Goal: Information Seeking & Learning: Find specific fact

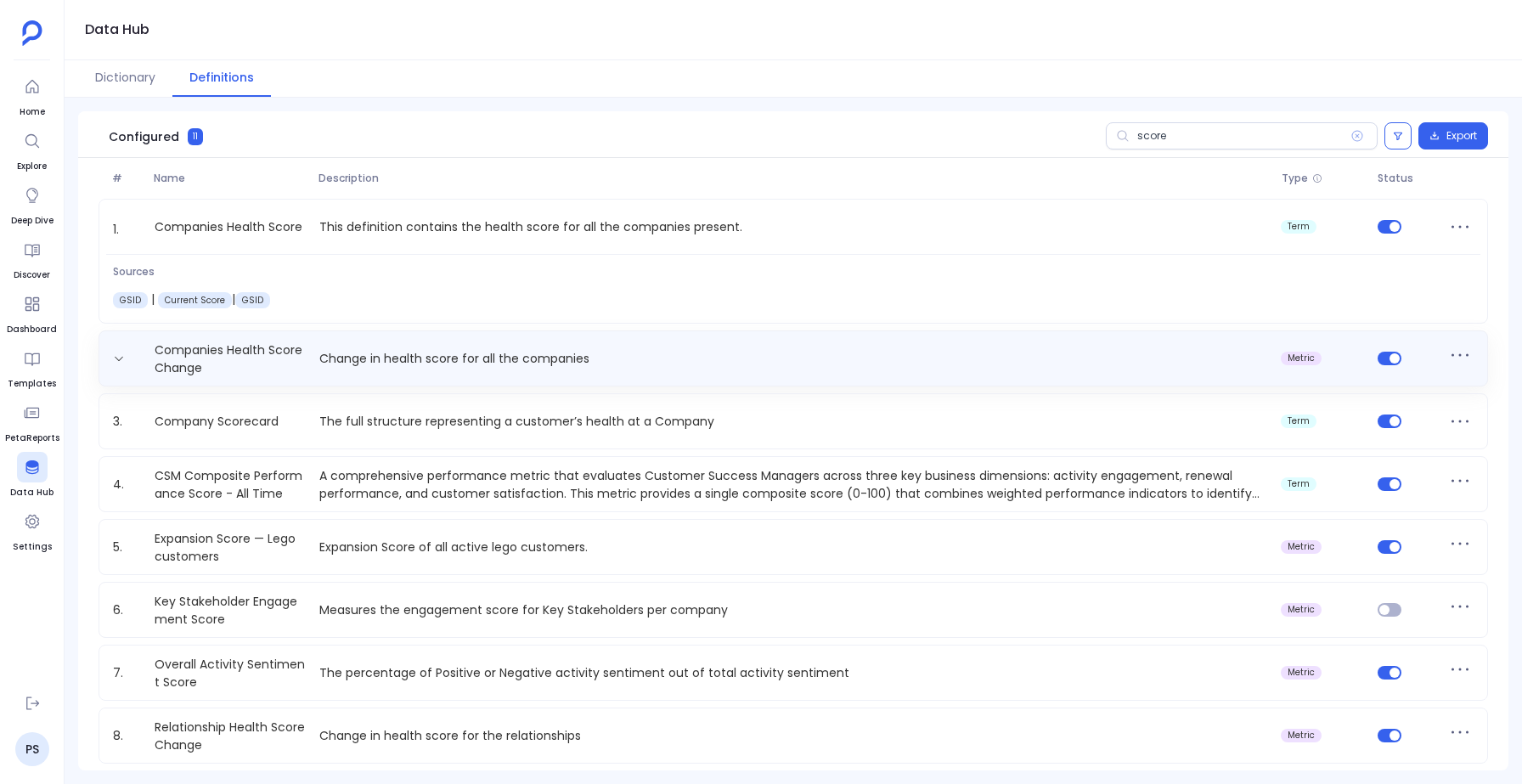
click at [386, 370] on div "Companies Health Score Change Change in health score for all the companies metr…" at bounding box center [793, 358] width 1374 height 34
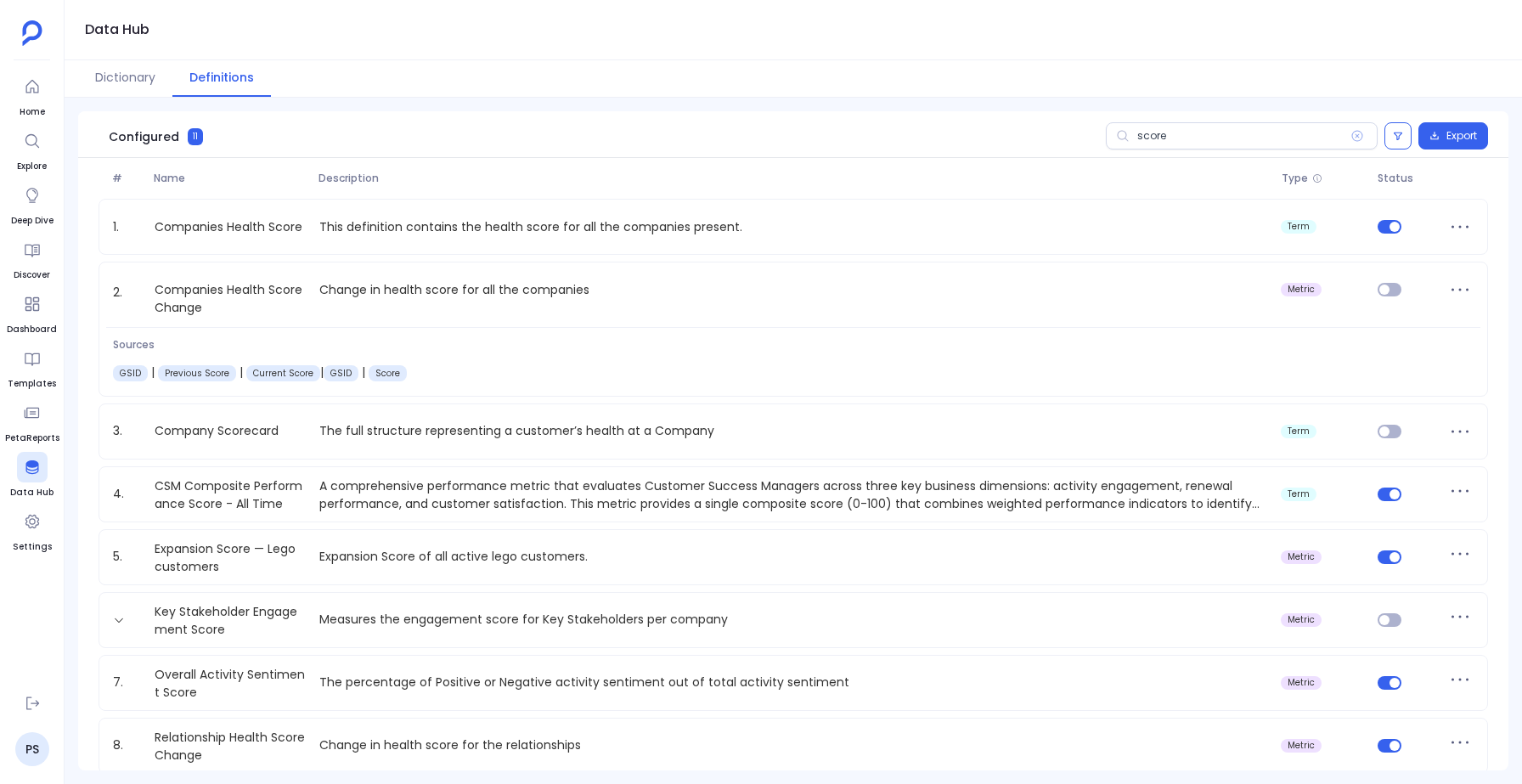
scroll to position [204, 0]
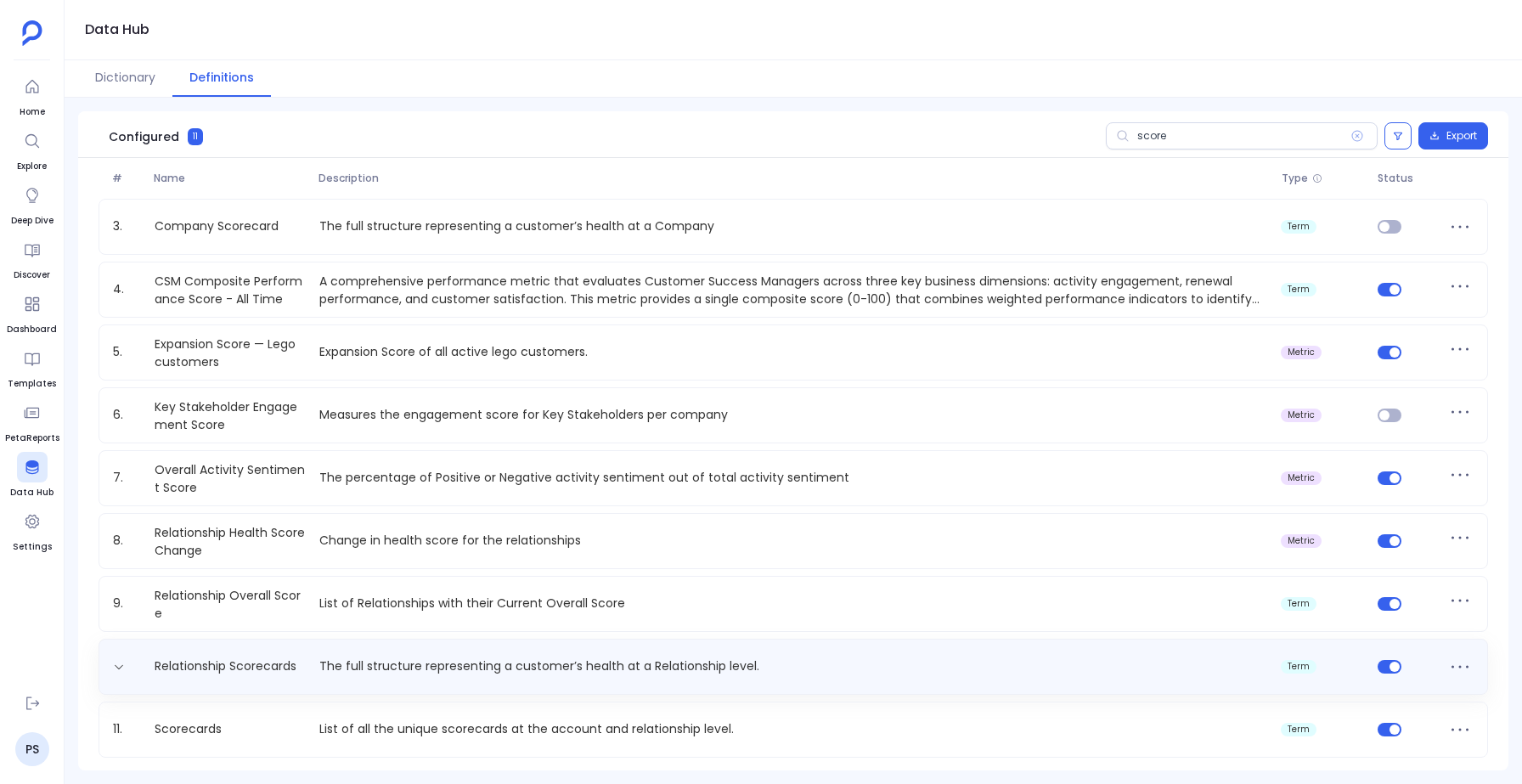
click at [869, 658] on p "The full structure representing a customer’s health at a Relationship level." at bounding box center [793, 666] width 962 height 18
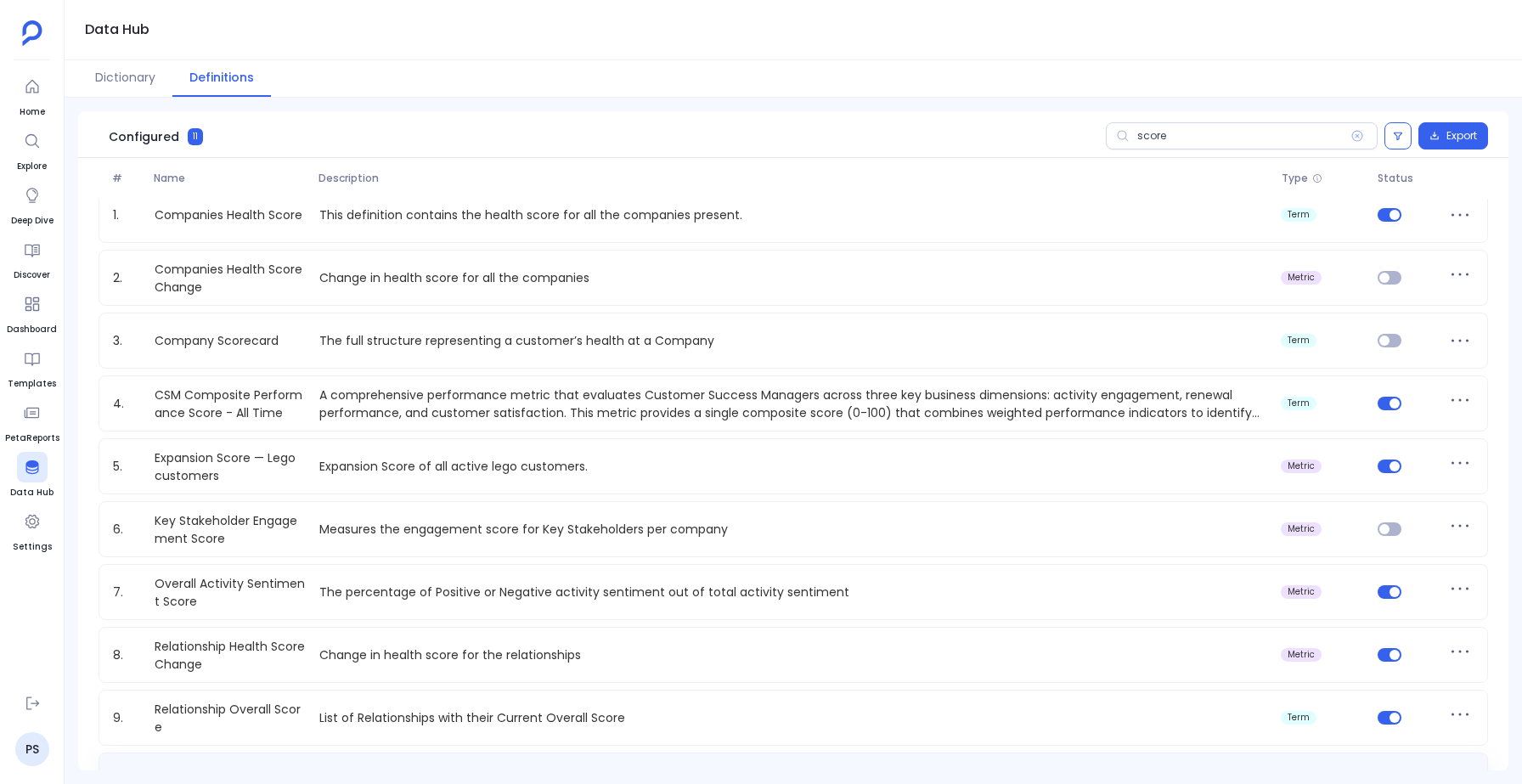
scroll to position [0, 0]
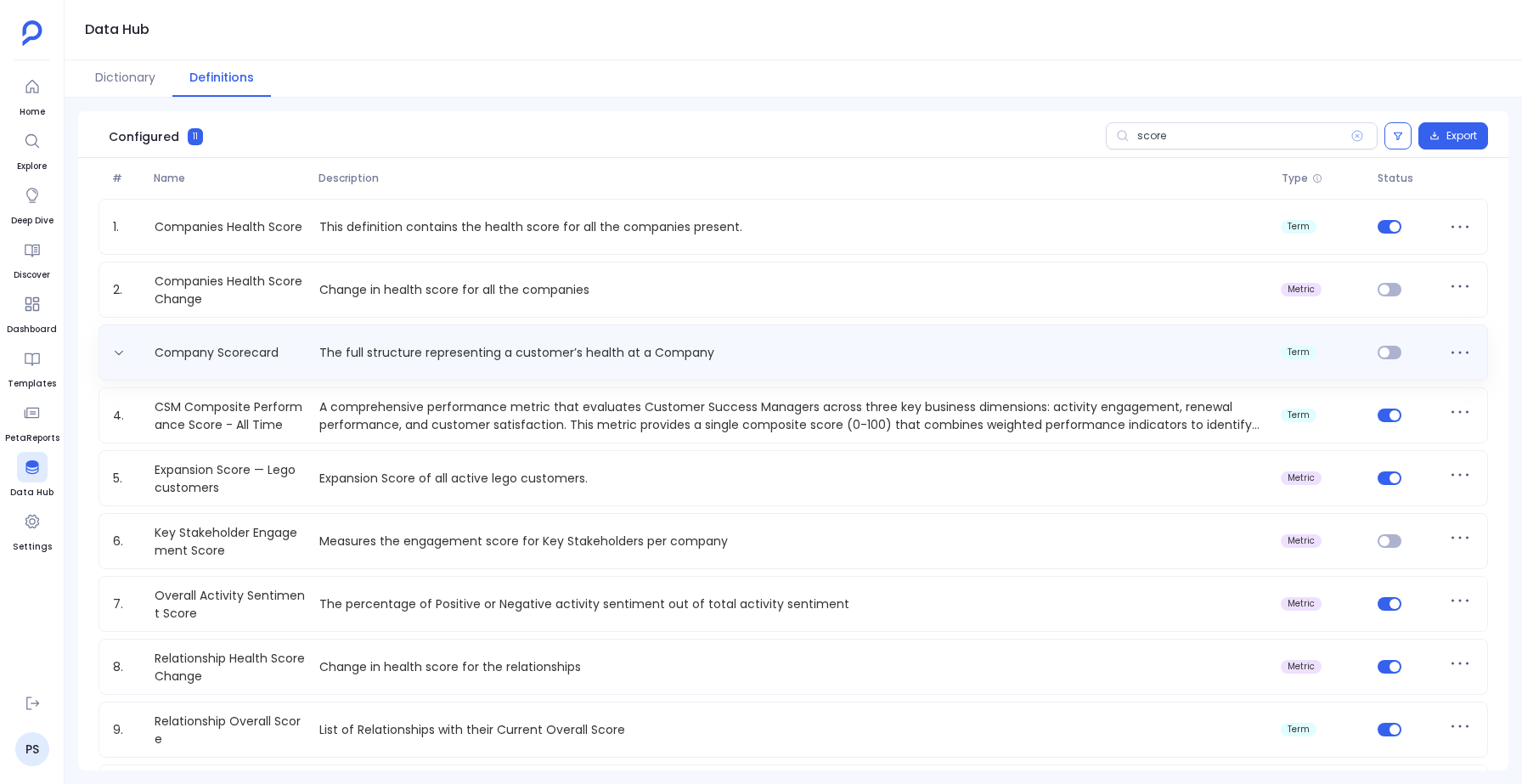
click at [695, 362] on div "Company Scorecard The full structure representing a customer’s health at a Comp…" at bounding box center [793, 352] width 1374 height 27
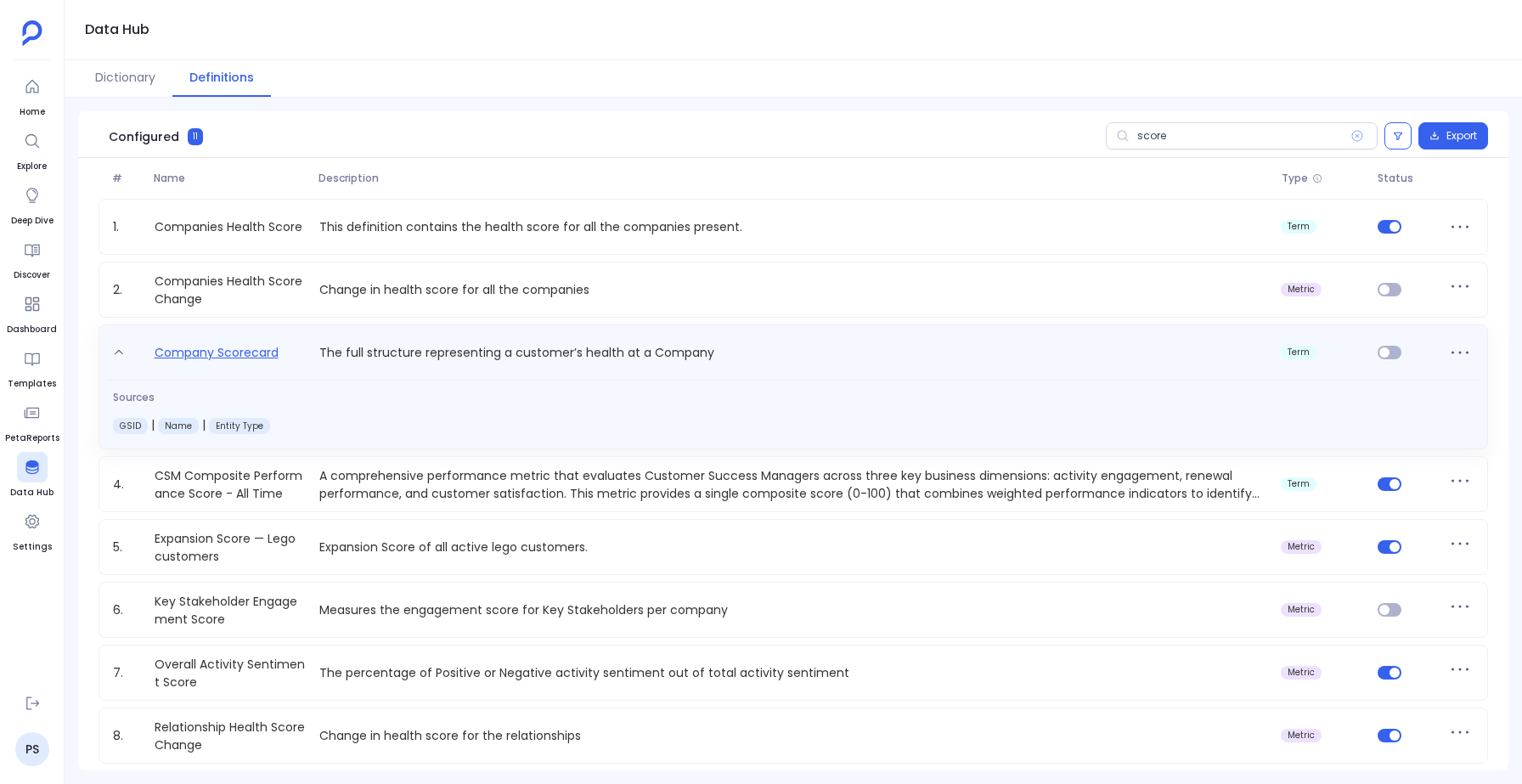
click at [212, 347] on link "Company Scorecard" at bounding box center [216, 356] width 137 height 27
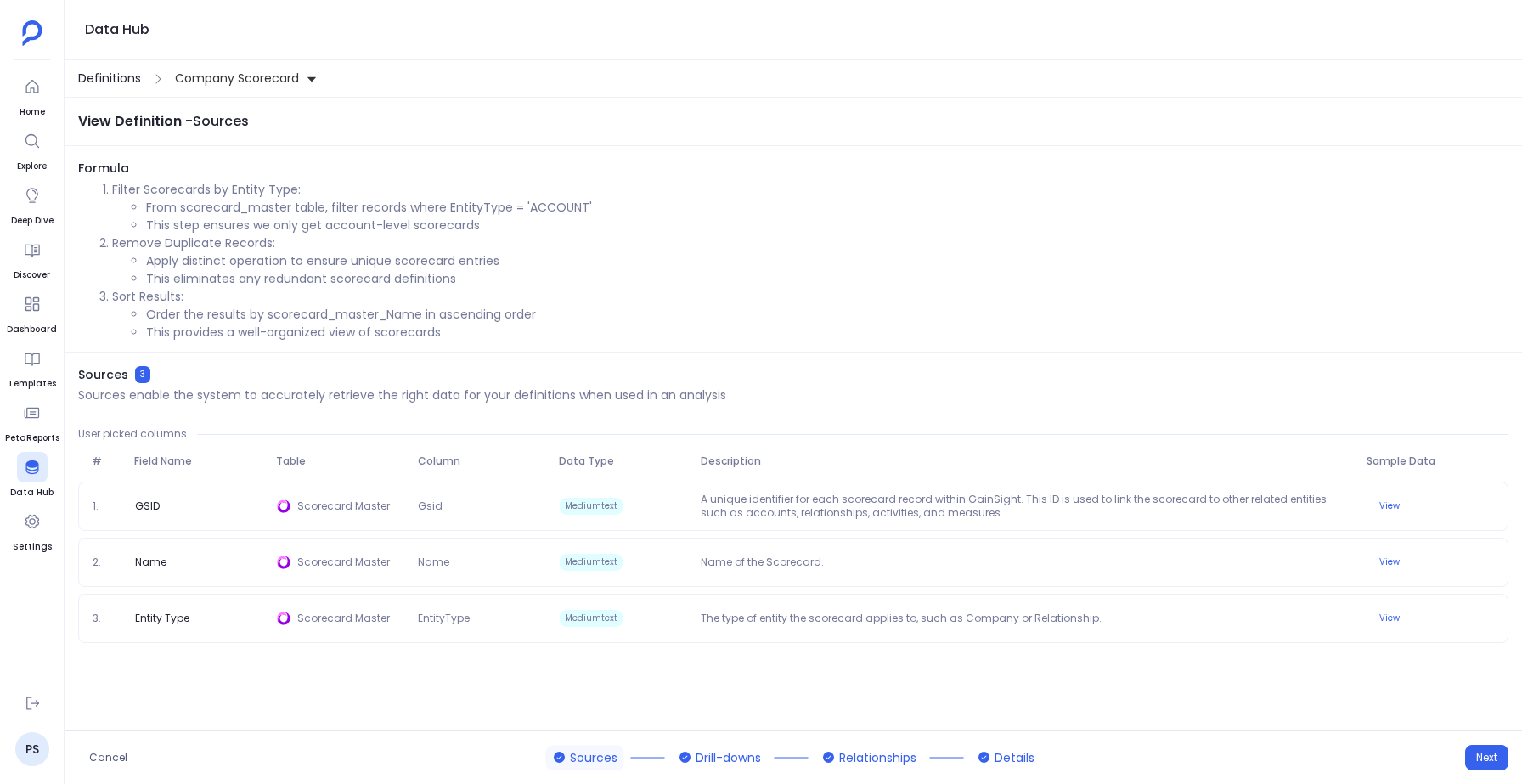
click at [109, 74] on span "Definitions" at bounding box center [109, 79] width 63 height 18
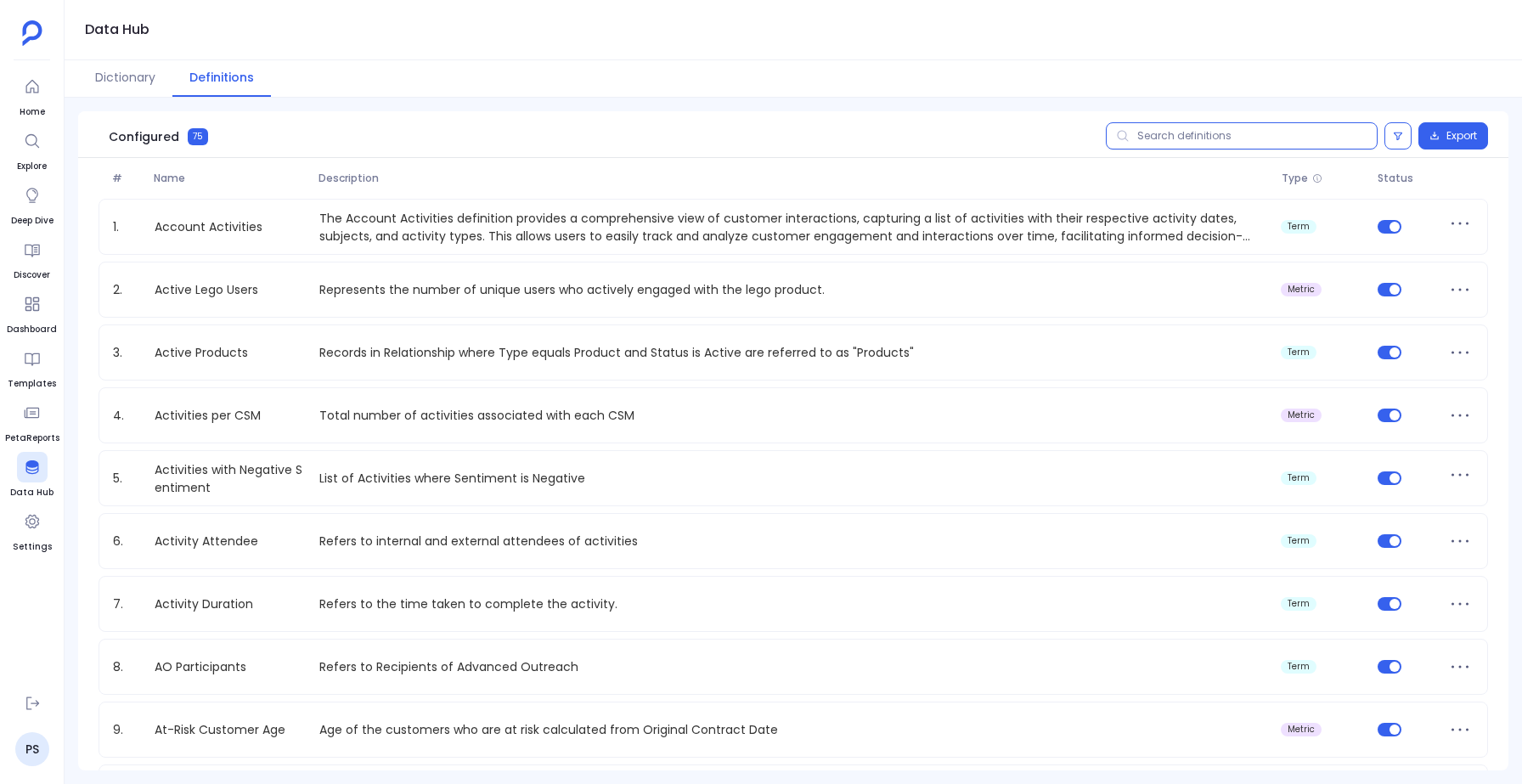
click at [1177, 134] on input "text" at bounding box center [1241, 135] width 272 height 27
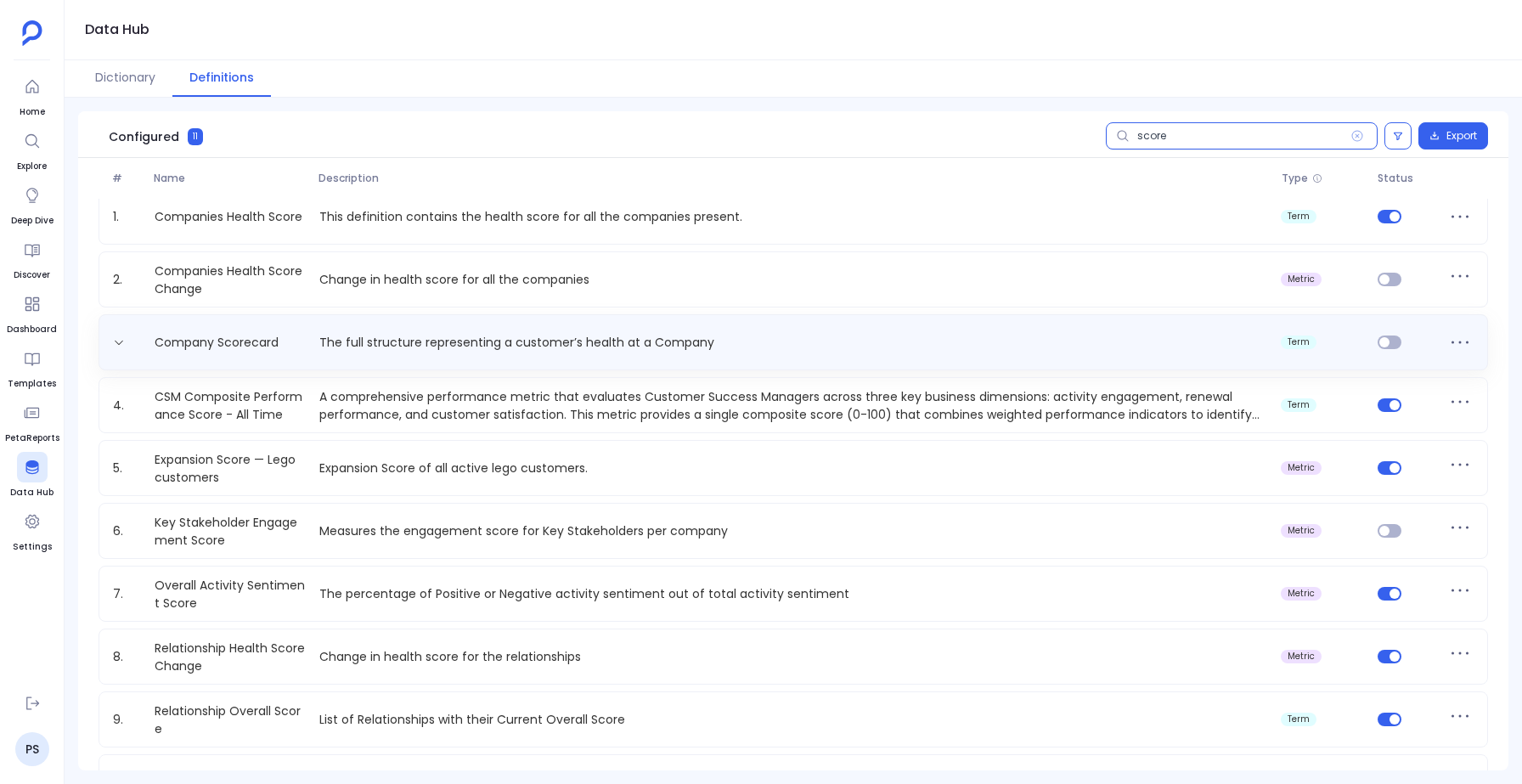
scroll to position [127, 0]
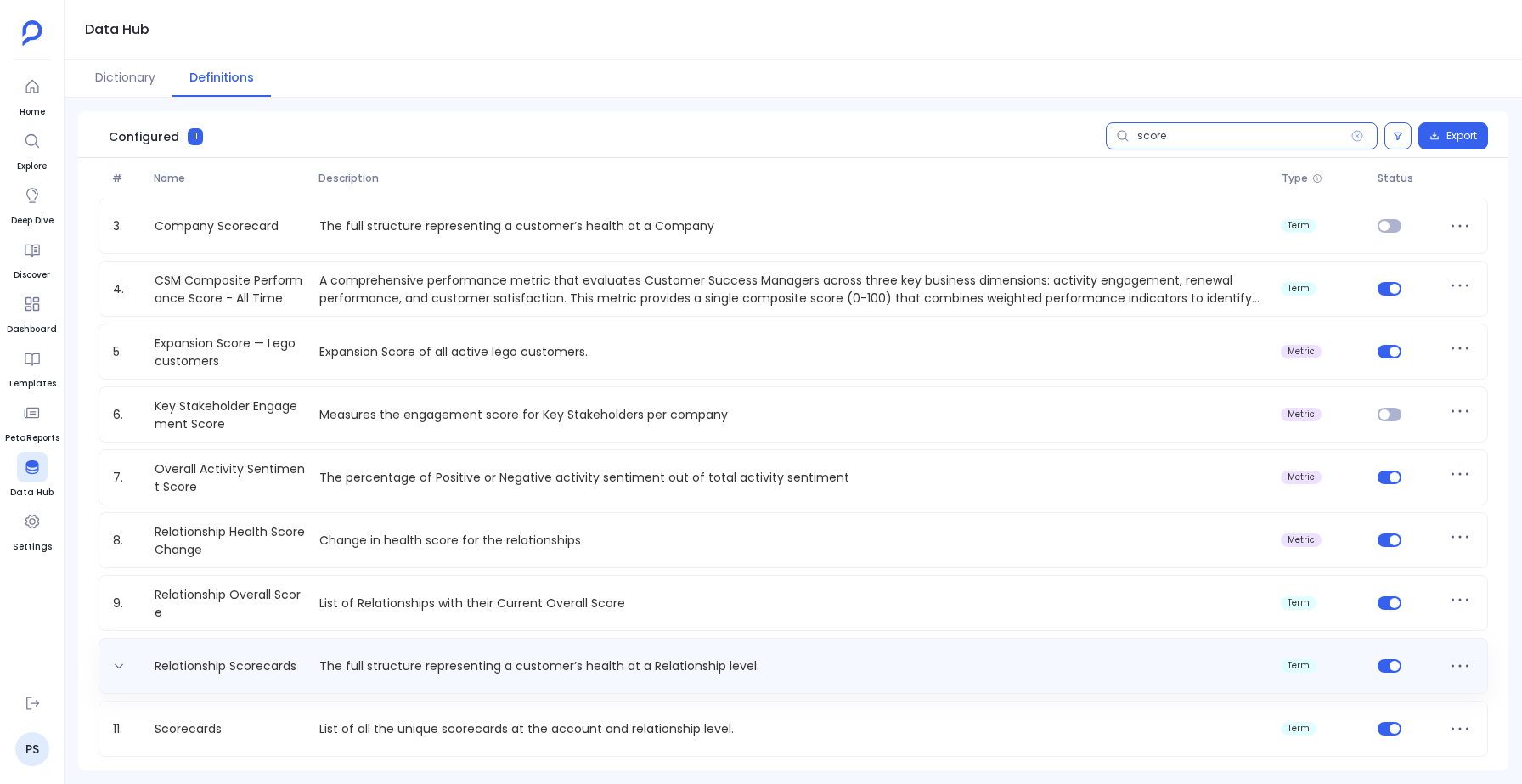
type input "score"
click at [435, 650] on div "Relationship Scorecards The full structure representing a customer’s health at …" at bounding box center [793, 665] width 1389 height 56
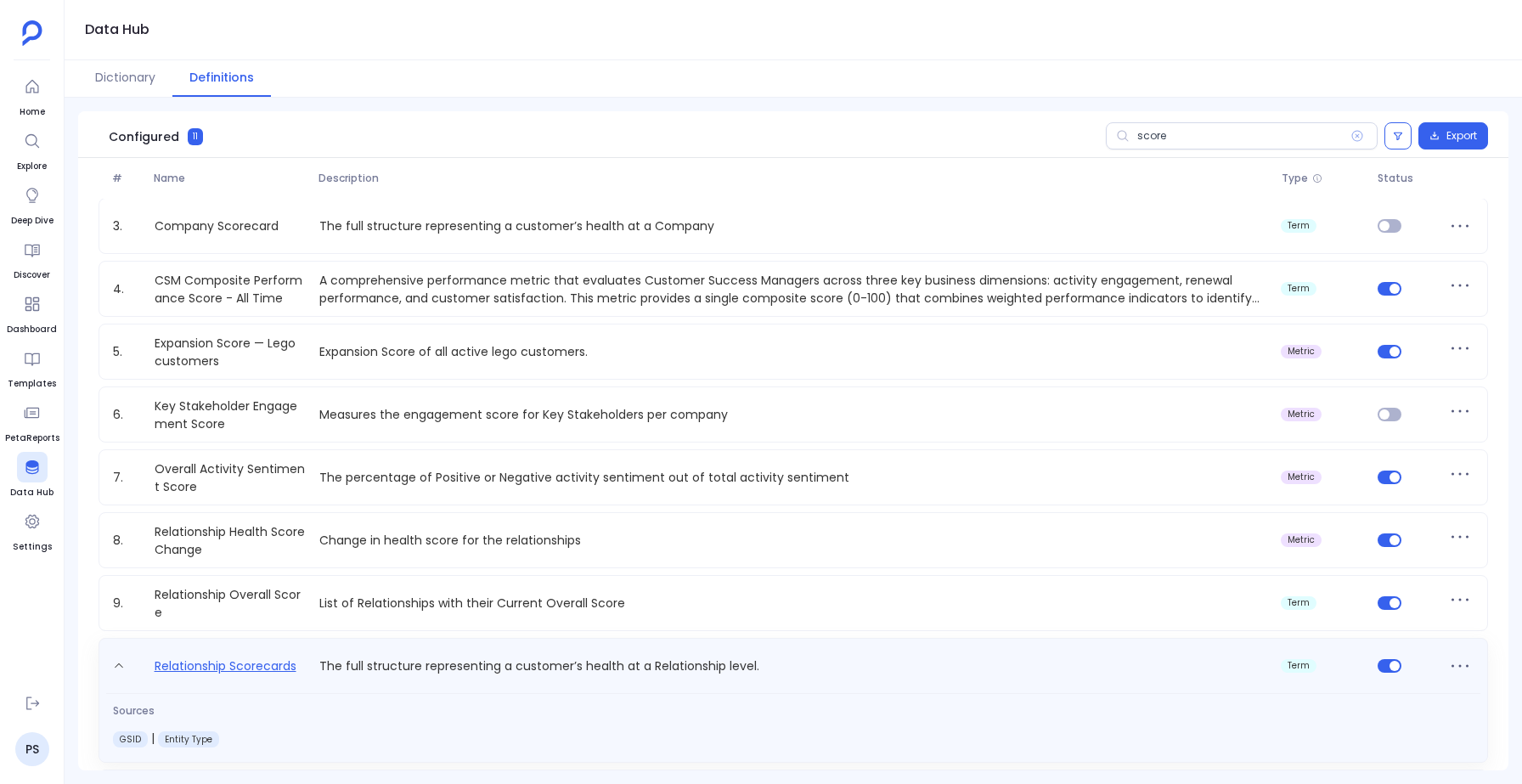
click at [199, 673] on link "Relationship Scorecards" at bounding box center [226, 669] width 156 height 27
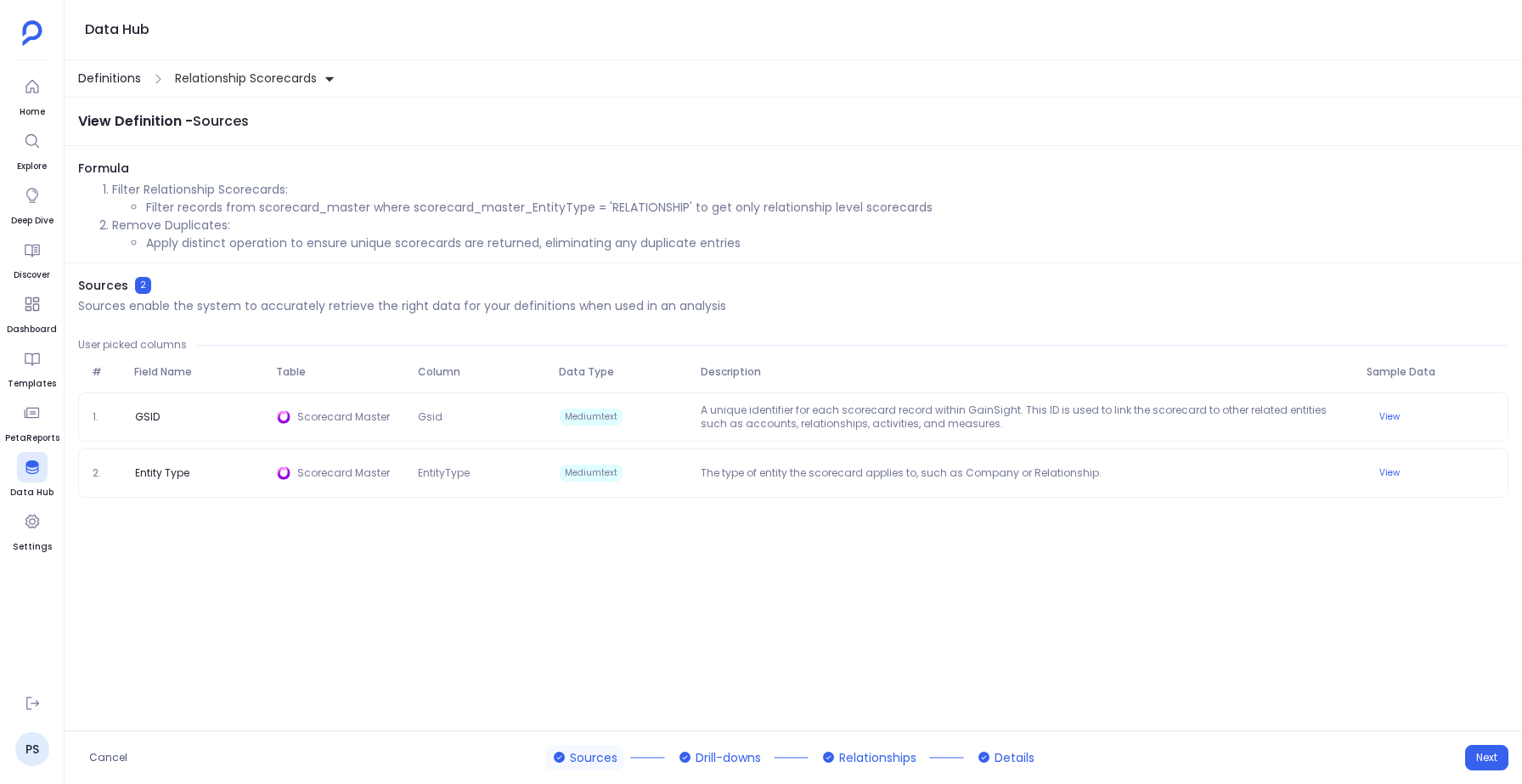
click at [120, 74] on span "Definitions" at bounding box center [109, 79] width 63 height 18
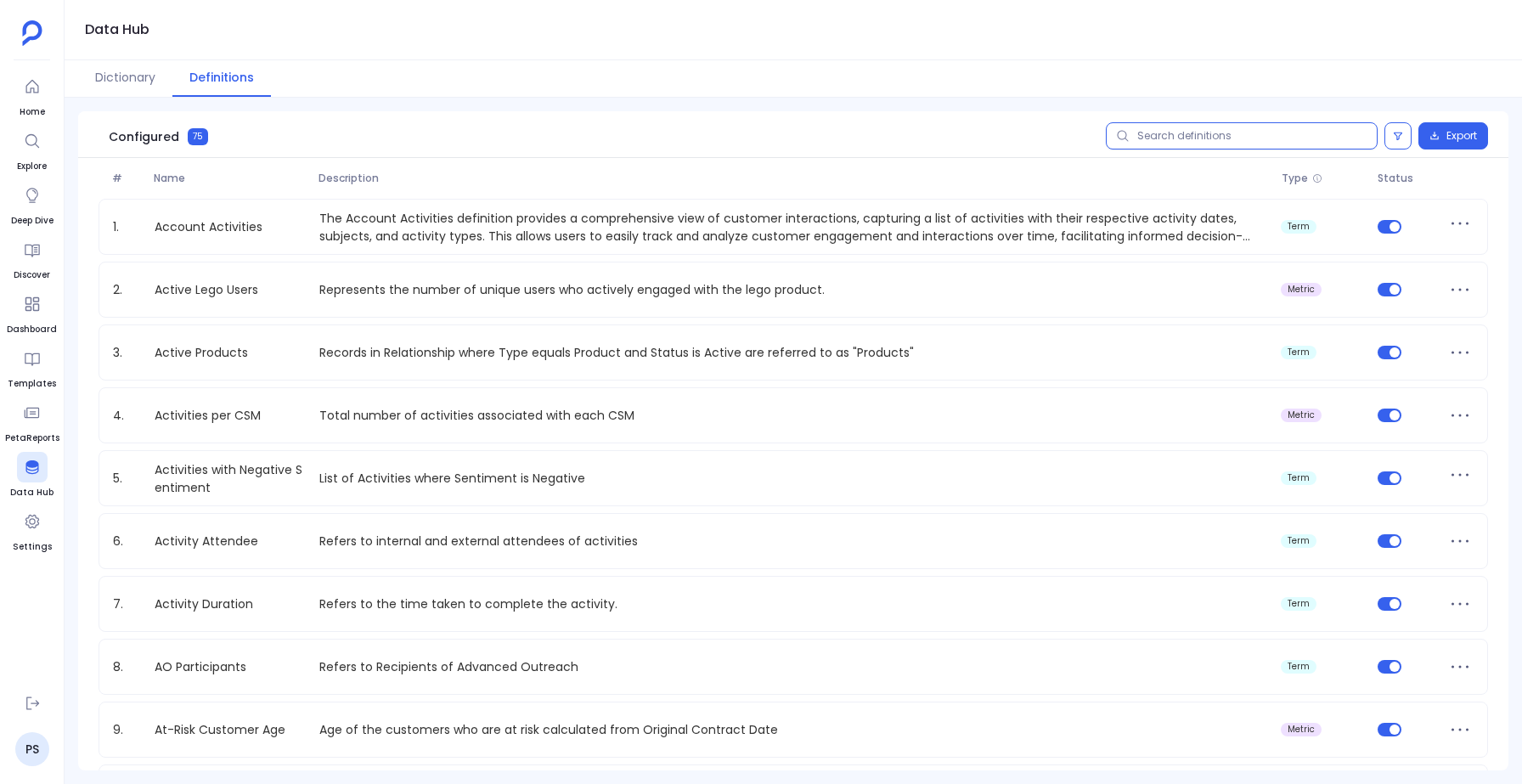
click at [1194, 137] on input "text" at bounding box center [1241, 135] width 272 height 27
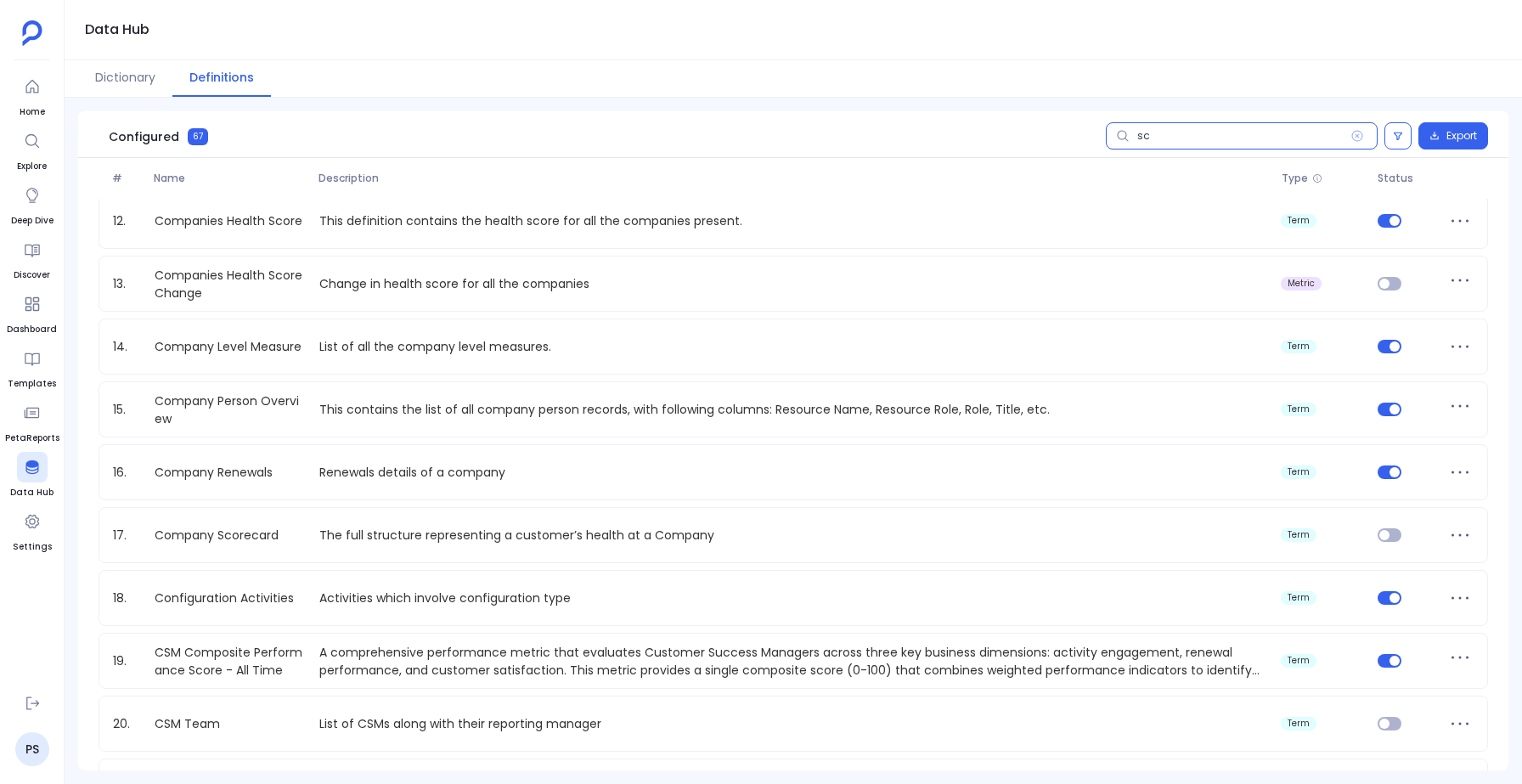
scroll to position [127, 0]
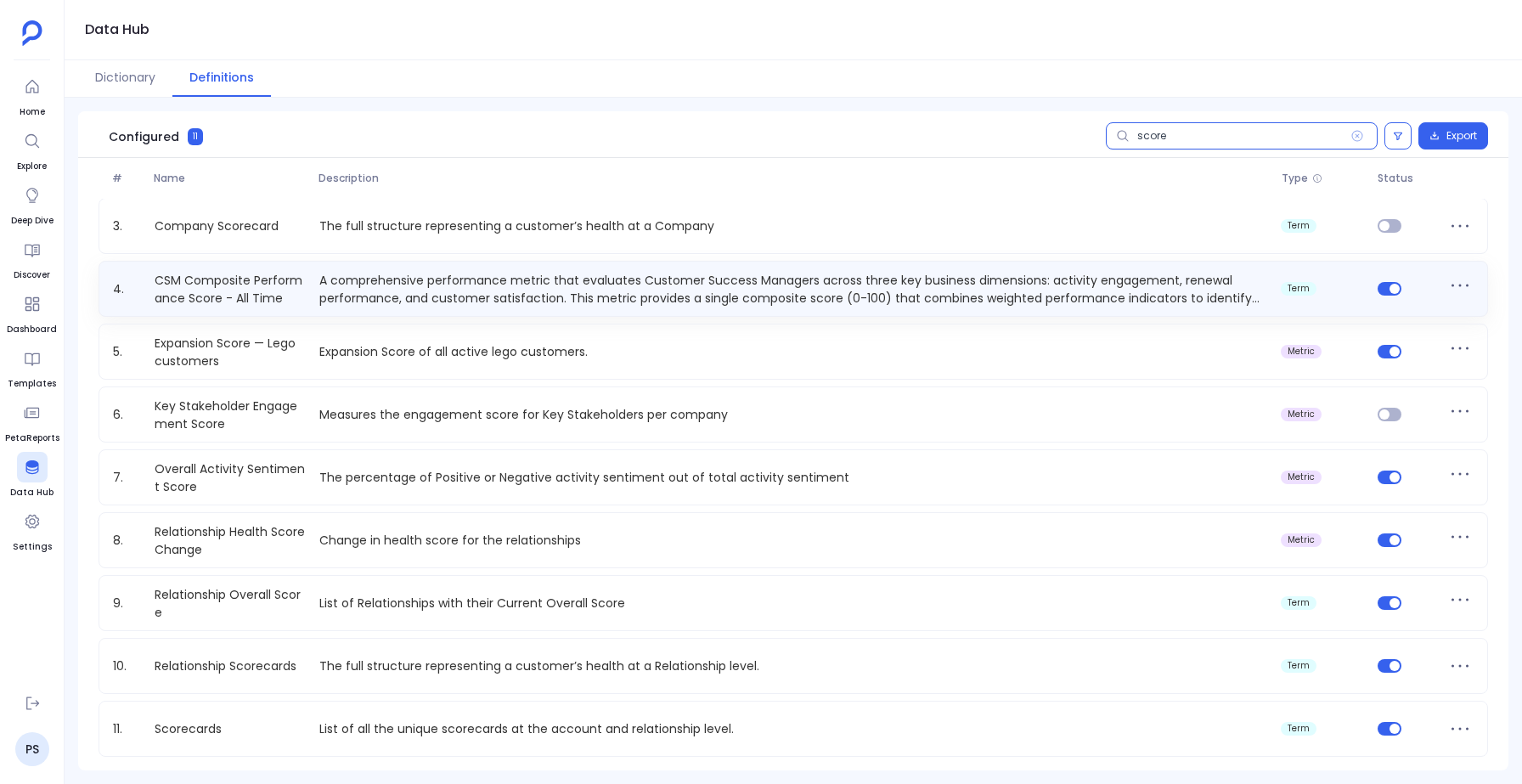
type input "score"
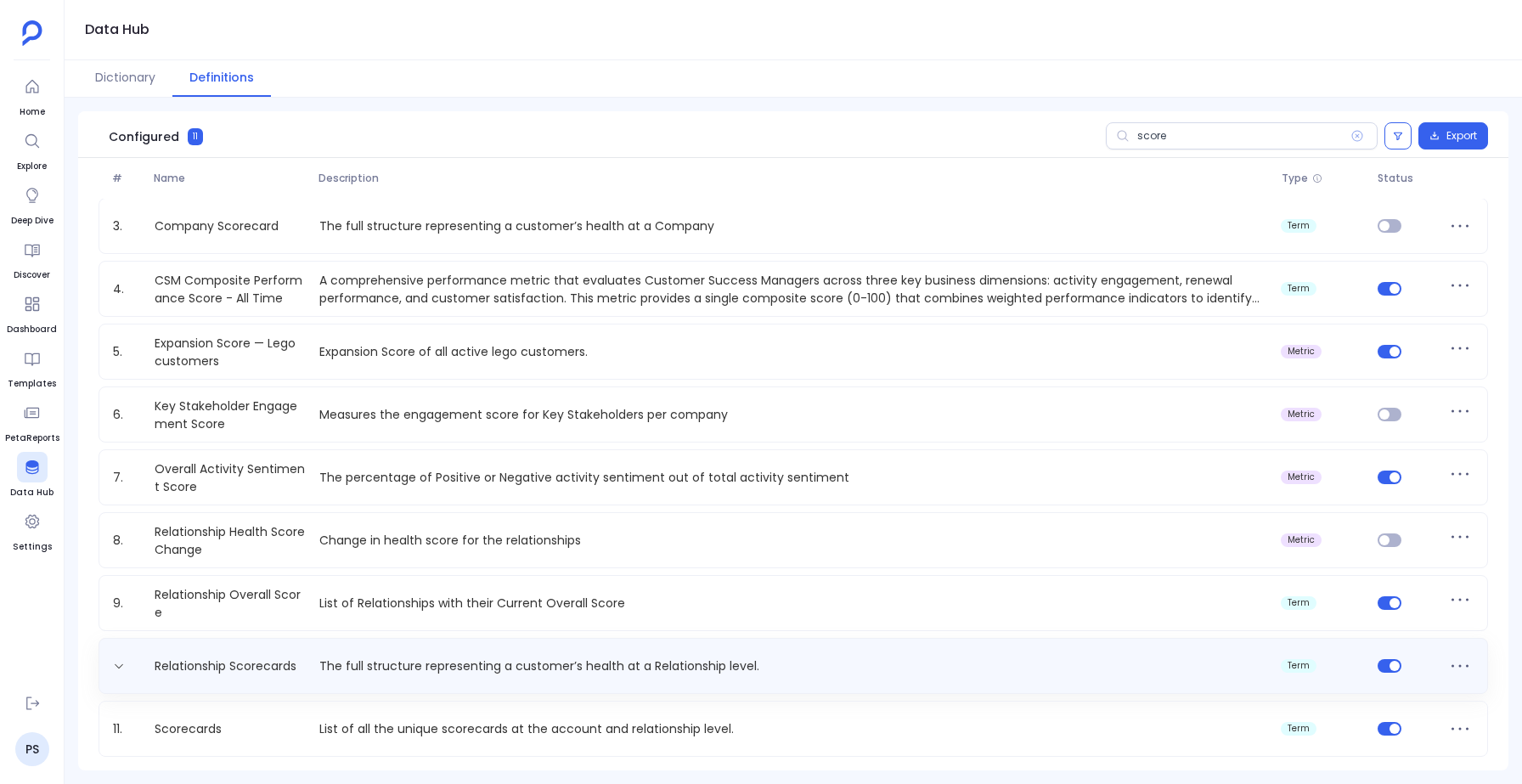
click at [1388, 679] on div "Relationship Scorecards The full structure representing a customer’s health at …" at bounding box center [793, 665] width 1374 height 27
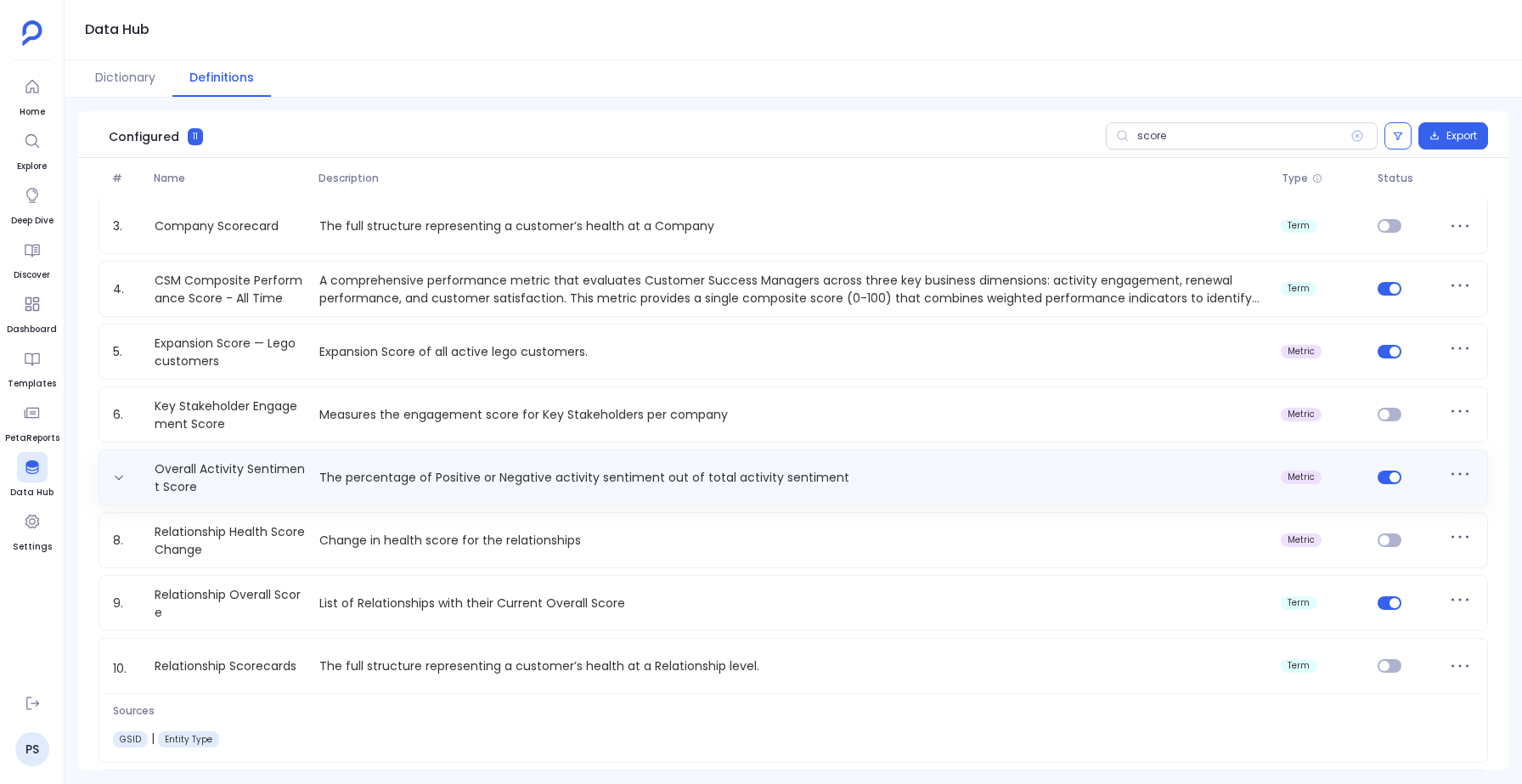
scroll to position [196, 0]
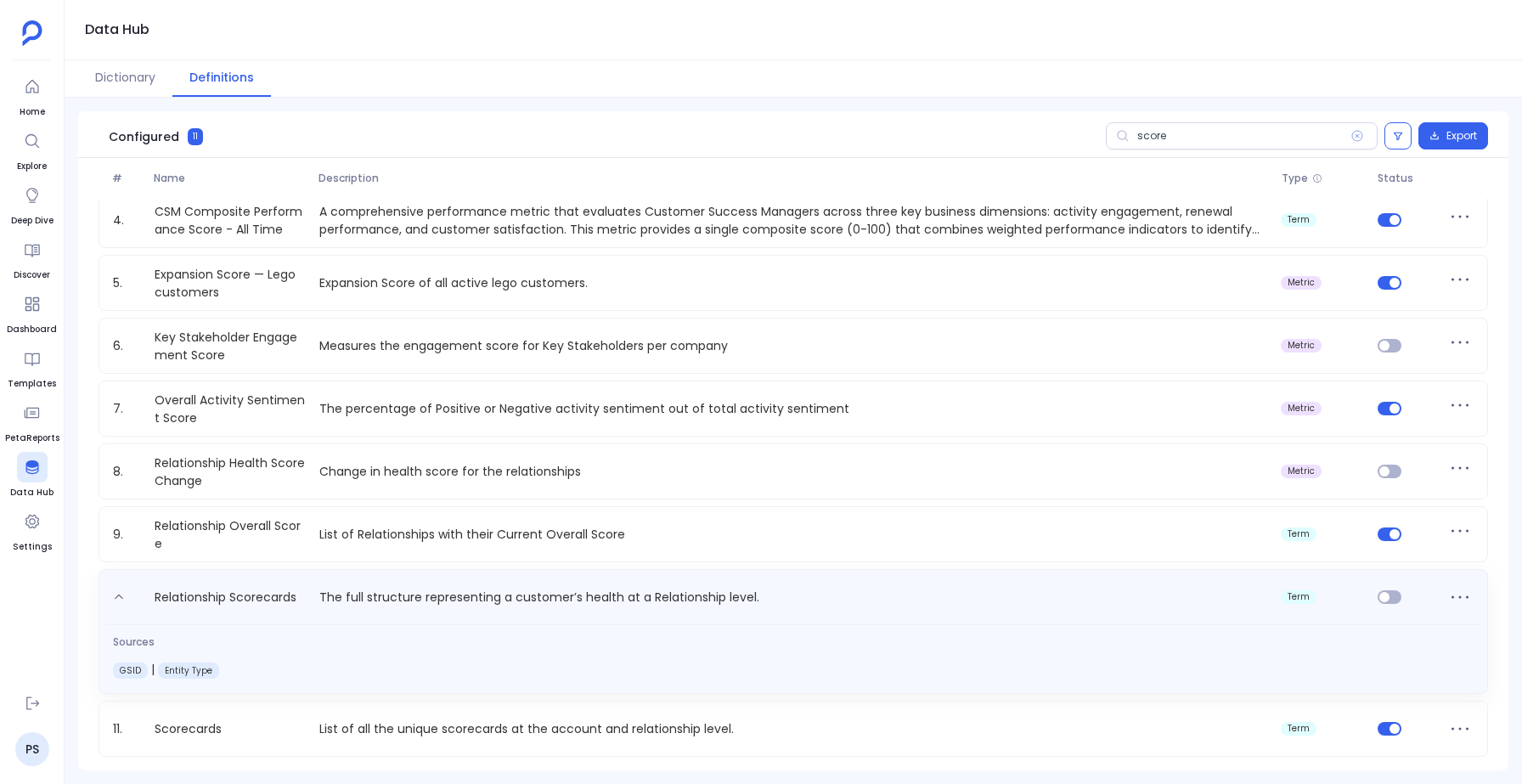
click at [569, 592] on p "The full structure representing a customer’s health at a Relationship level." at bounding box center [793, 600] width 962 height 27
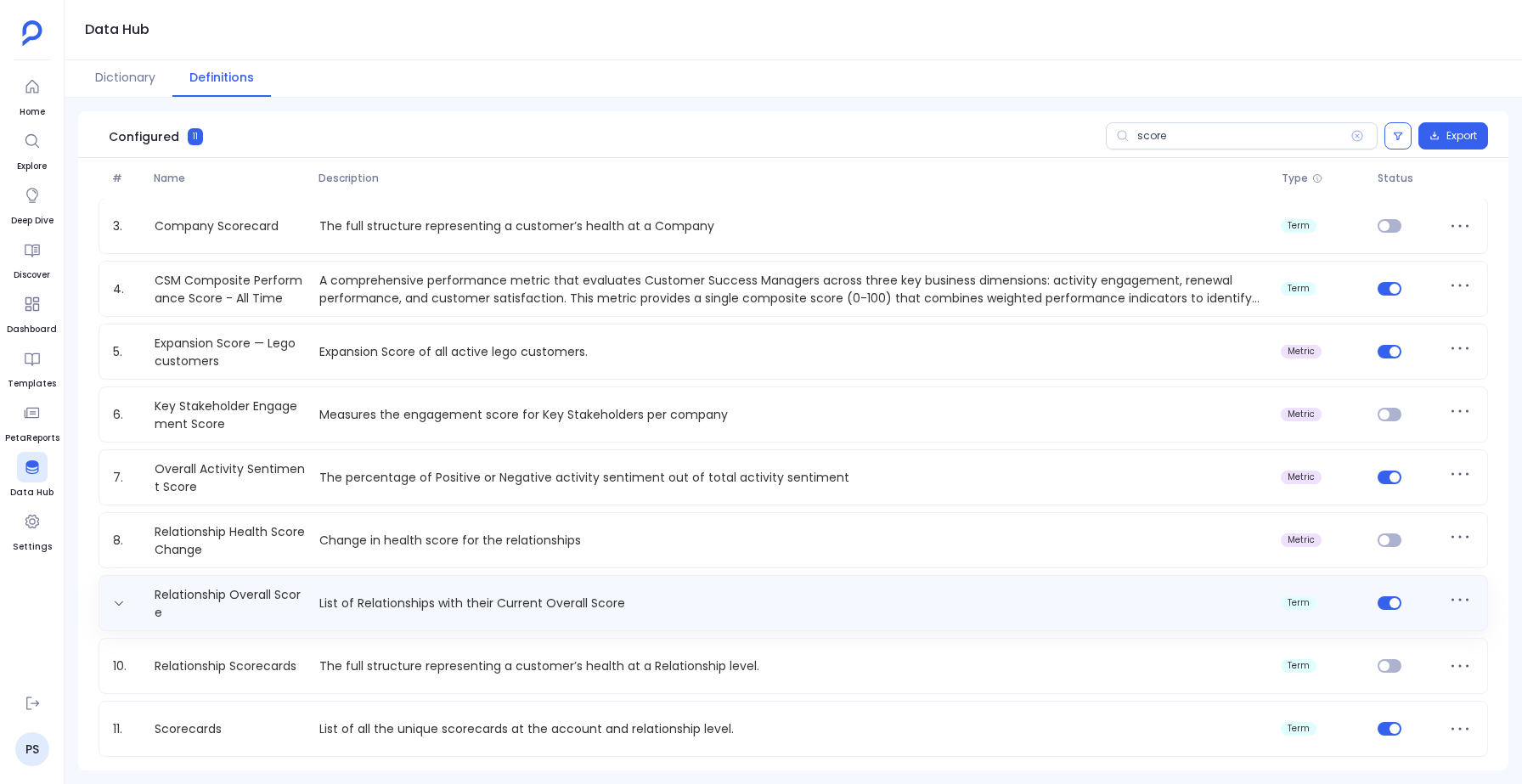
scroll to position [0, 0]
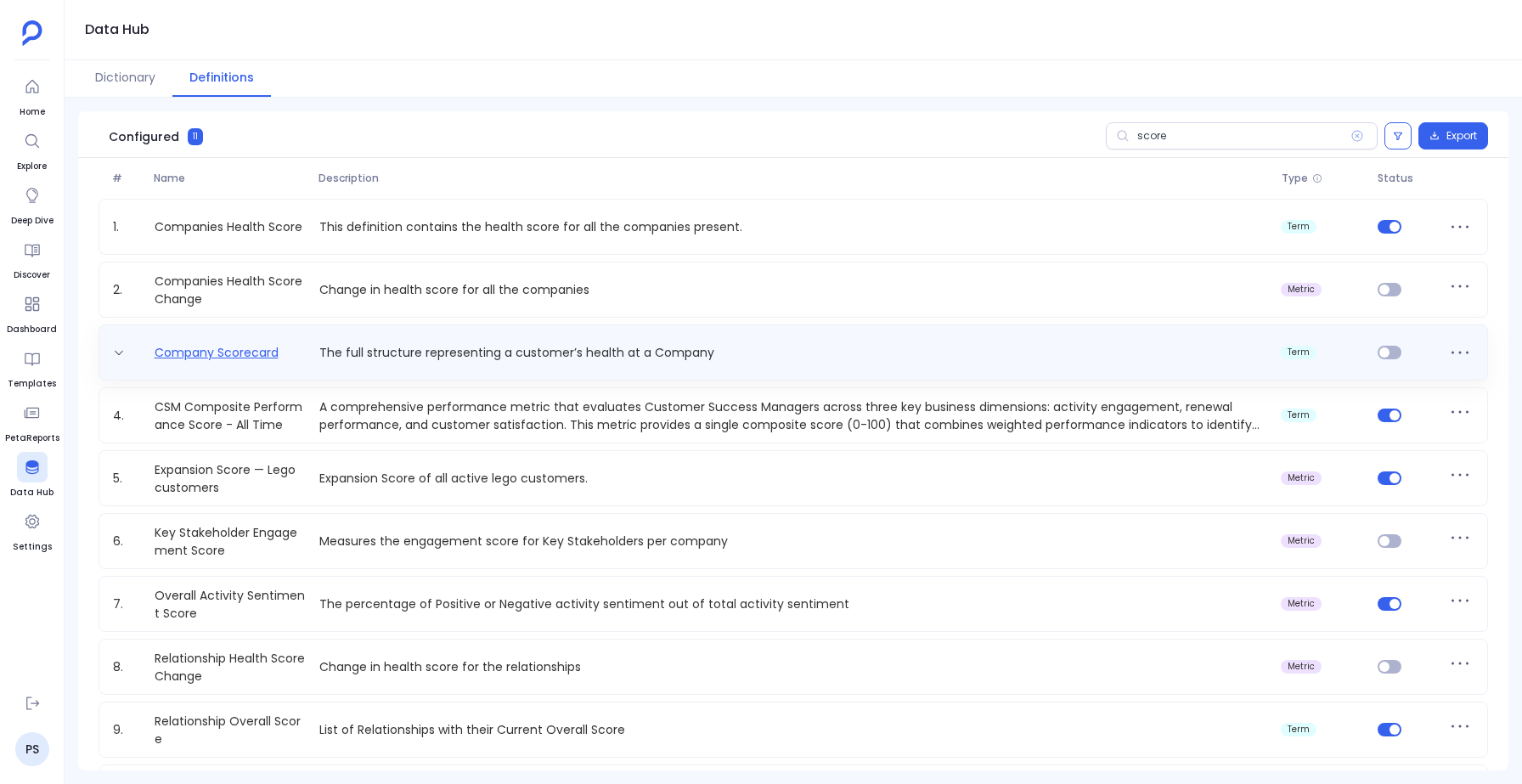
click at [265, 349] on link "Company Scorecard" at bounding box center [216, 353] width 137 height 18
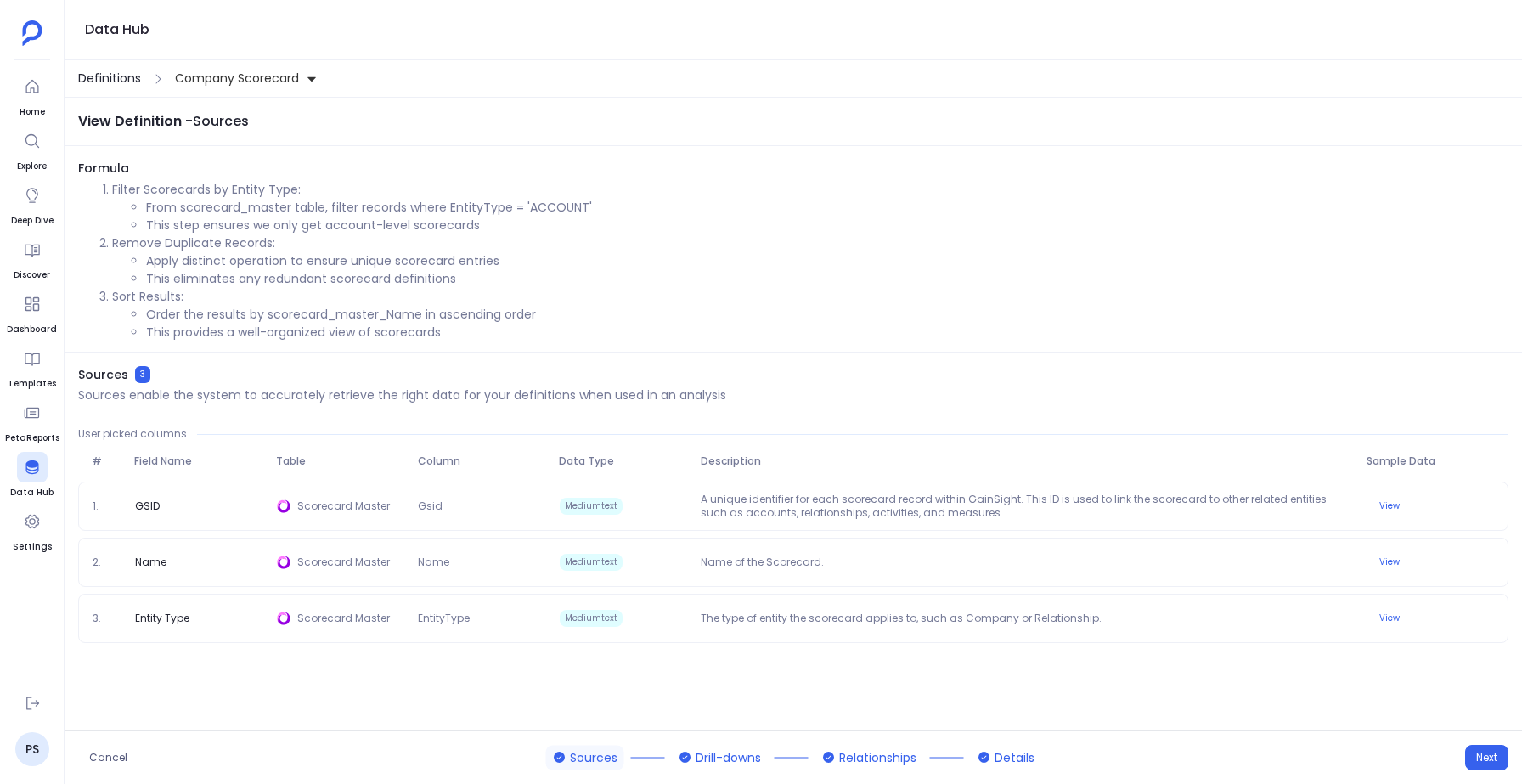
click at [109, 76] on span "Definitions" at bounding box center [109, 79] width 63 height 18
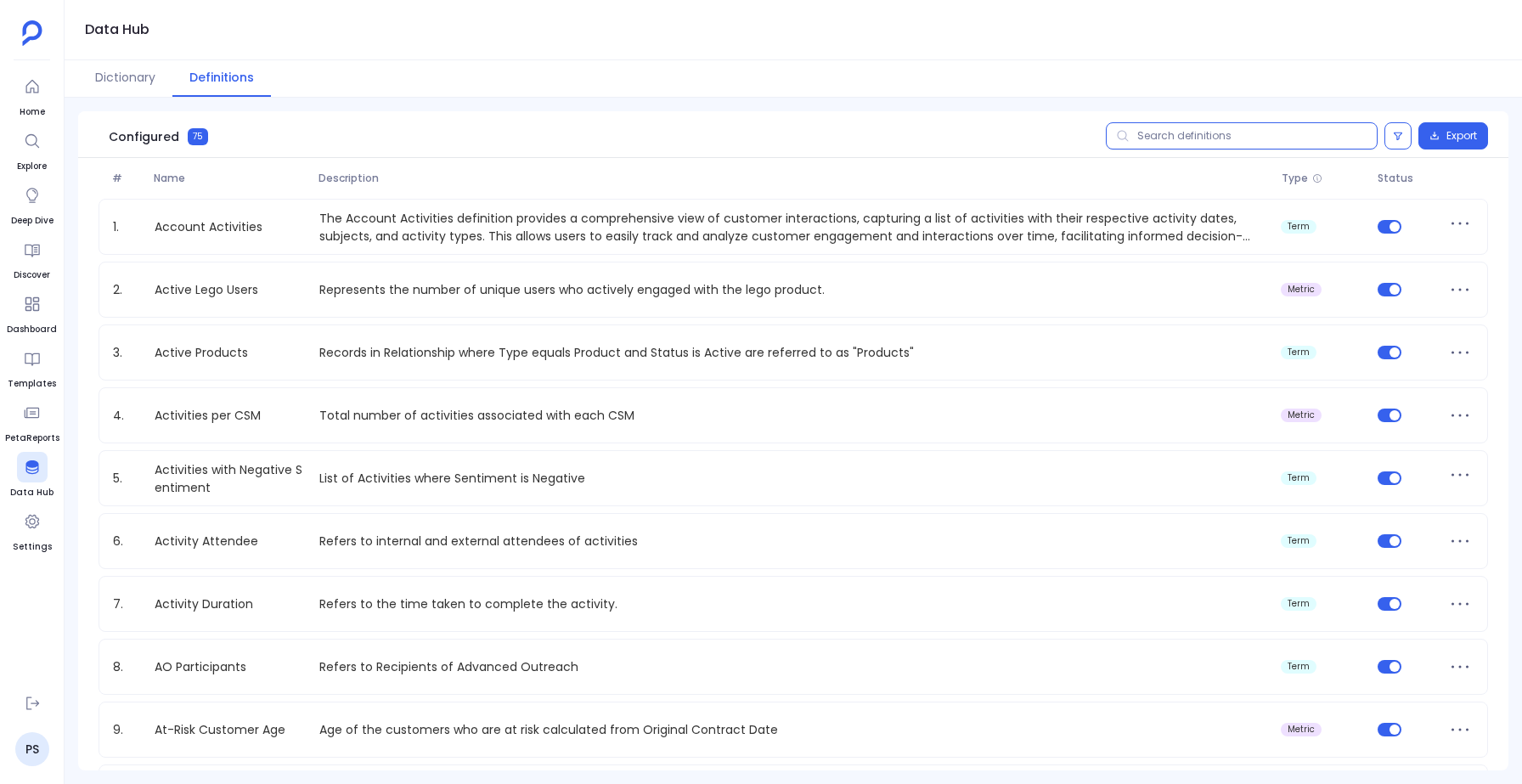
click at [1180, 139] on input "text" at bounding box center [1241, 135] width 272 height 27
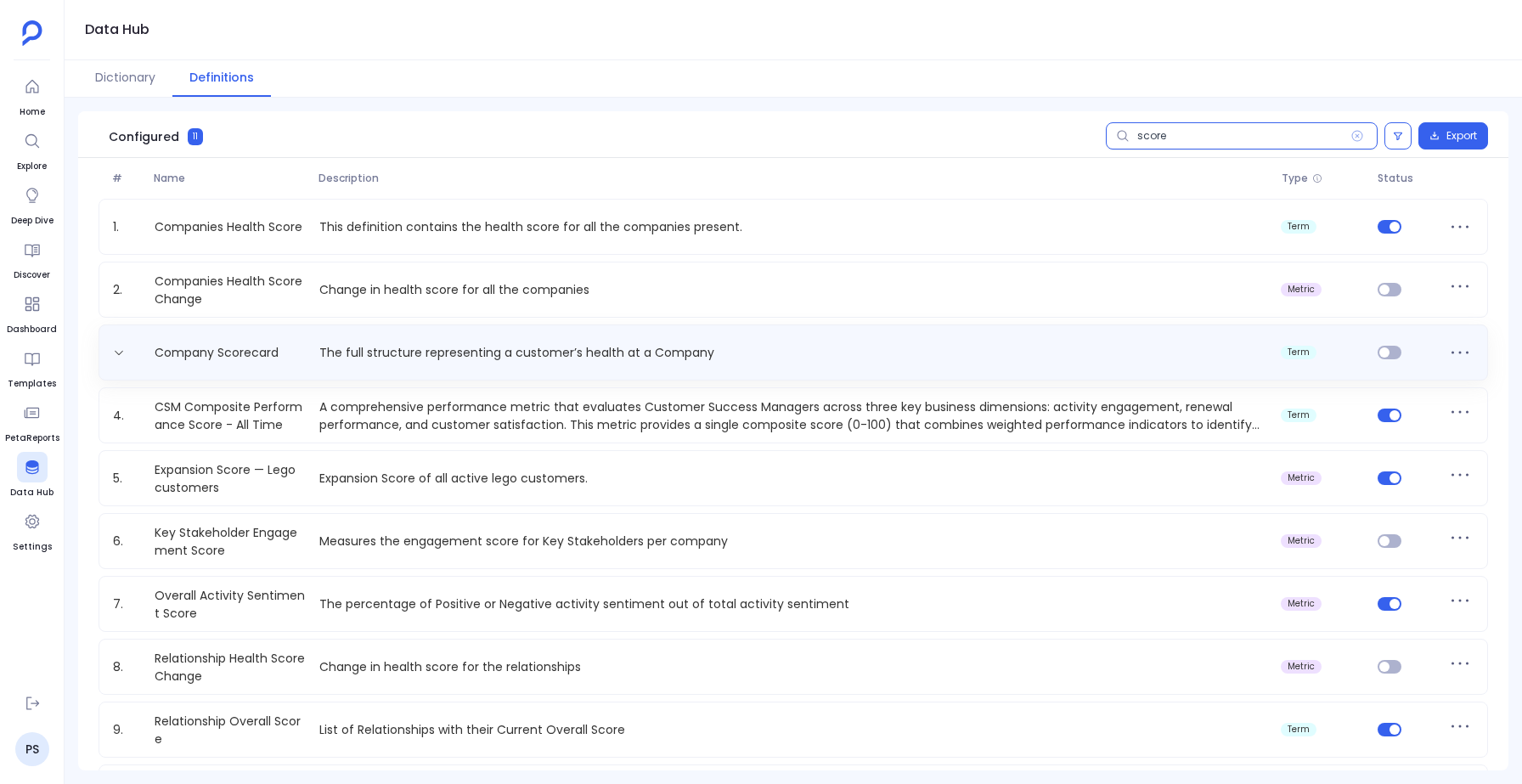
type input "score"
click at [432, 347] on p "The full structure representing a customer’s health at a Company" at bounding box center [793, 353] width 962 height 18
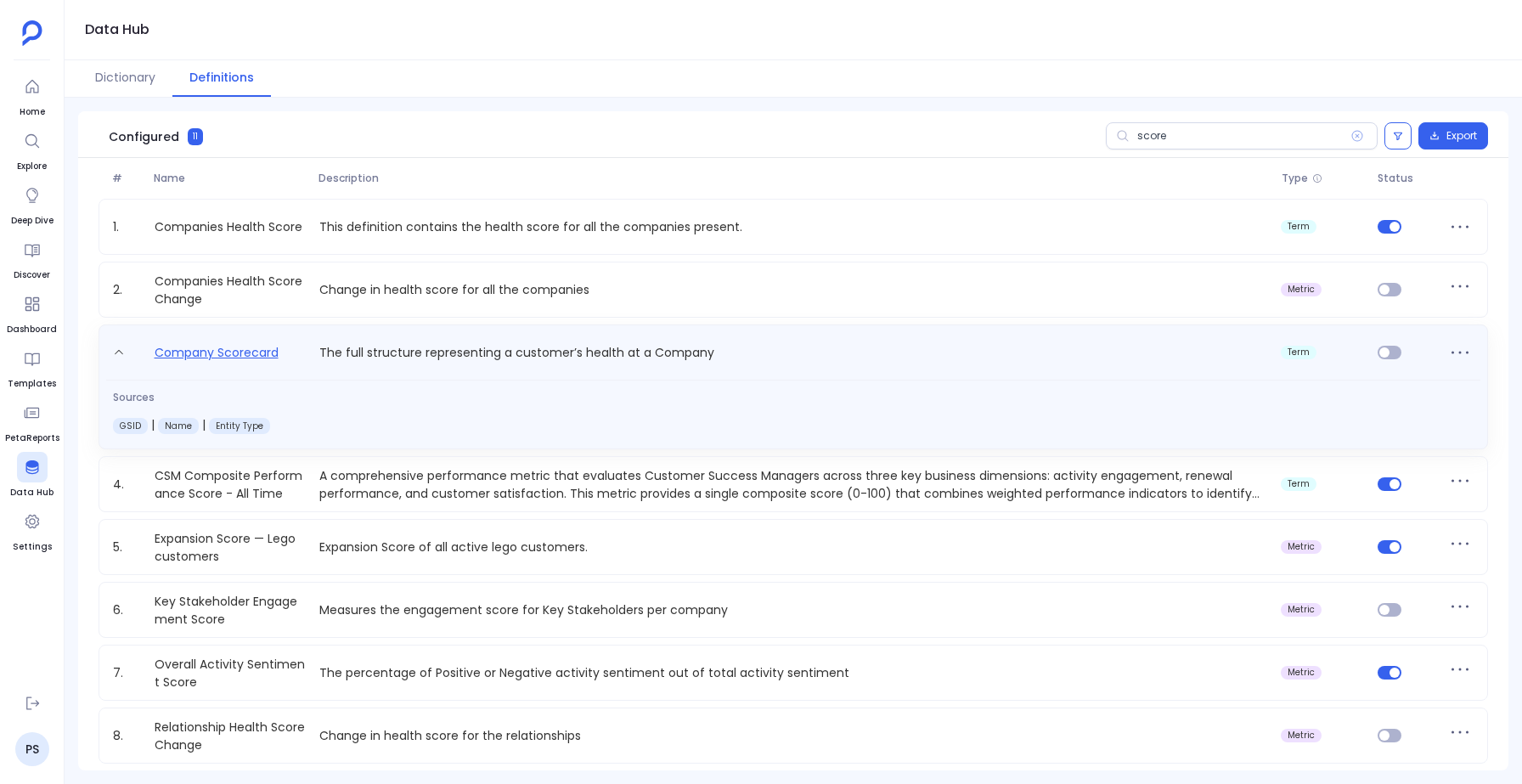
click at [227, 350] on link "Company Scorecard" at bounding box center [216, 356] width 137 height 27
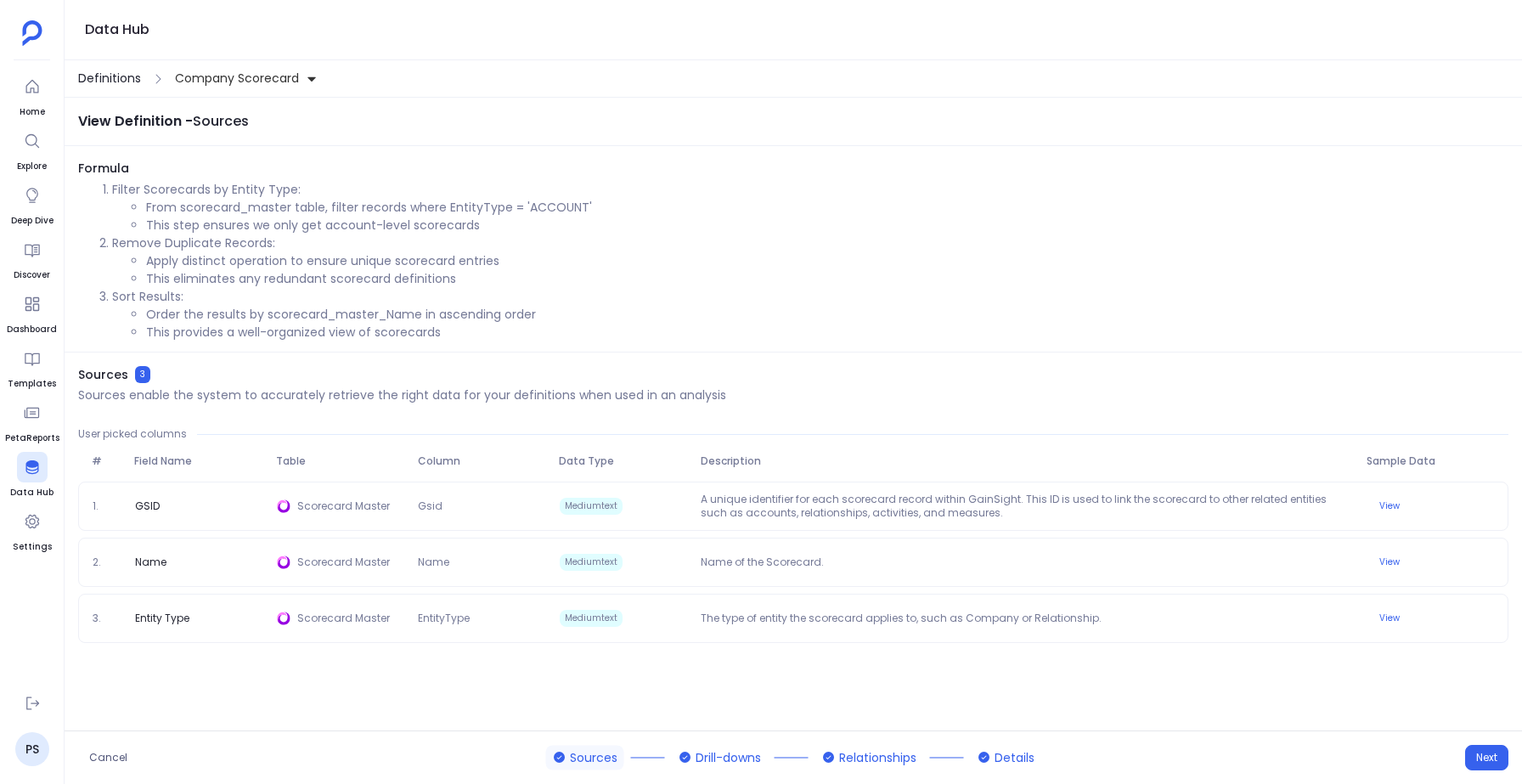
click at [102, 71] on span "Definitions" at bounding box center [109, 79] width 63 height 18
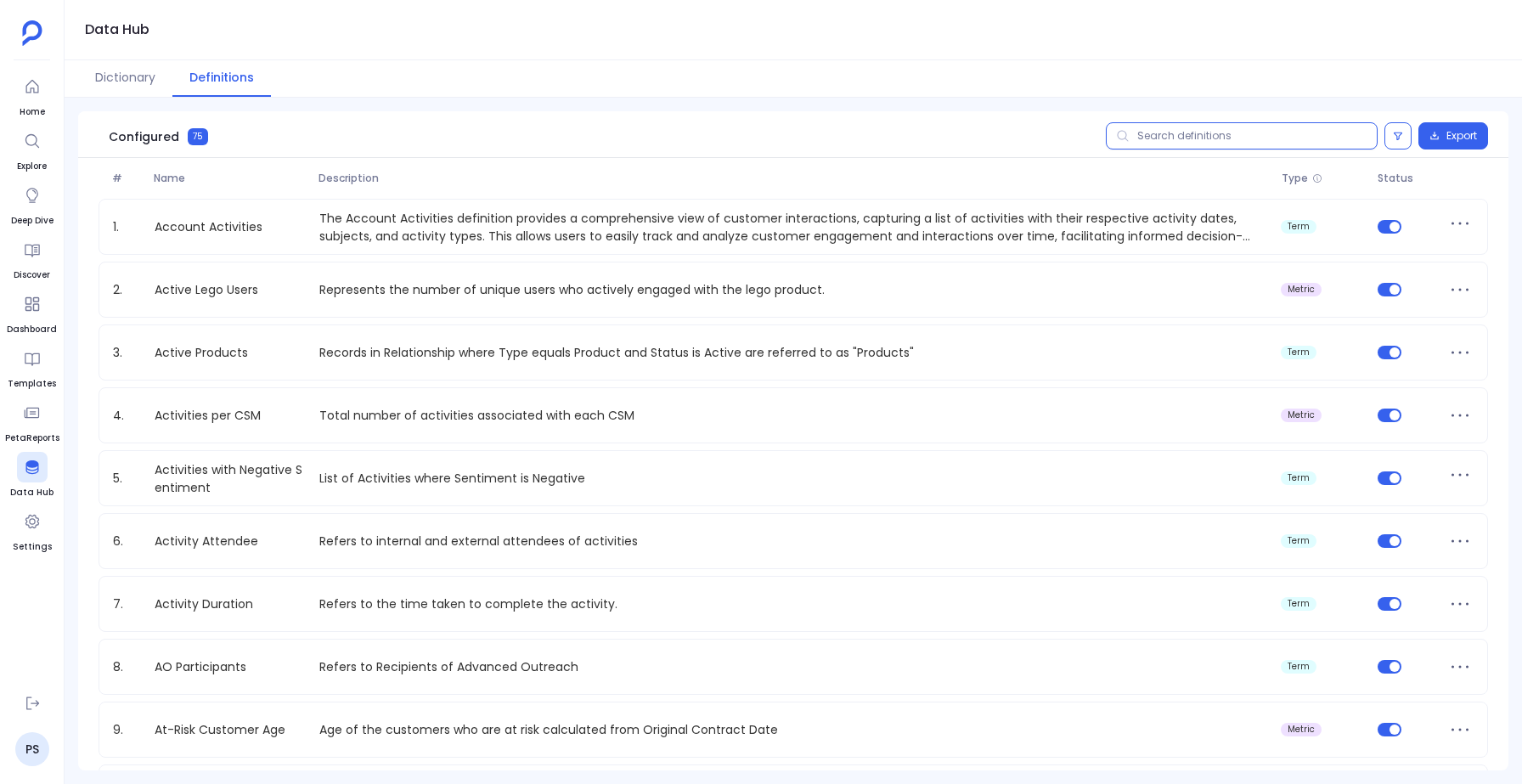
click at [1171, 136] on input "text" at bounding box center [1241, 135] width 272 height 27
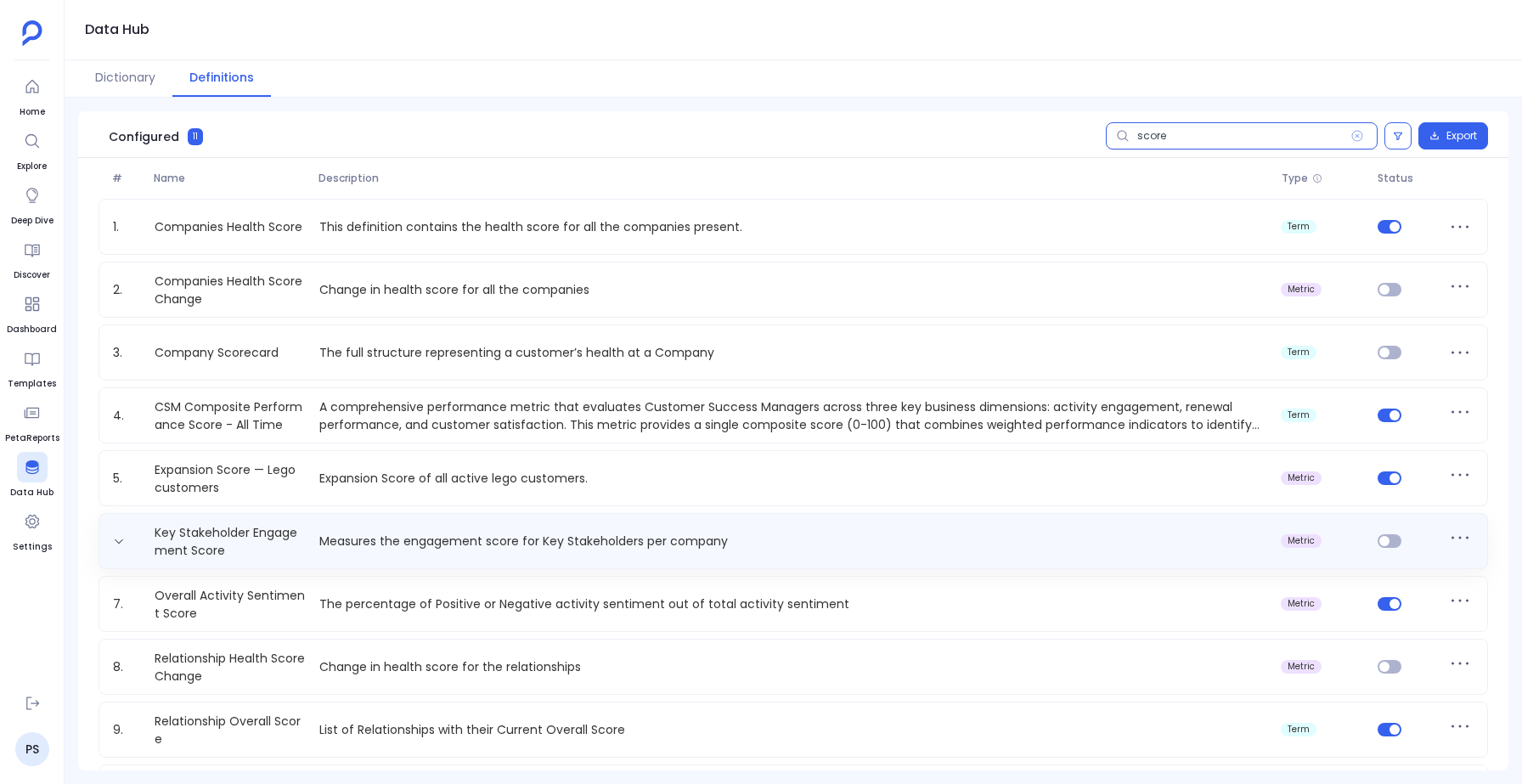
scroll to position [127, 0]
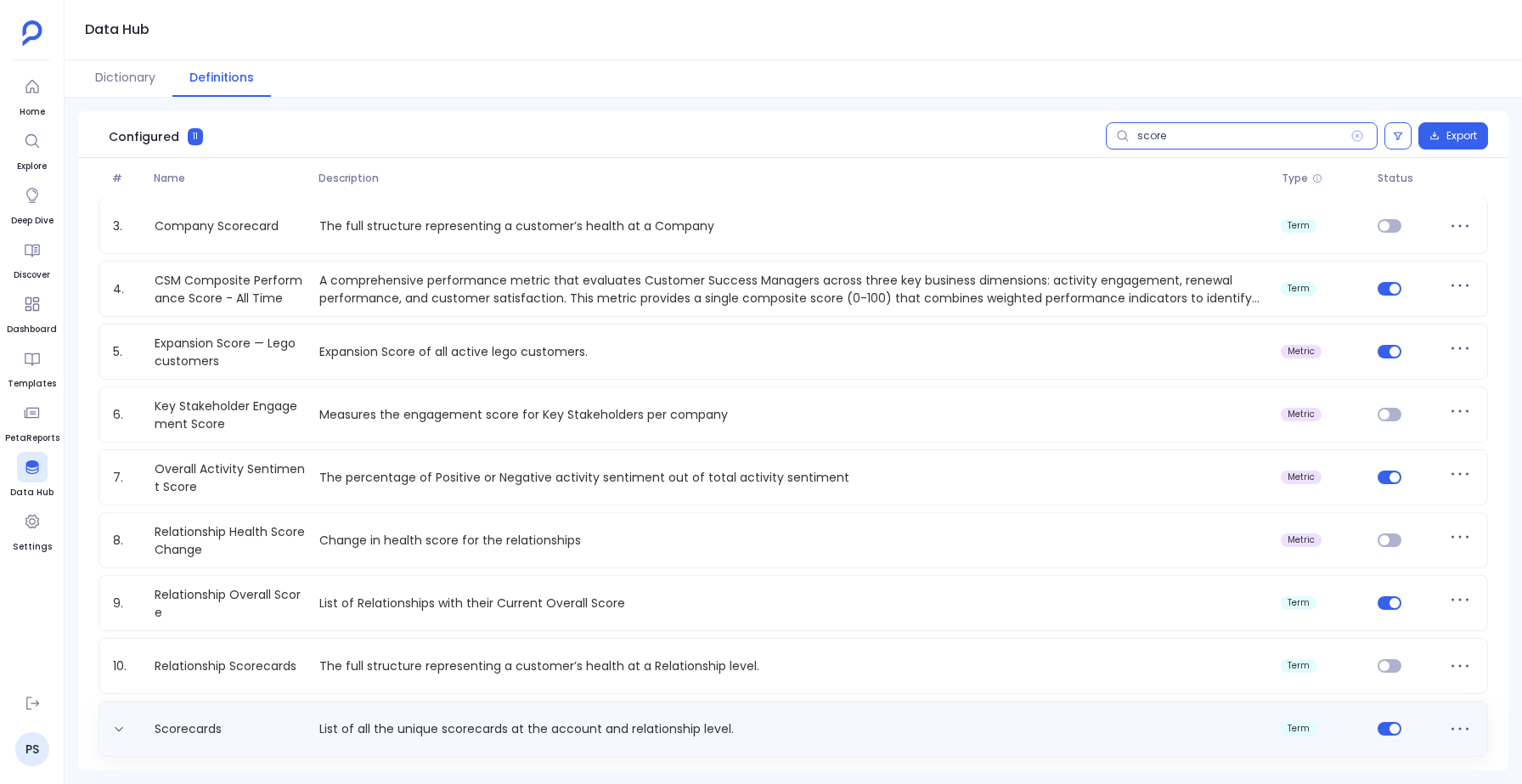
type input "score"
click at [826, 728] on p "List of all the unique scorecards at the account and relationship level." at bounding box center [793, 729] width 962 height 18
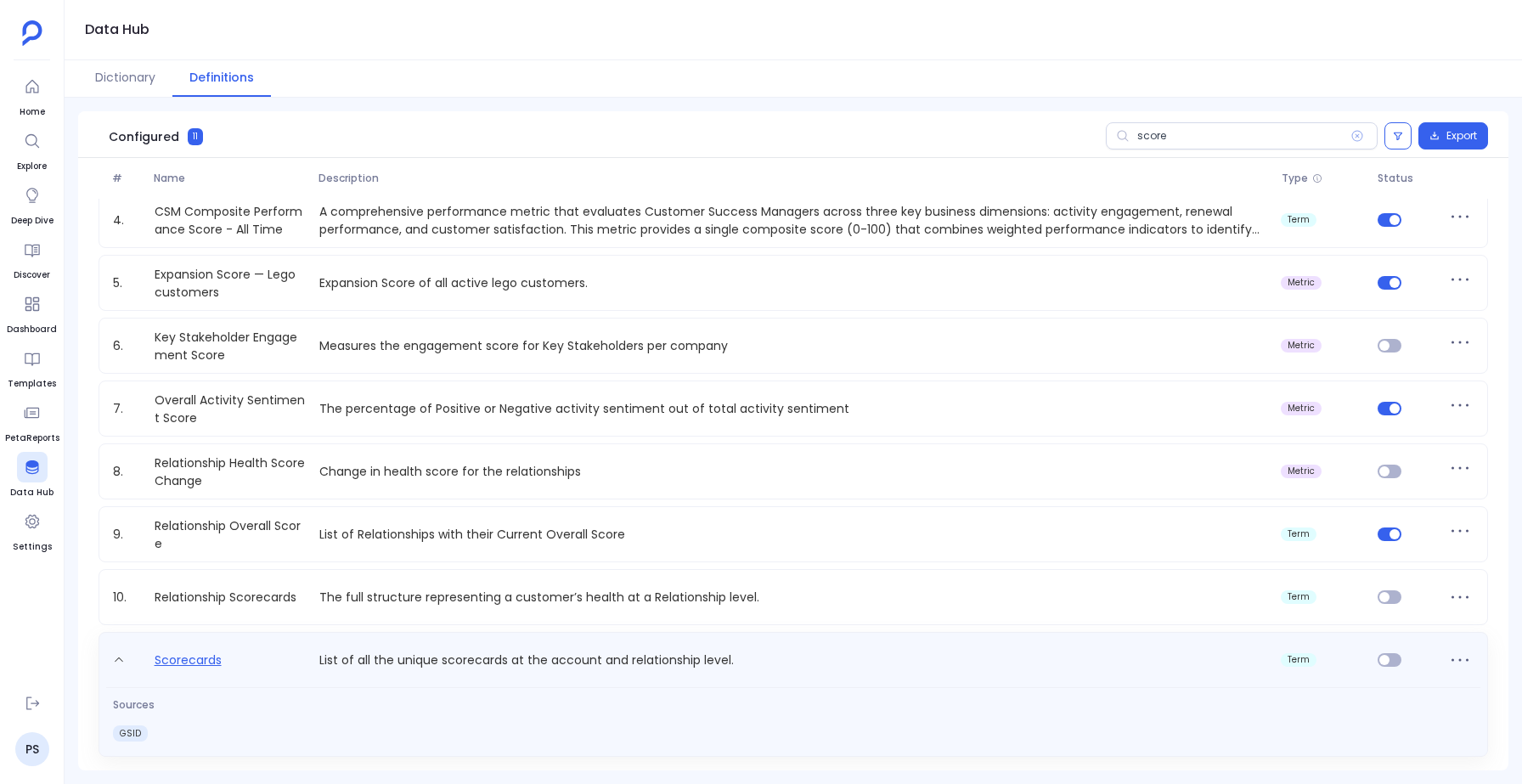
click at [181, 664] on link "Scorecards" at bounding box center [188, 663] width 81 height 27
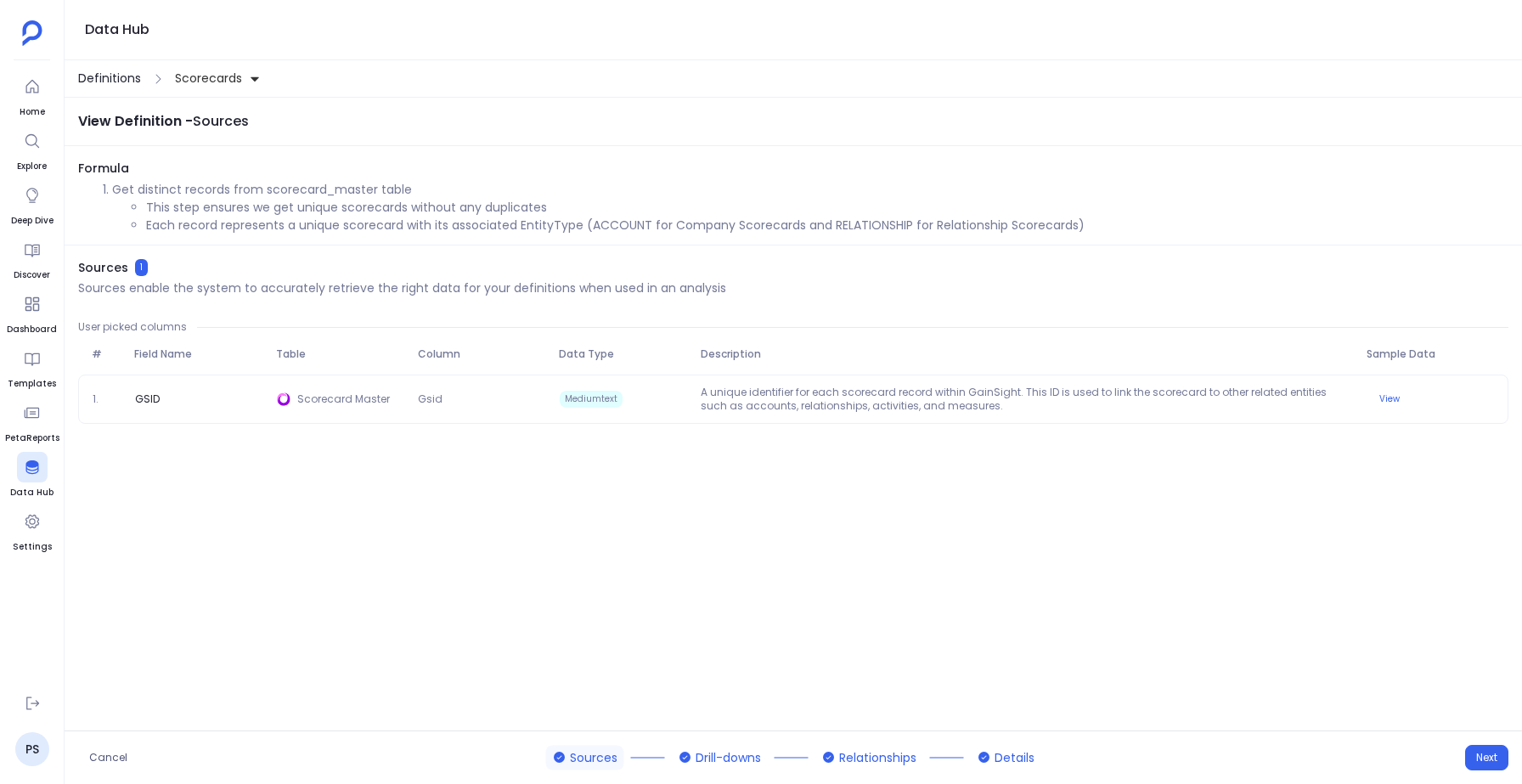
click at [113, 78] on span "Definitions" at bounding box center [109, 79] width 63 height 18
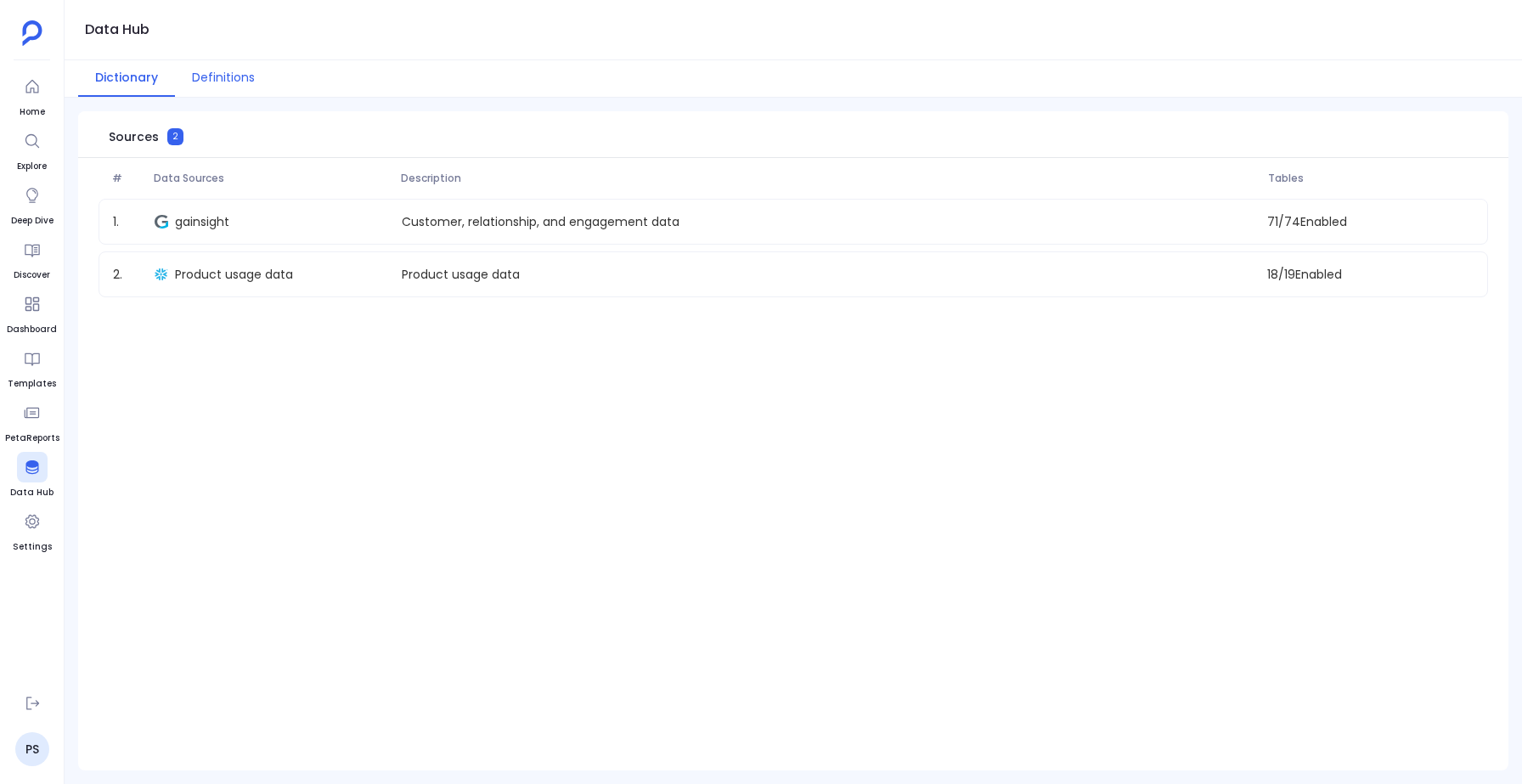
click at [207, 75] on button "Definitions" at bounding box center [223, 78] width 96 height 36
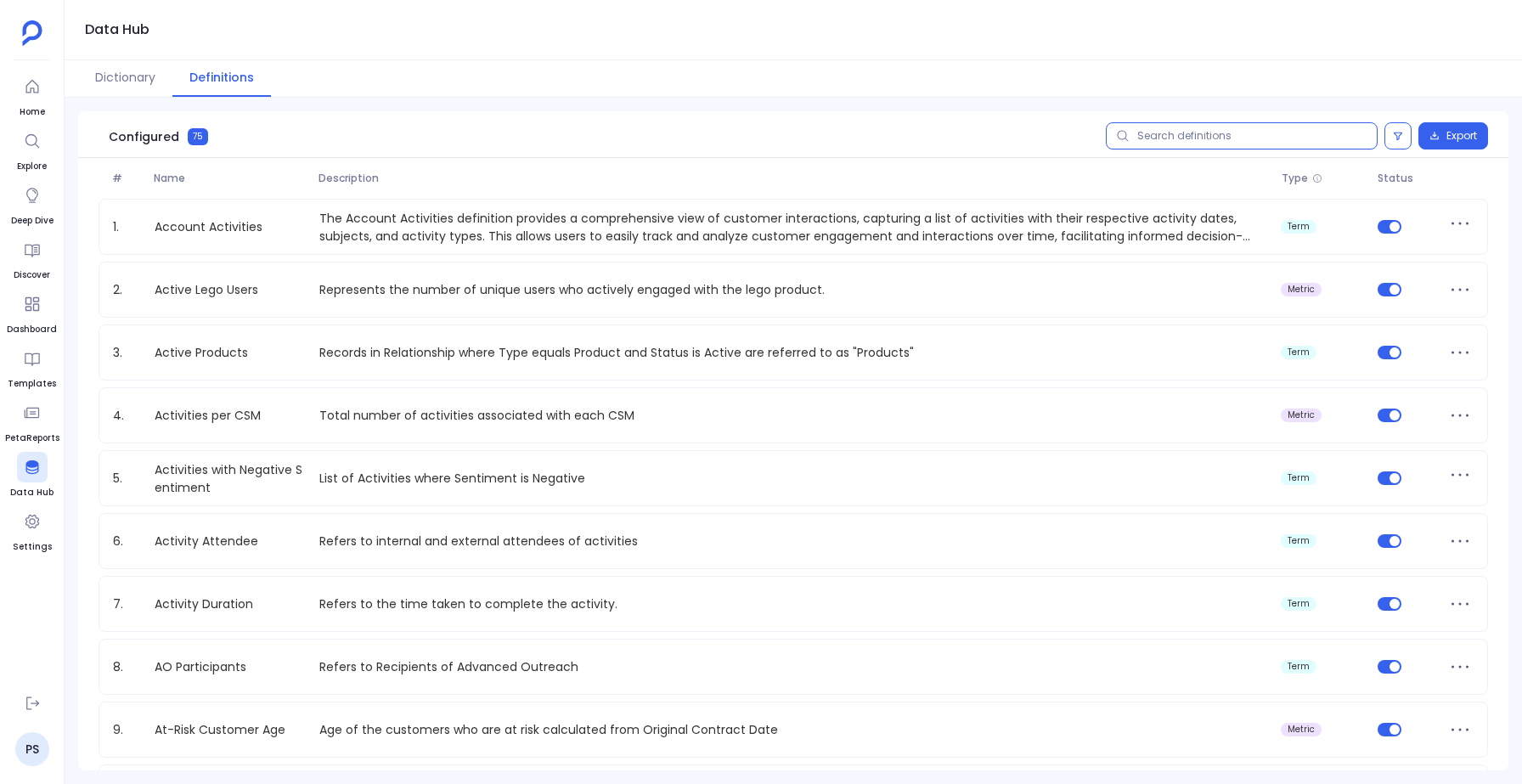
click at [1200, 133] on input "text" at bounding box center [1241, 135] width 272 height 27
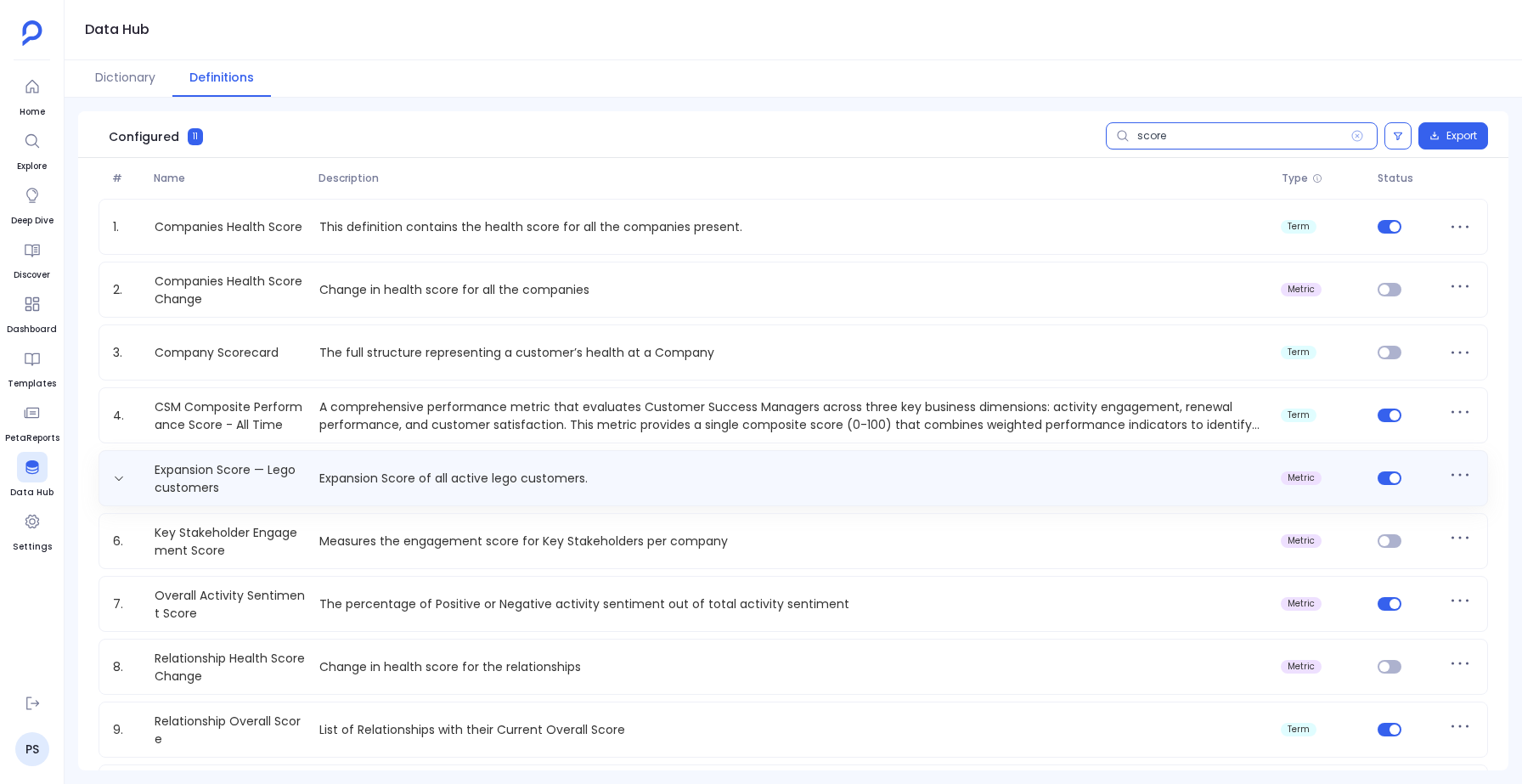
scroll to position [127, 0]
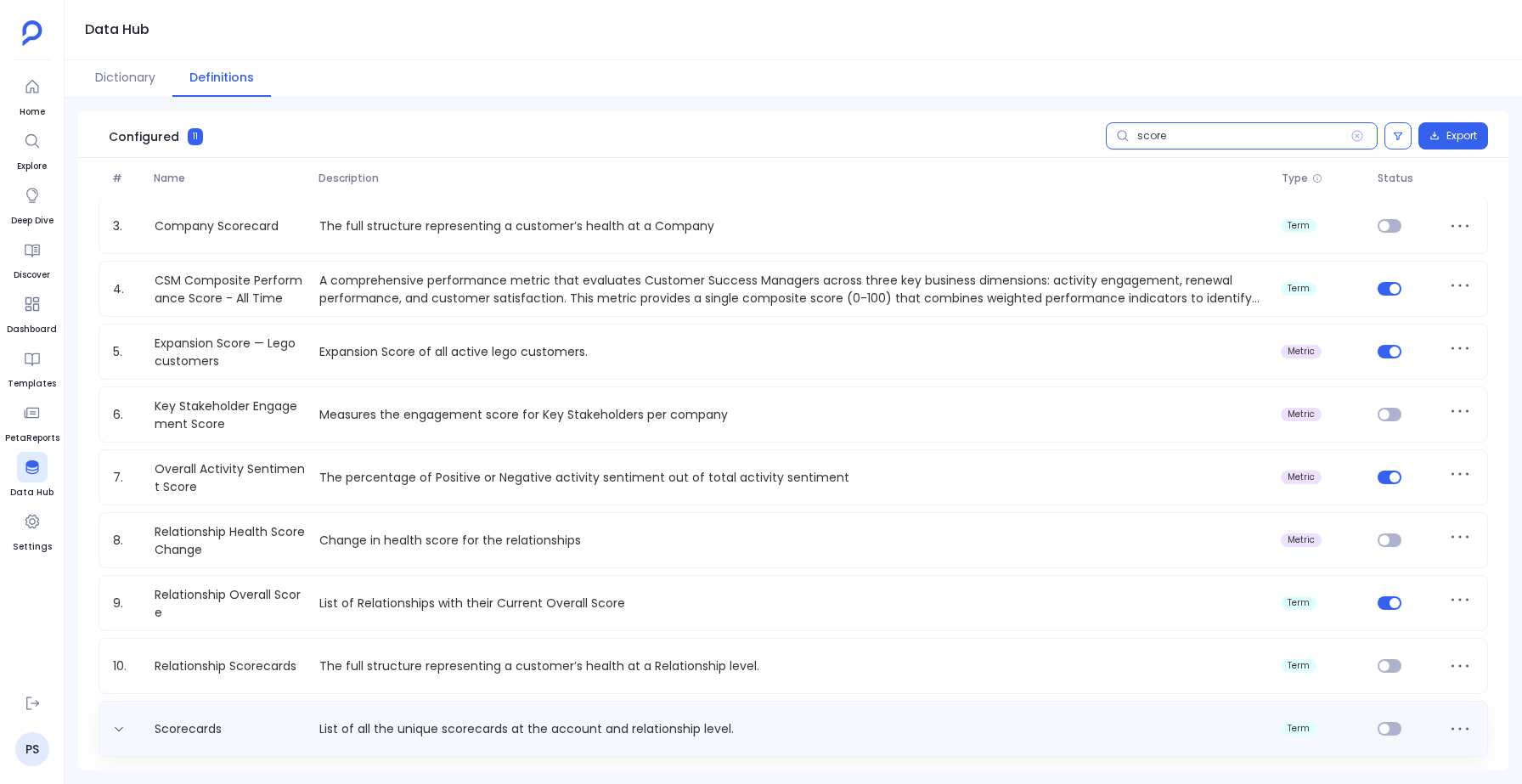
type input "score"
drag, startPoint x: 735, startPoint y: 729, endPoint x: 357, endPoint y: 731, distance: 378.0
click at [357, 731] on p "List of all the unique scorecards at the account and relationship level." at bounding box center [793, 729] width 962 height 18
click at [319, 726] on p "List of all the unique scorecards at the account and relationship level." at bounding box center [793, 732] width 962 height 27
copy p "List of all the unique scorecards at the account and relationship level."
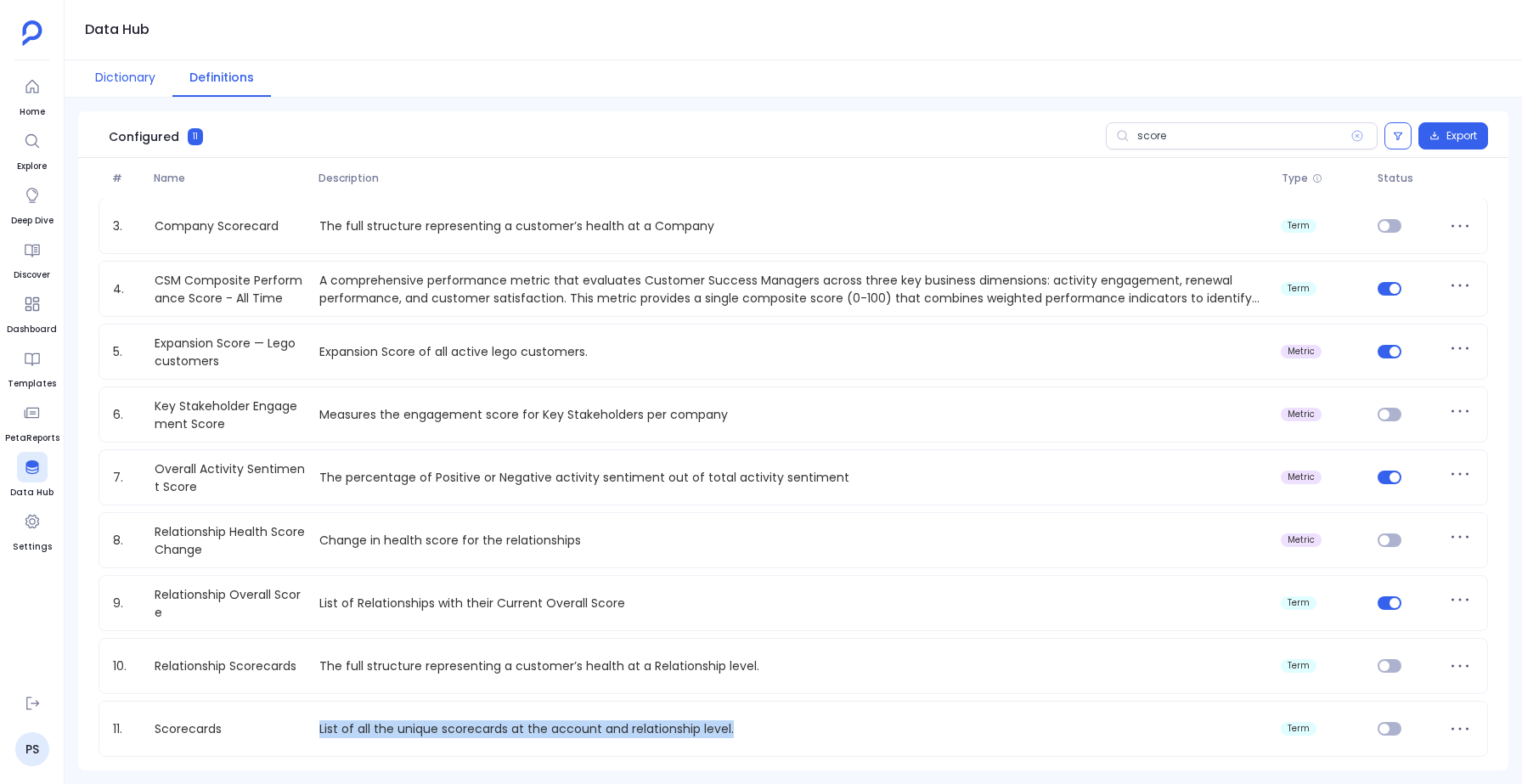
click at [119, 83] on button "Dictionary" at bounding box center [125, 78] width 95 height 36
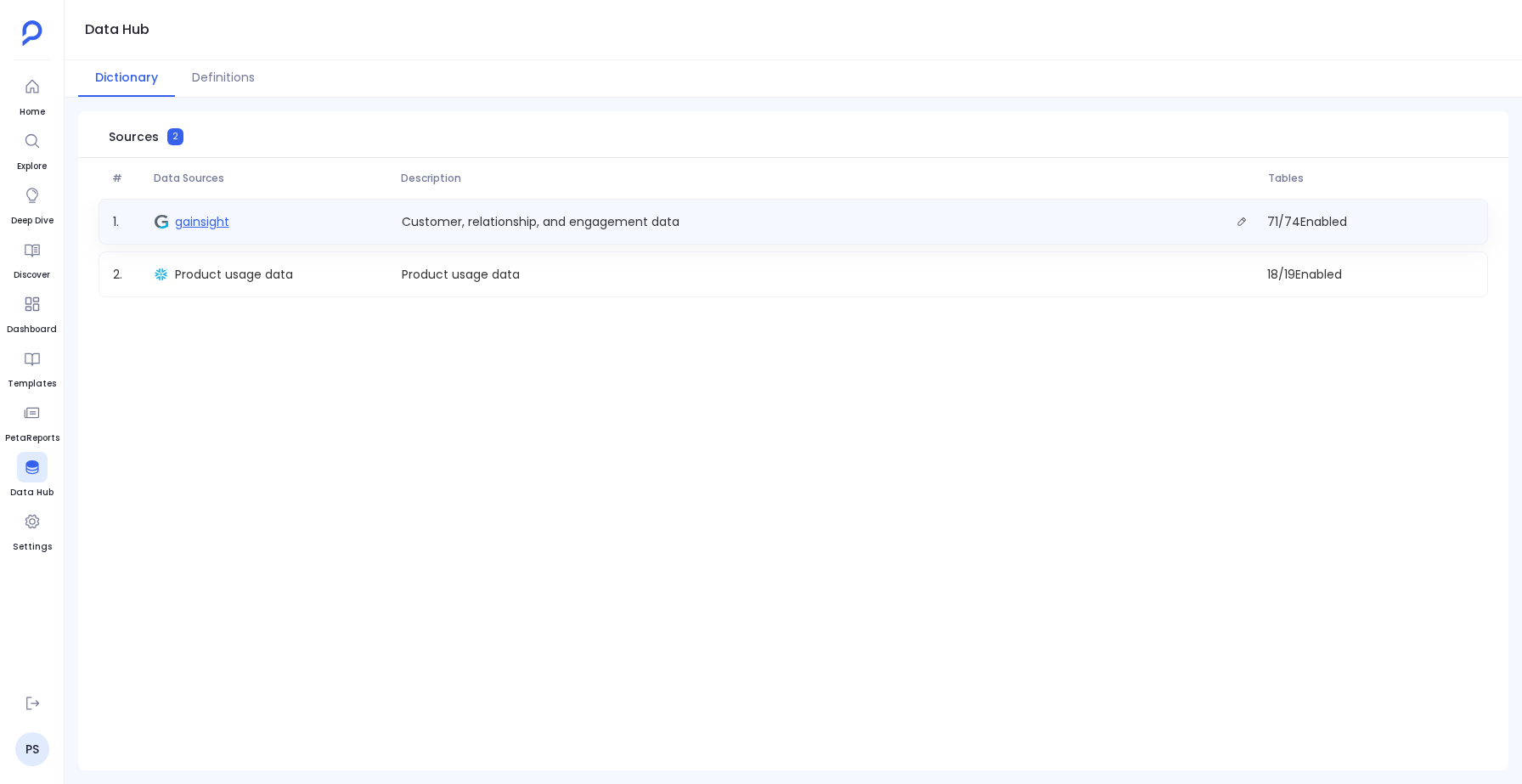
click at [194, 221] on span "gainsight" at bounding box center [202, 221] width 54 height 17
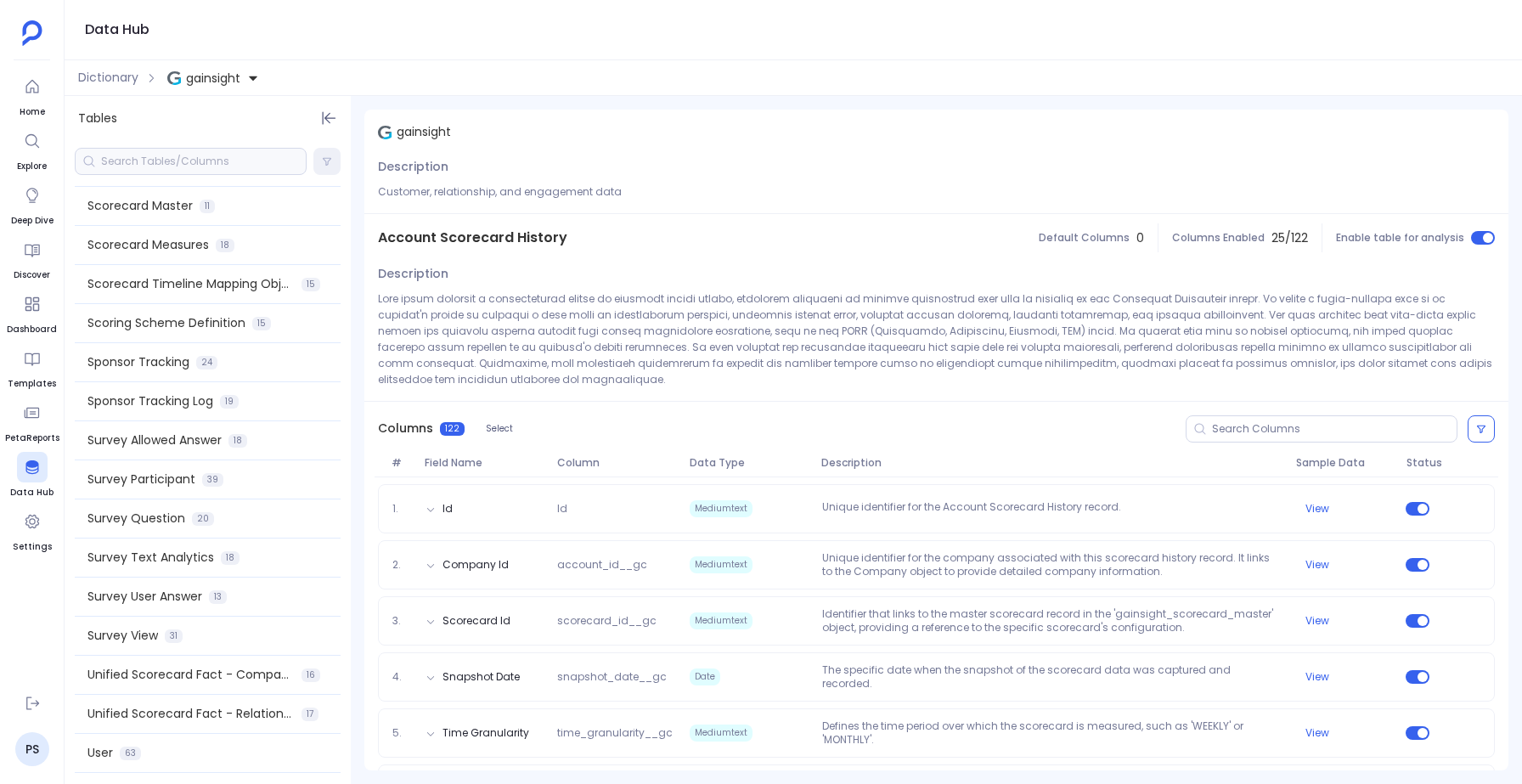
scroll to position [2302, 0]
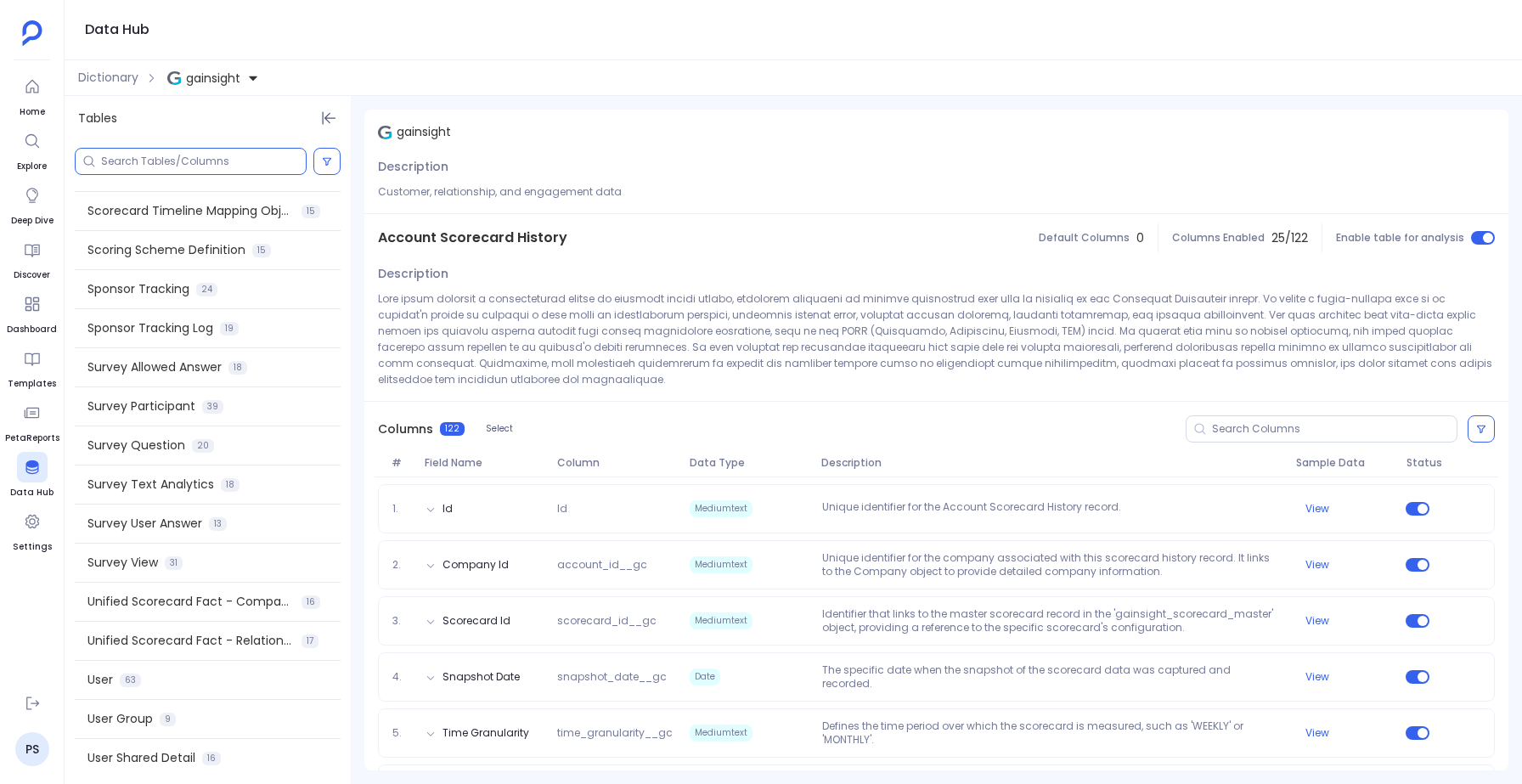
click at [124, 157] on input at bounding box center [203, 161] width 204 height 13
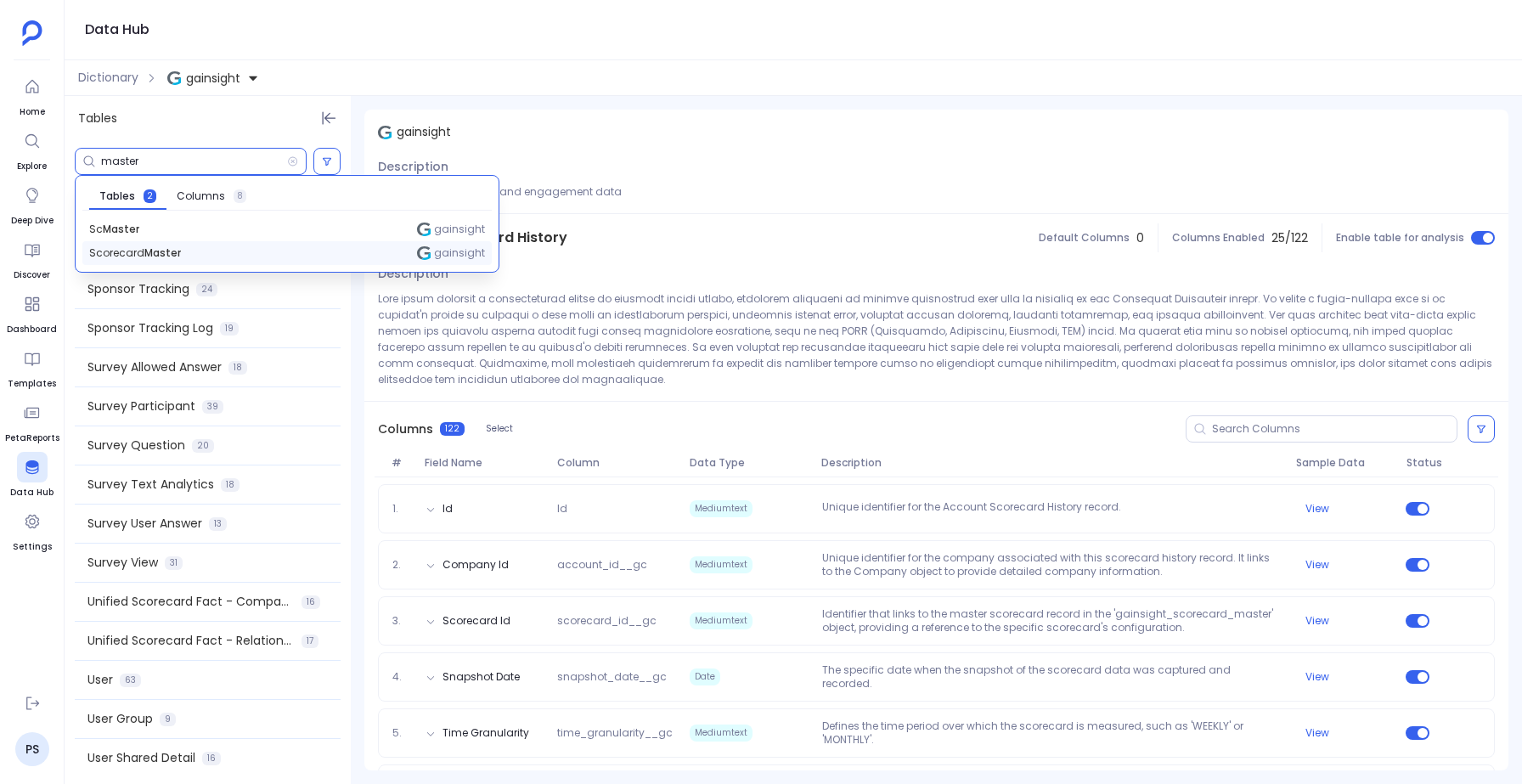
type input "master"
click at [119, 255] on span "Scorecard Master" at bounding box center [135, 252] width 92 height 13
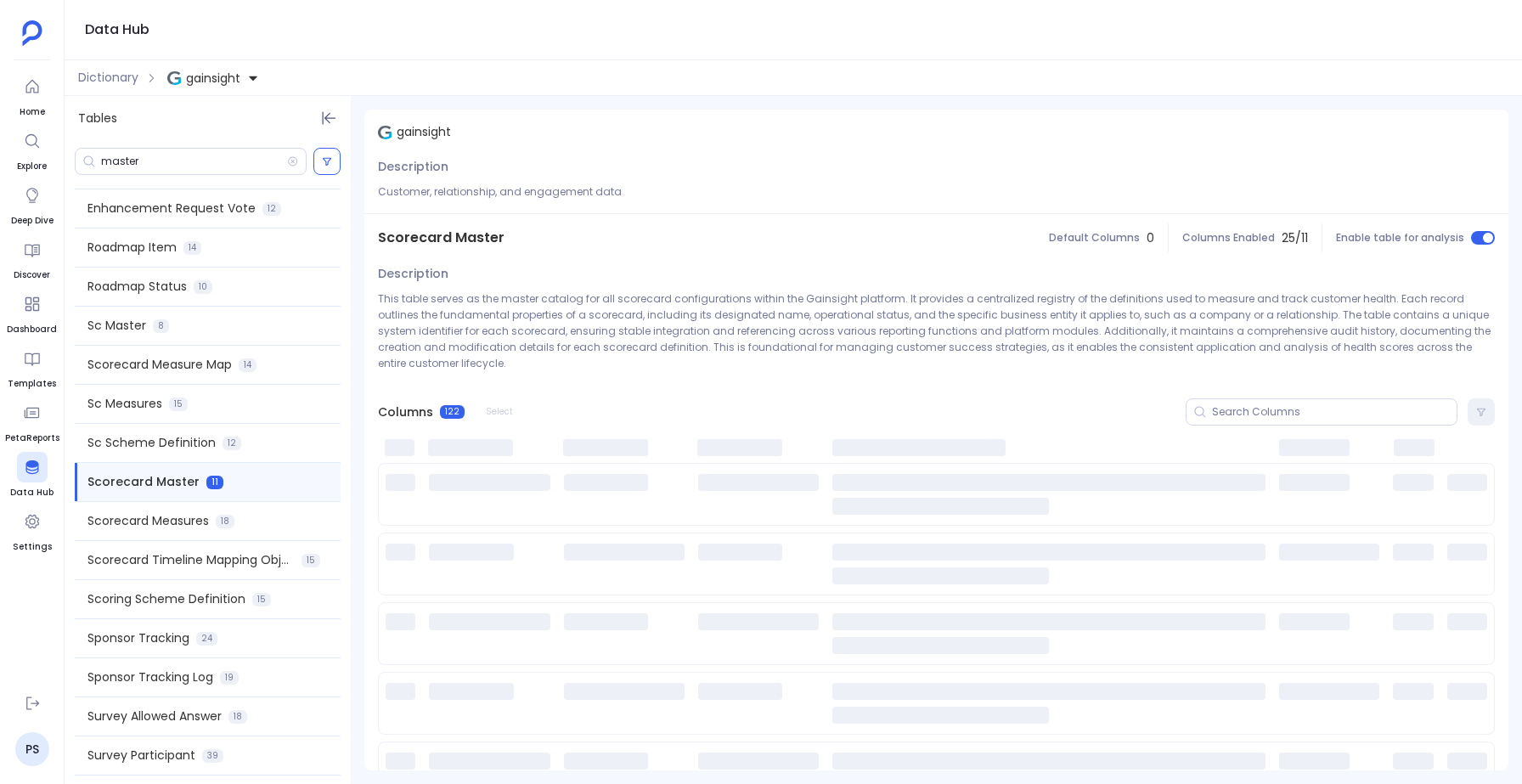
scroll to position [1951, 0]
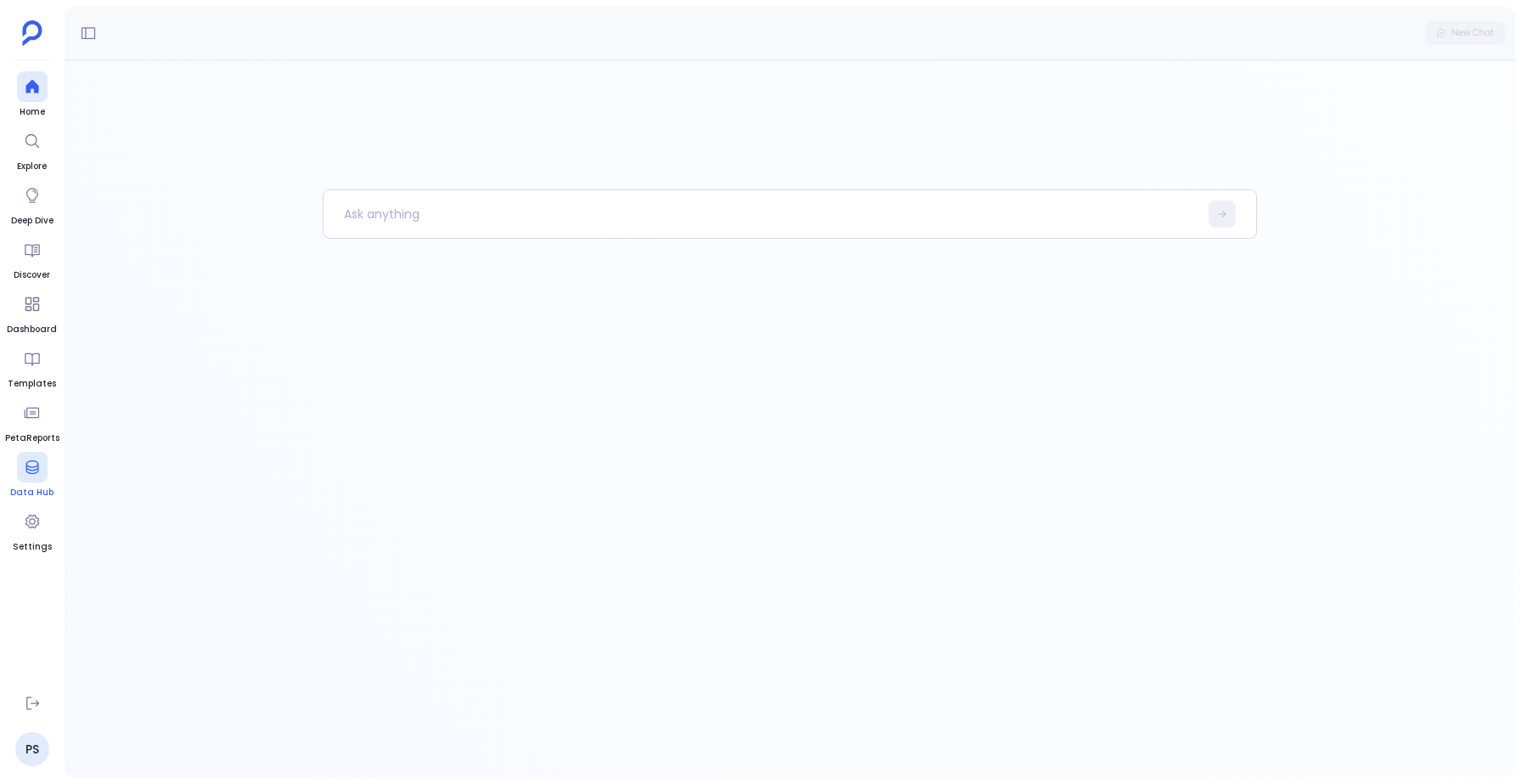
click at [40, 457] on div at bounding box center [32, 467] width 31 height 31
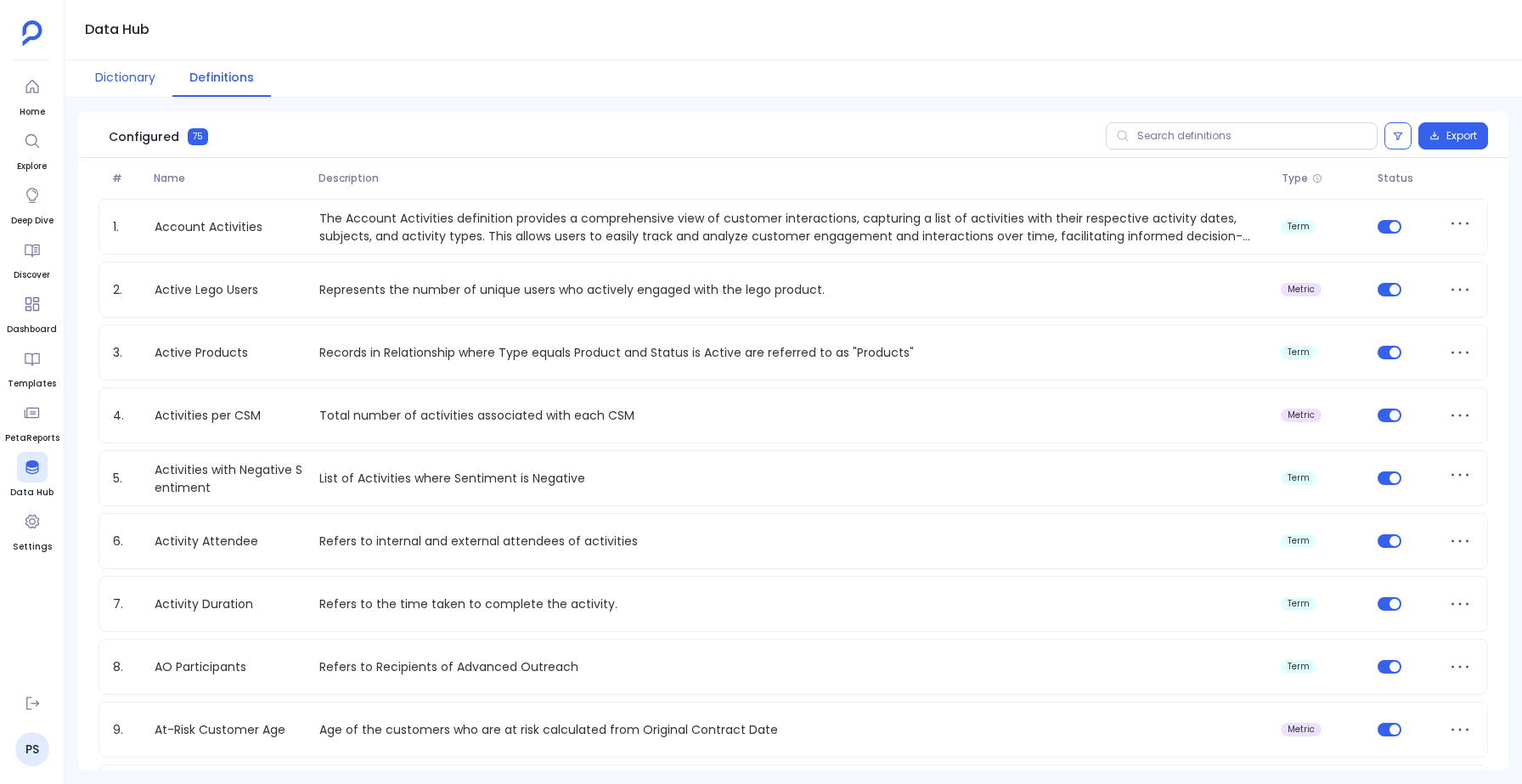
click at [104, 75] on button "Dictionary" at bounding box center [125, 78] width 95 height 36
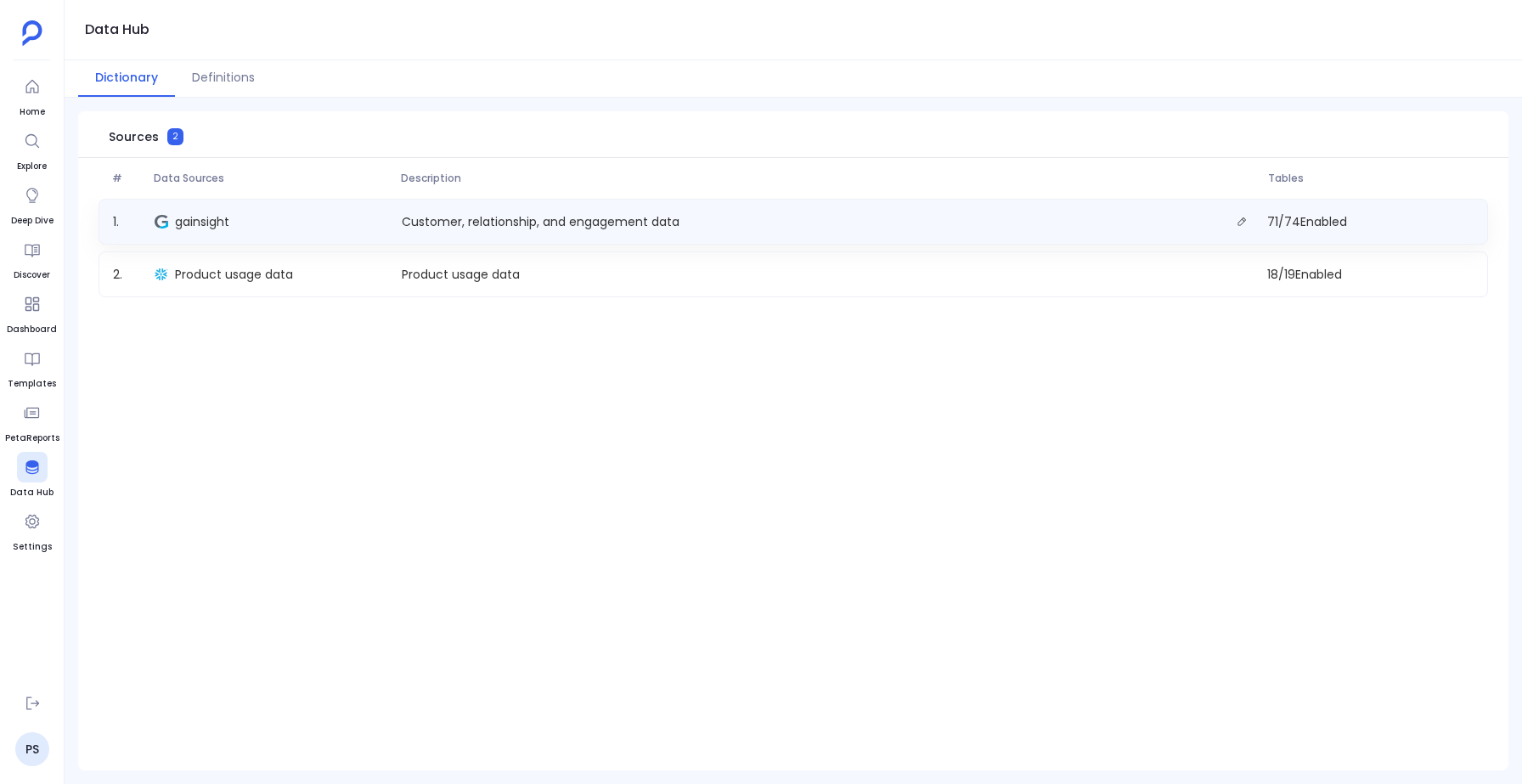
click at [244, 213] on div "gainsight" at bounding box center [271, 221] width 247 height 24
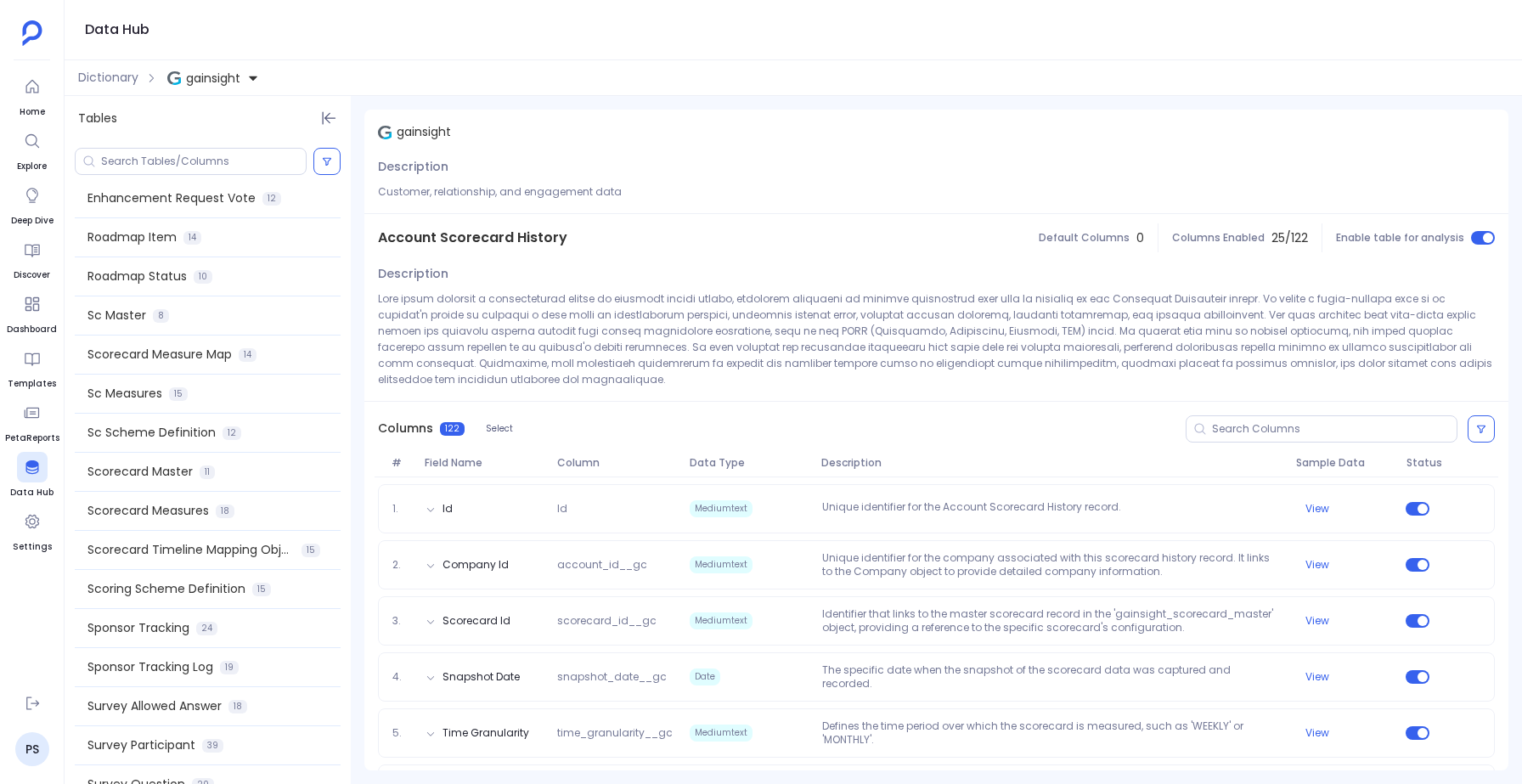
scroll to position [1942, 0]
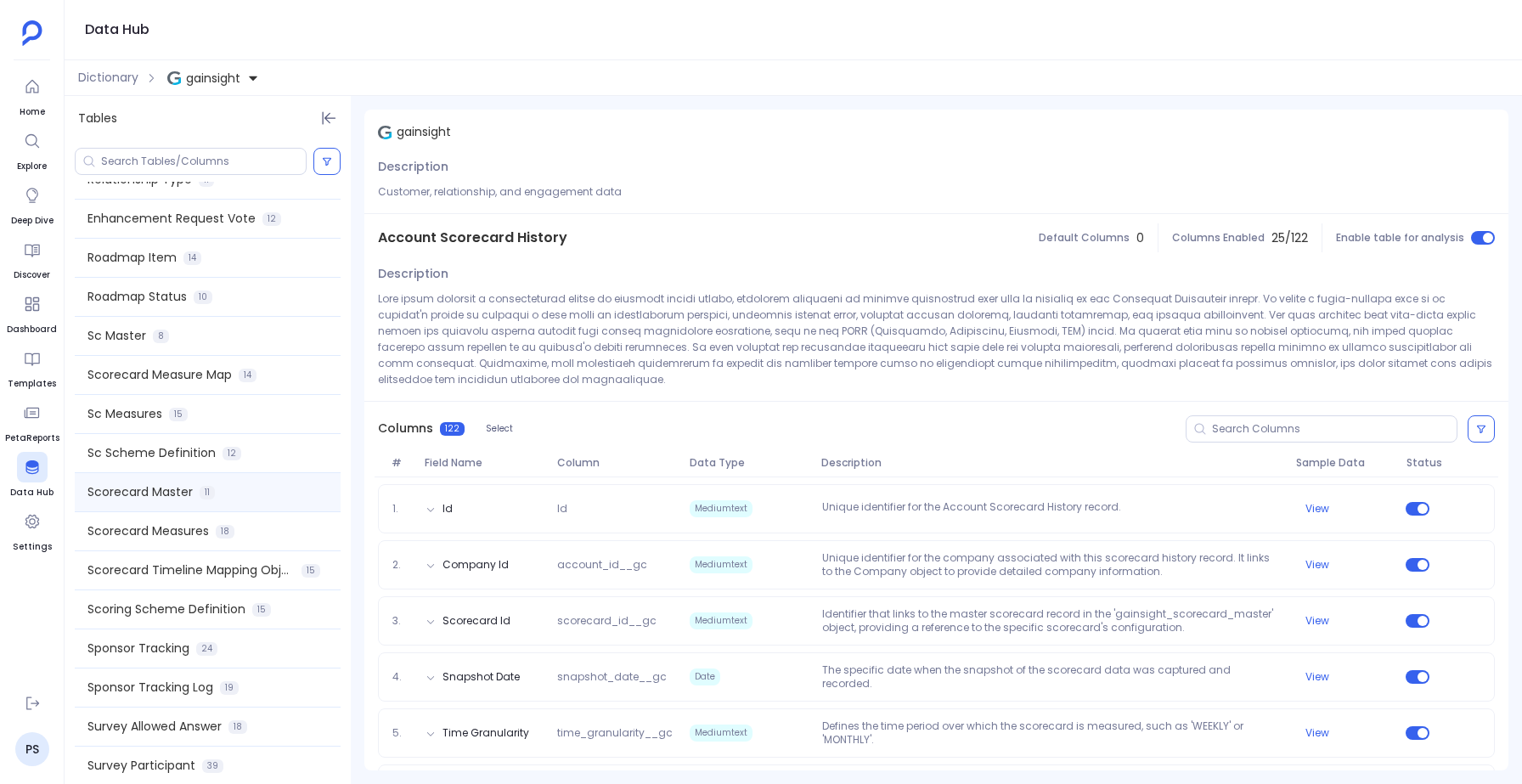
click at [158, 499] on span "Scorecard Master" at bounding box center [140, 492] width 105 height 18
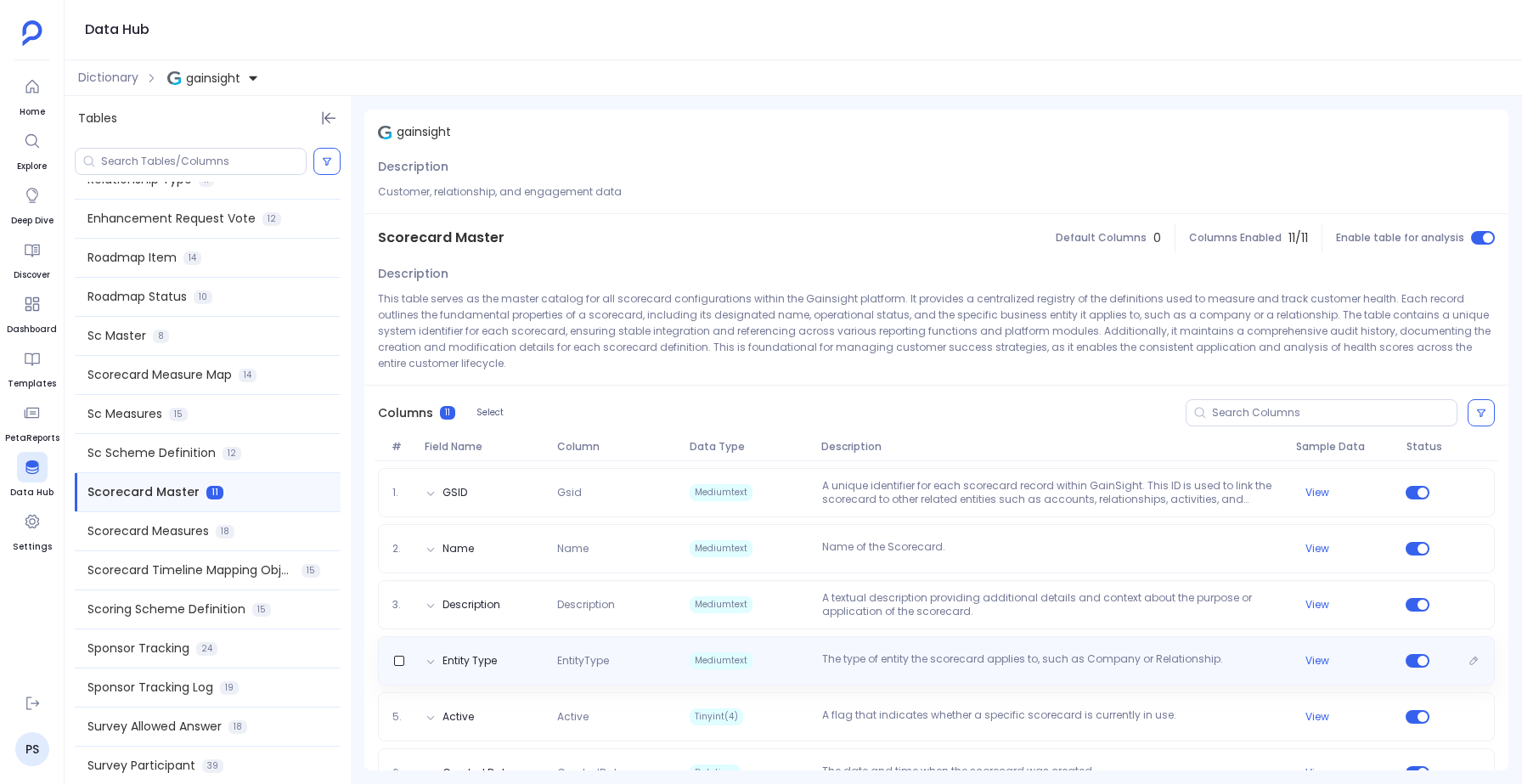
click at [970, 649] on div "Entity Type EntityType Mediumtext The type of entity the scorecard applies to, …" at bounding box center [936, 661] width 1117 height 50
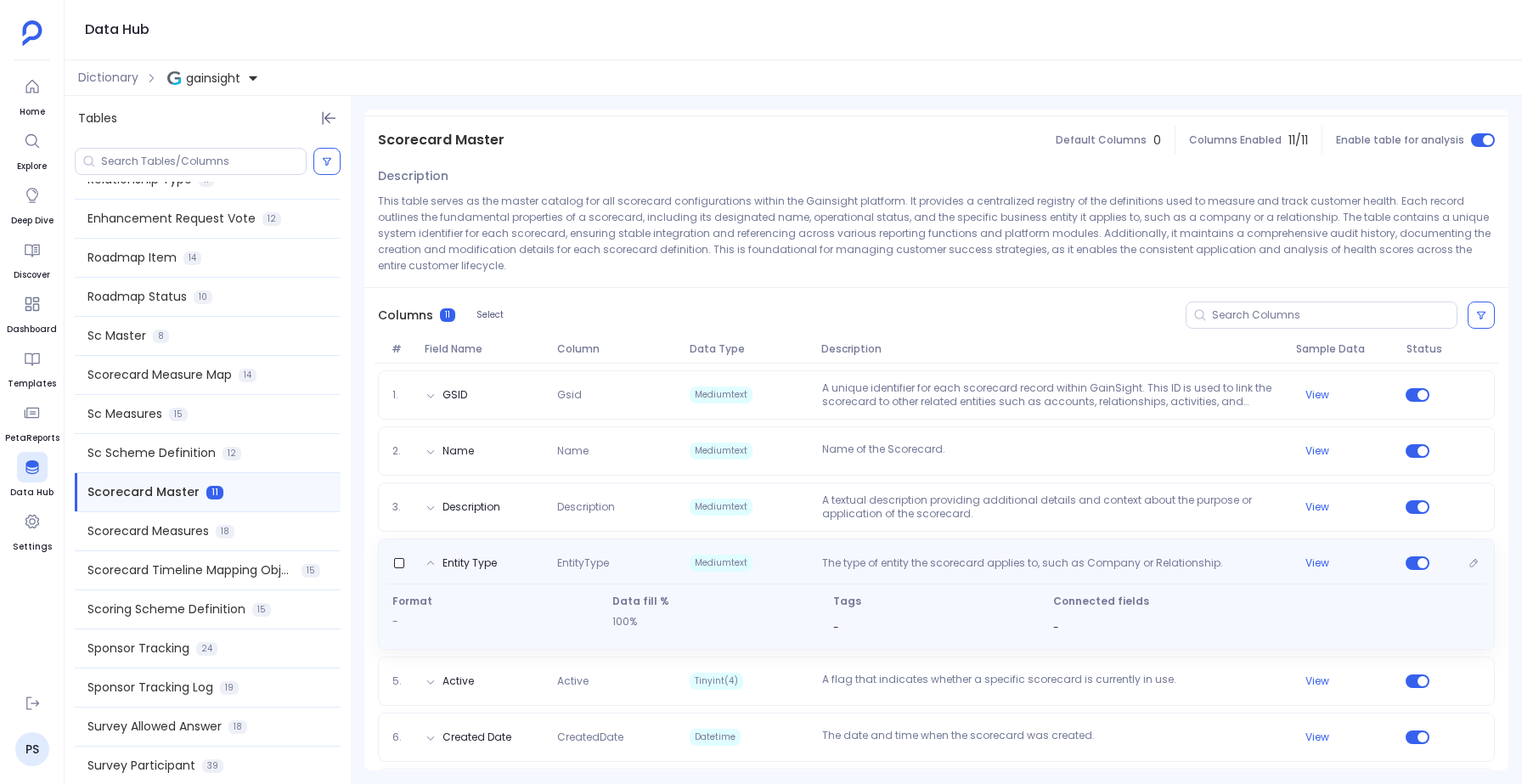
scroll to position [80, 0]
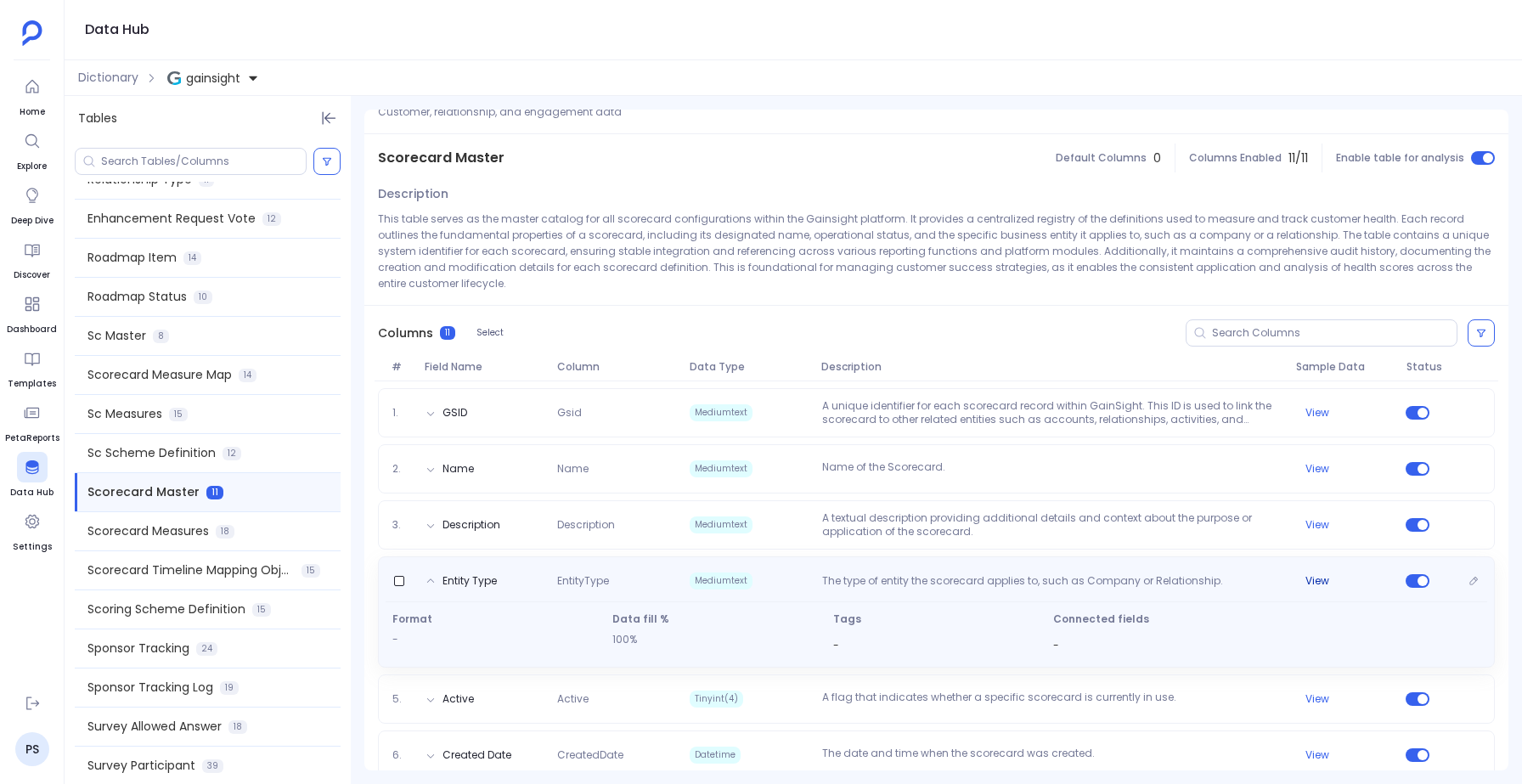
click at [1314, 580] on button "View" at bounding box center [1317, 580] width 24 height 13
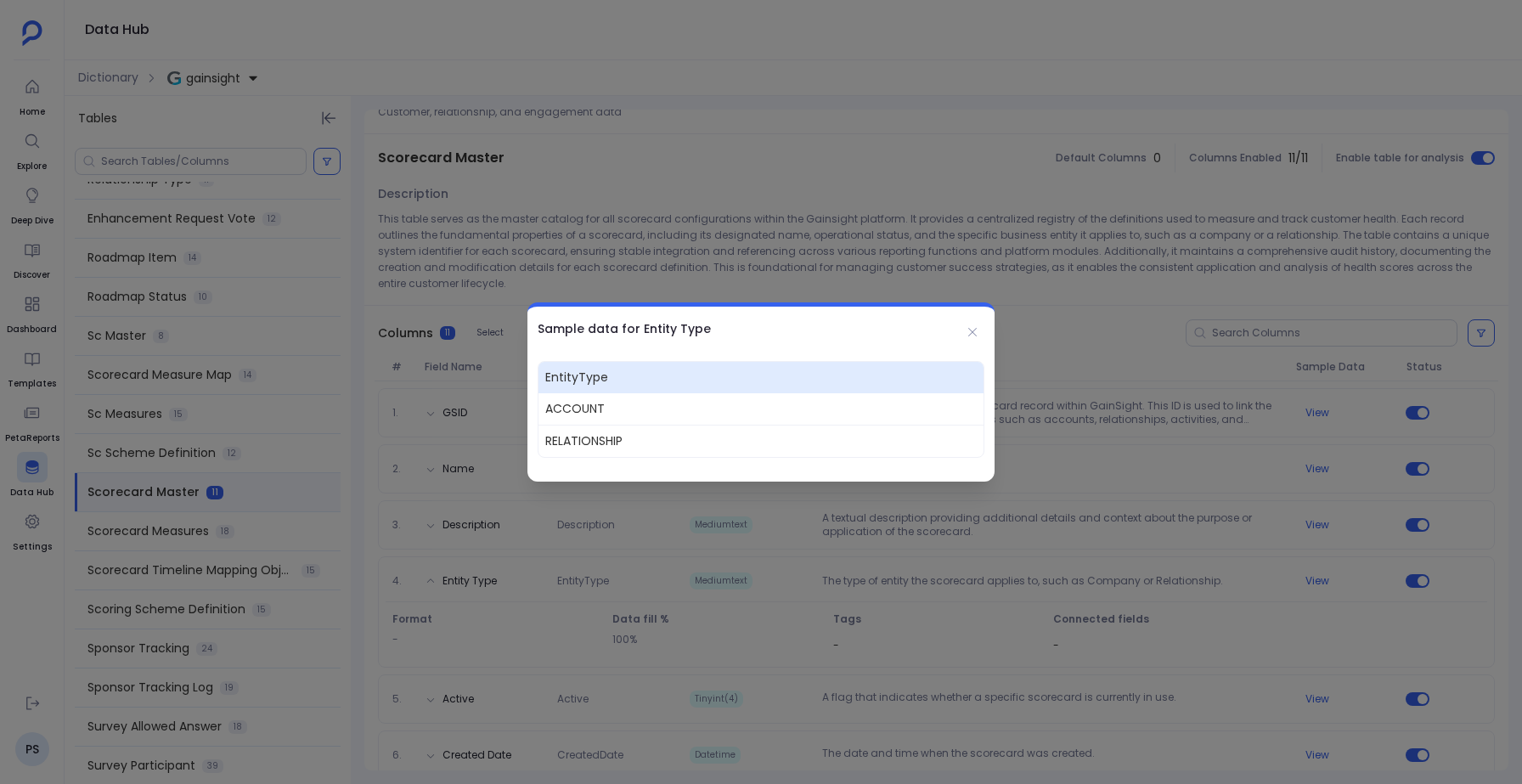
click at [1042, 652] on div at bounding box center [761, 392] width 1522 height 784
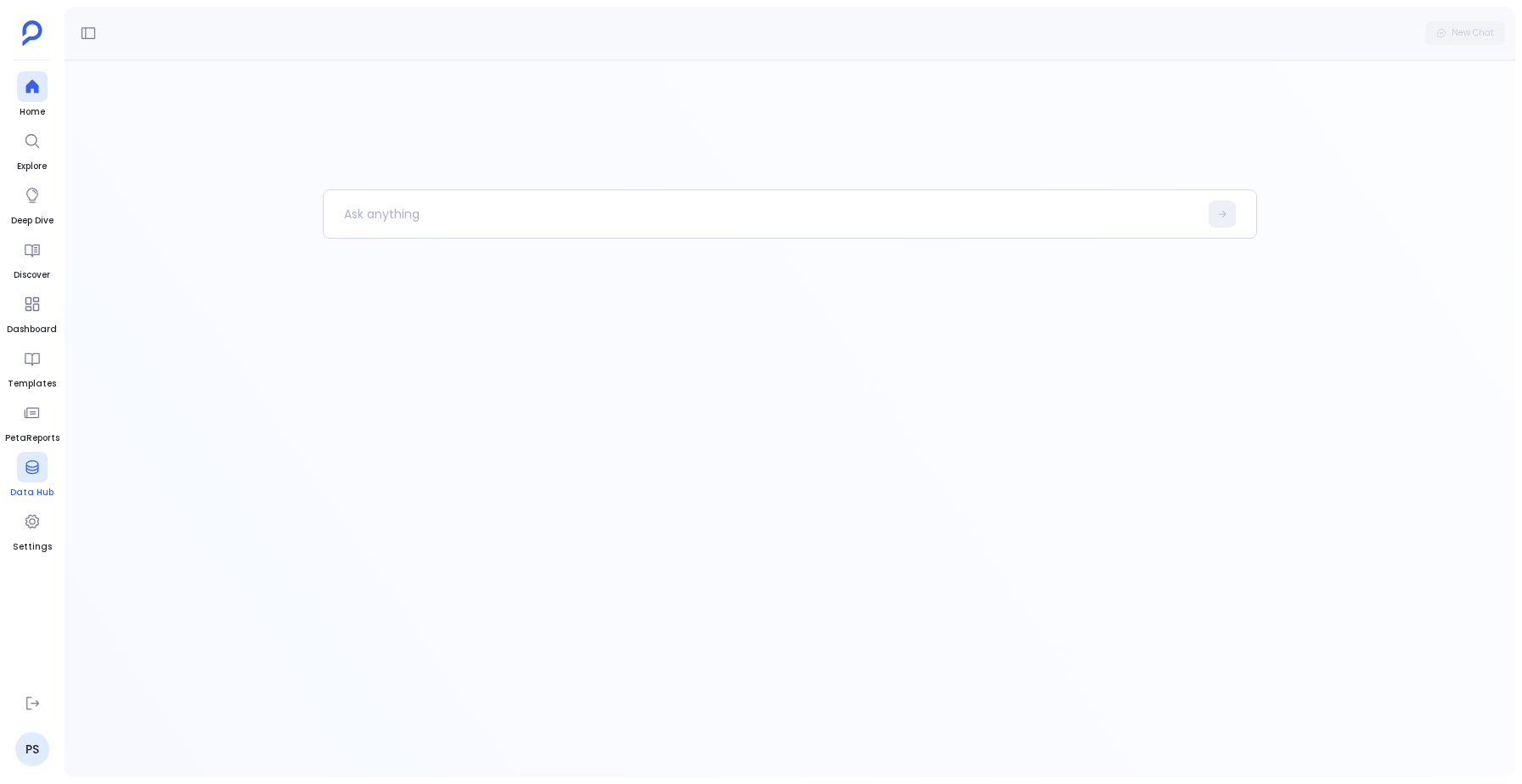
click at [35, 469] on icon at bounding box center [32, 466] width 12 height 13
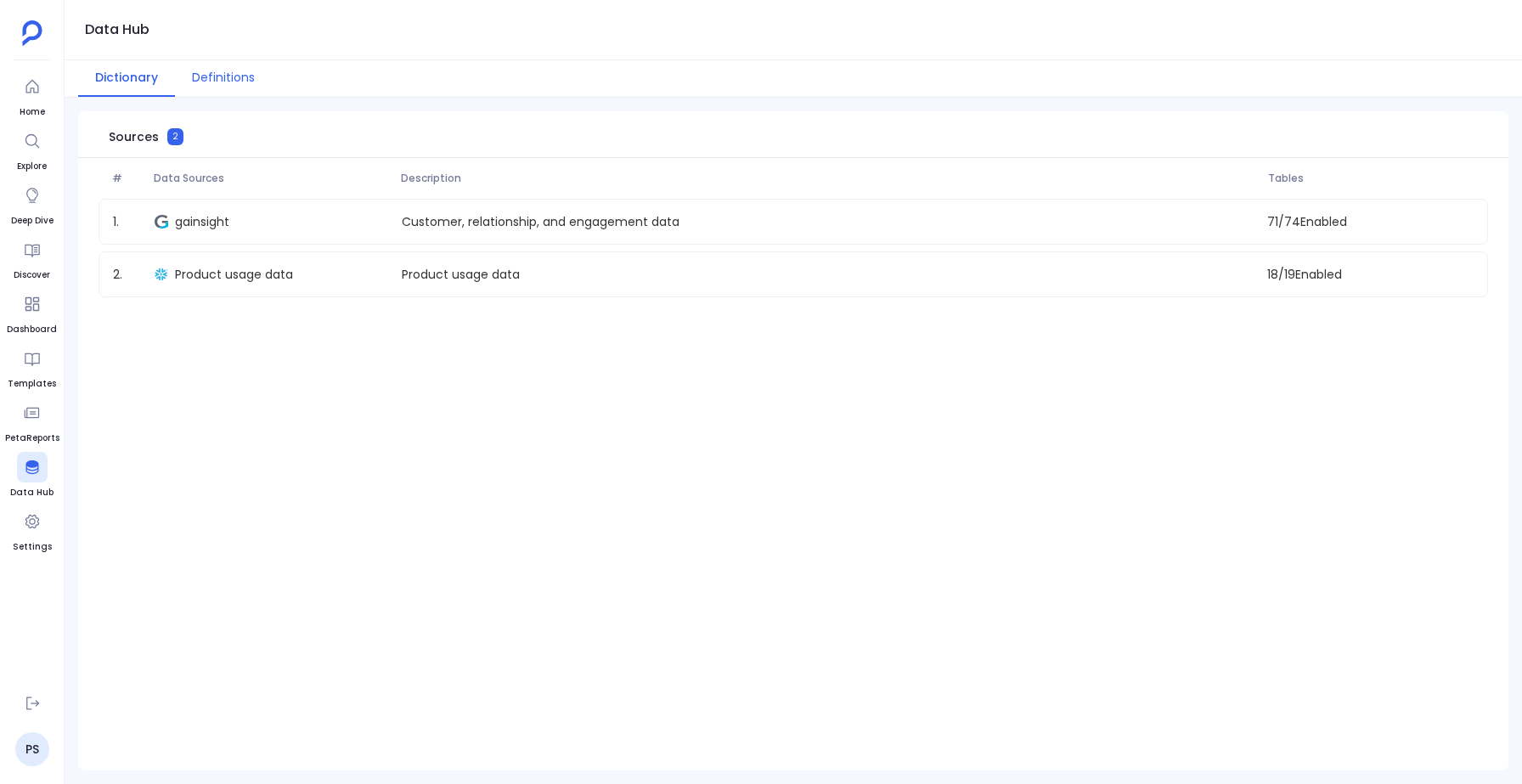
click at [207, 81] on button "Definitions" at bounding box center [223, 78] width 96 height 36
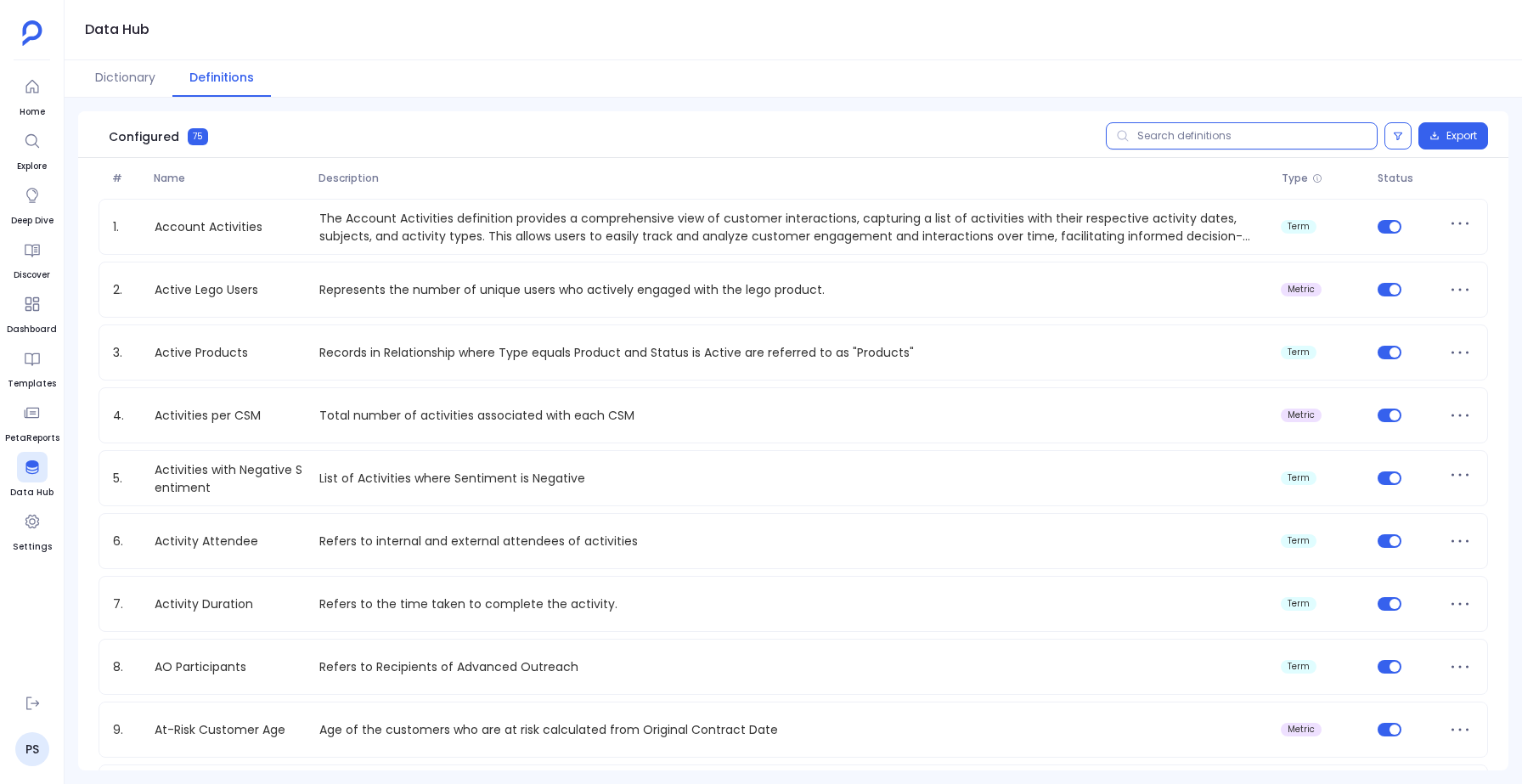
click at [1153, 135] on input "text" at bounding box center [1241, 135] width 272 height 27
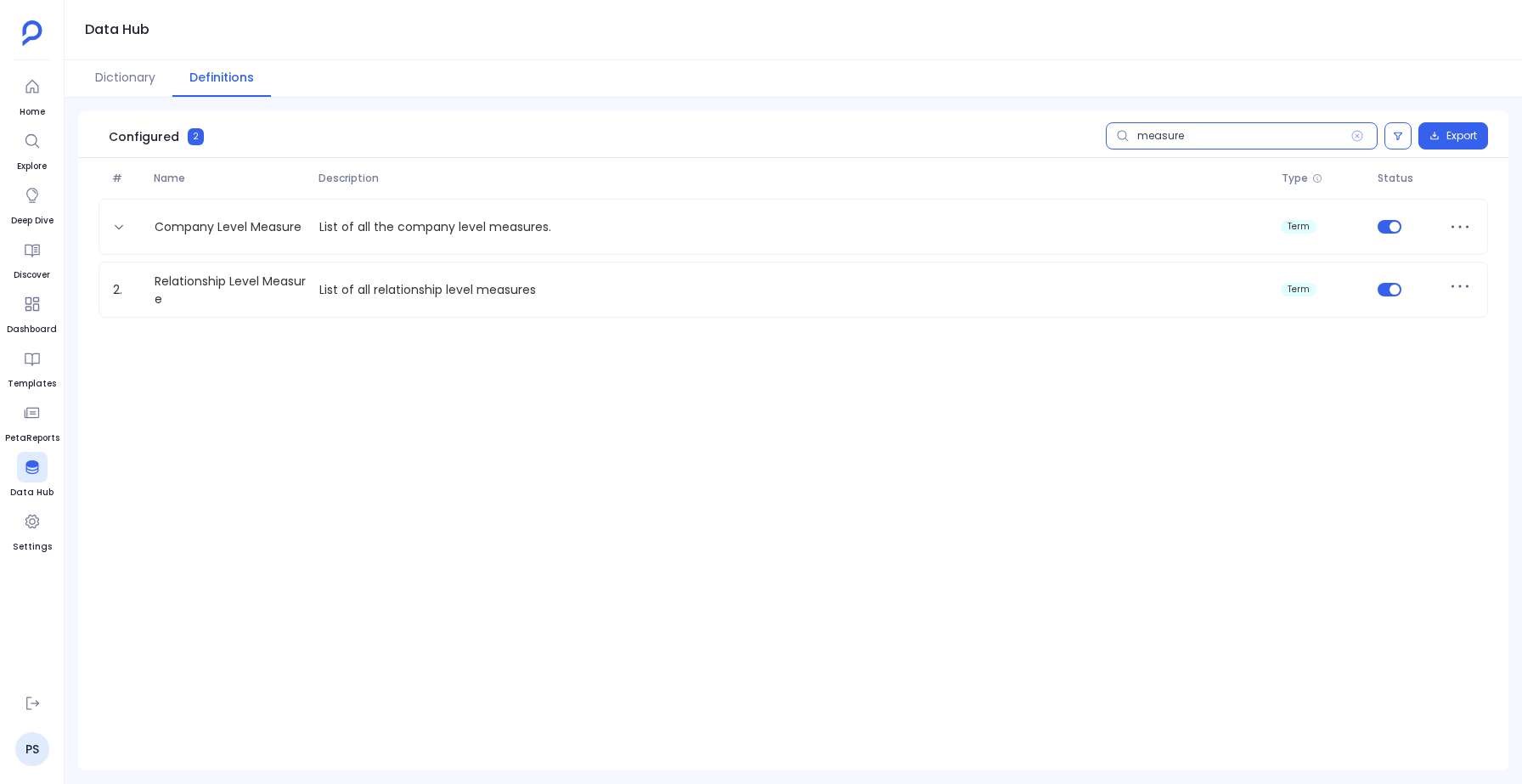
type input "measure"
click at [493, 256] on div "1. Company Level Measure List of all the company level measures. term 2. Relati…" at bounding box center [793, 258] width 1430 height 119
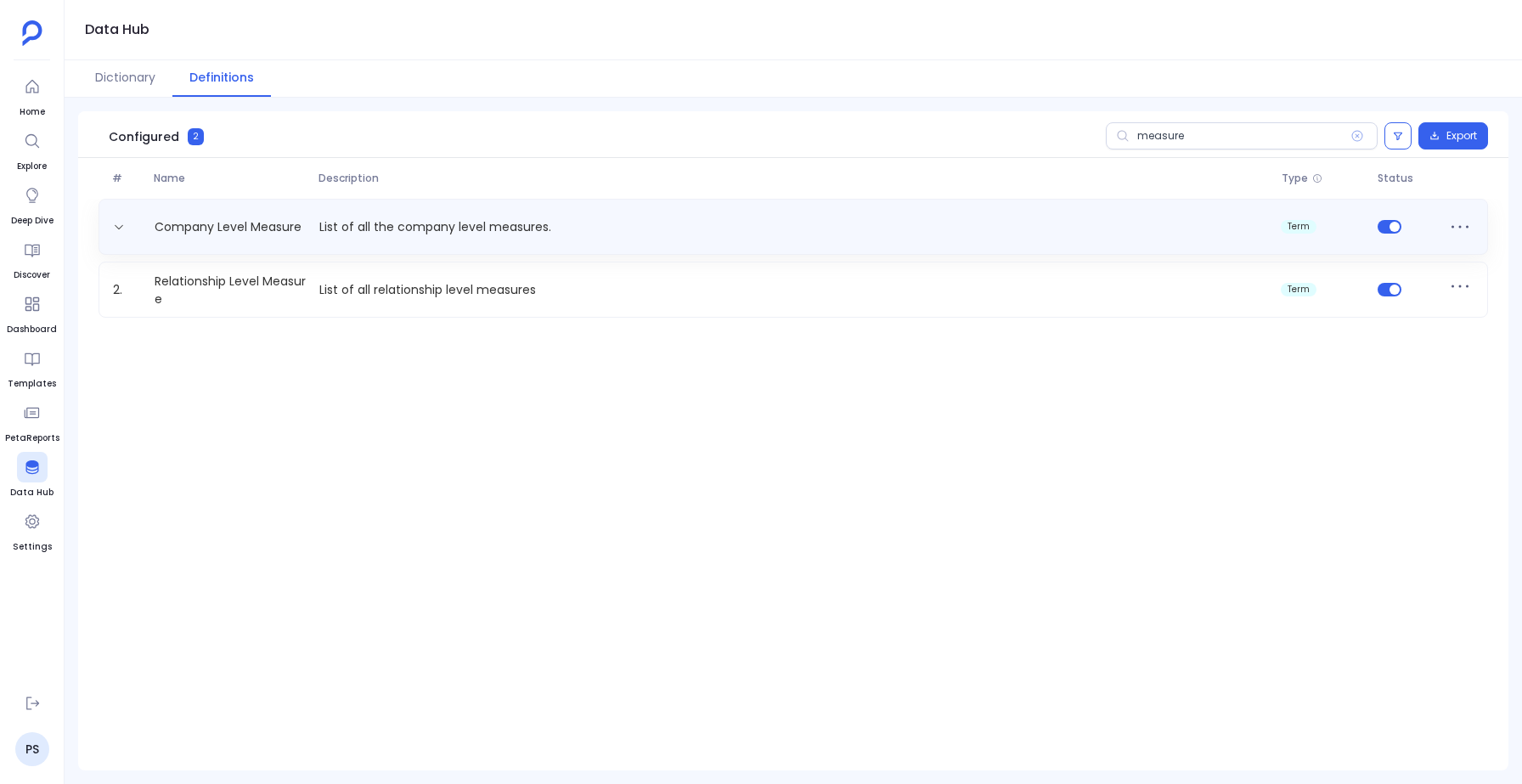
click at [491, 234] on p "List of all the company level measures." at bounding box center [793, 227] width 962 height 18
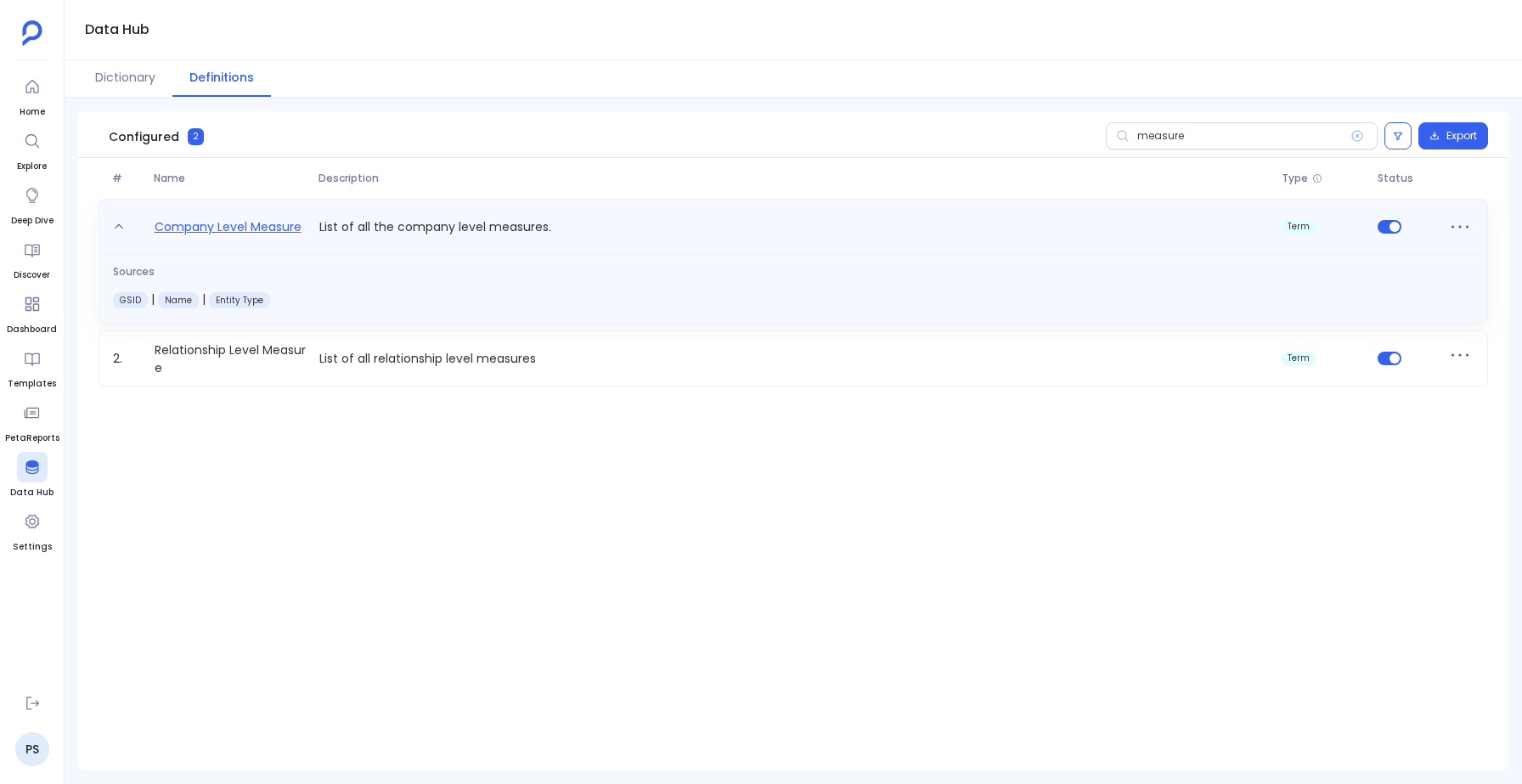
click at [222, 234] on link "Company Level Measure" at bounding box center [227, 230] width 160 height 27
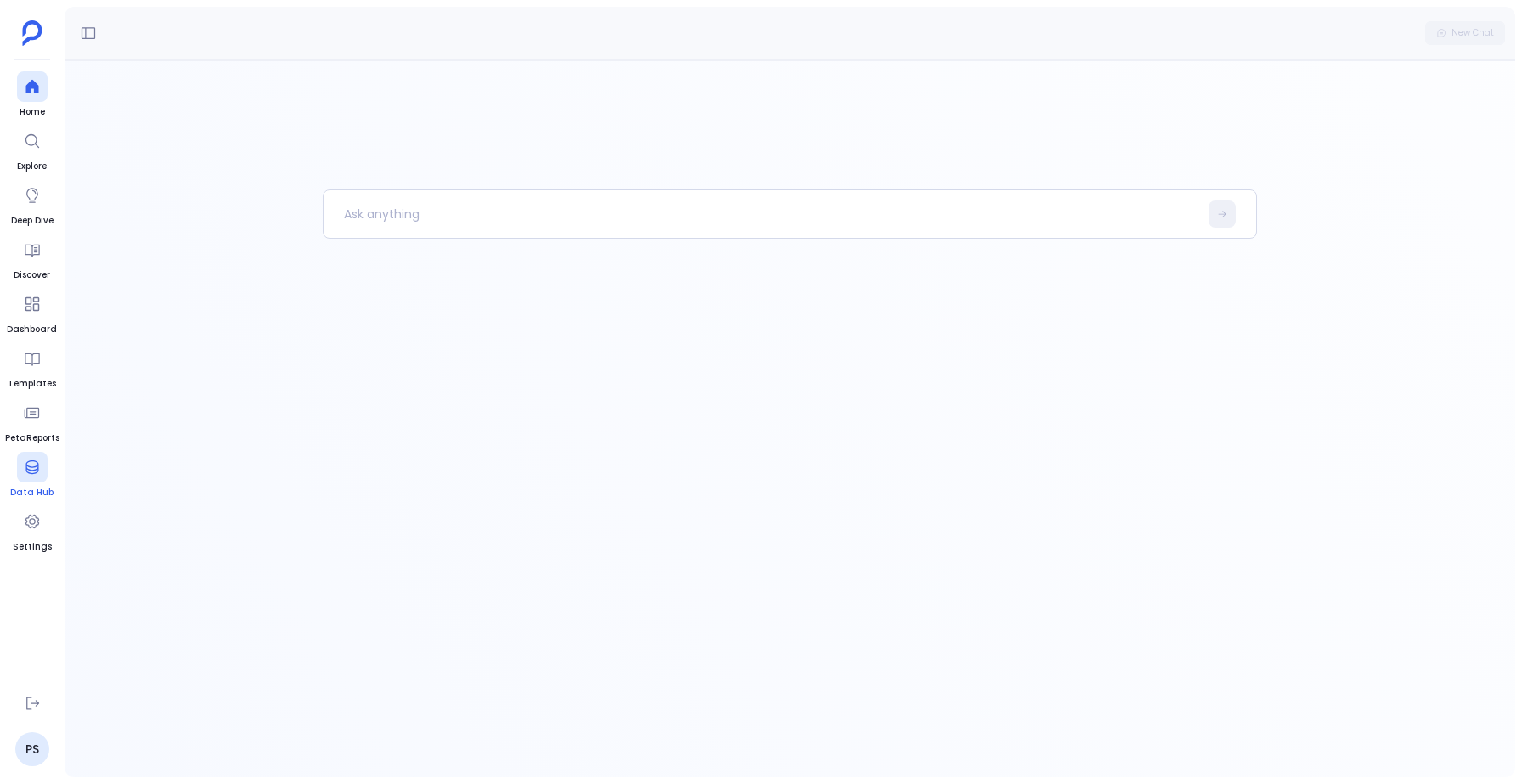
click at [18, 476] on div at bounding box center [32, 467] width 31 height 31
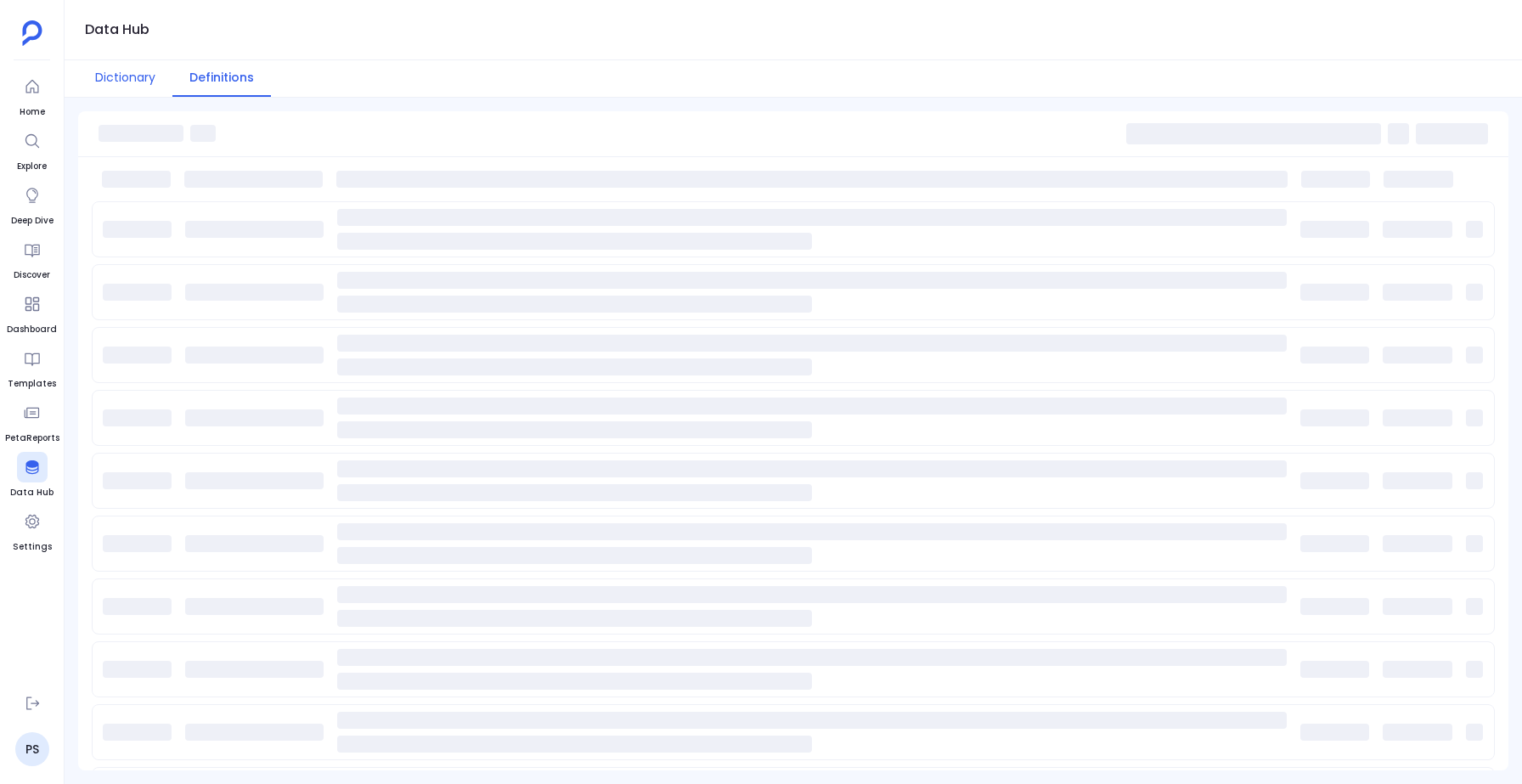
click at [105, 93] on button "Dictionary" at bounding box center [125, 78] width 95 height 36
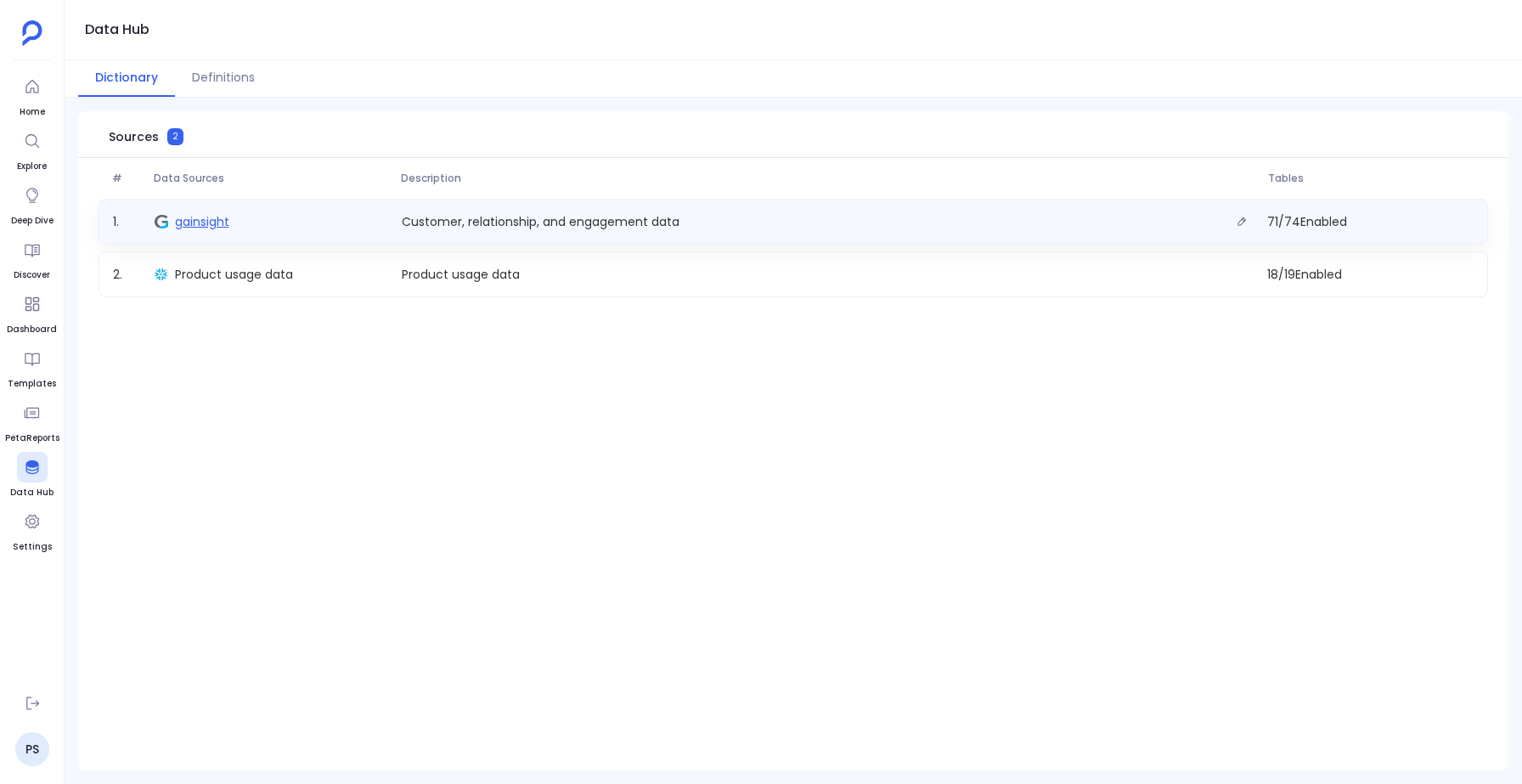
click at [187, 216] on span "gainsight" at bounding box center [202, 221] width 54 height 17
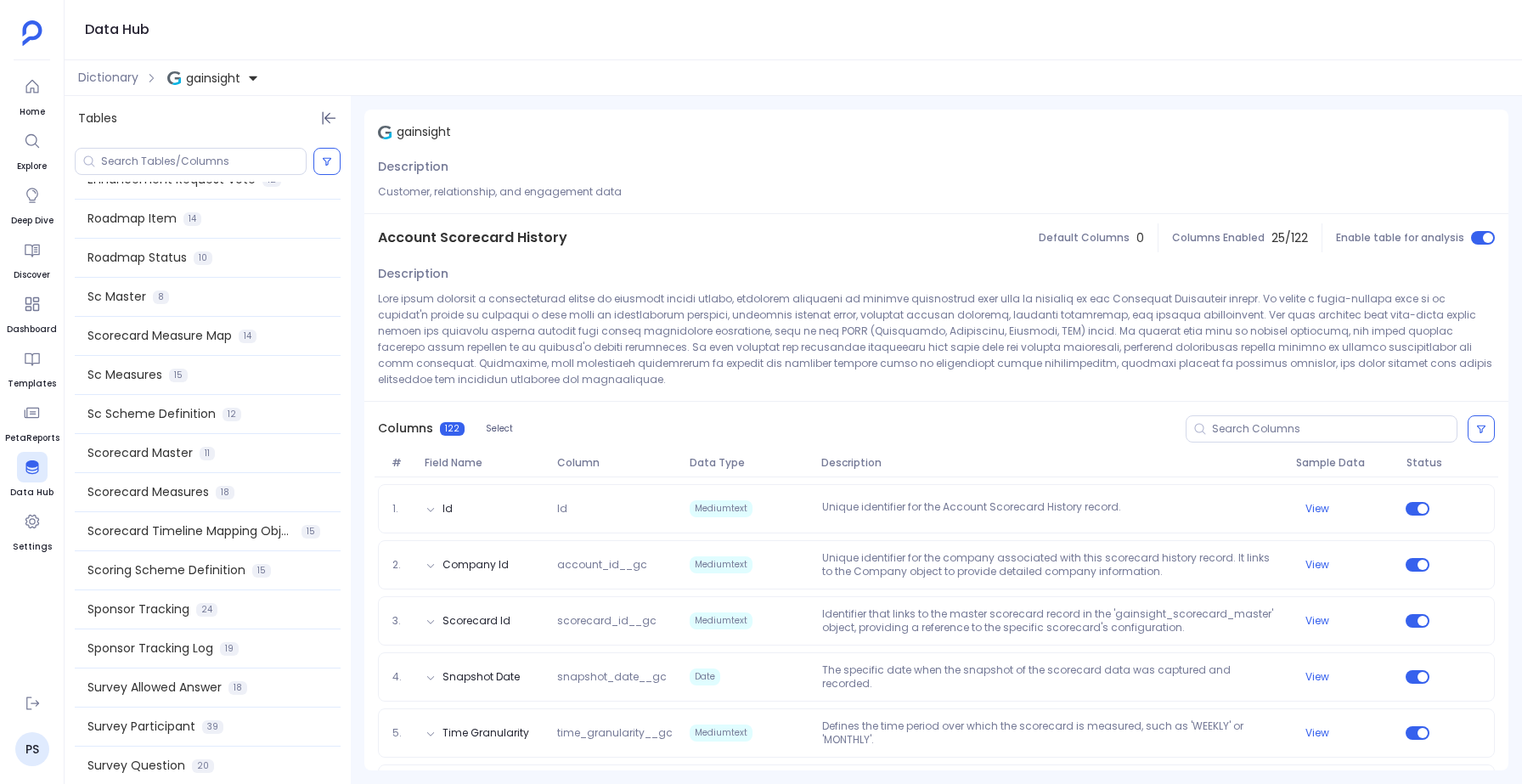
scroll to position [1978, 0]
click at [153, 461] on span "Scorecard Master" at bounding box center [140, 457] width 105 height 18
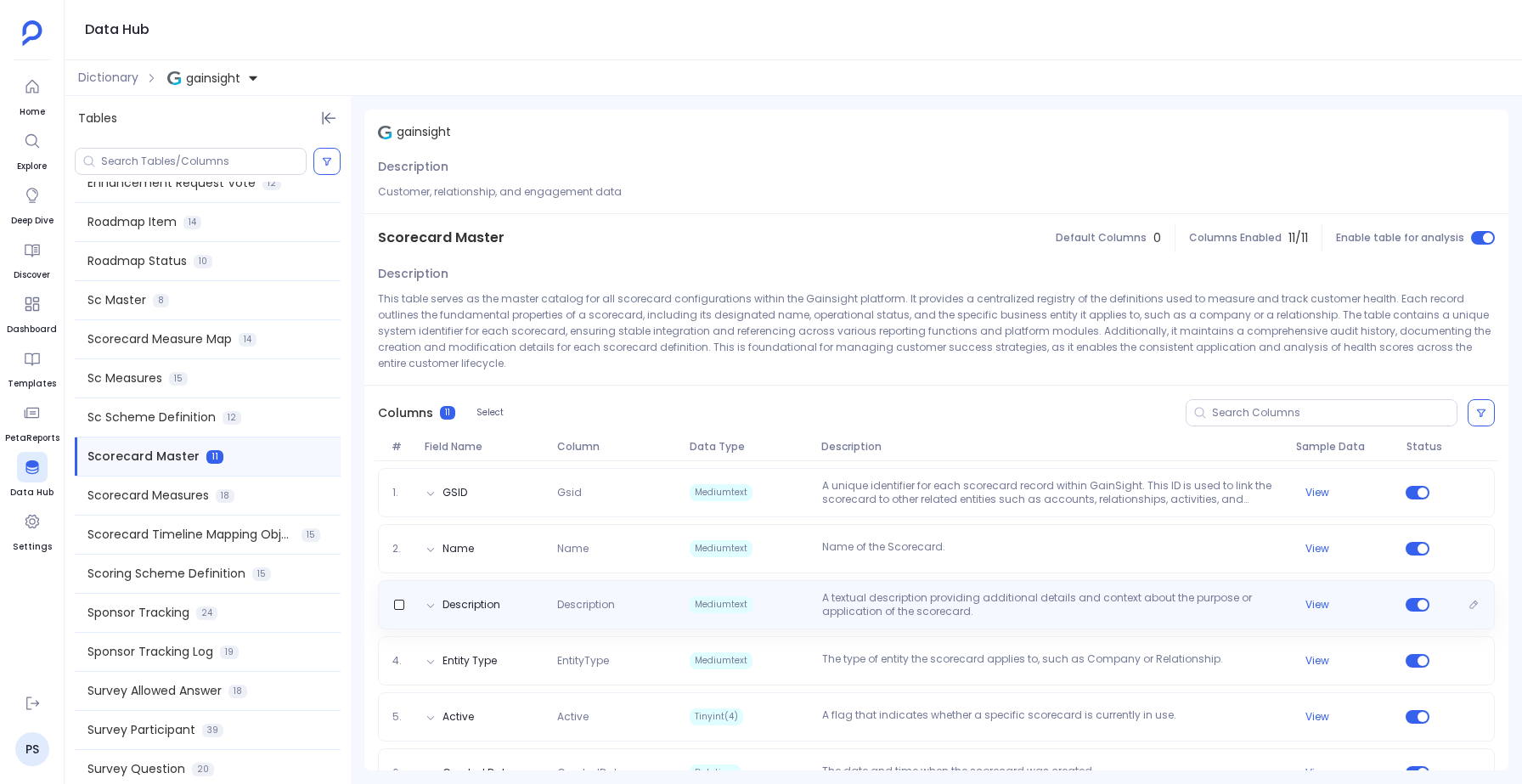
click at [722, 619] on div "Description Description Mediumtext A textual description providing additional d…" at bounding box center [936, 604] width 1117 height 50
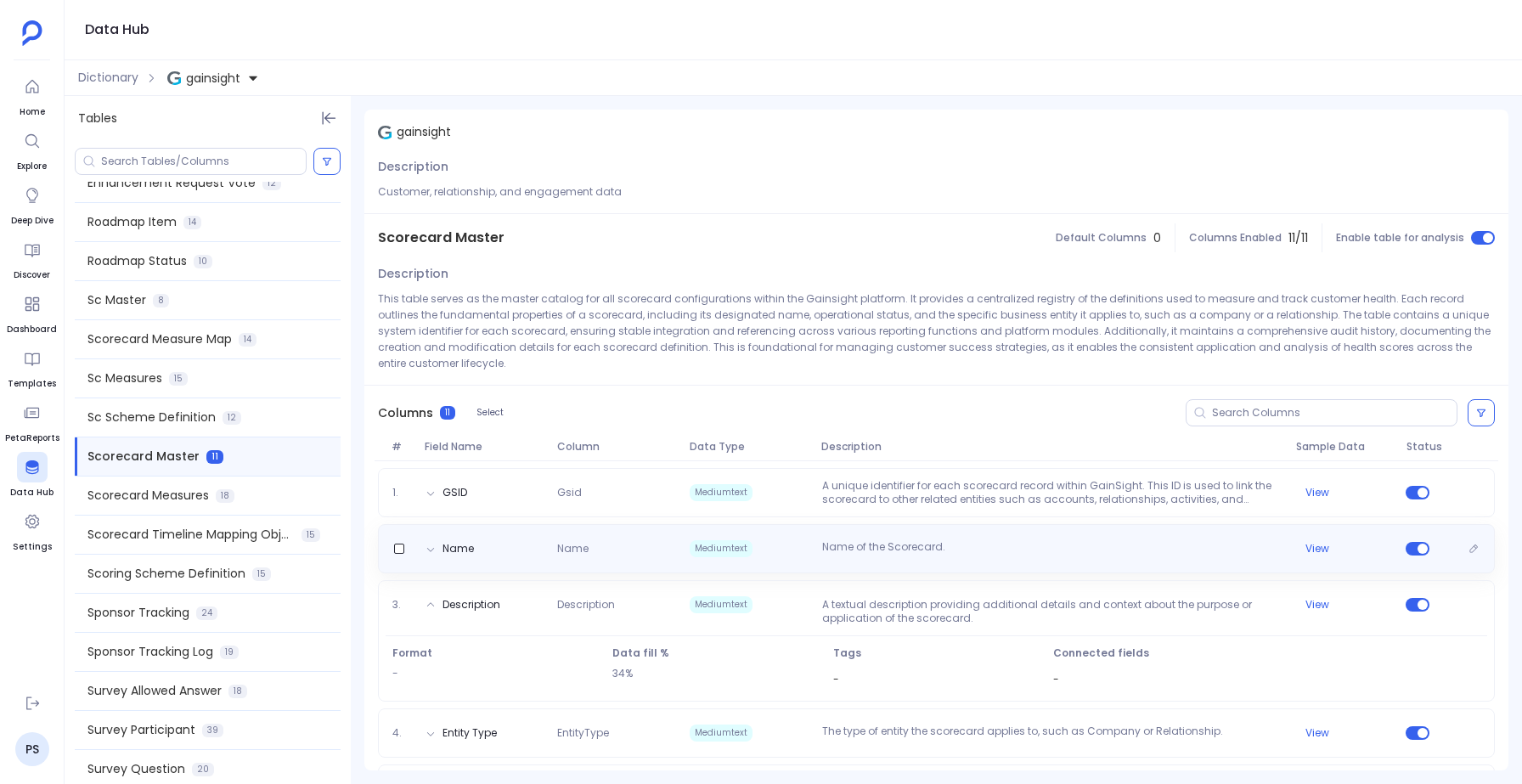
click at [731, 554] on span "Mediumtext" at bounding box center [720, 548] width 63 height 17
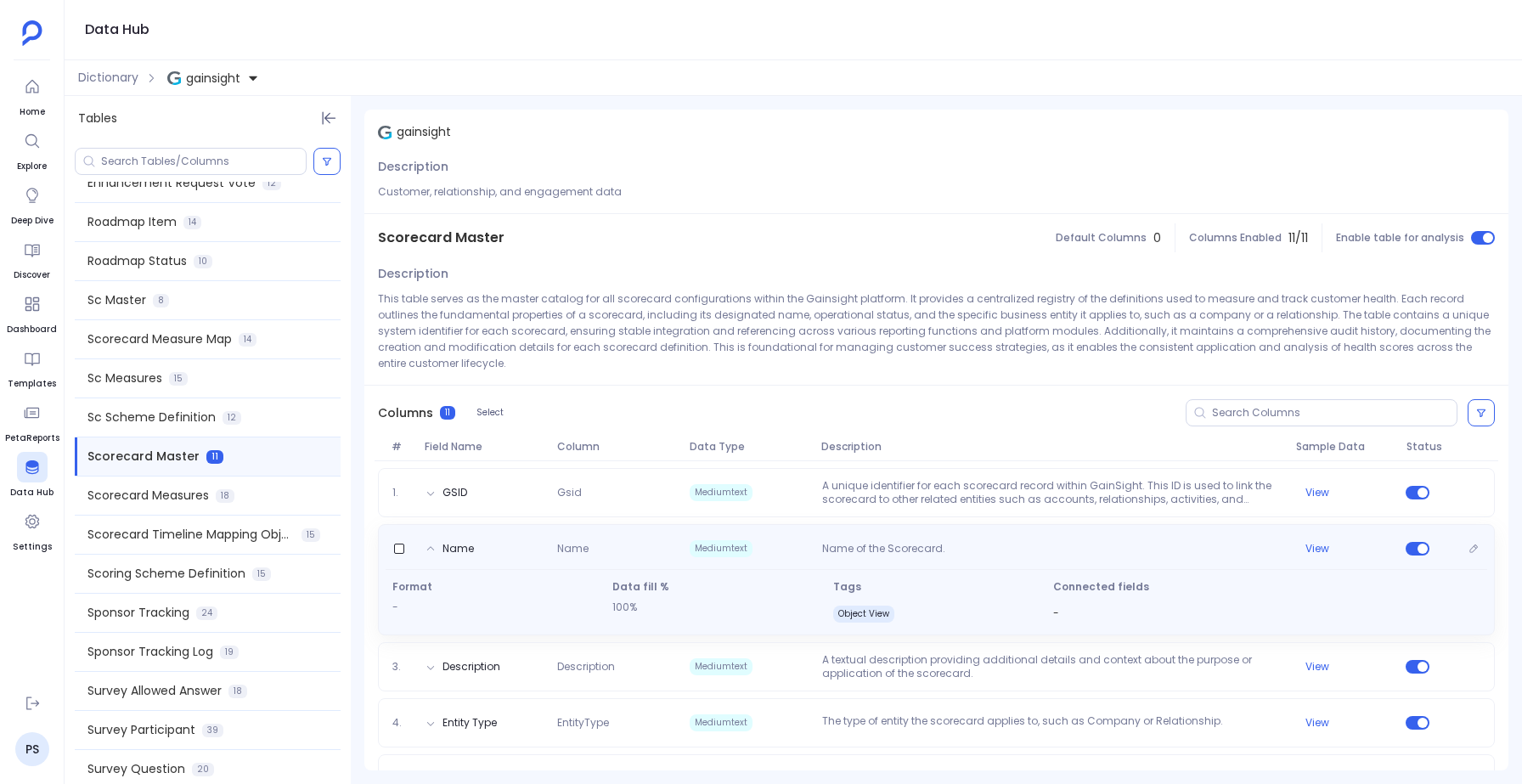
click at [731, 554] on span "Mediumtext" at bounding box center [720, 548] width 63 height 17
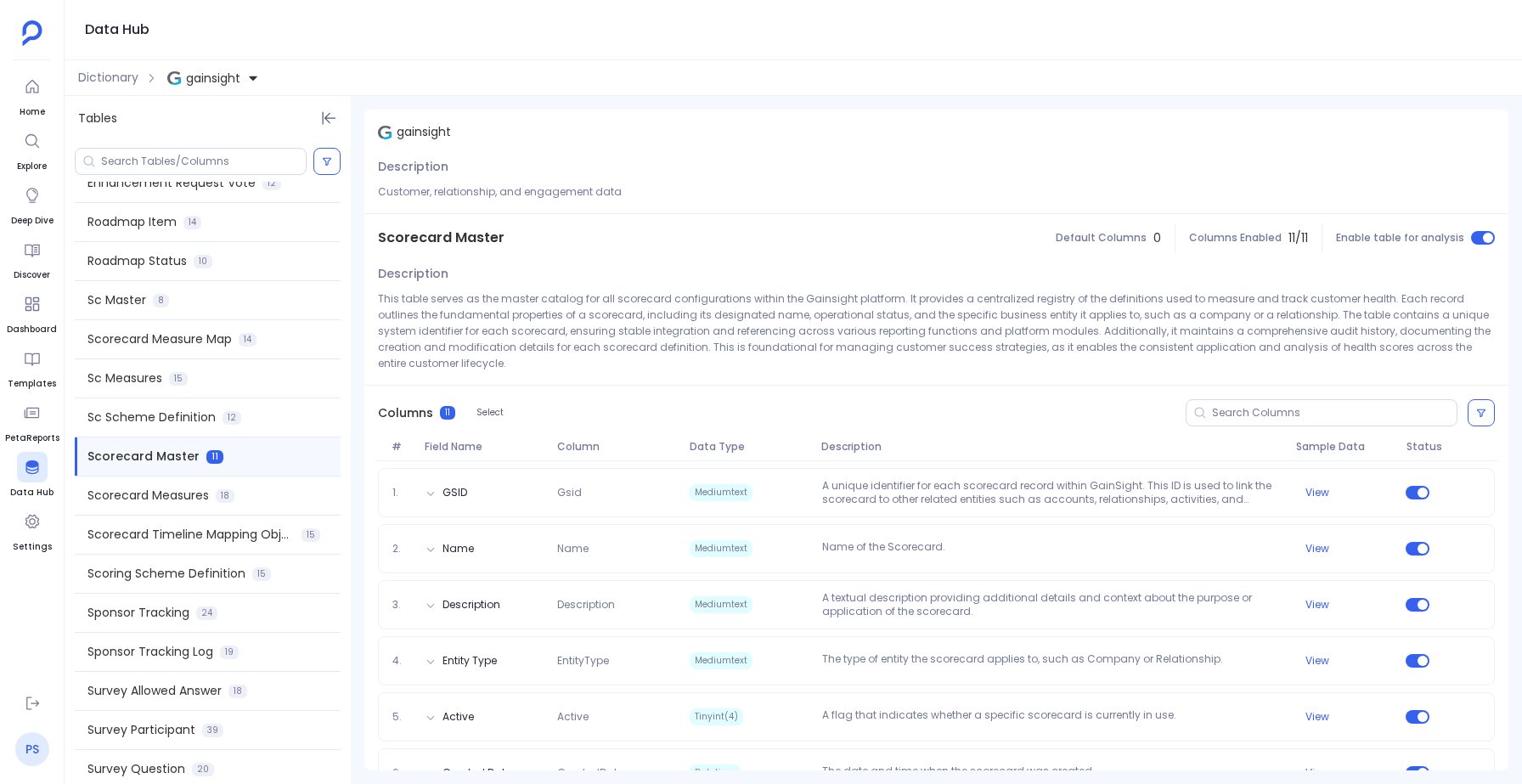
click at [32, 747] on link "PS" at bounding box center [32, 749] width 34 height 34
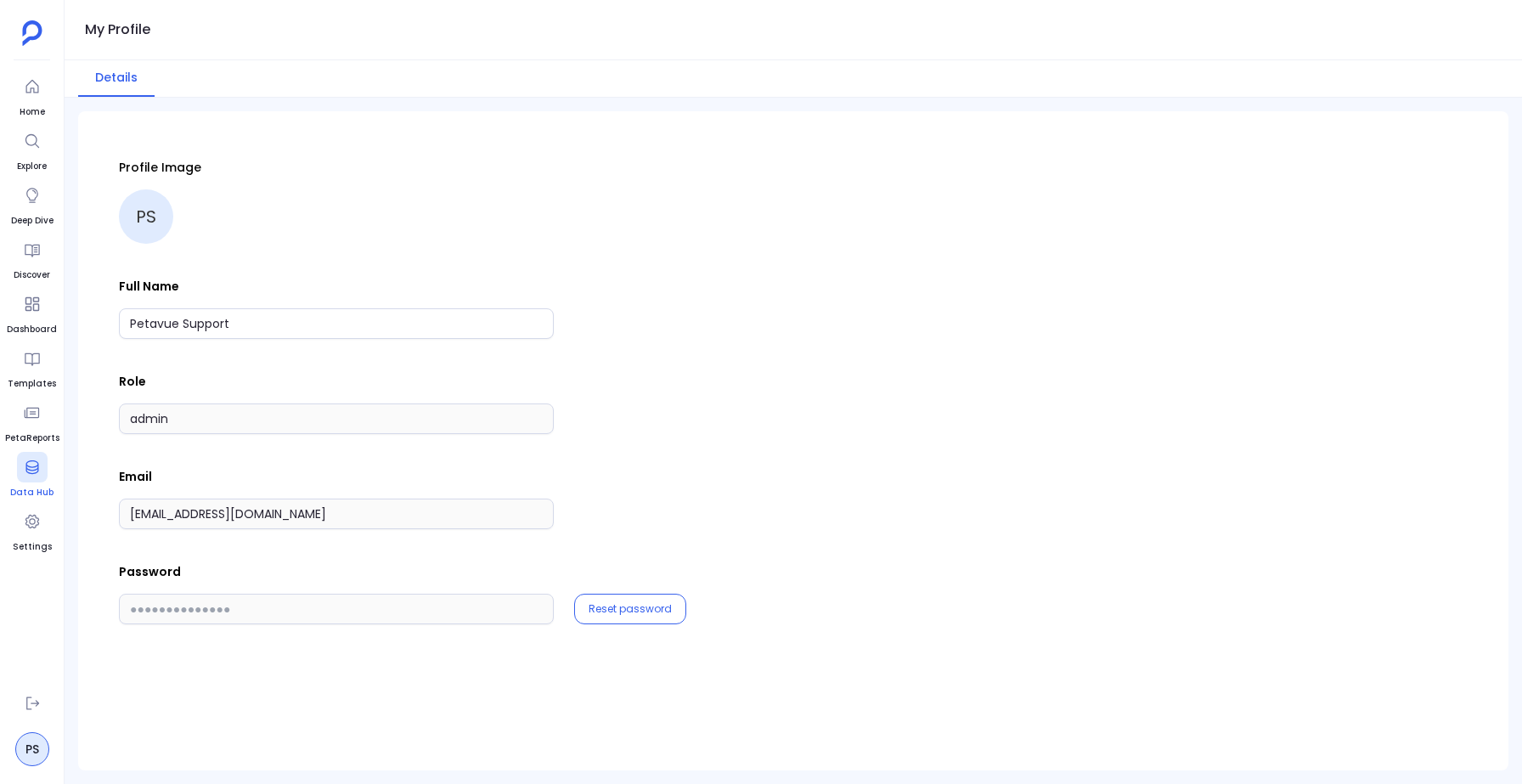
click at [21, 464] on div at bounding box center [32, 467] width 31 height 31
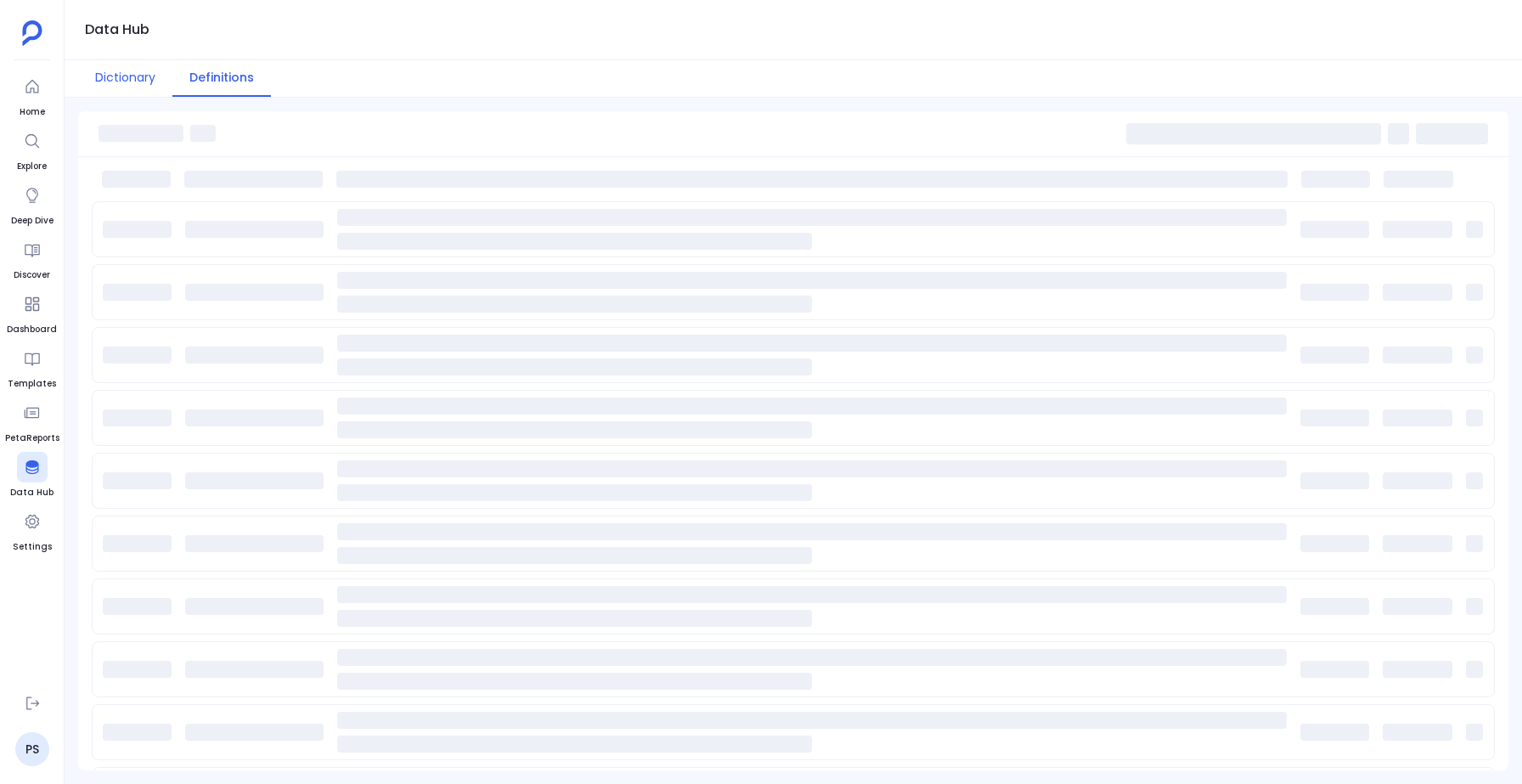
click at [128, 88] on button "Dictionary" at bounding box center [125, 78] width 95 height 36
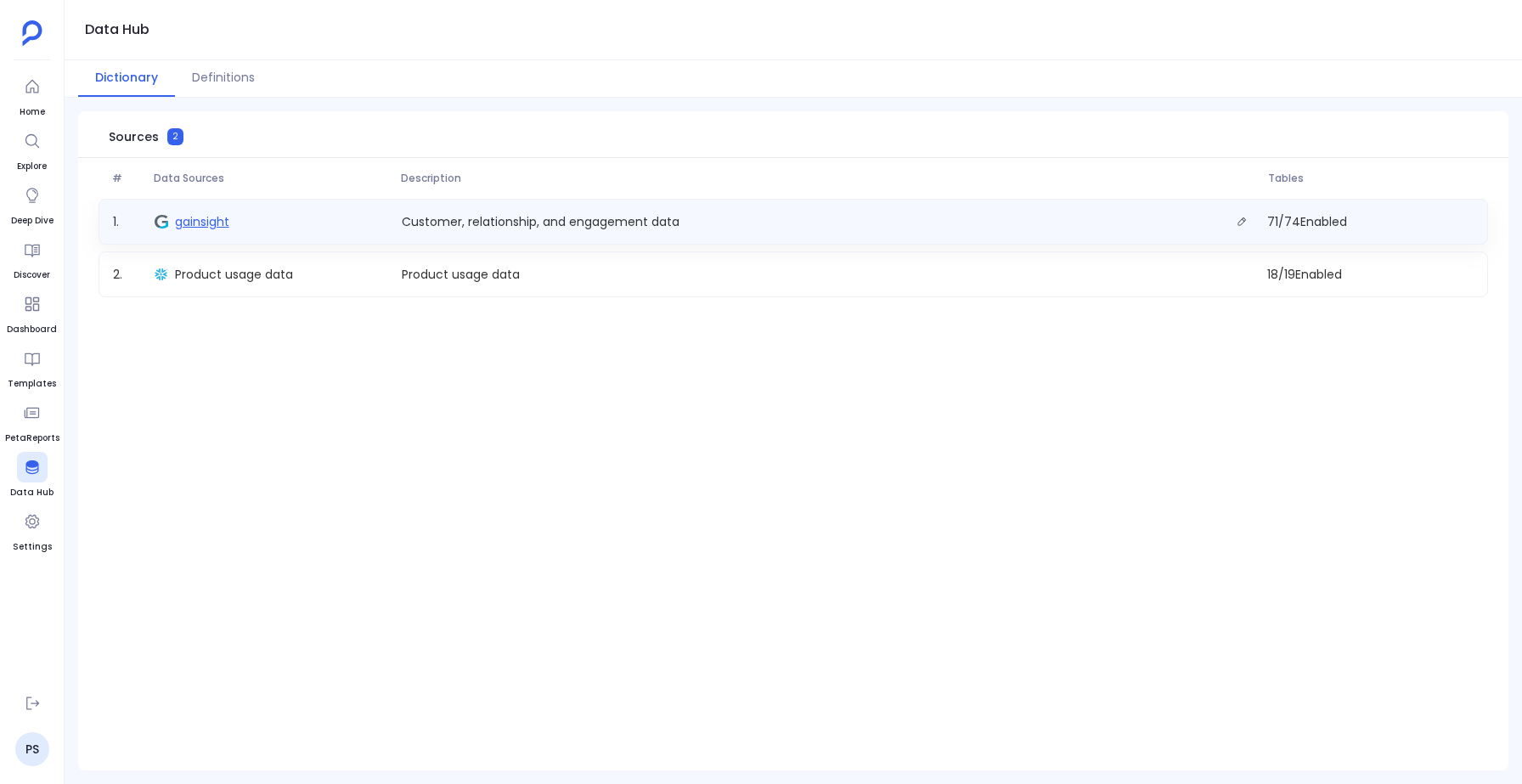
click at [198, 215] on span "gainsight" at bounding box center [202, 221] width 54 height 17
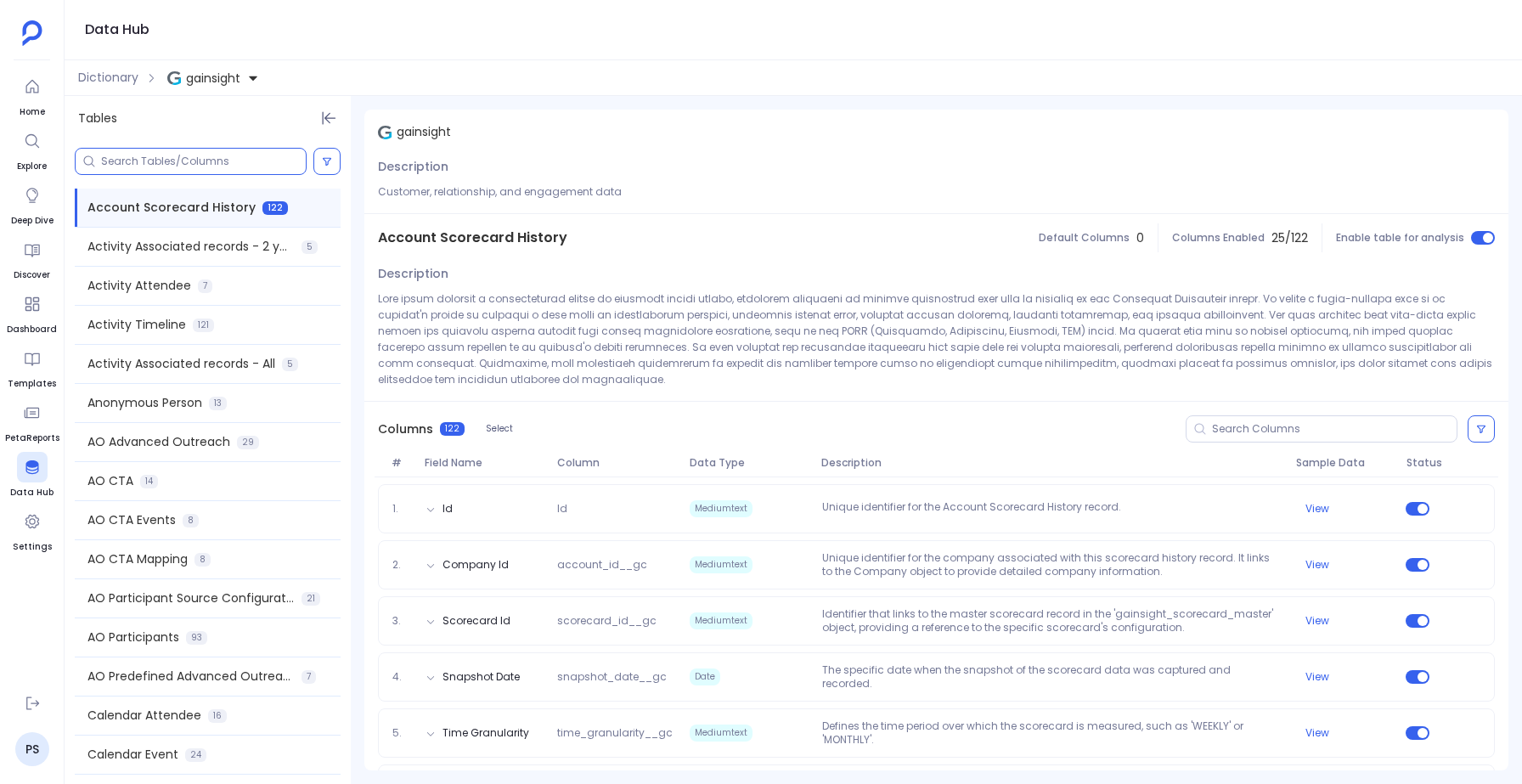
click at [220, 165] on input at bounding box center [203, 161] width 204 height 13
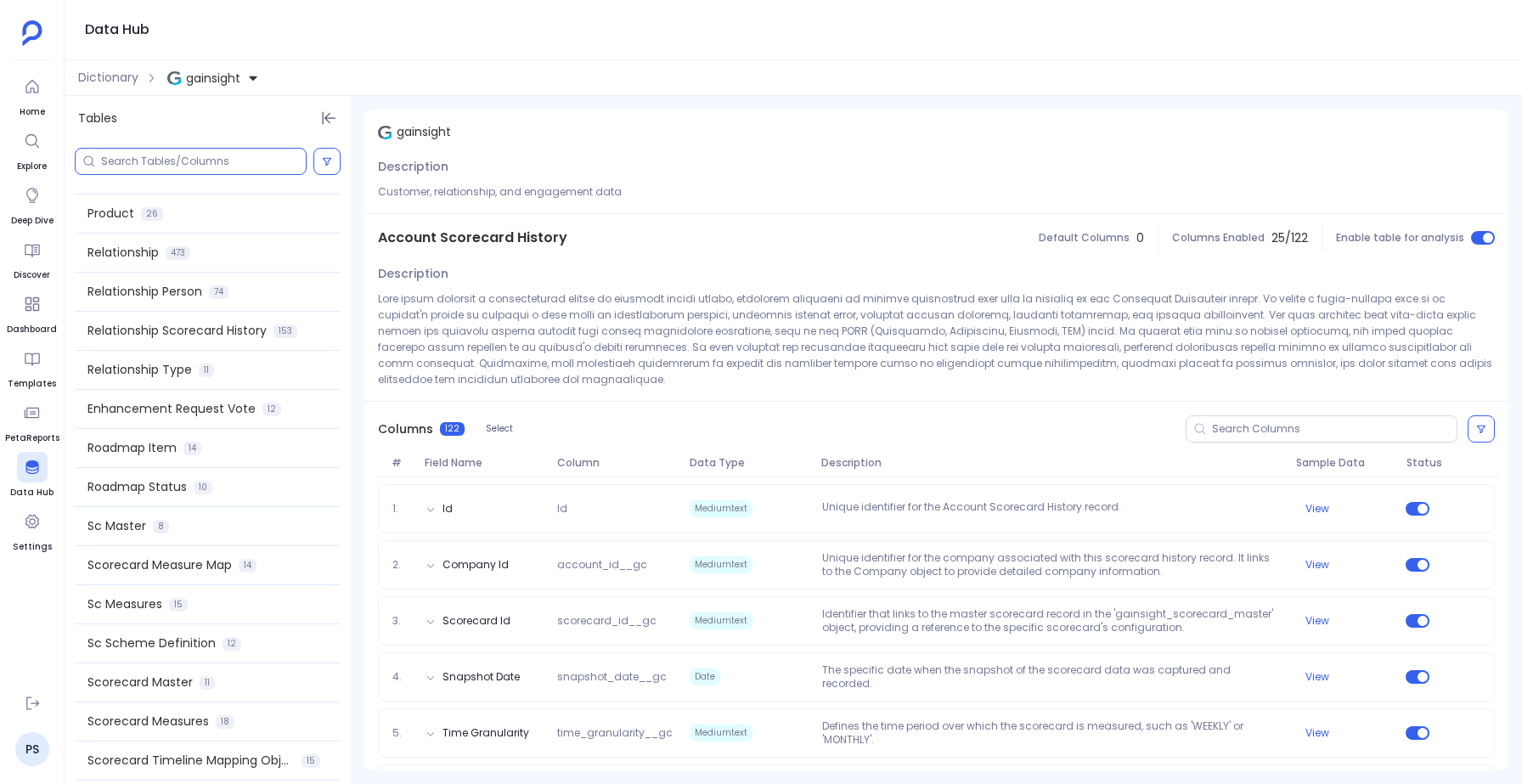
scroll to position [1756, 0]
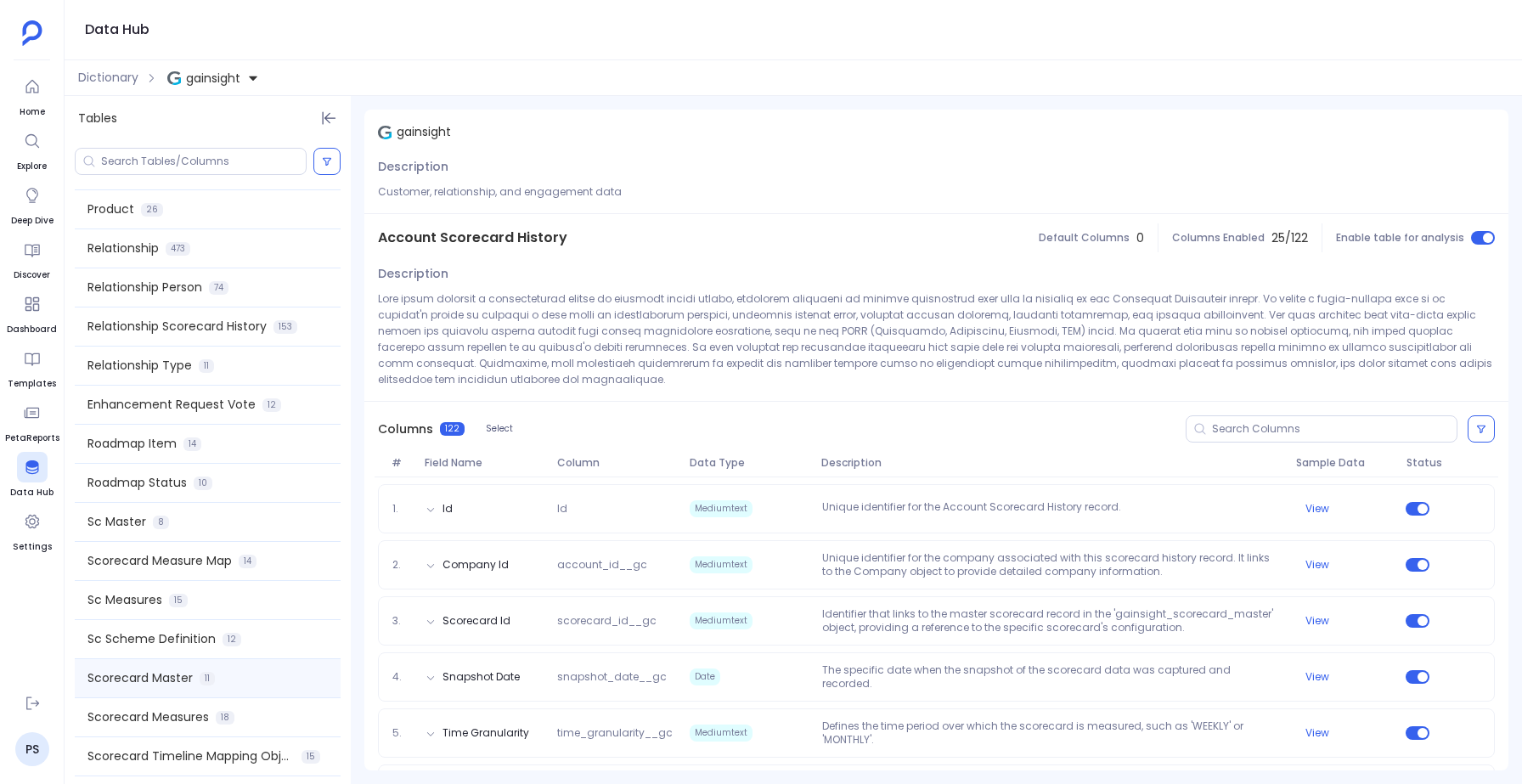
click at [179, 677] on span "Scorecard Master" at bounding box center [140, 678] width 105 height 18
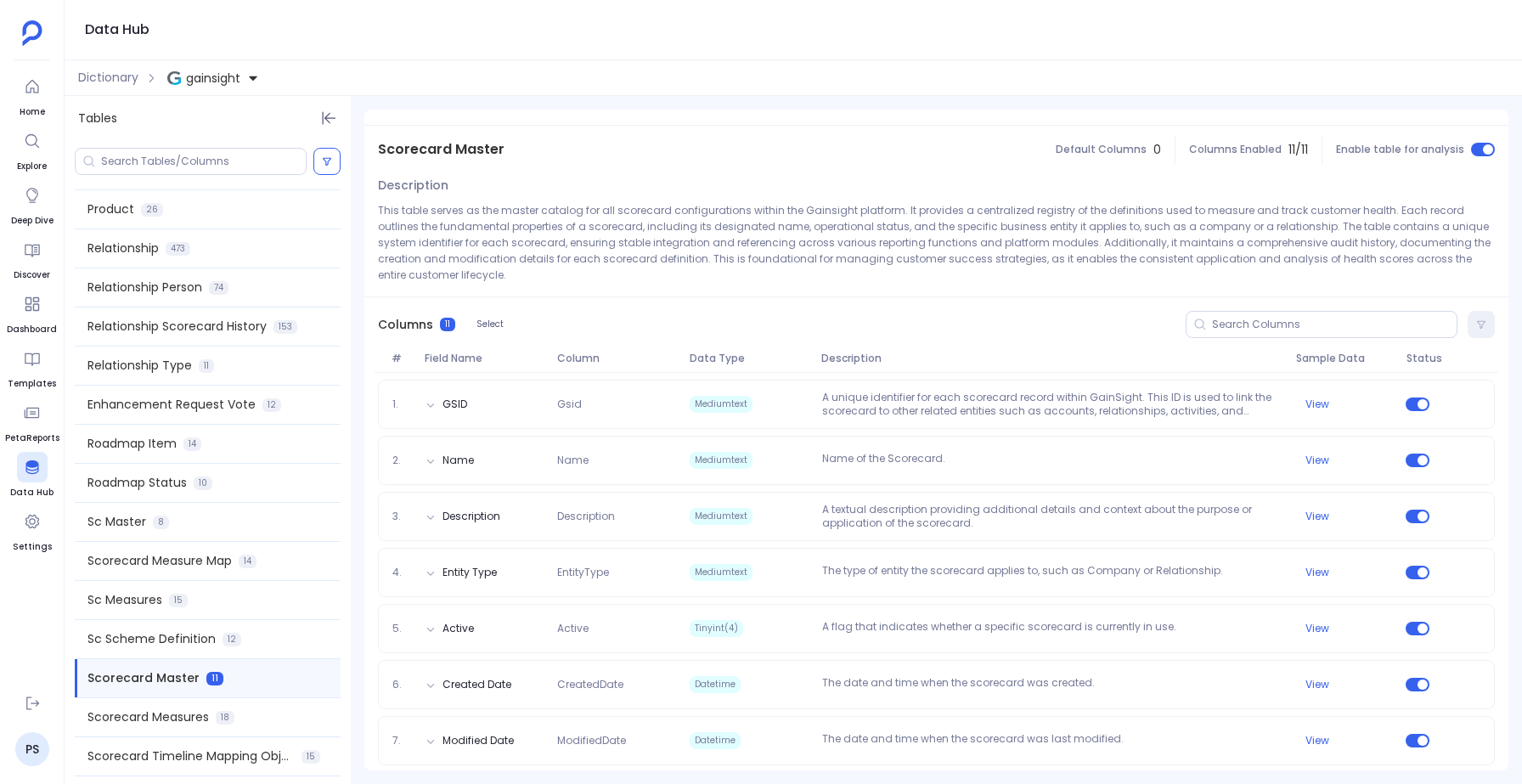
scroll to position [88, 0]
click at [24, 83] on icon at bounding box center [32, 86] width 17 height 17
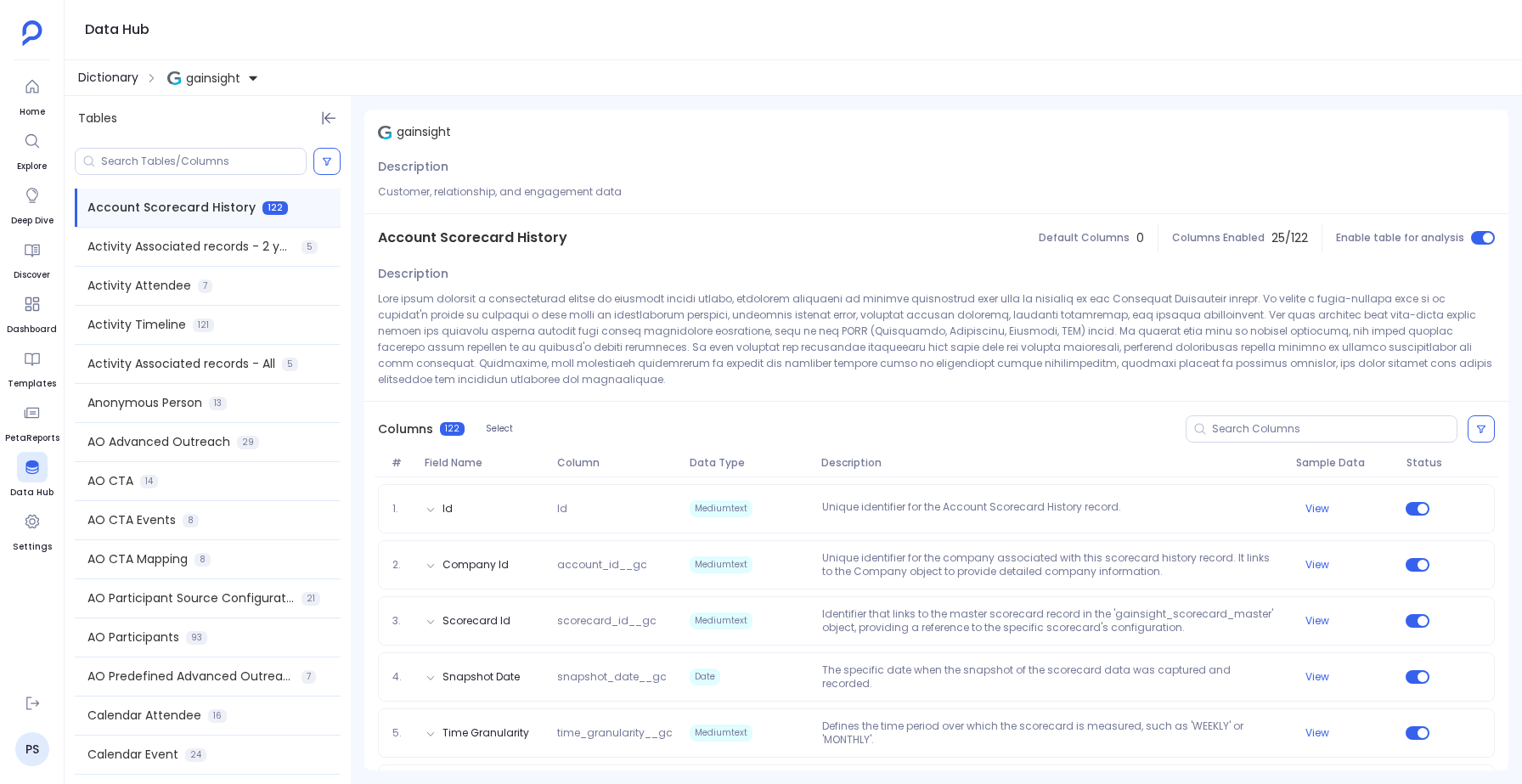
click at [103, 76] on span "Dictionary" at bounding box center [108, 78] width 60 height 18
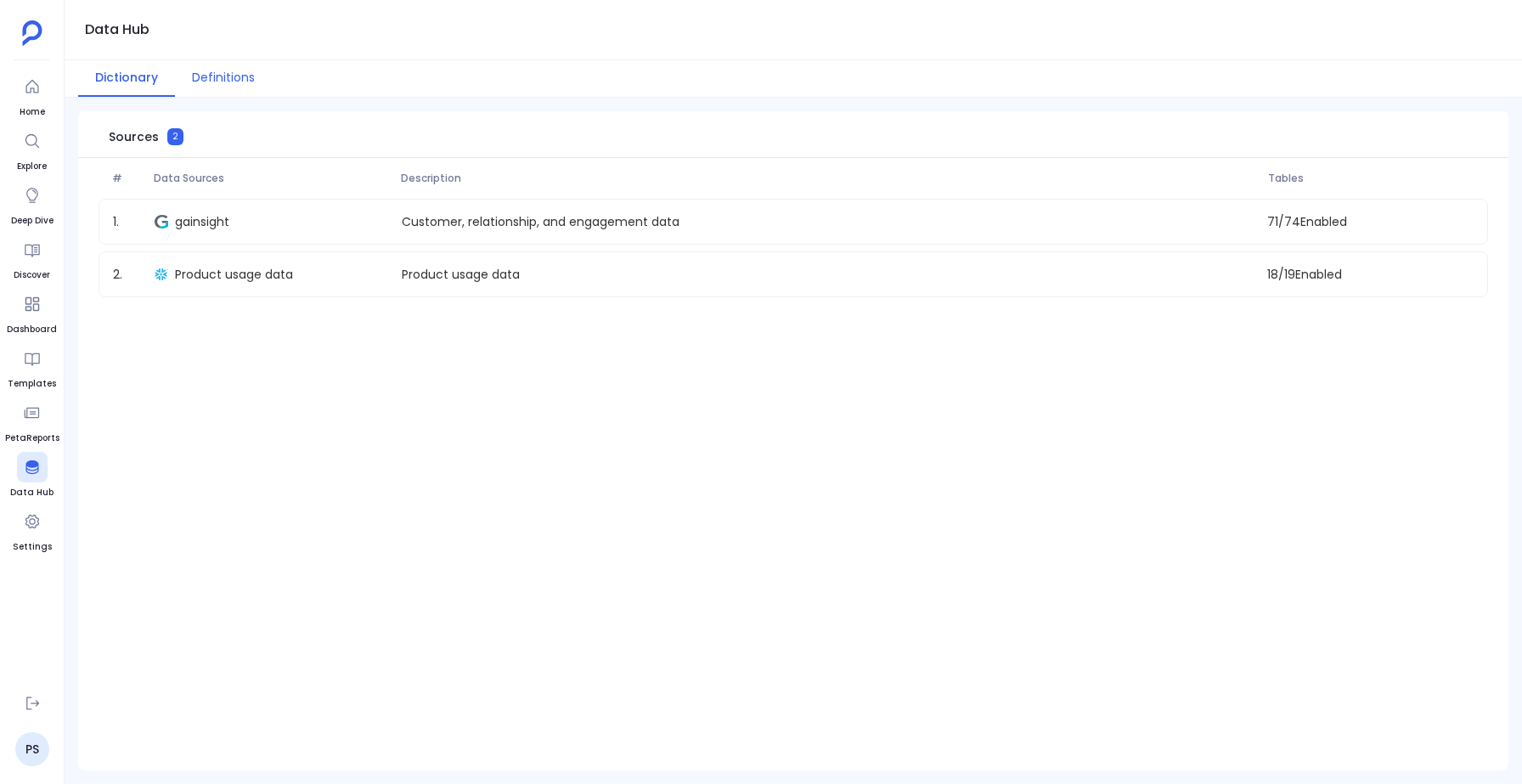
click at [219, 68] on button "Definitions" at bounding box center [223, 78] width 96 height 36
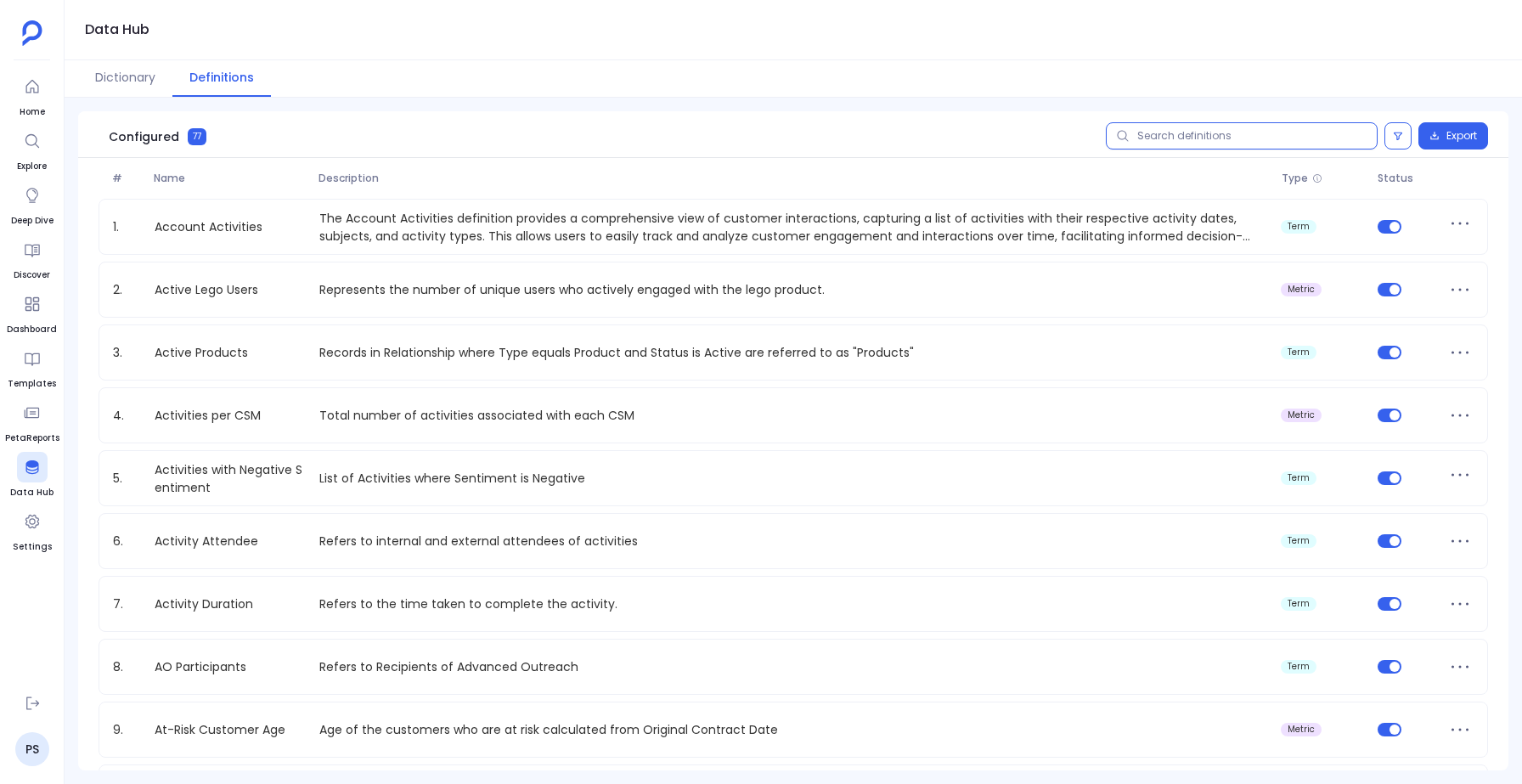
click at [1195, 144] on input "text" at bounding box center [1241, 135] width 272 height 27
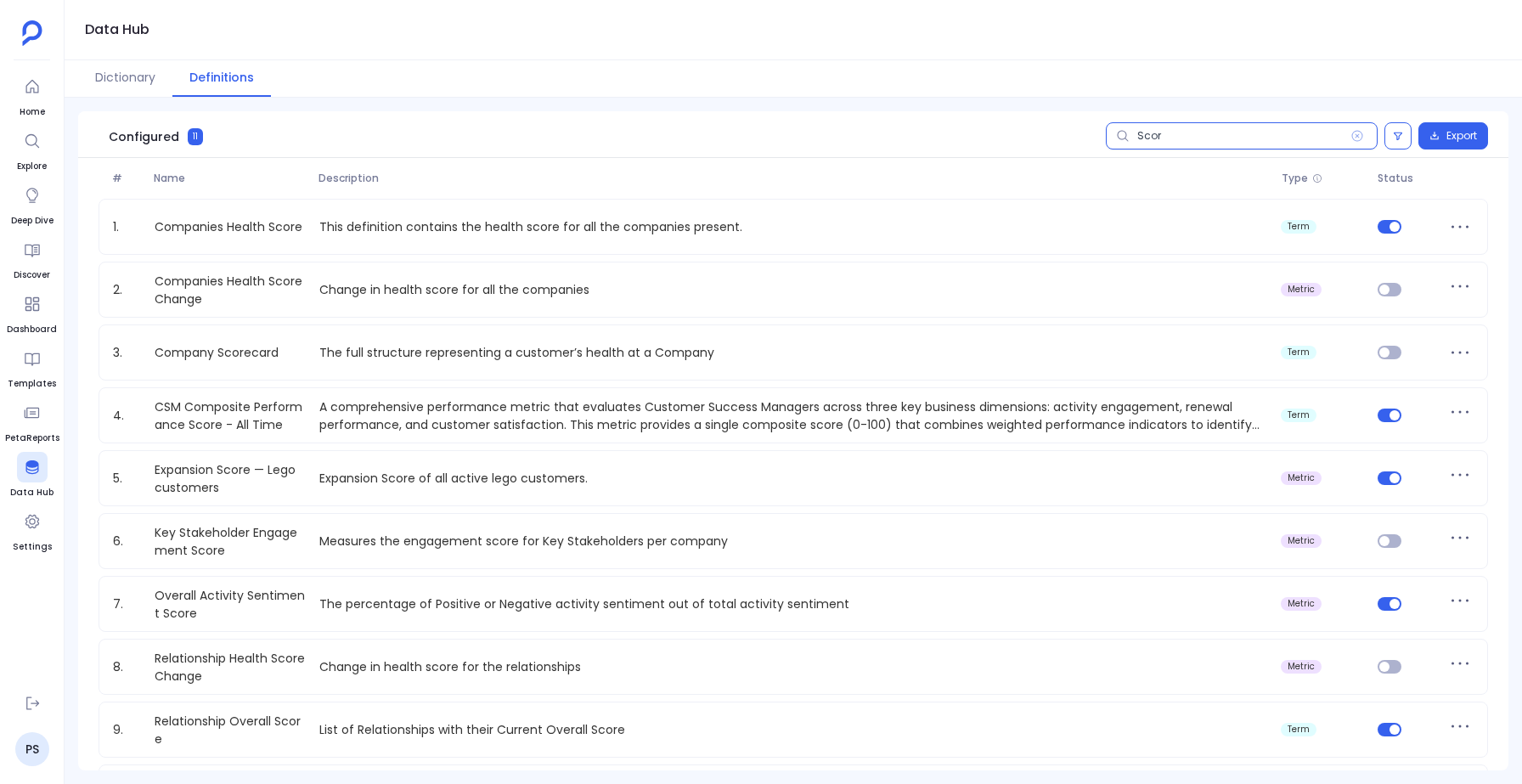
type input "Score"
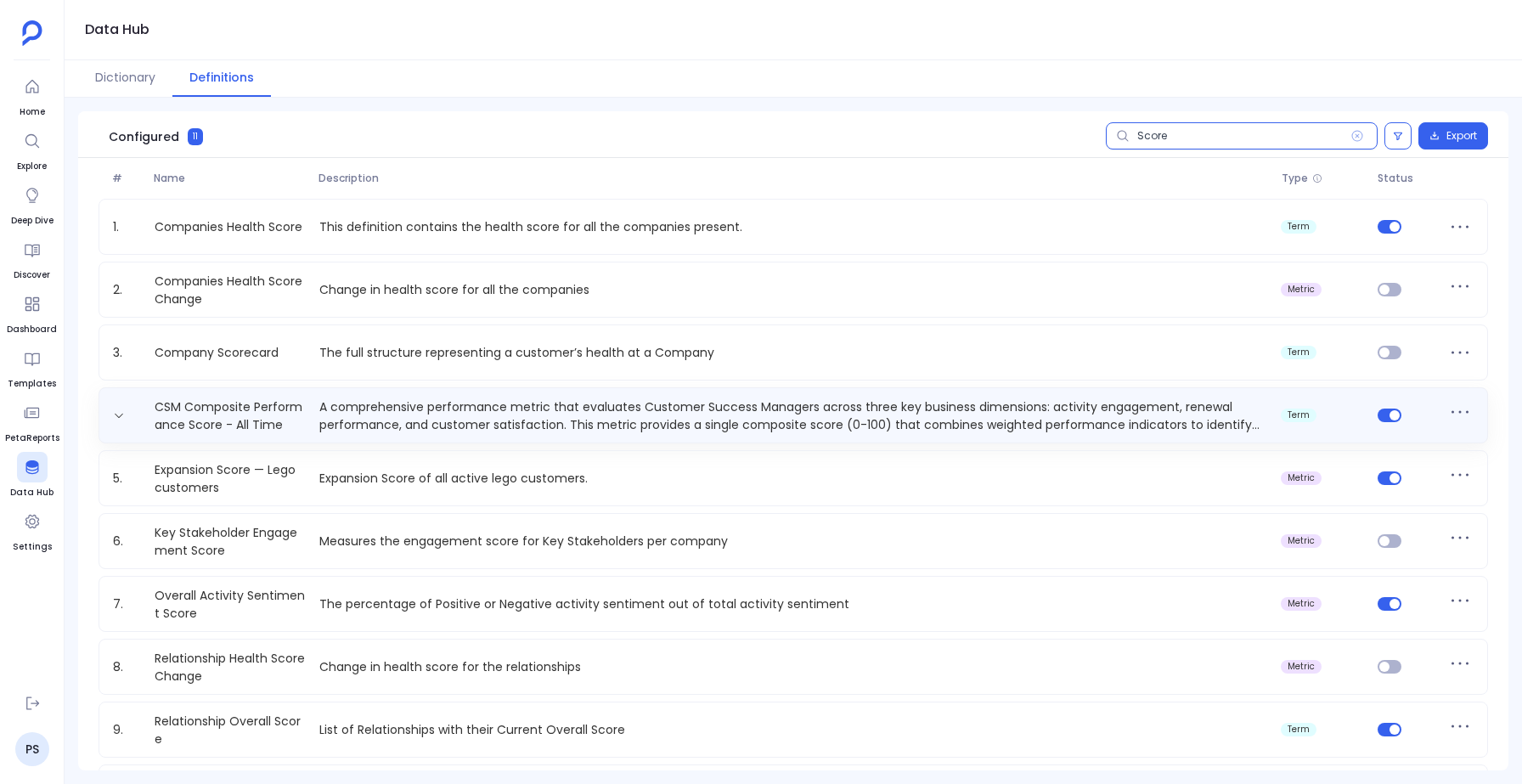
scroll to position [127, 0]
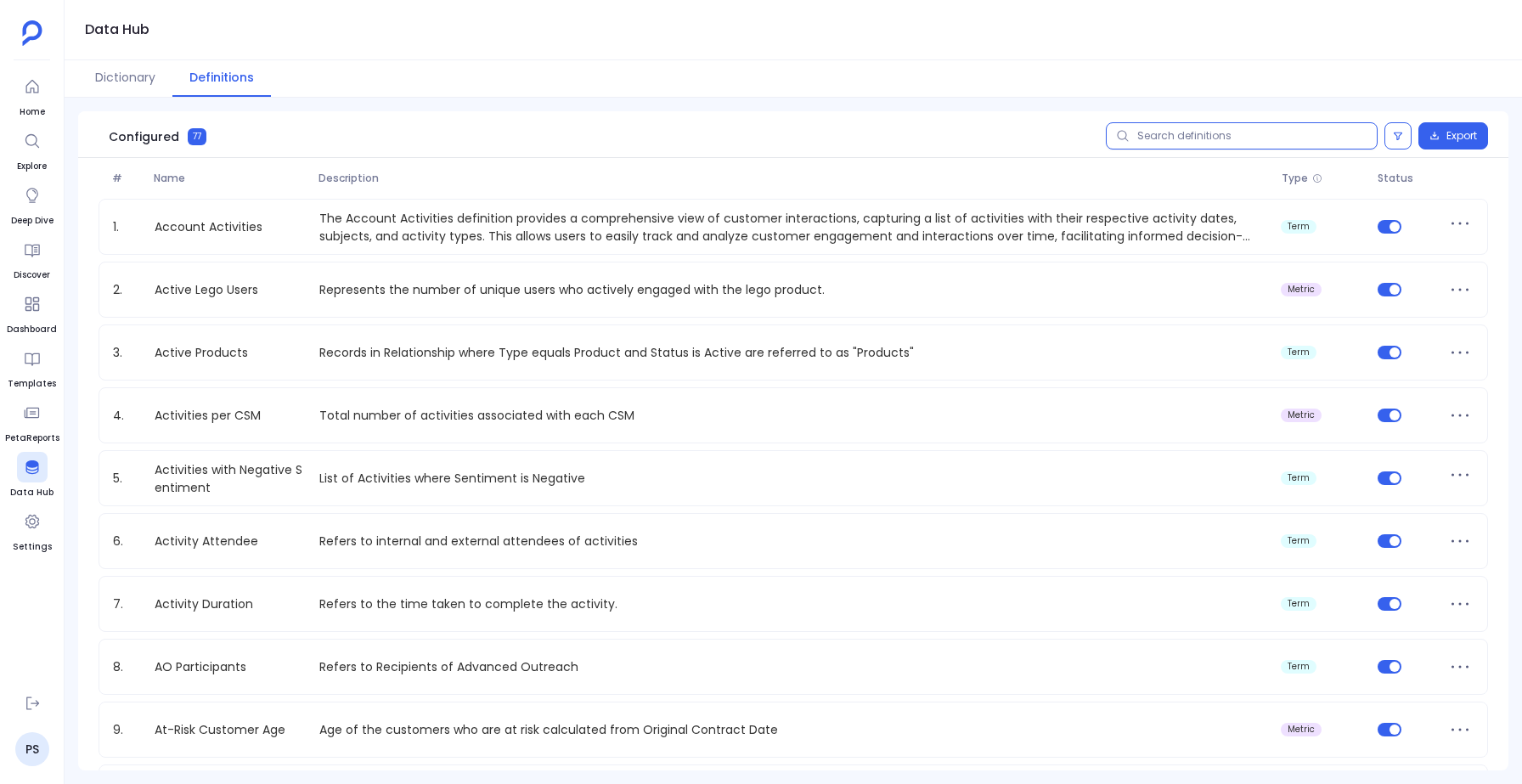
click at [1240, 139] on input "text" at bounding box center [1241, 135] width 272 height 27
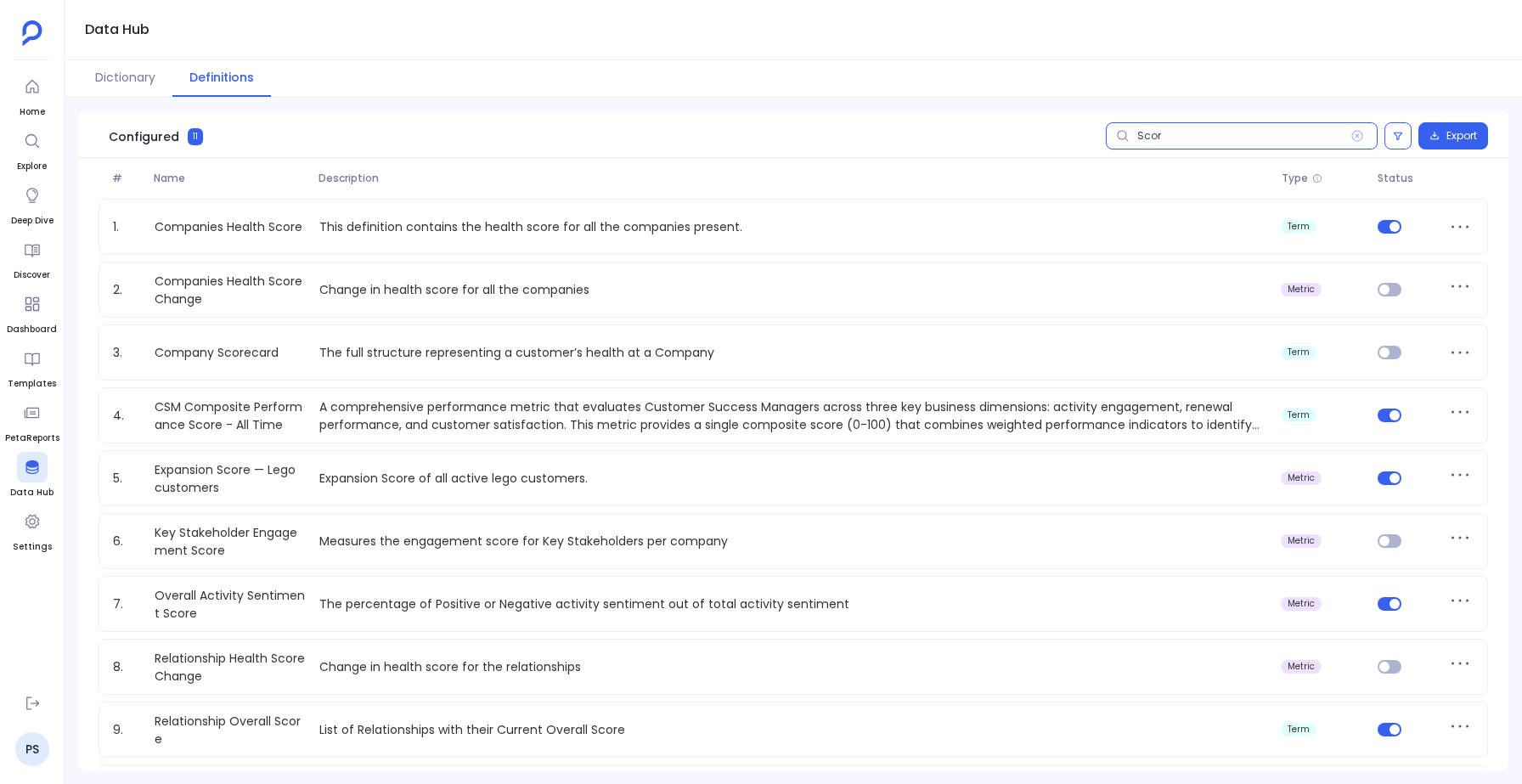
type input "Score"
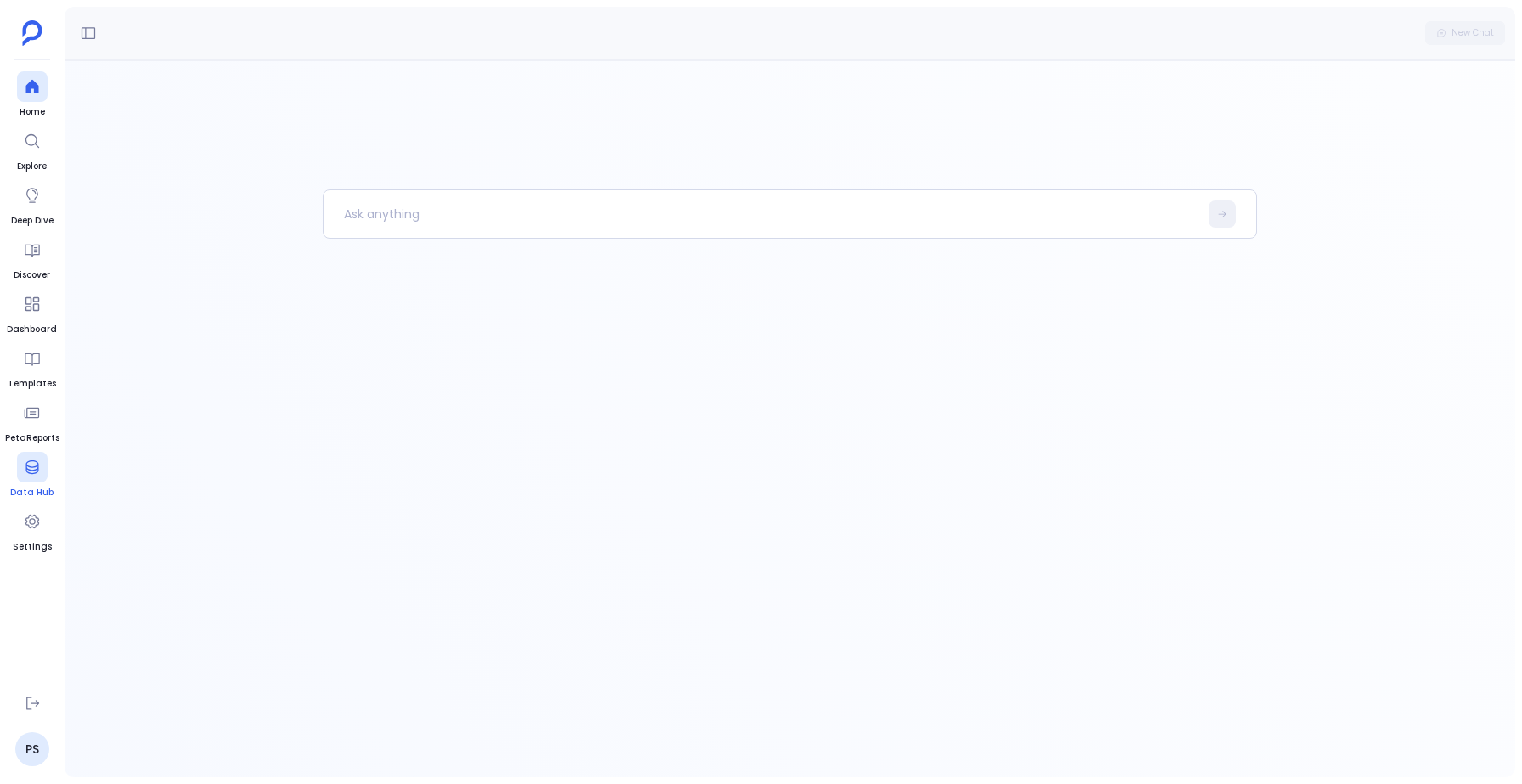
click at [19, 452] on div at bounding box center [32, 467] width 31 height 31
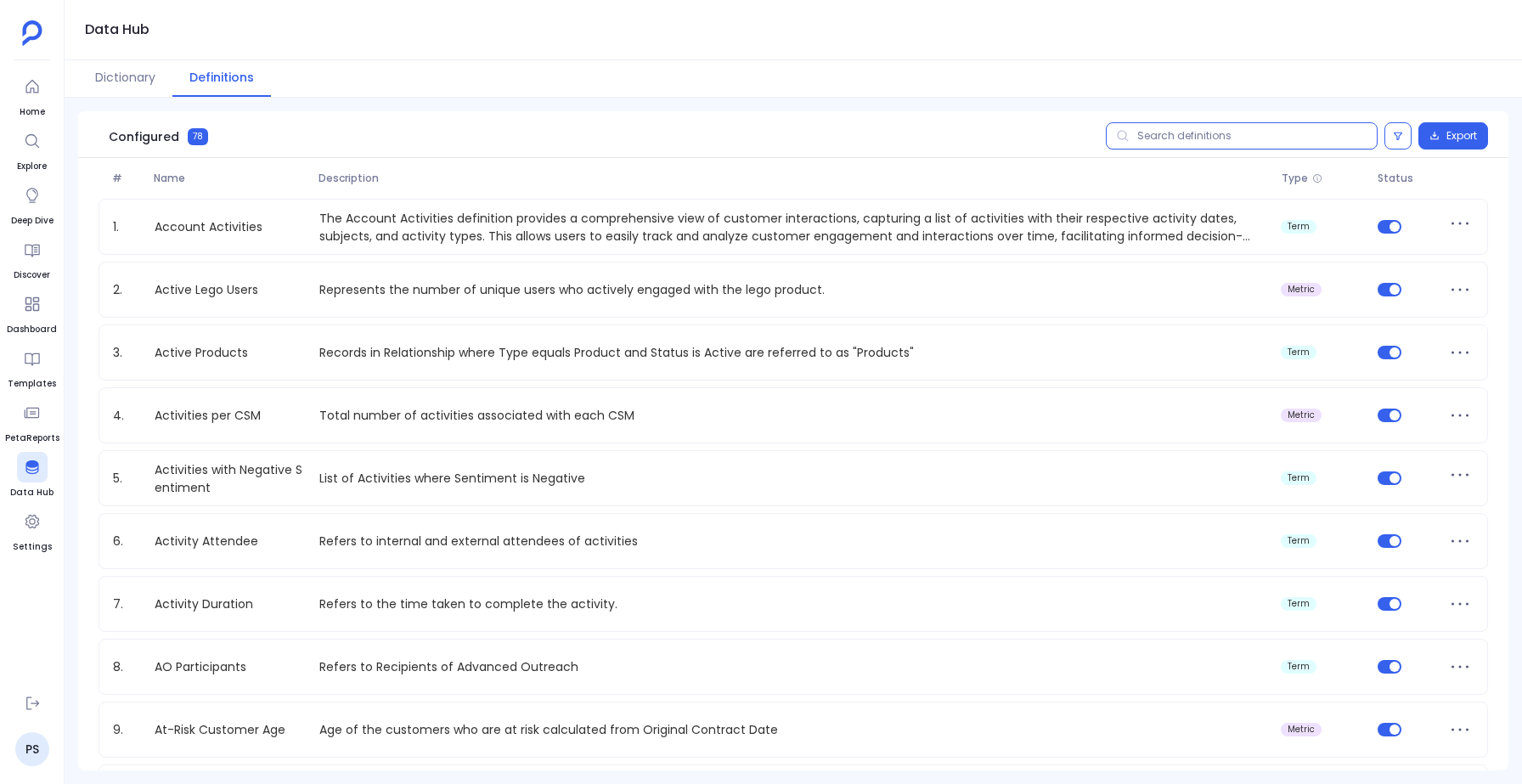
click at [1172, 142] on input "text" at bounding box center [1241, 135] width 272 height 27
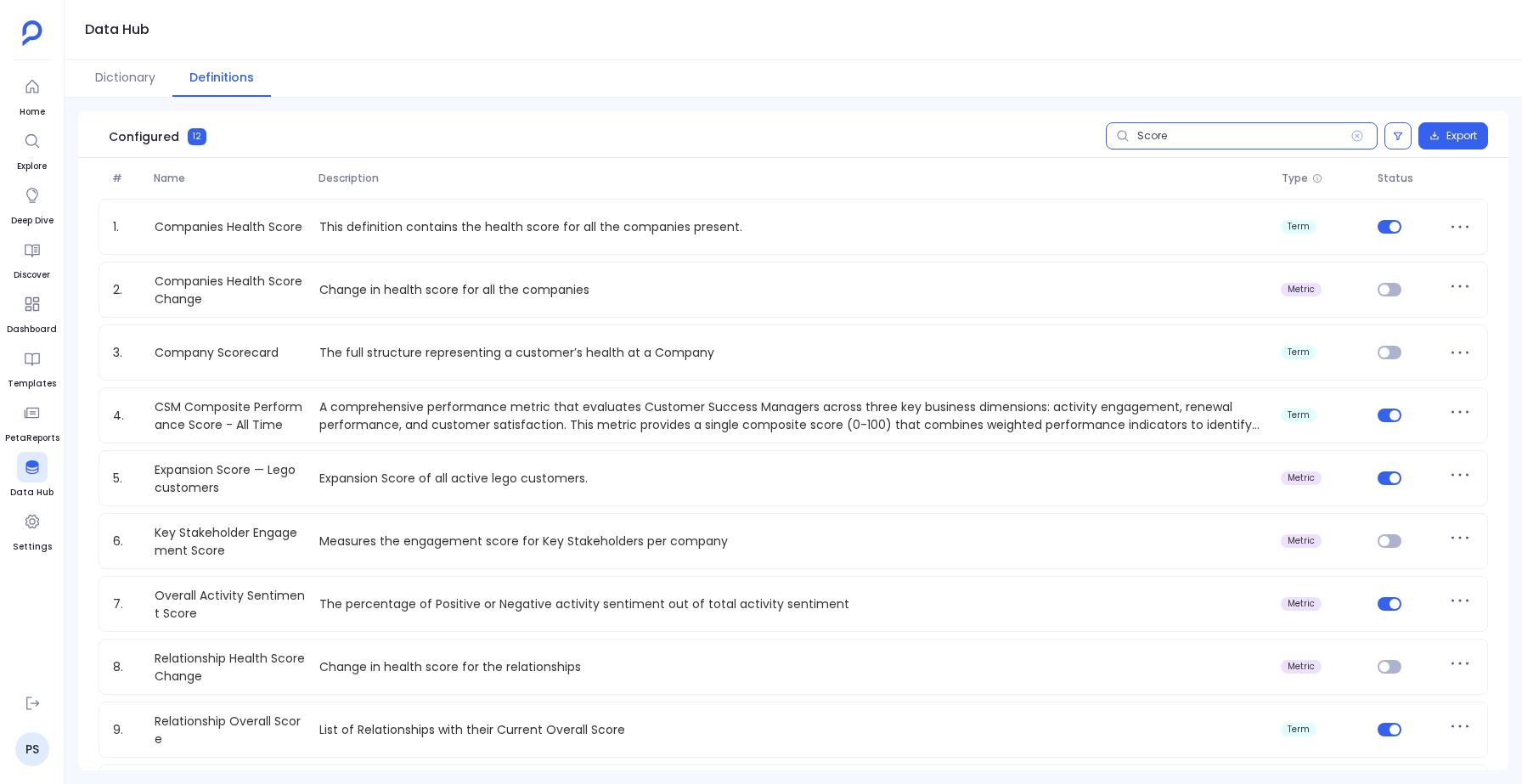
scroll to position [189, 0]
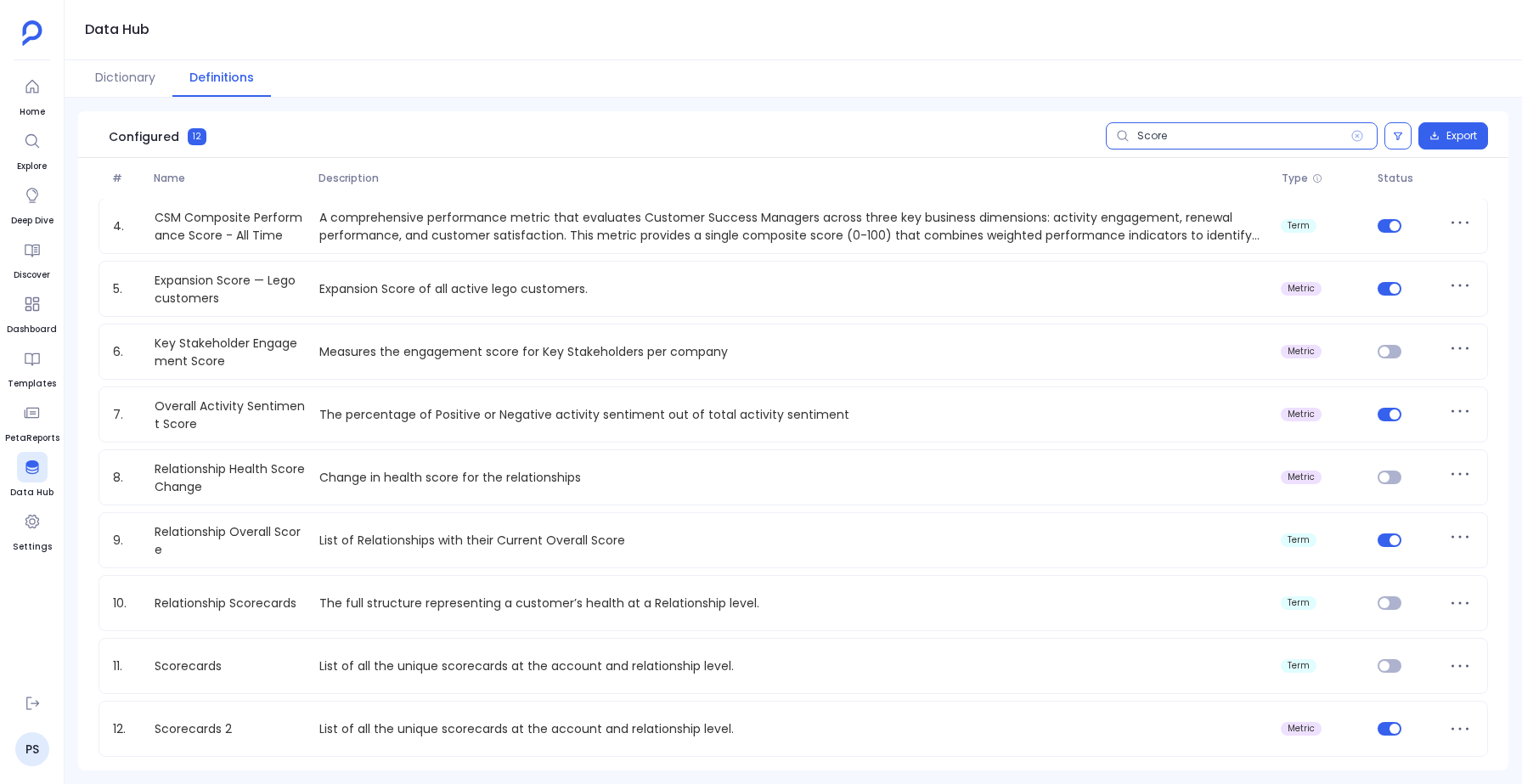
type input "Score"
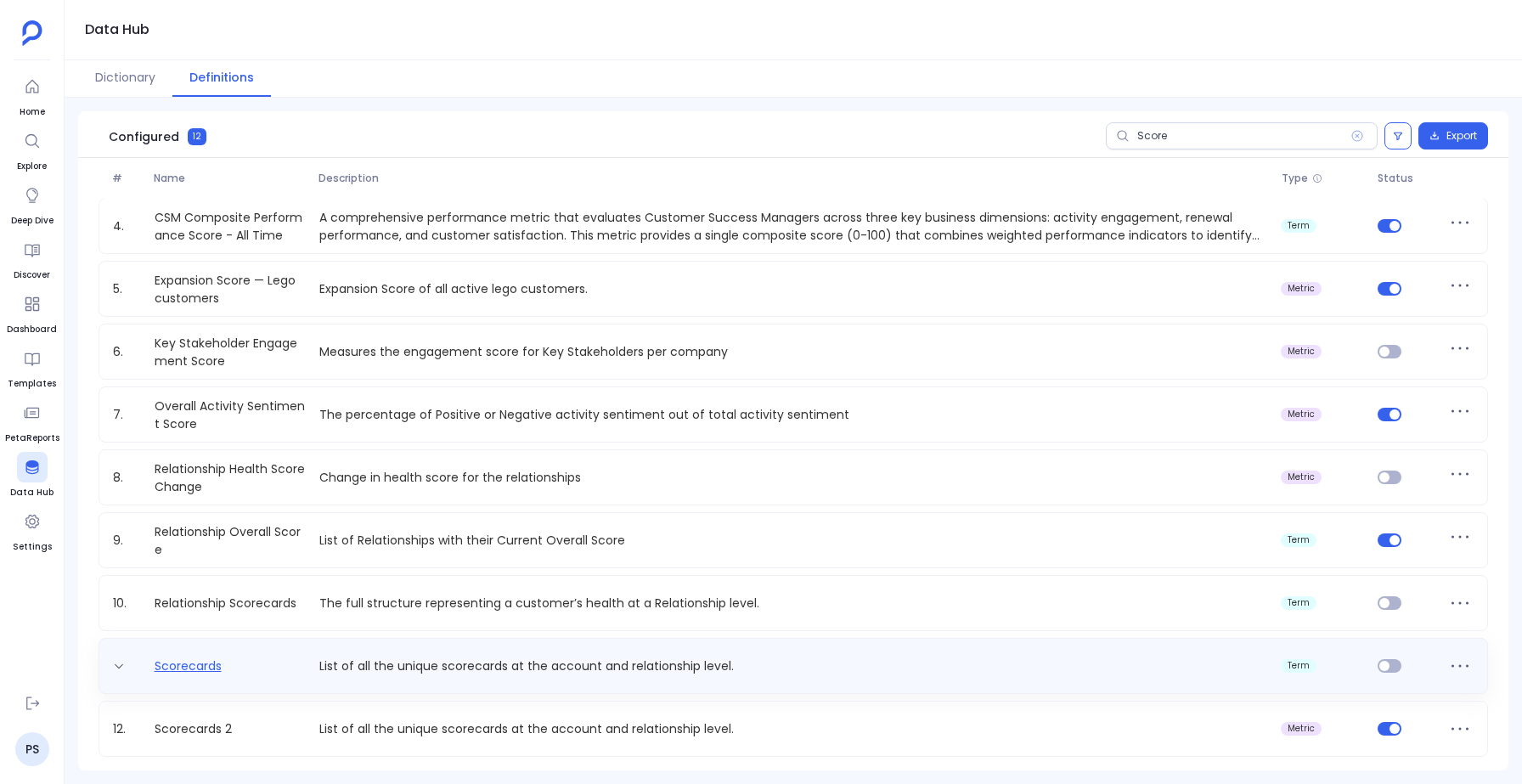
click at [173, 663] on link "Scorecards" at bounding box center [188, 666] width 81 height 18
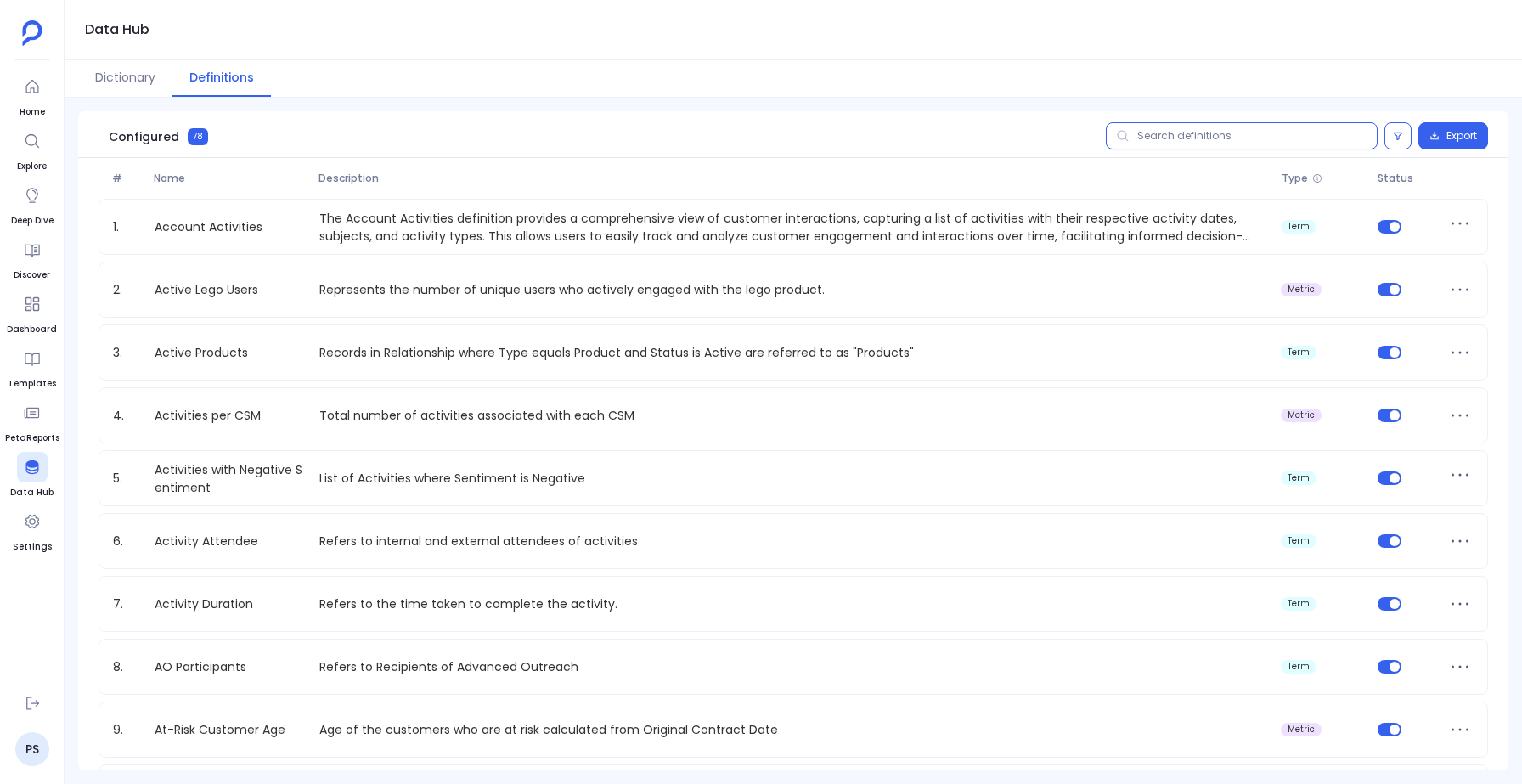
click at [1215, 136] on input "text" at bounding box center [1241, 135] width 272 height 27
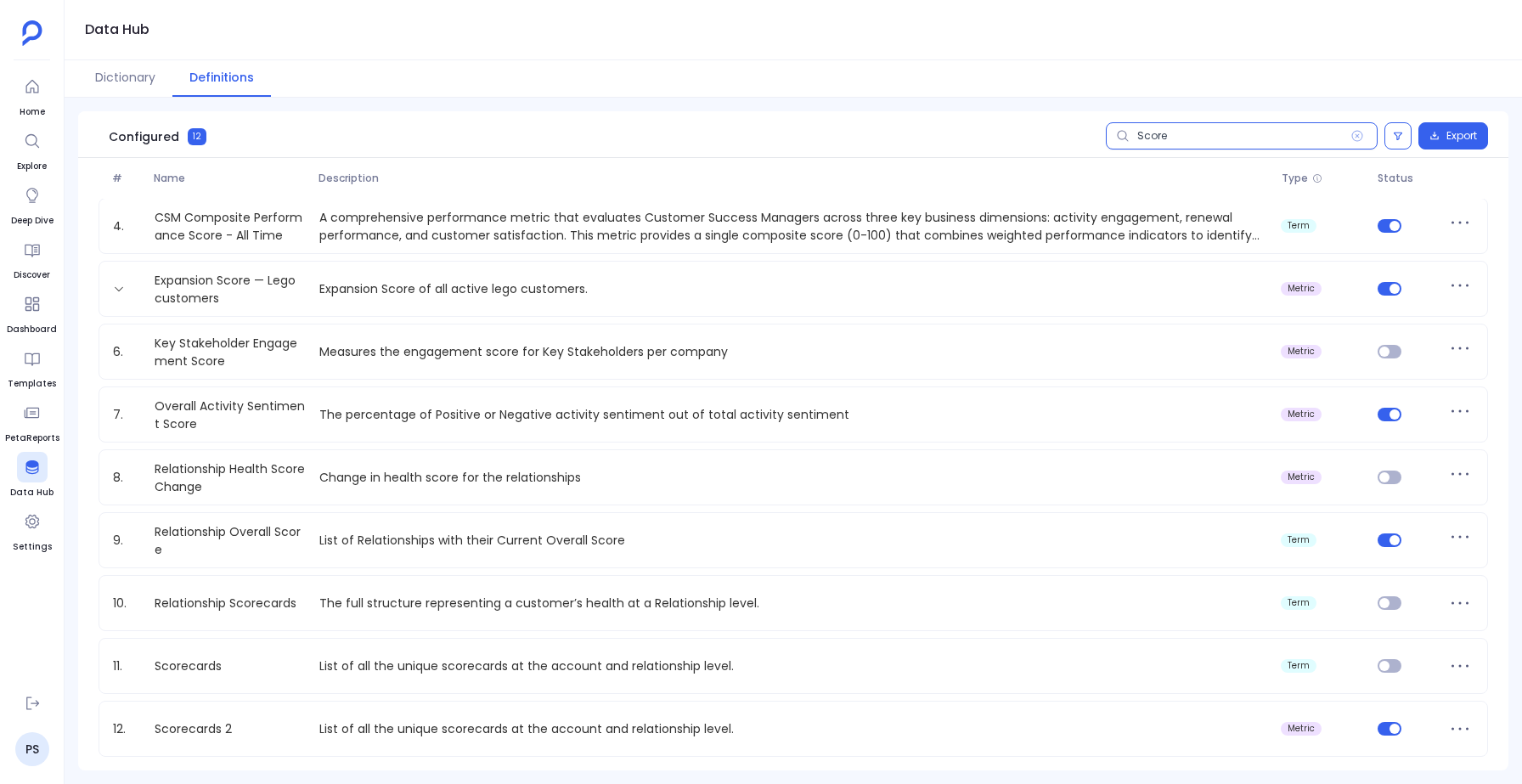
scroll to position [186, 0]
type input "Score"
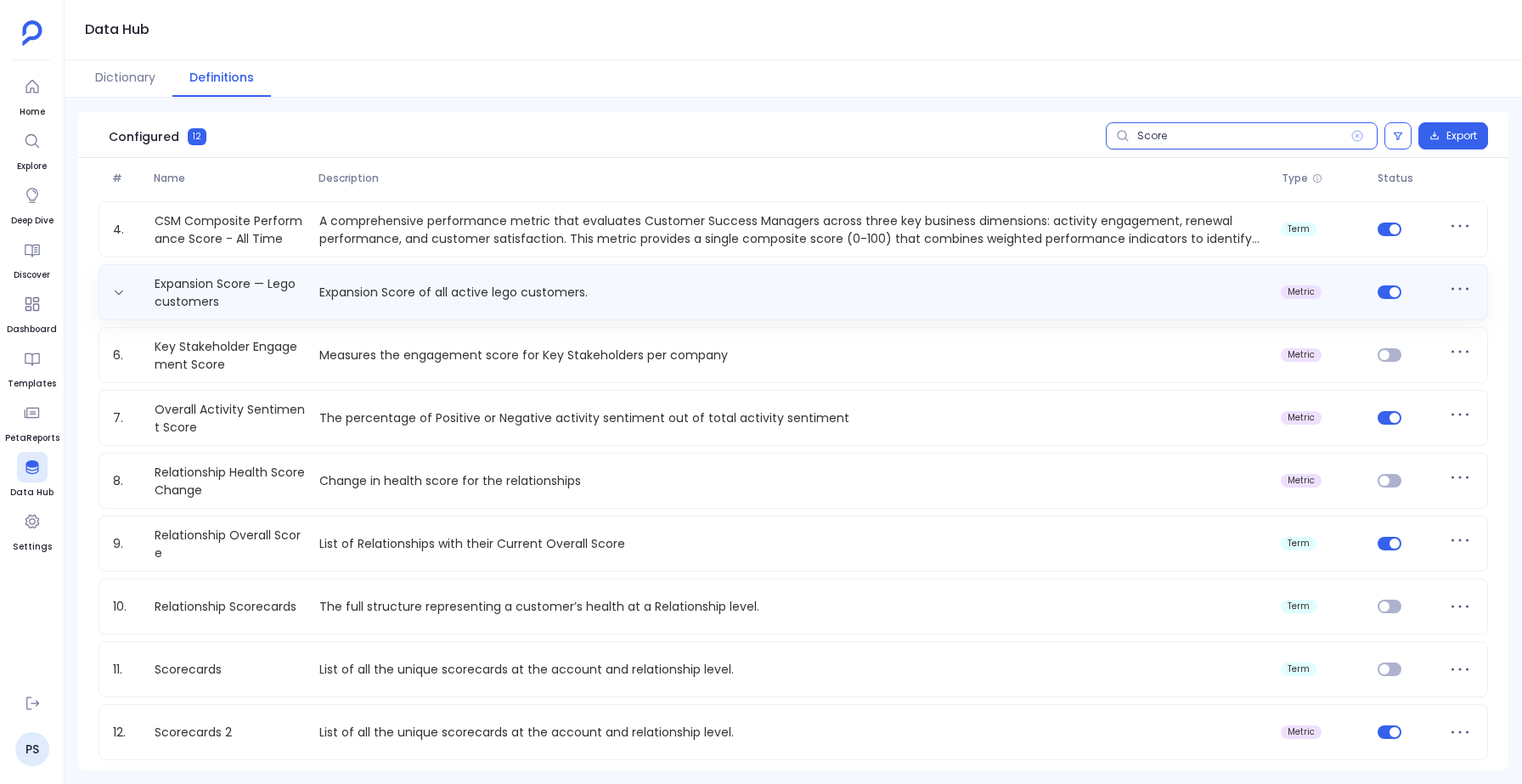
scroll to position [189, 0]
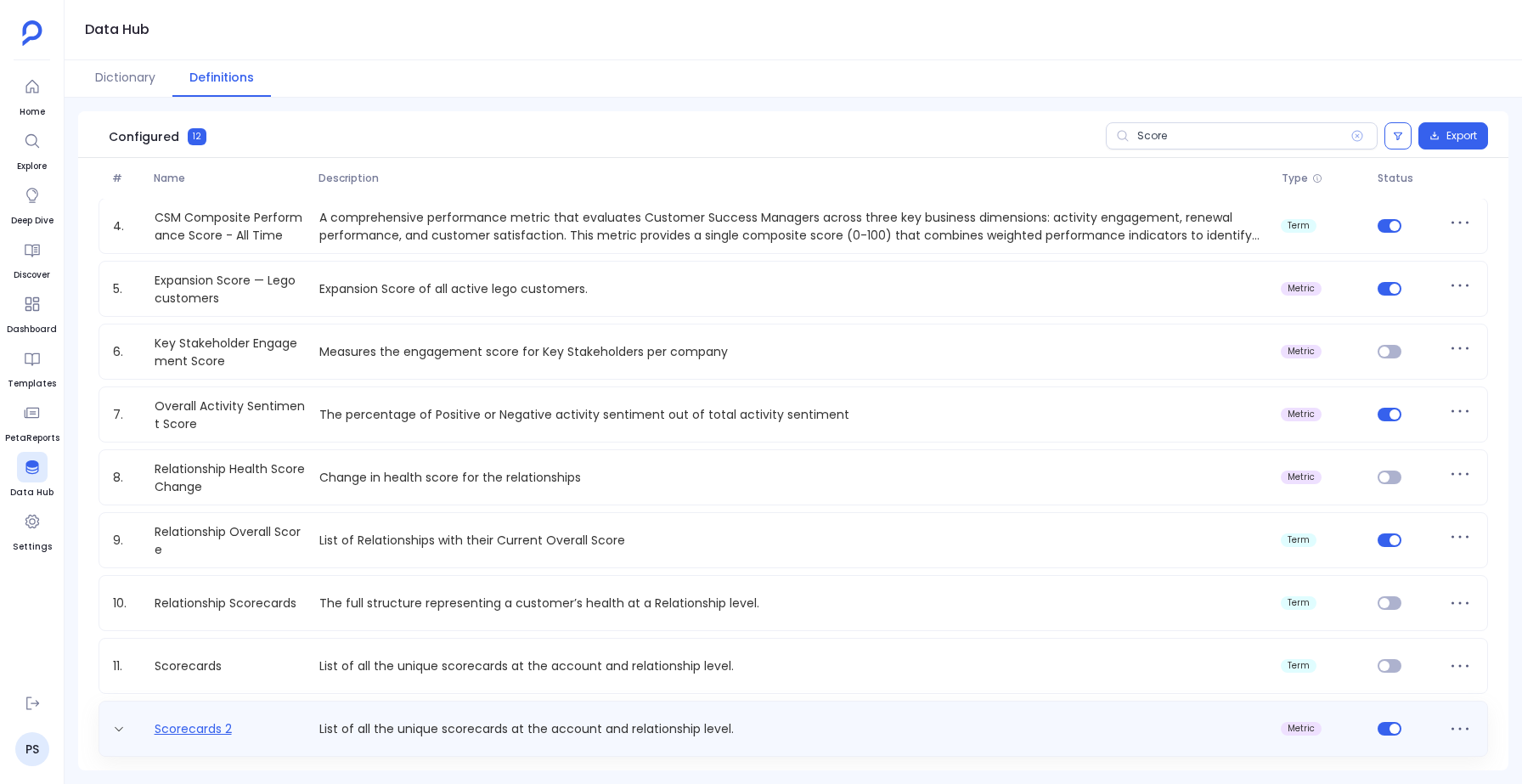
click at [192, 722] on link "Scorecards 2" at bounding box center [193, 729] width 91 height 18
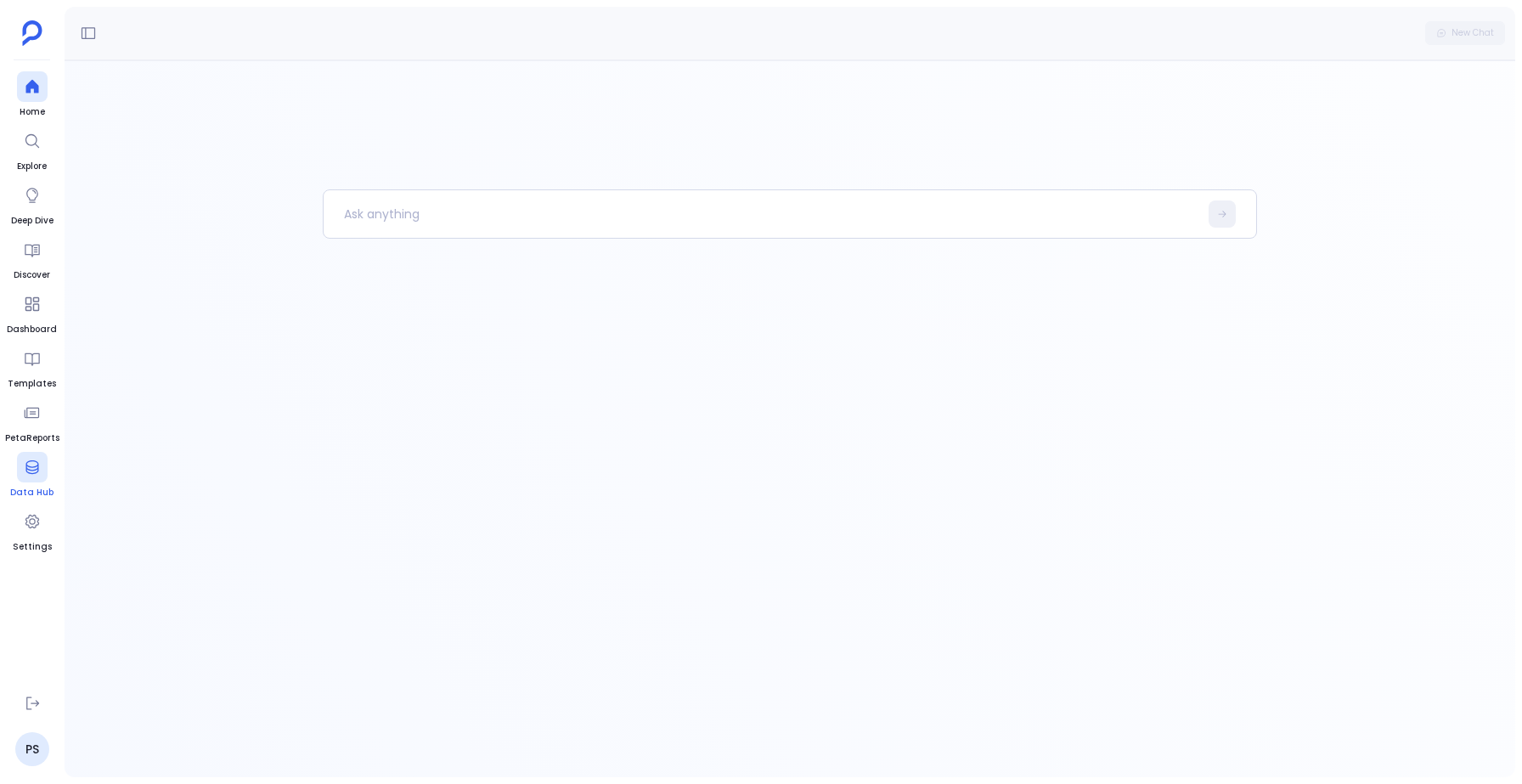
click at [32, 474] on icon at bounding box center [32, 466] width 17 height 17
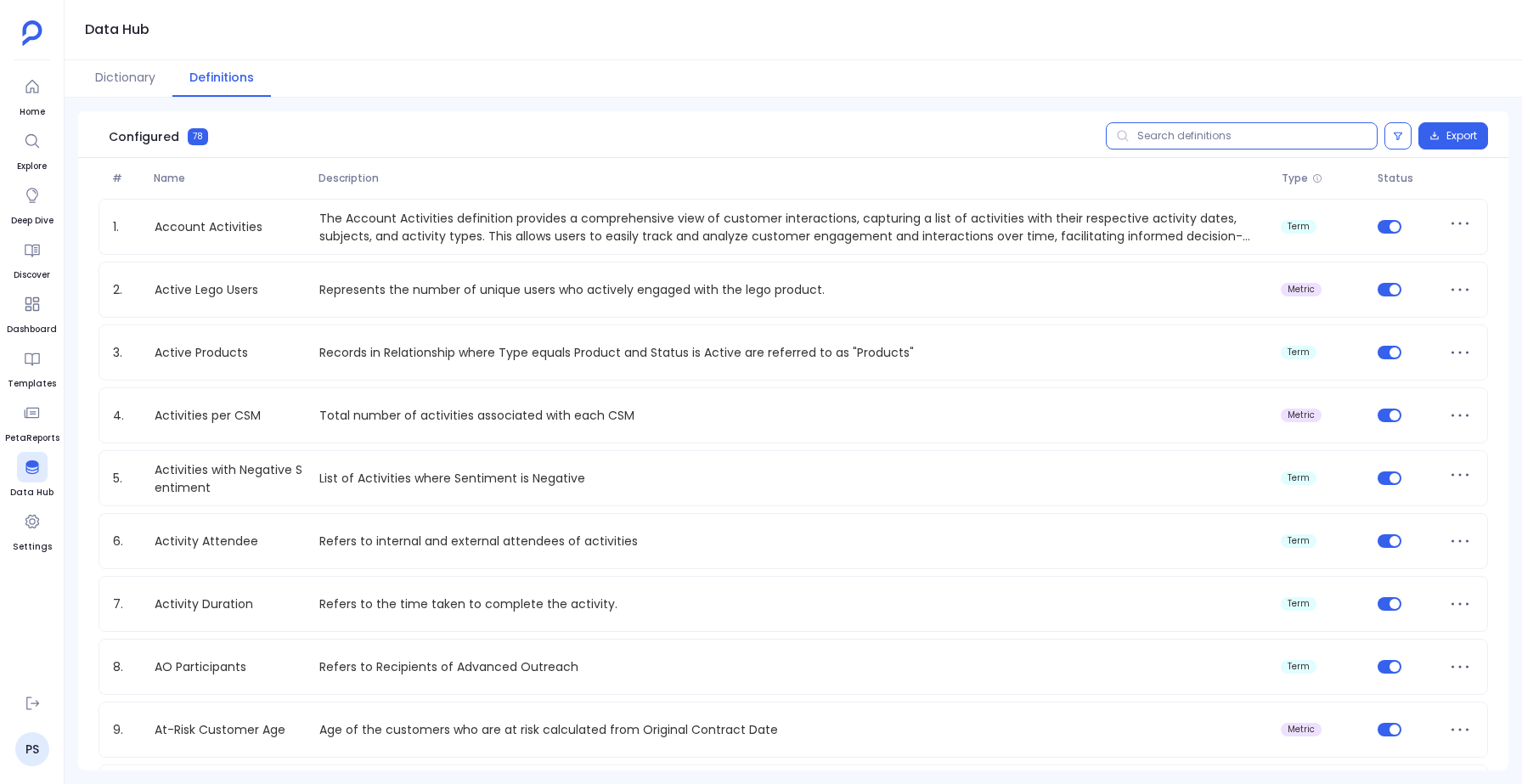
click at [1161, 137] on input "text" at bounding box center [1241, 135] width 272 height 27
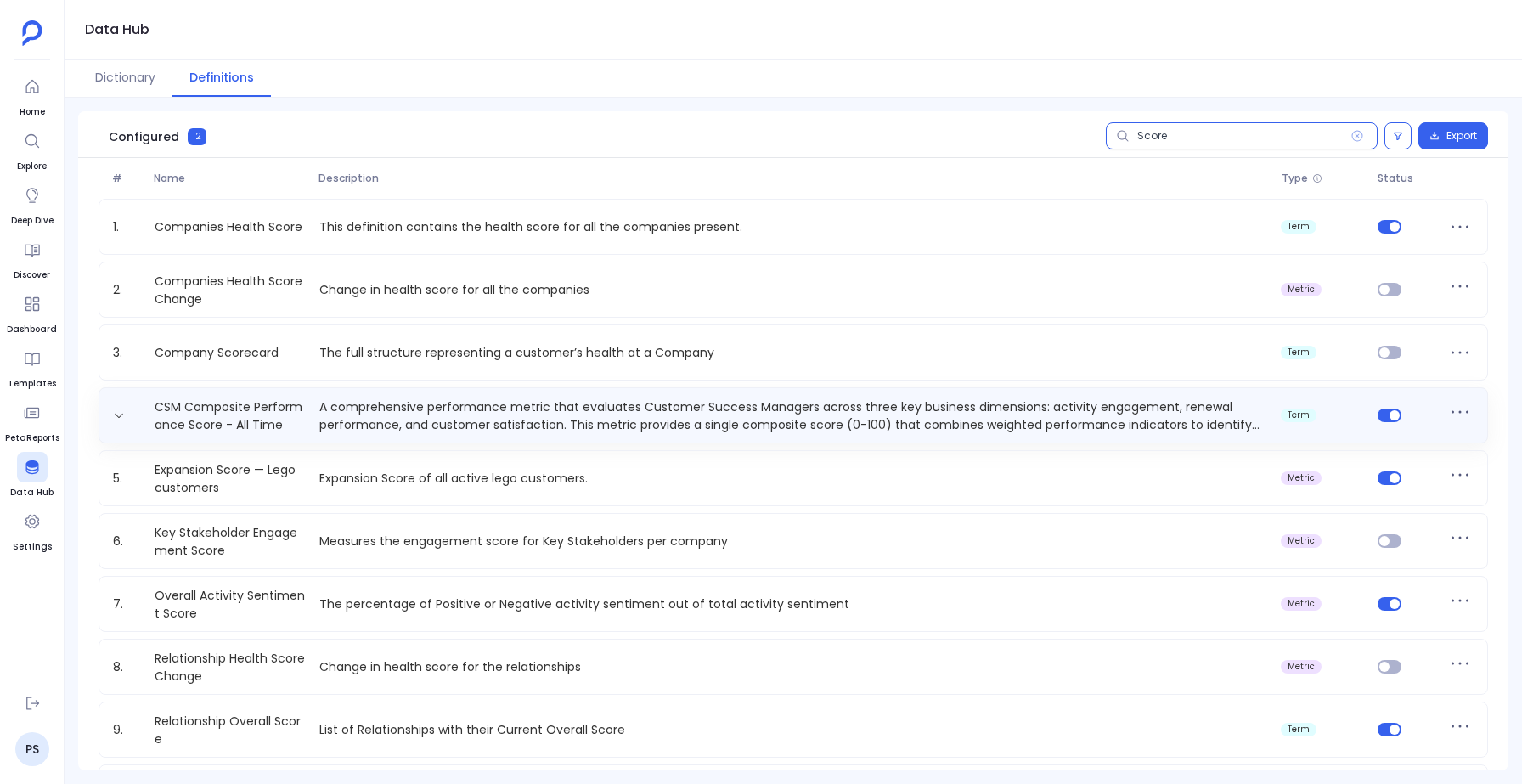
scroll to position [189, 0]
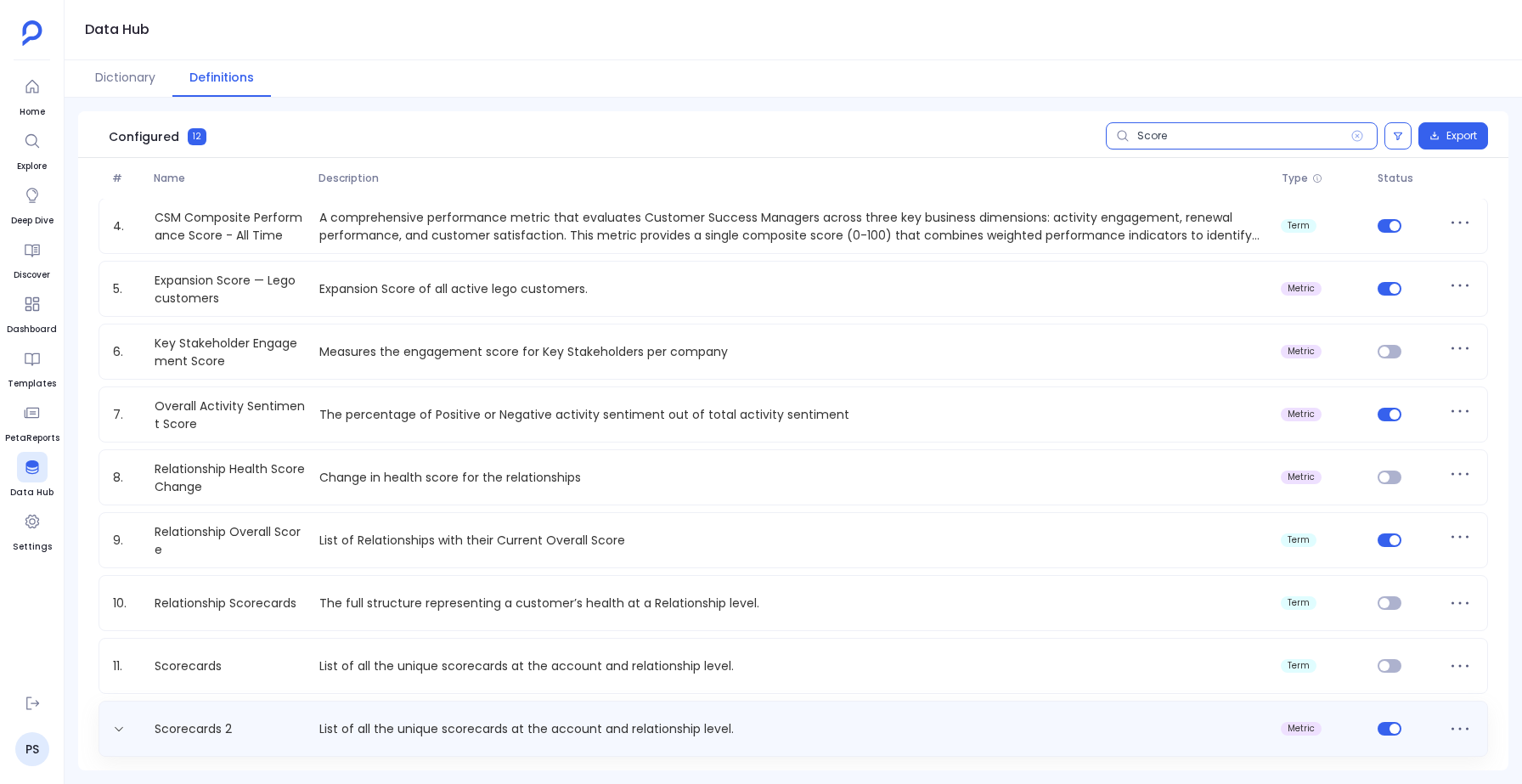
type input "Score"
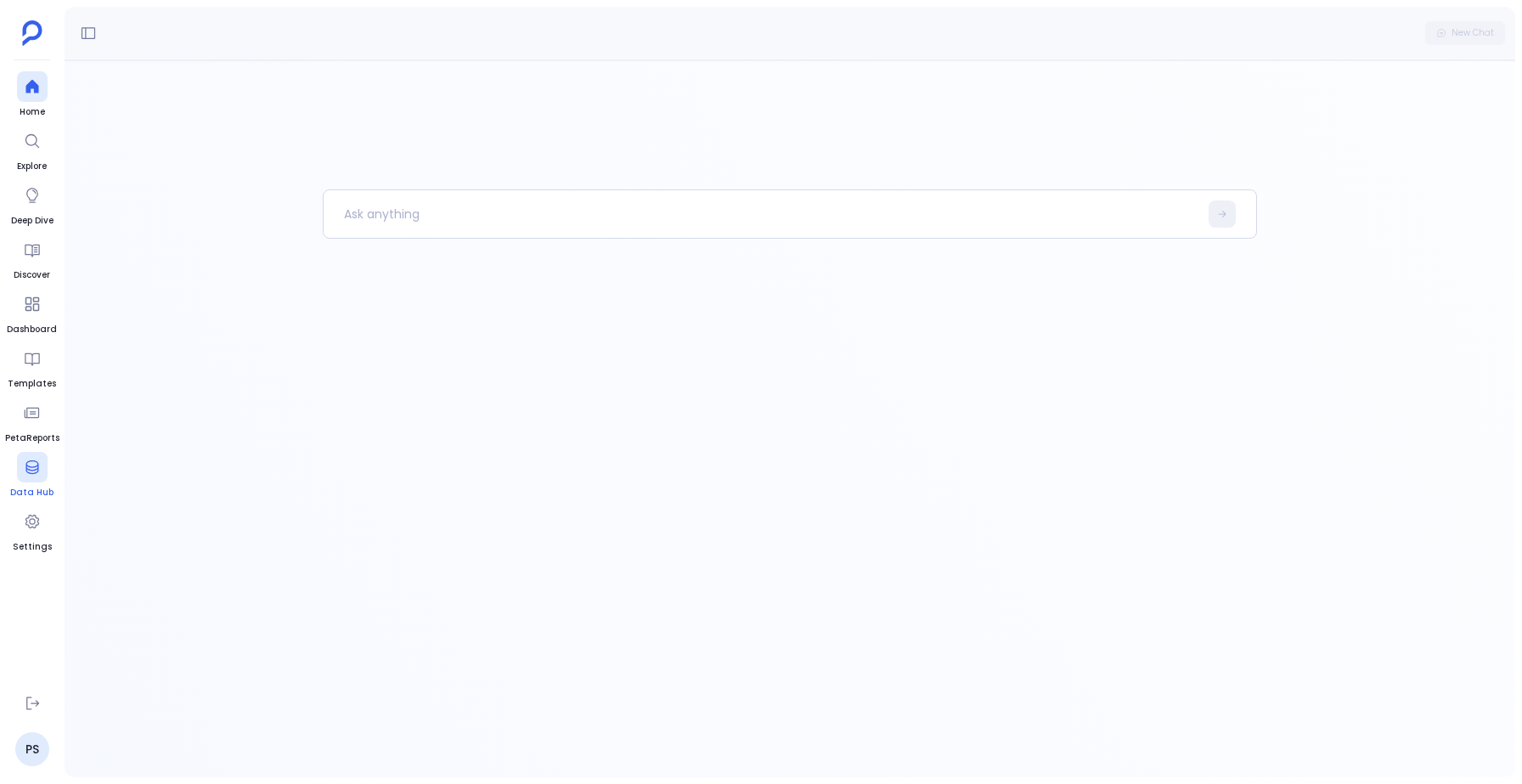
click at [32, 480] on div at bounding box center [32, 467] width 31 height 31
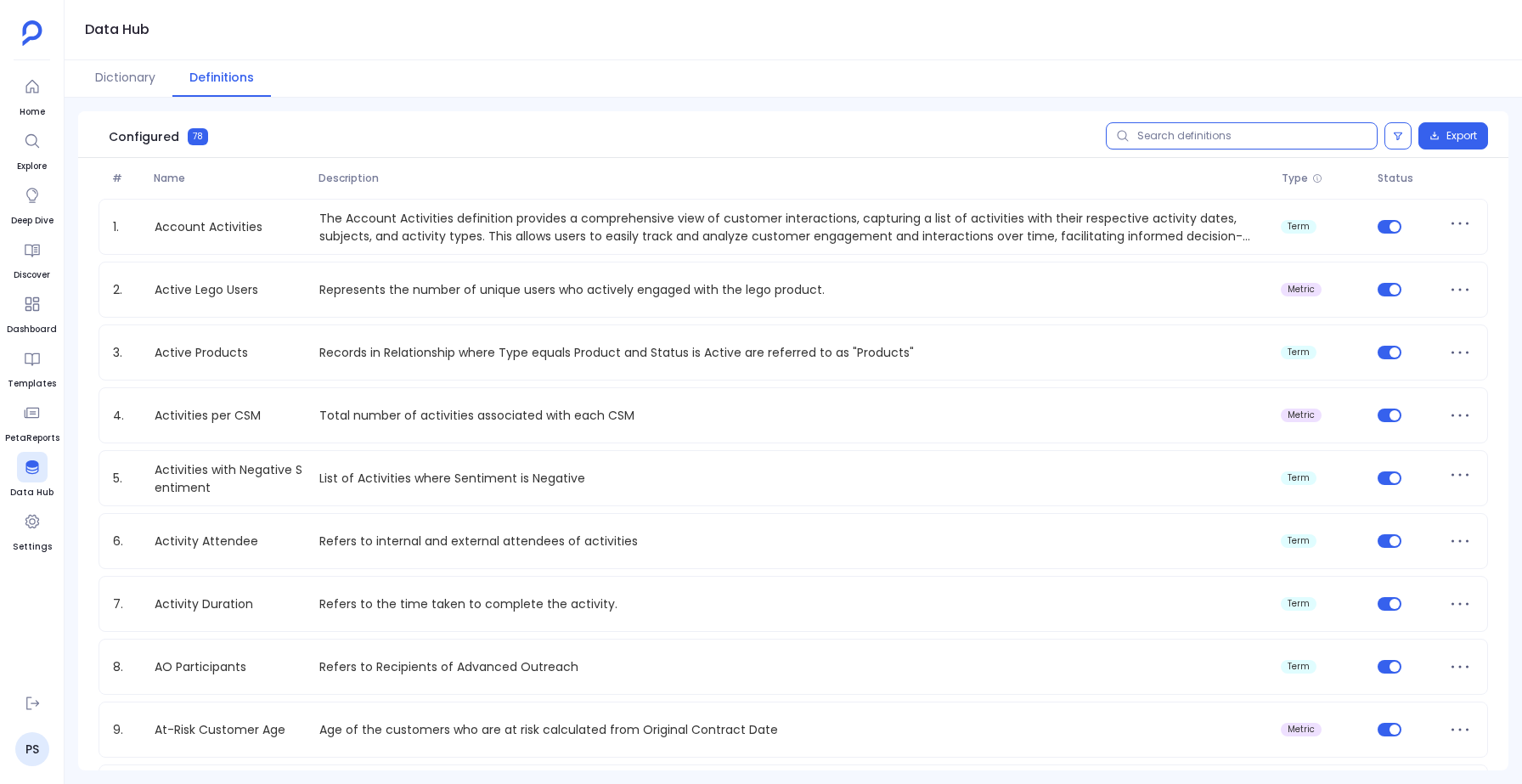
click at [1204, 141] on input "text" at bounding box center [1241, 135] width 272 height 27
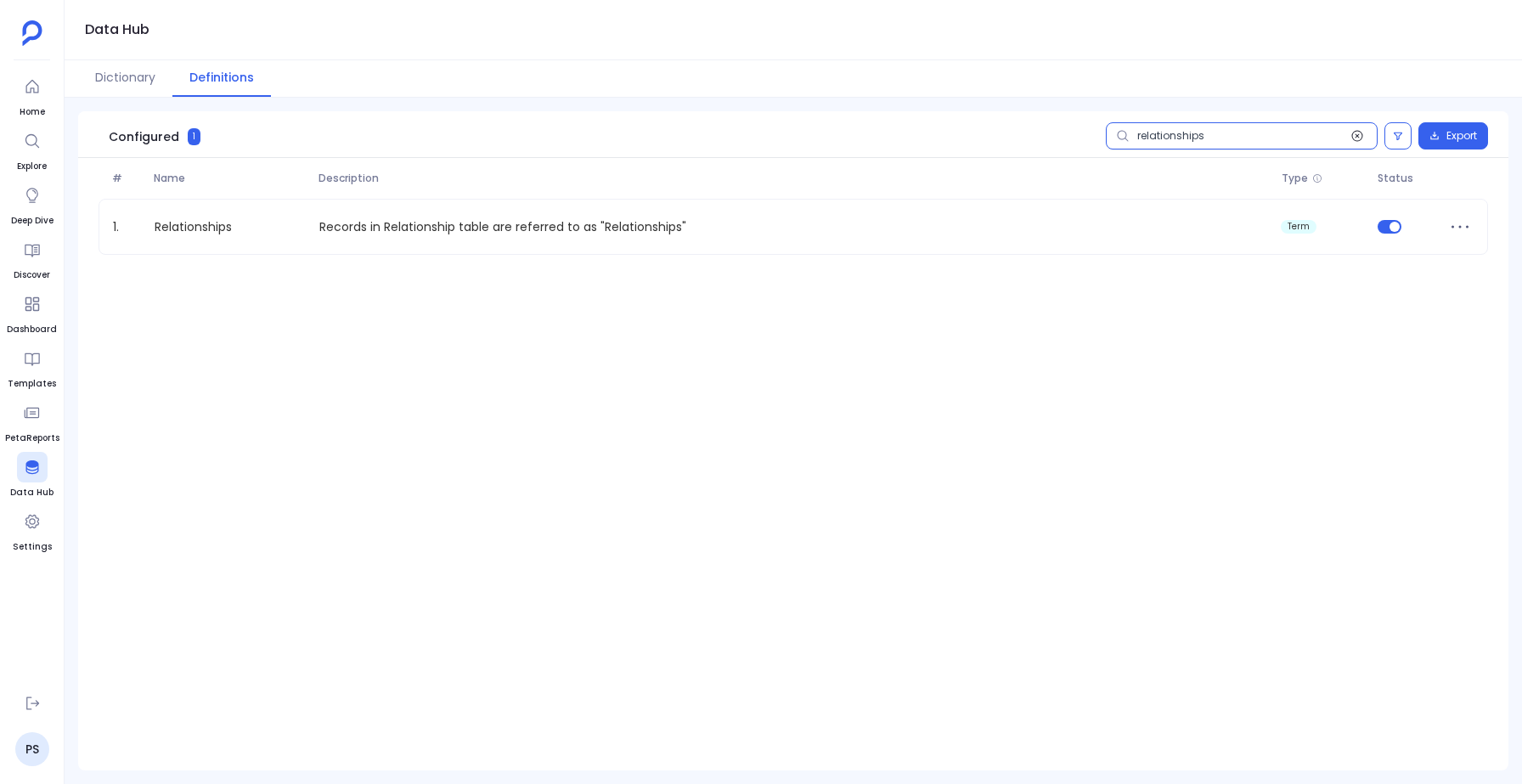
type input "relationships"
click at [1358, 135] on icon at bounding box center [1357, 135] width 13 height 13
click at [1358, 135] on input "relationships" at bounding box center [1241, 135] width 272 height 27
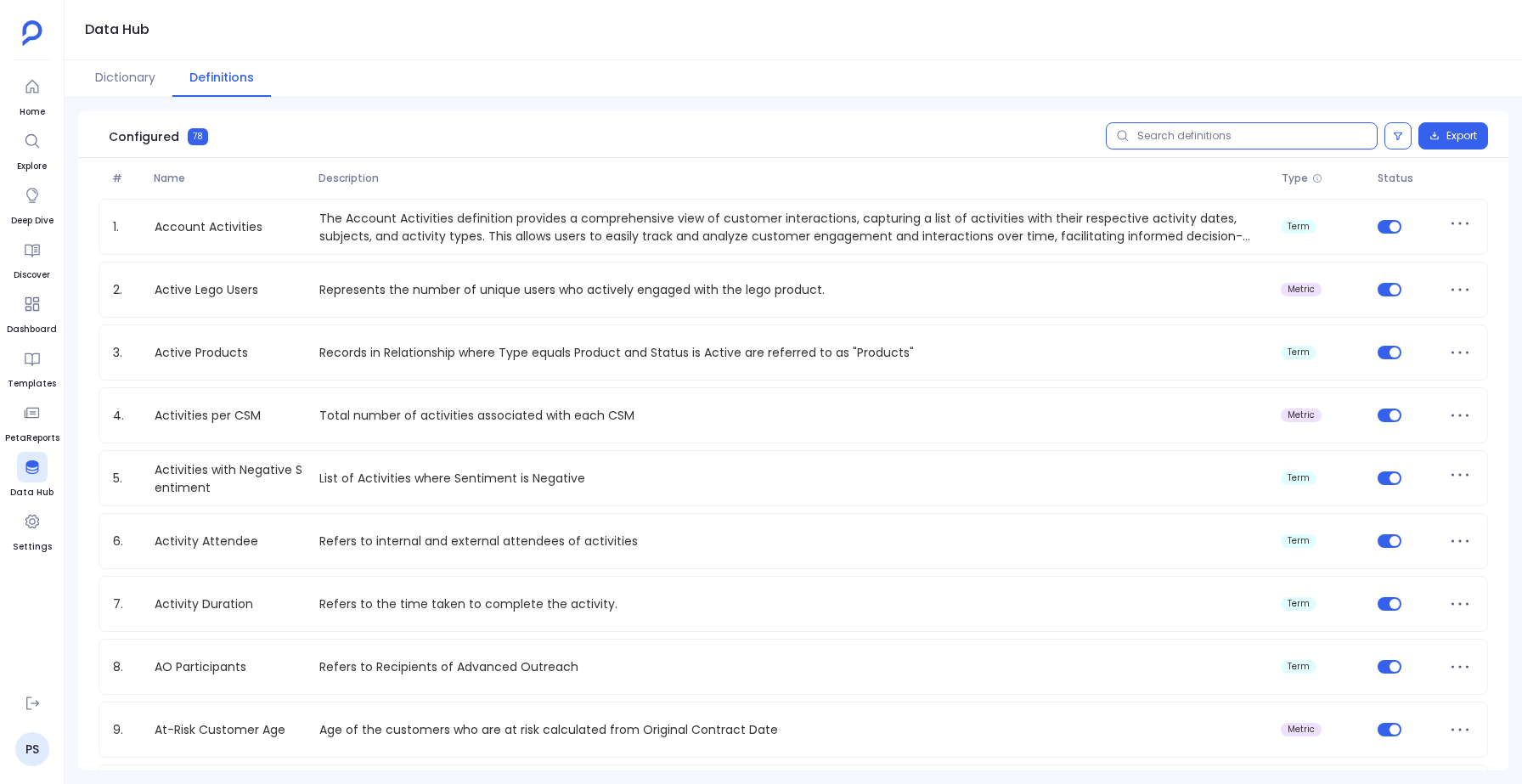
click at [1193, 137] on input "text" at bounding box center [1241, 135] width 272 height 27
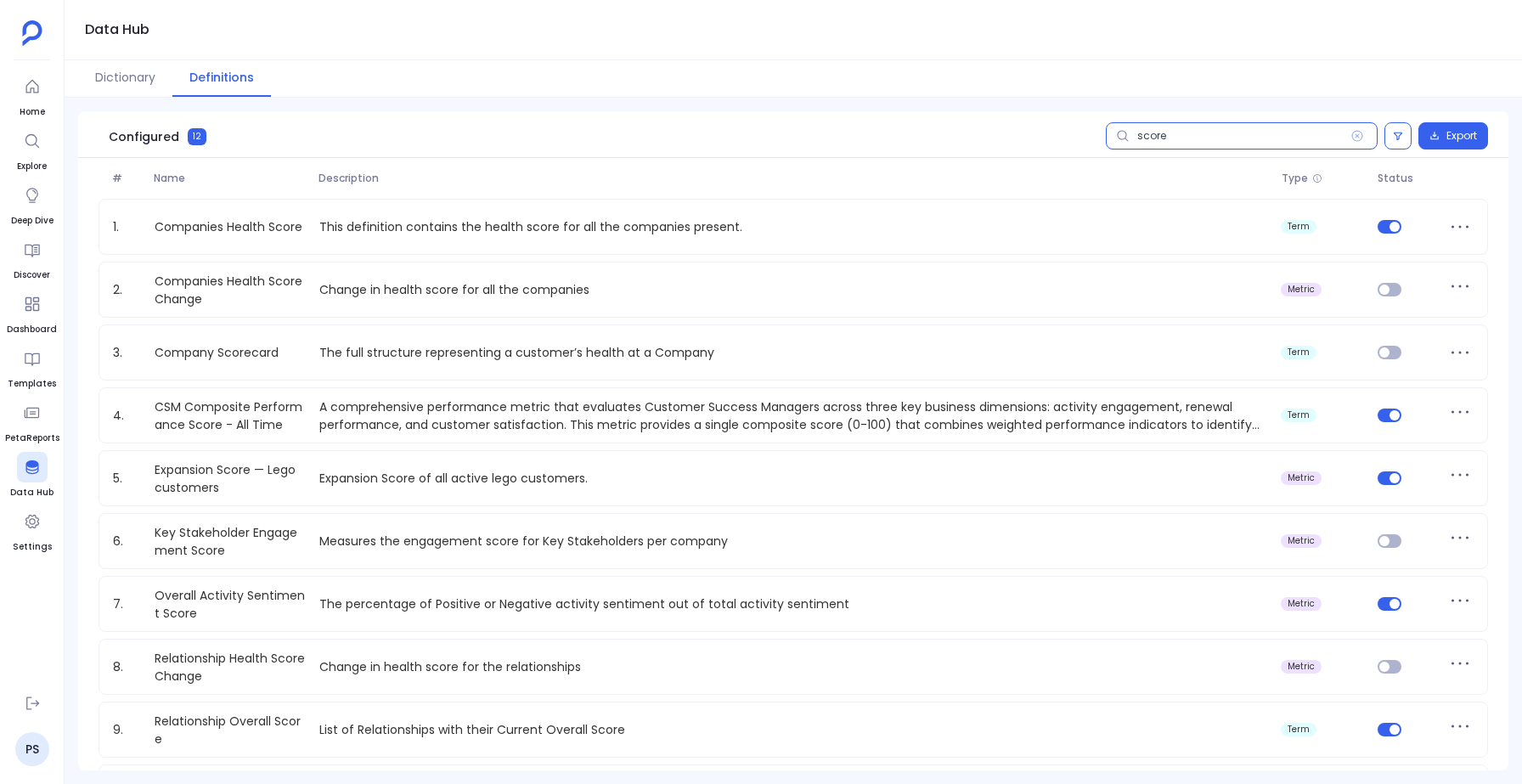
type input "score"
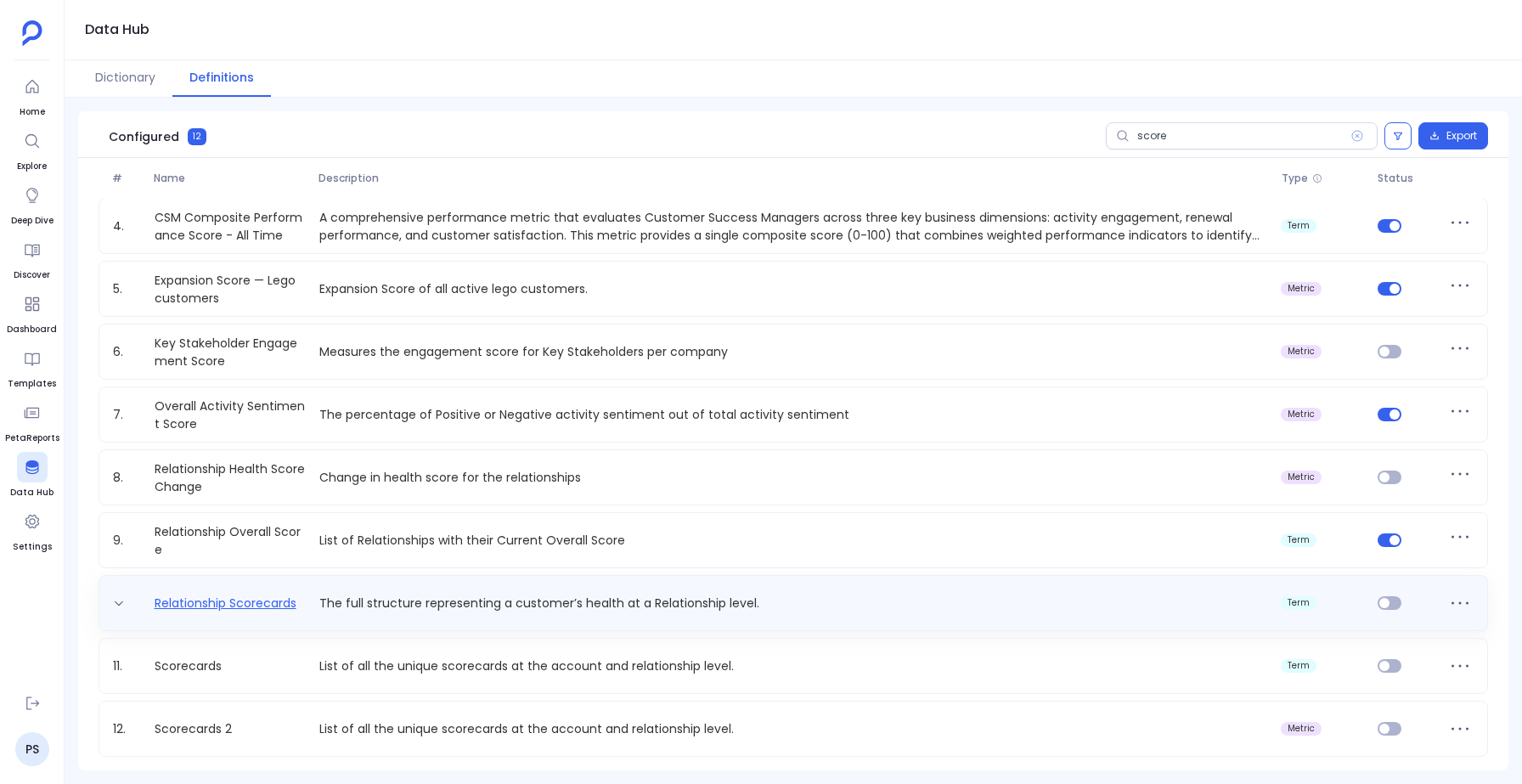
click at [250, 599] on link "Relationship Scorecards" at bounding box center [226, 603] width 156 height 18
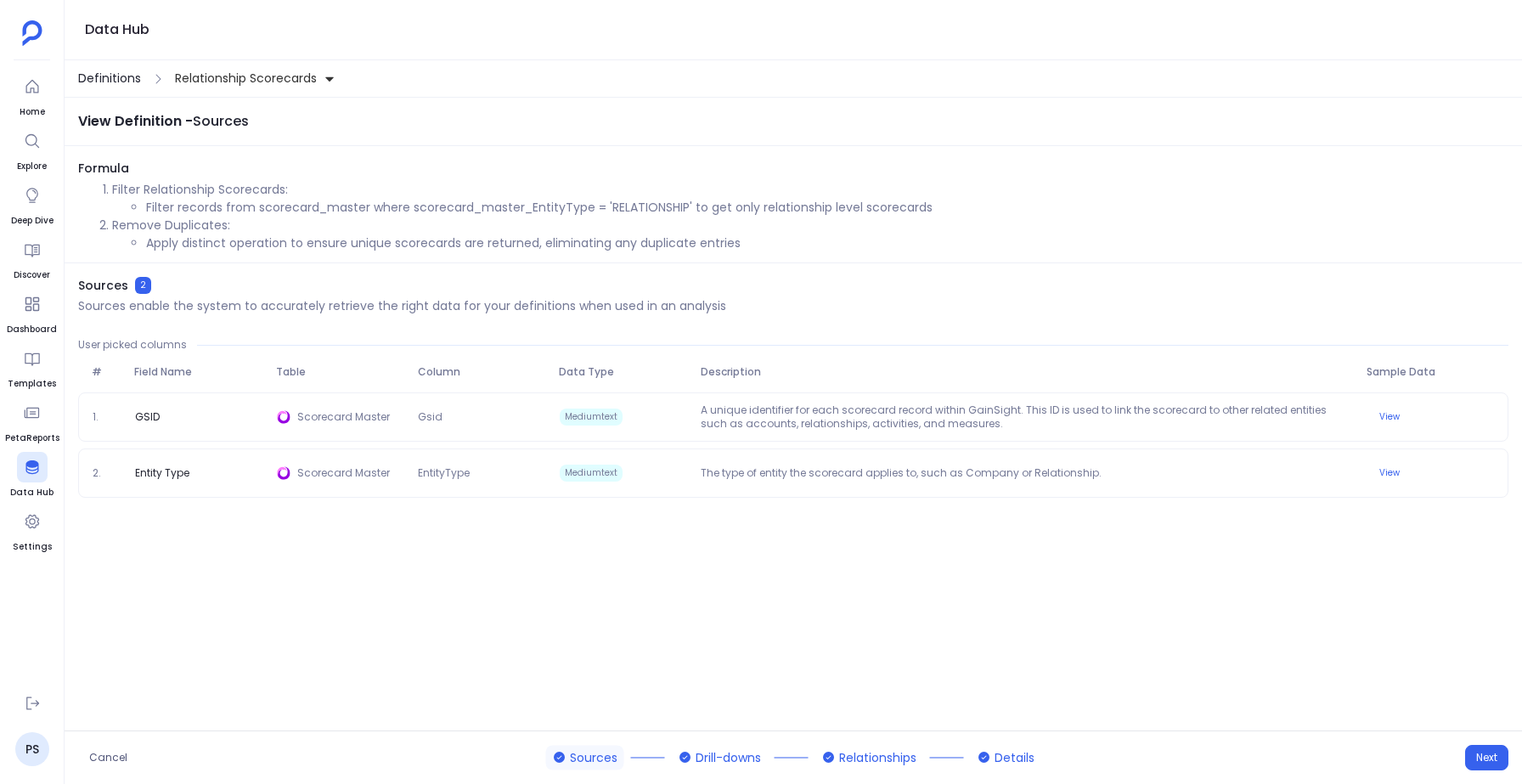
click at [122, 82] on span "Definitions" at bounding box center [109, 79] width 63 height 18
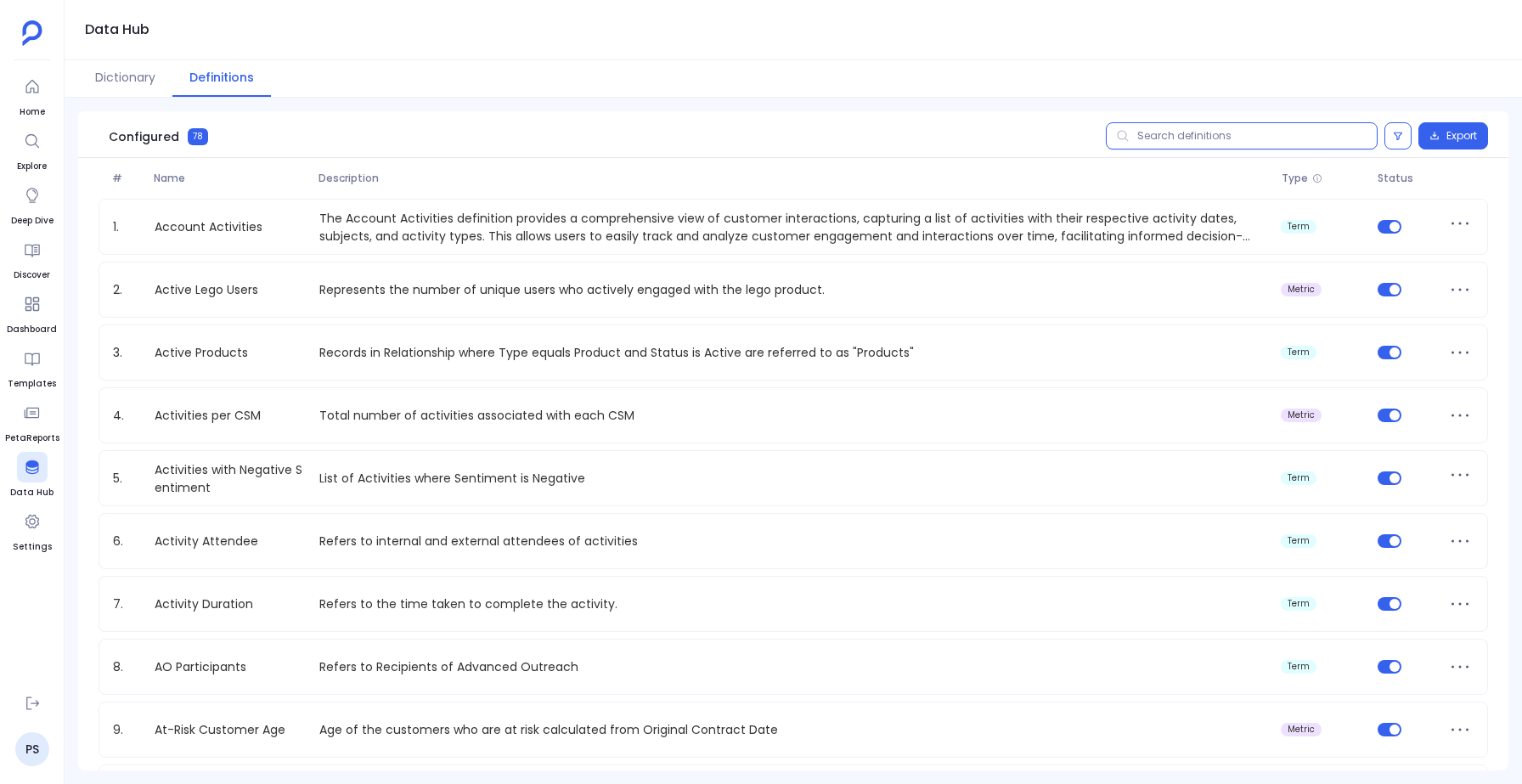
click at [1180, 133] on input "text" at bounding box center [1241, 135] width 272 height 27
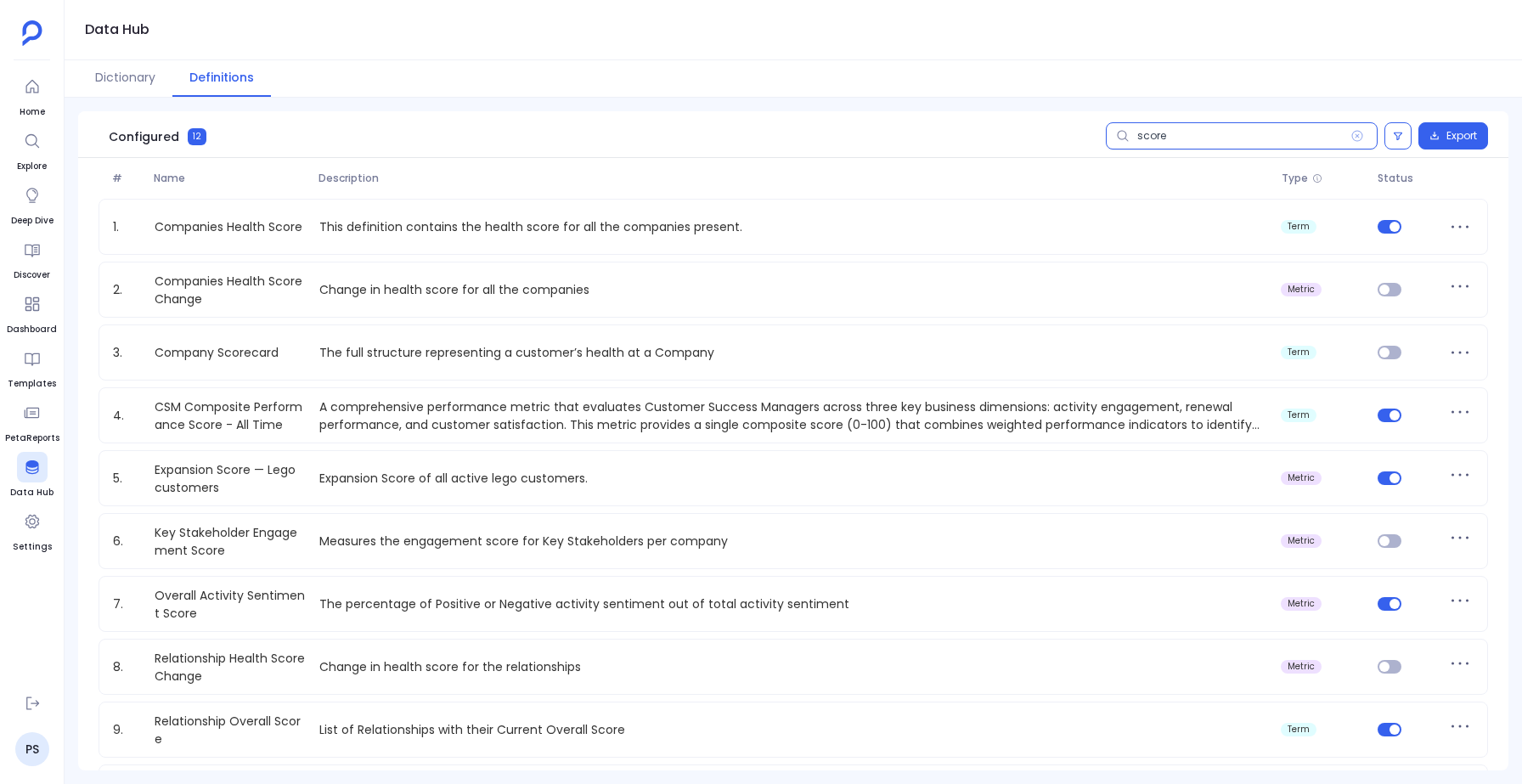
type input "score"
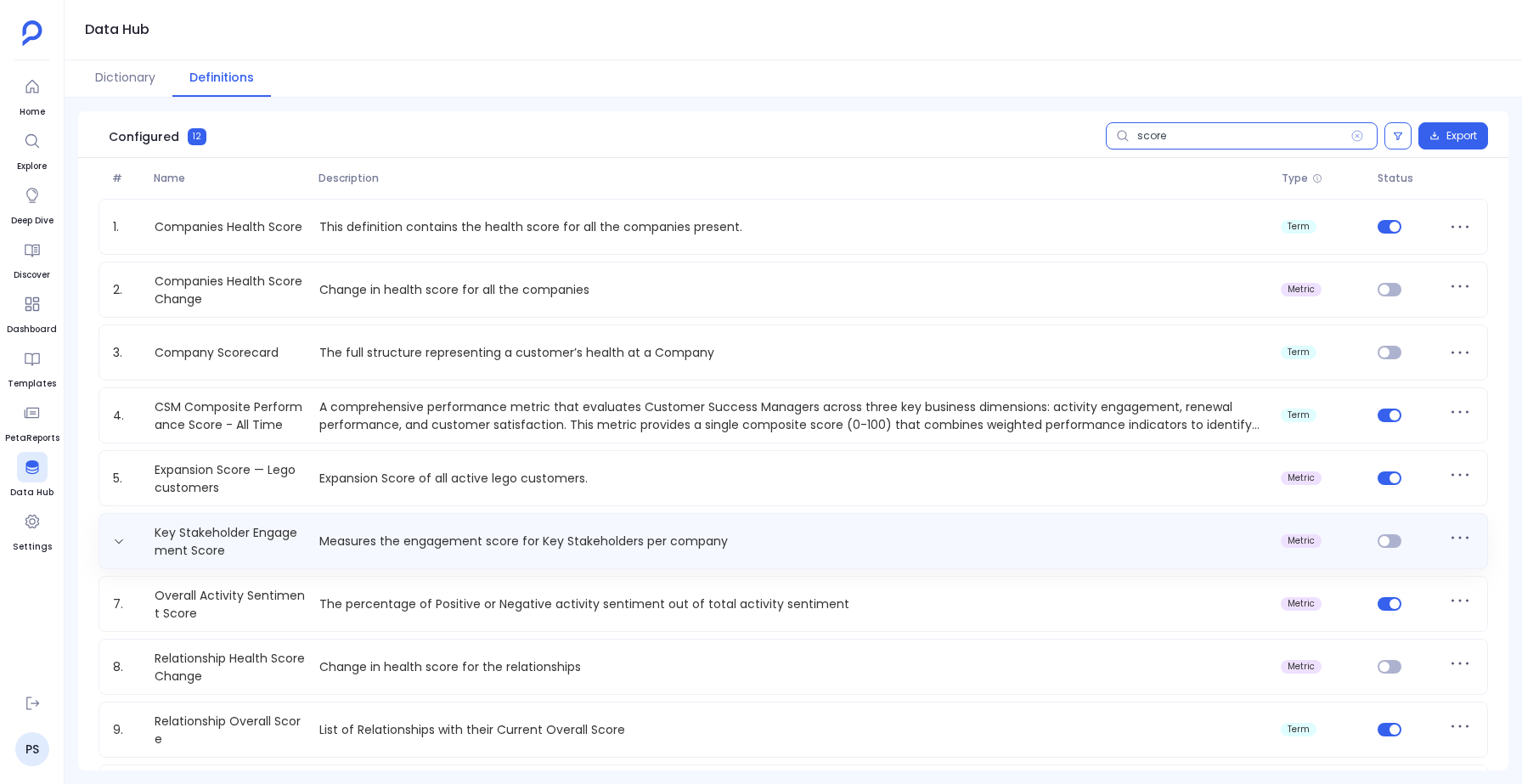
scroll to position [189, 0]
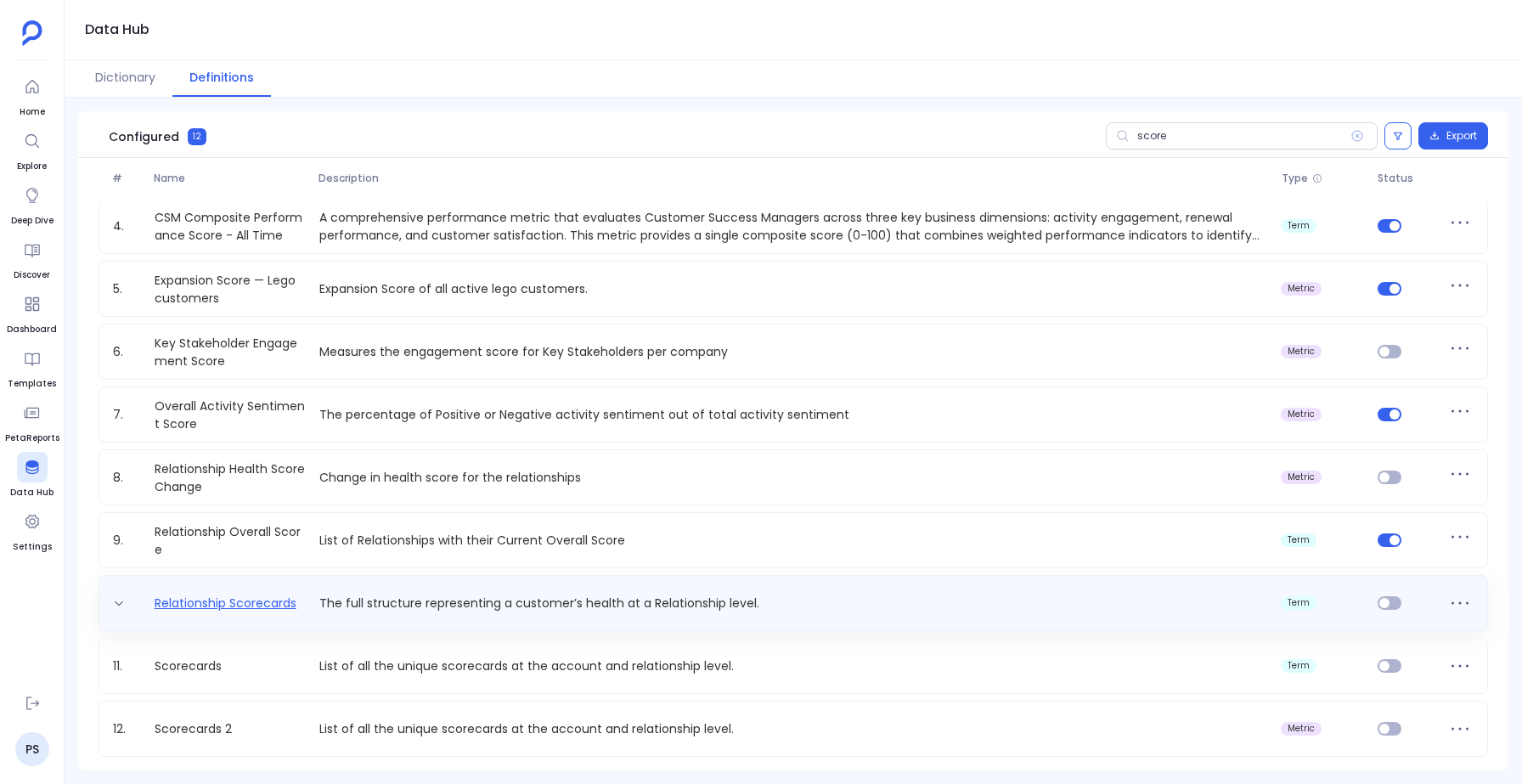
click at [256, 598] on link "Relationship Scorecards" at bounding box center [226, 603] width 156 height 18
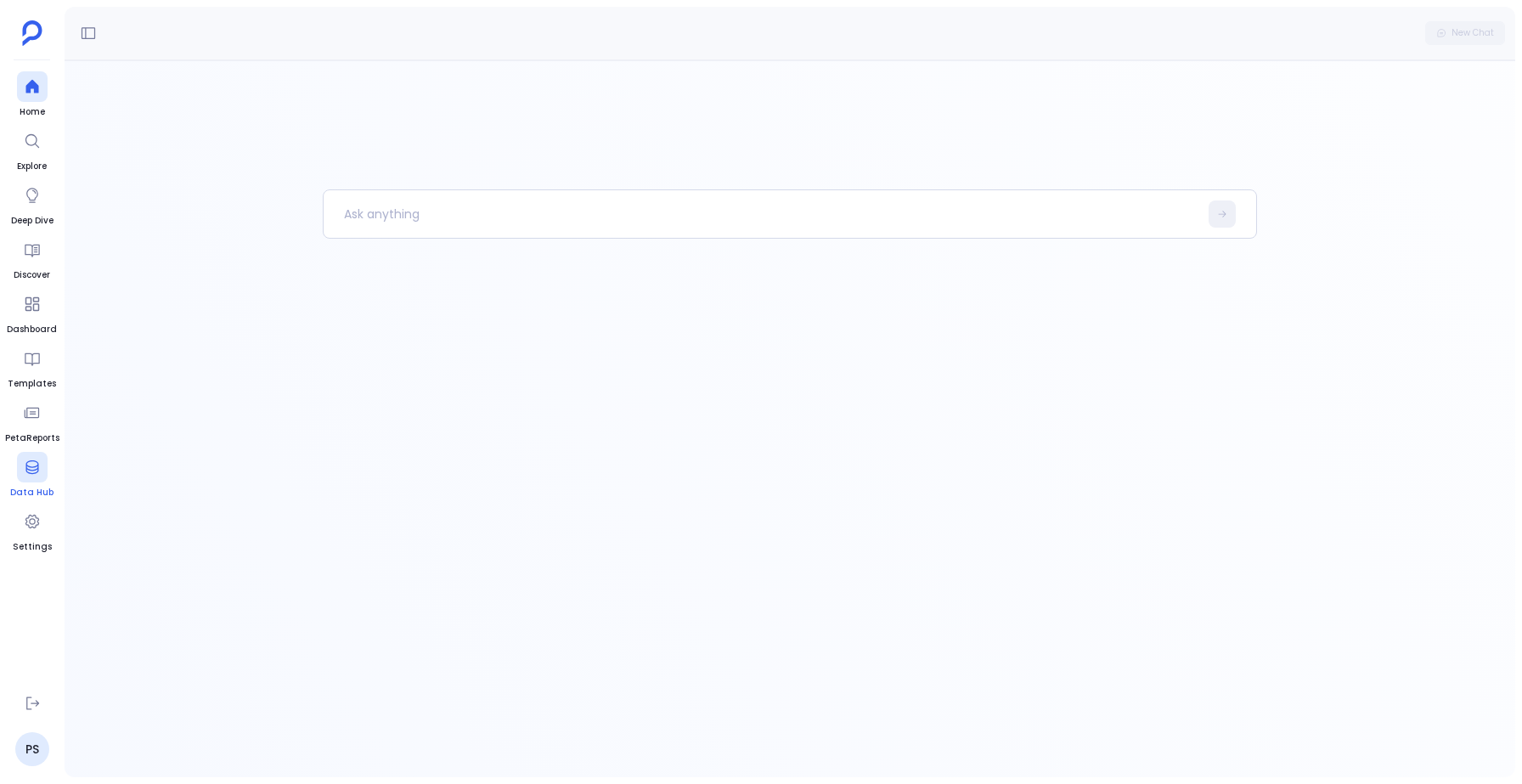
click at [35, 452] on div at bounding box center [32, 467] width 31 height 31
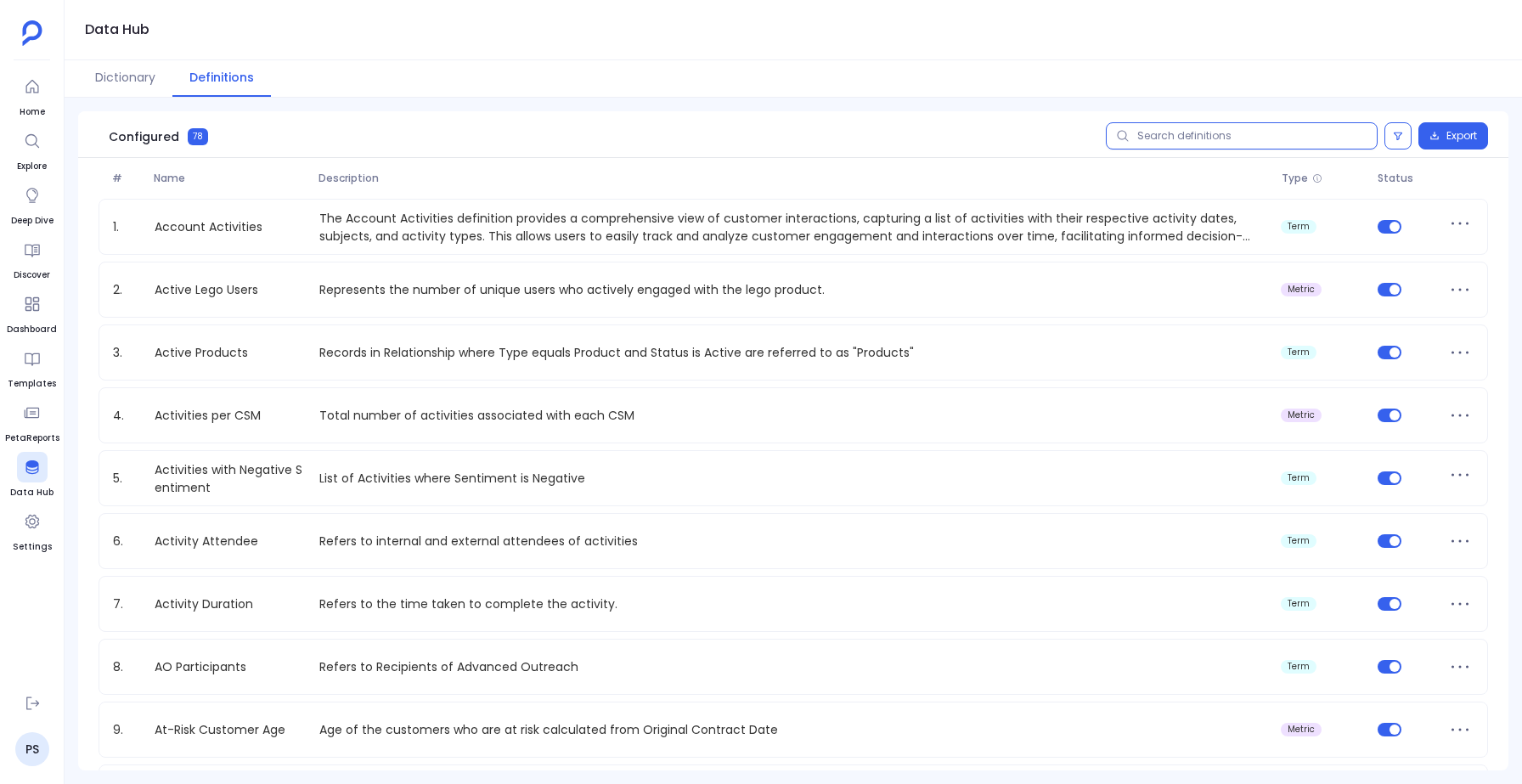
click at [1179, 137] on input "text" at bounding box center [1241, 135] width 272 height 27
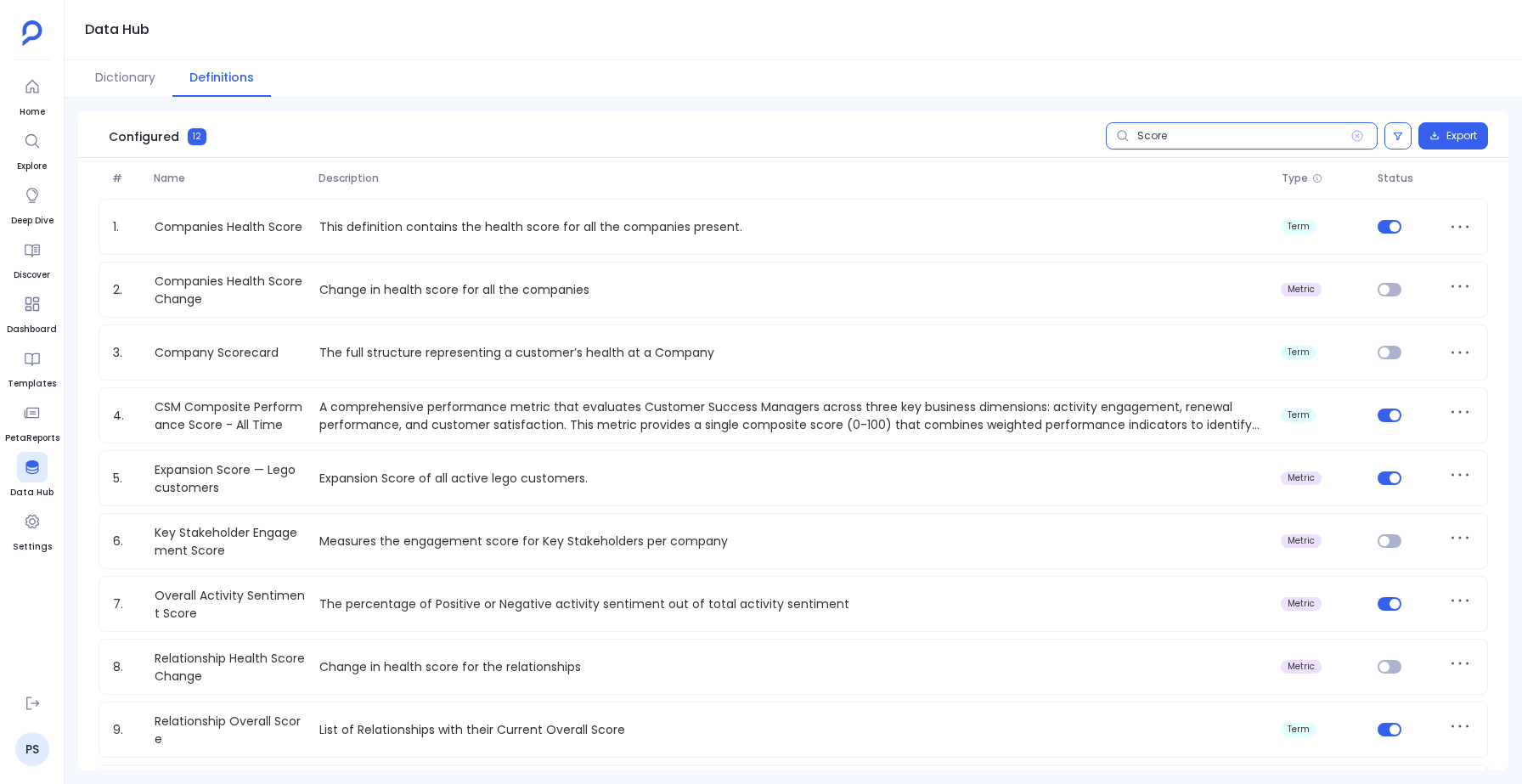
type input "Score"
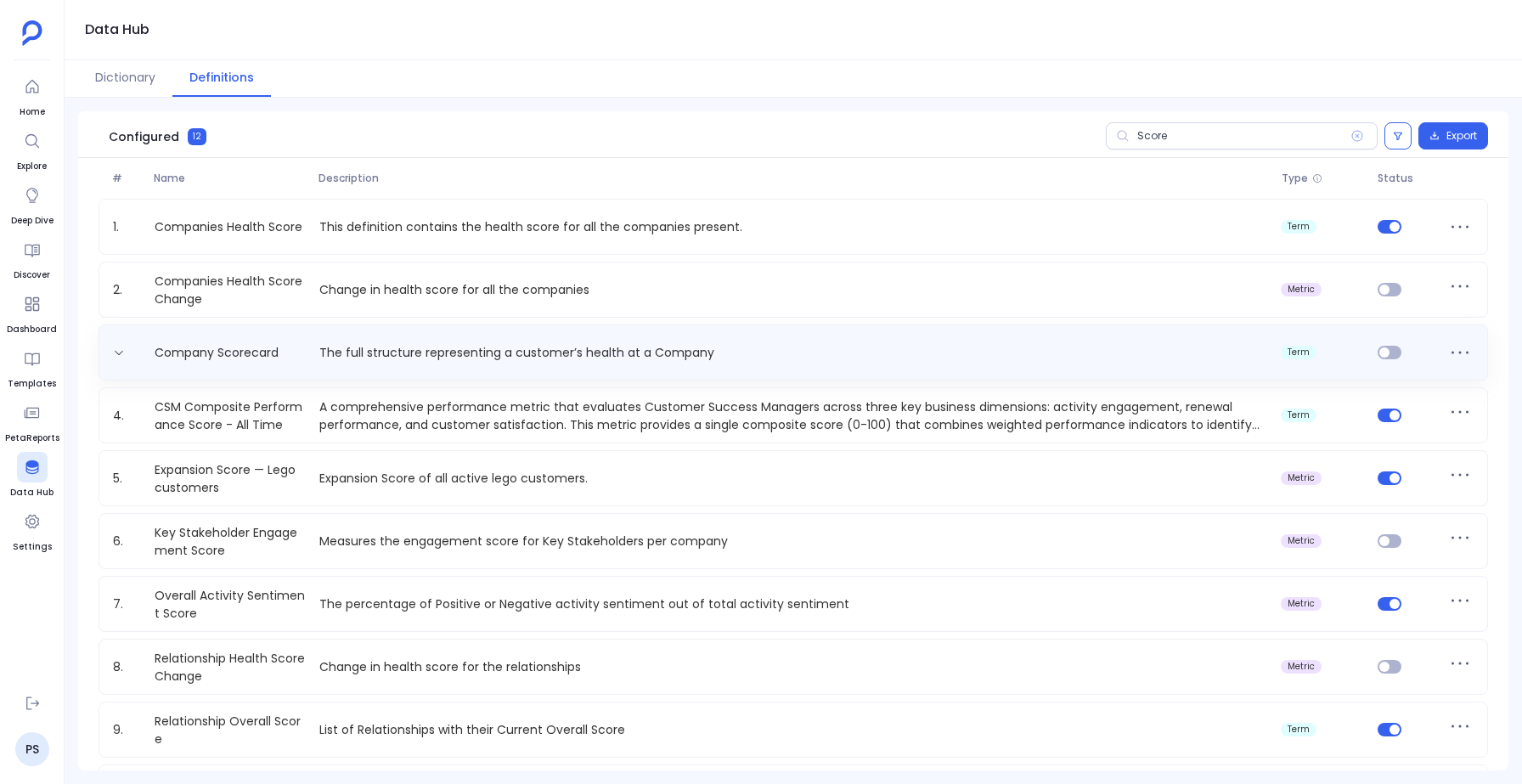
click at [452, 350] on p "The full structure representing a customer’s health at a Company" at bounding box center [793, 353] width 962 height 18
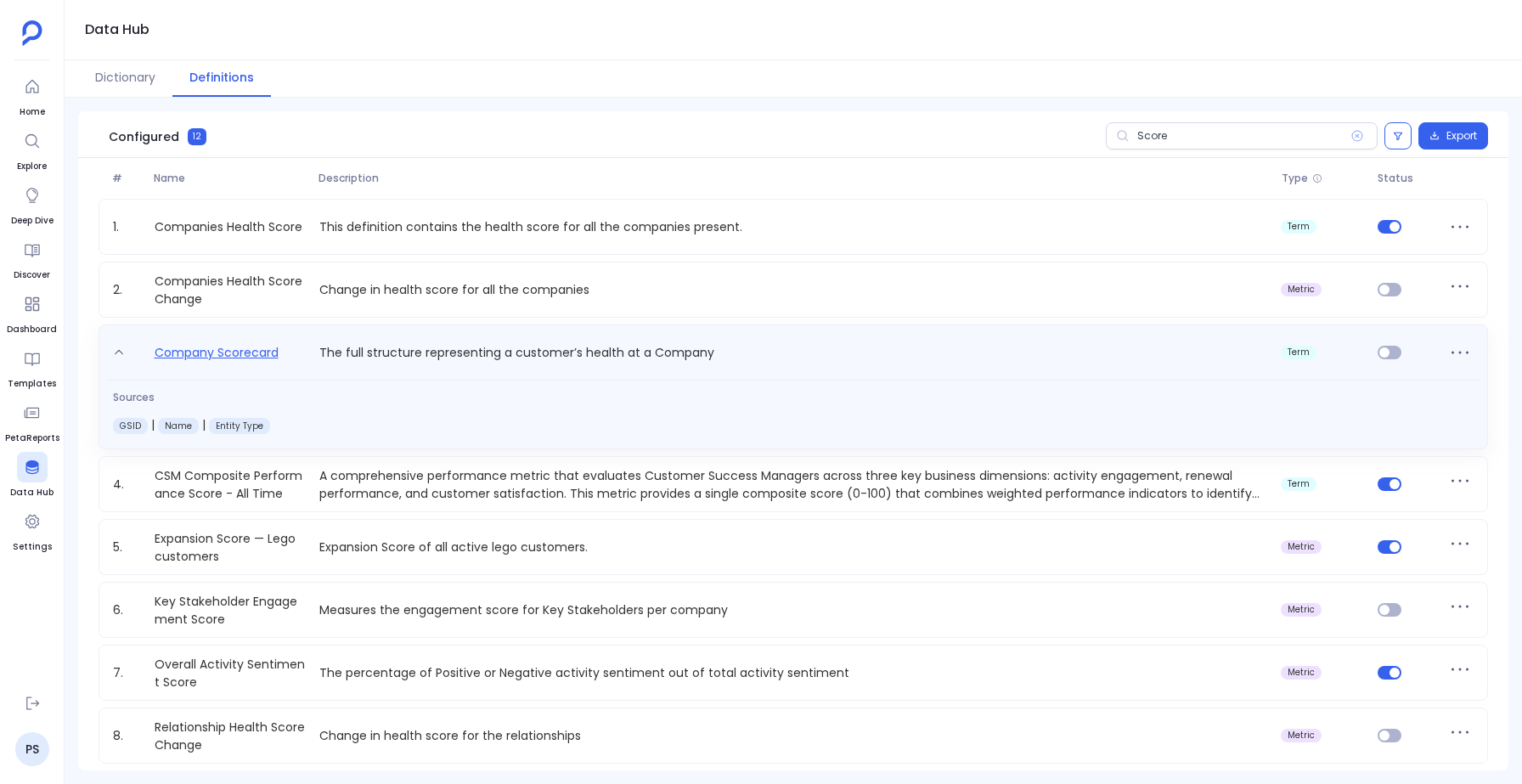
click at [219, 350] on link "Company Scorecard" at bounding box center [216, 356] width 137 height 27
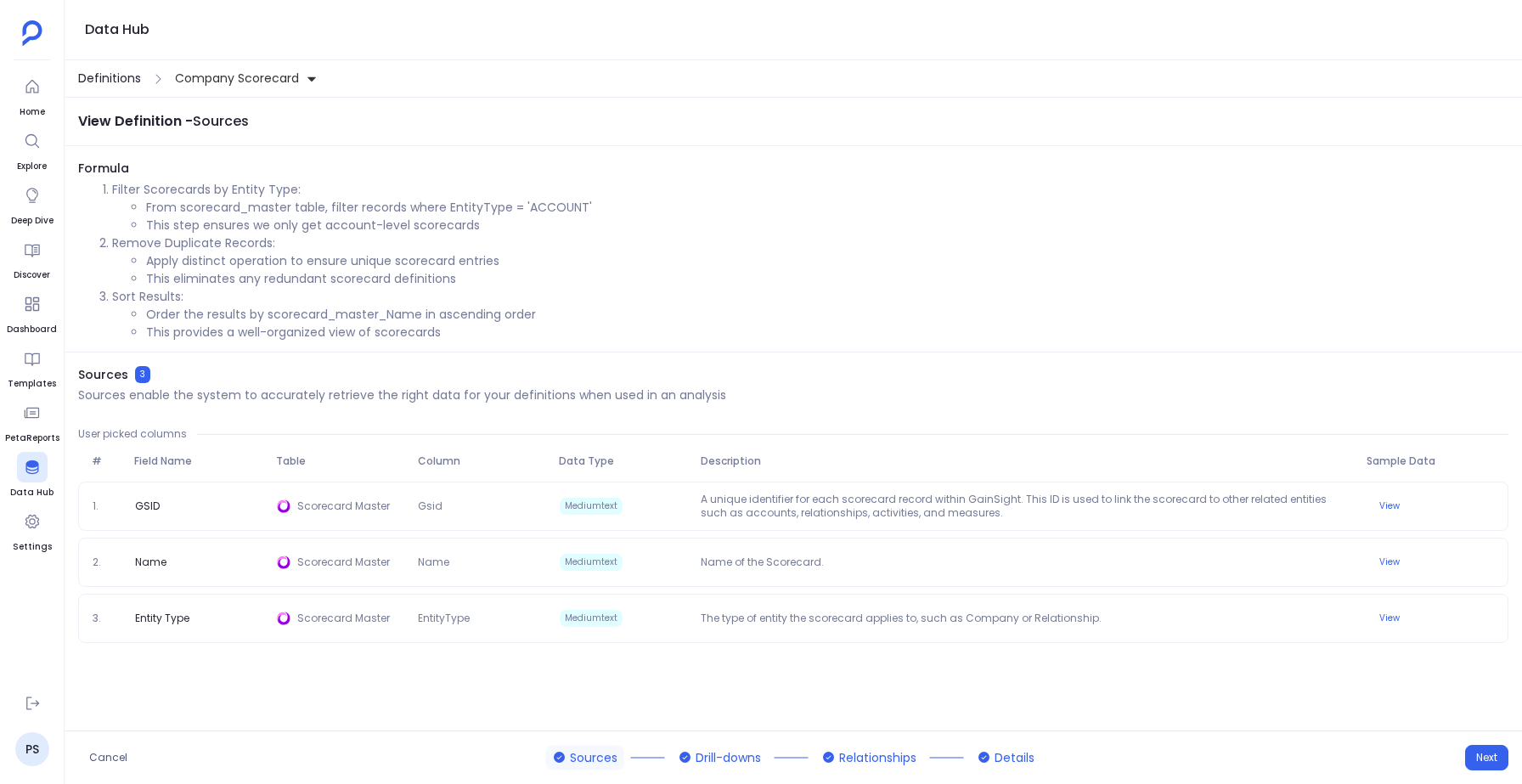
click at [109, 77] on span "Definitions" at bounding box center [109, 79] width 63 height 18
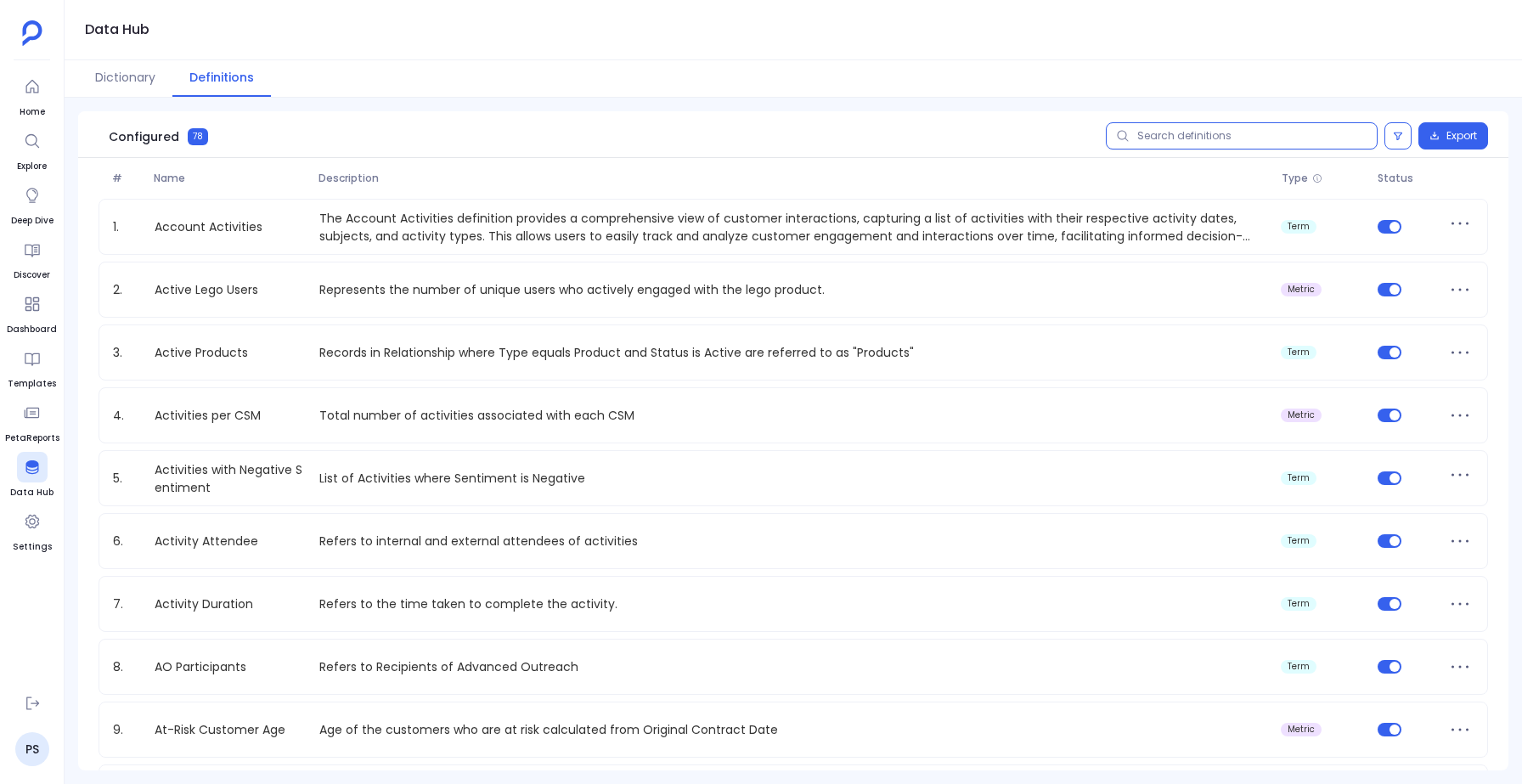
click at [1196, 142] on input "text" at bounding box center [1241, 135] width 272 height 27
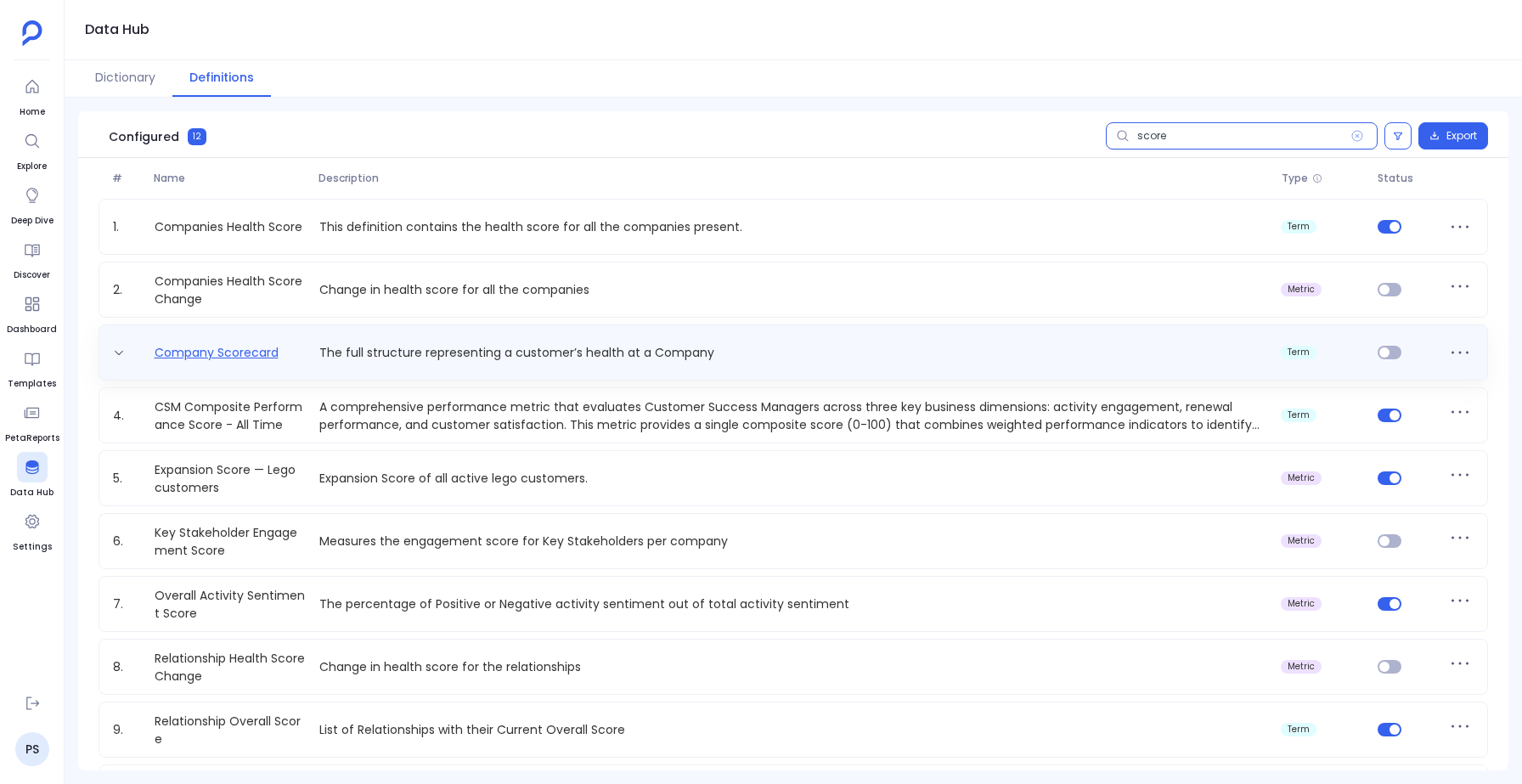
type input "score"
click at [224, 356] on link "Company Scorecard" at bounding box center [216, 353] width 137 height 18
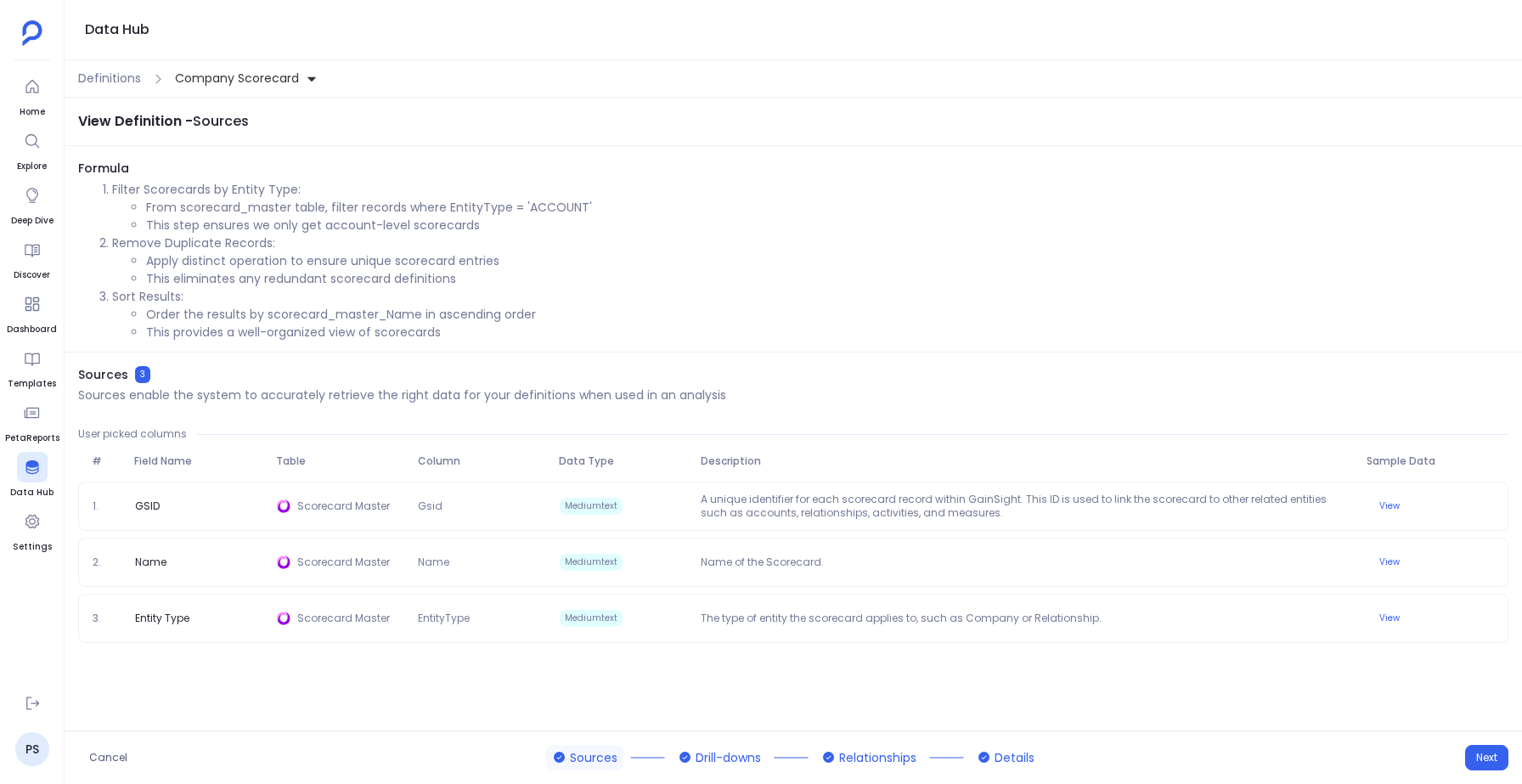
drag, startPoint x: 173, startPoint y: 81, endPoint x: 249, endPoint y: 79, distance: 76.0
click at [249, 79] on button "Company Scorecard" at bounding box center [246, 79] width 150 height 28
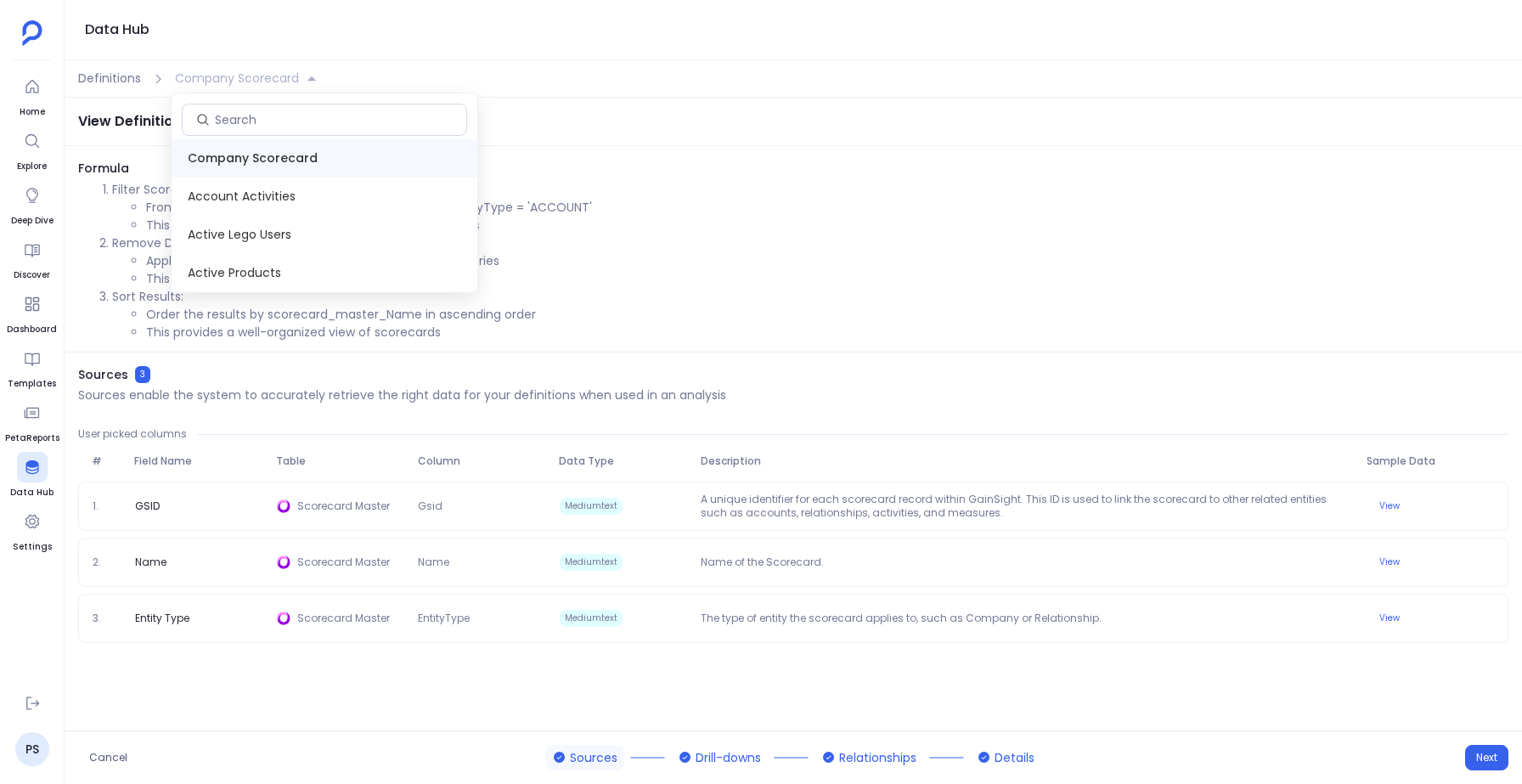
click at [249, 79] on span "Company Scorecard" at bounding box center [237, 79] width 124 height 18
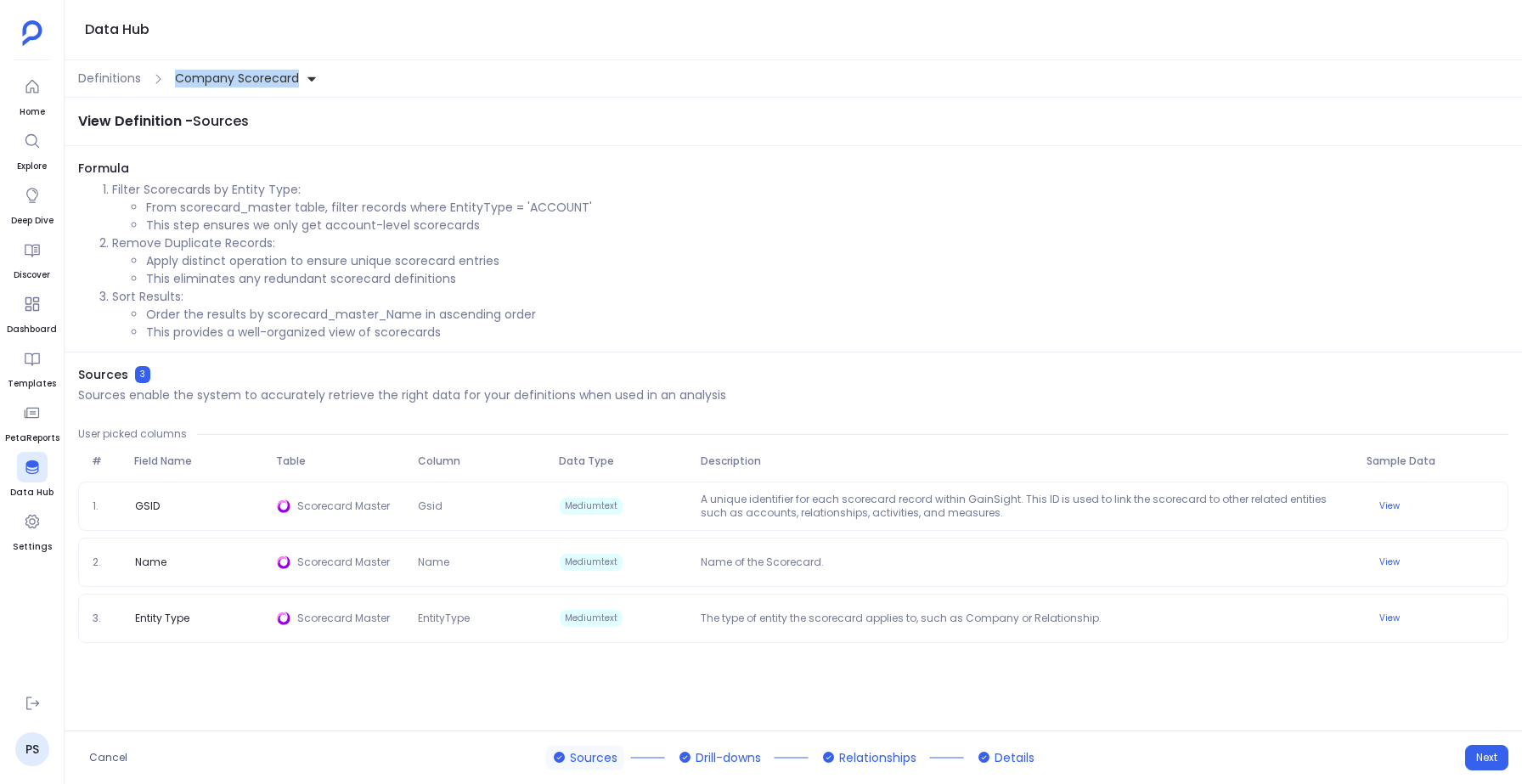
drag, startPoint x: 335, startPoint y: 74, endPoint x: 178, endPoint y: 77, distance: 157.0
click at [178, 77] on div "Definitions Company Scorecard" at bounding box center [793, 79] width 1457 height 37
copy span "Company Scorecard"
click at [116, 73] on span "Definitions" at bounding box center [109, 79] width 63 height 18
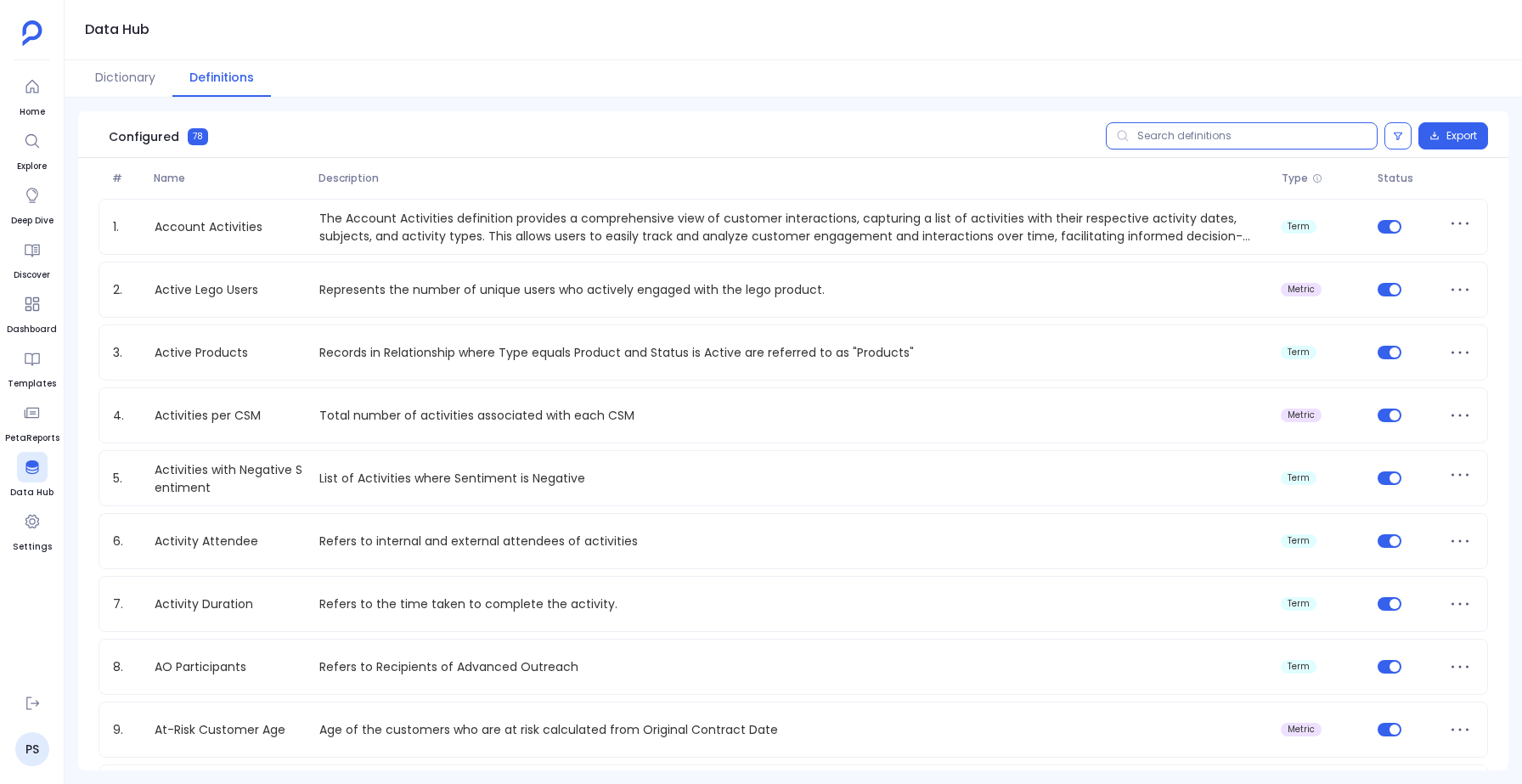
click at [1253, 141] on input "text" at bounding box center [1241, 135] width 272 height 27
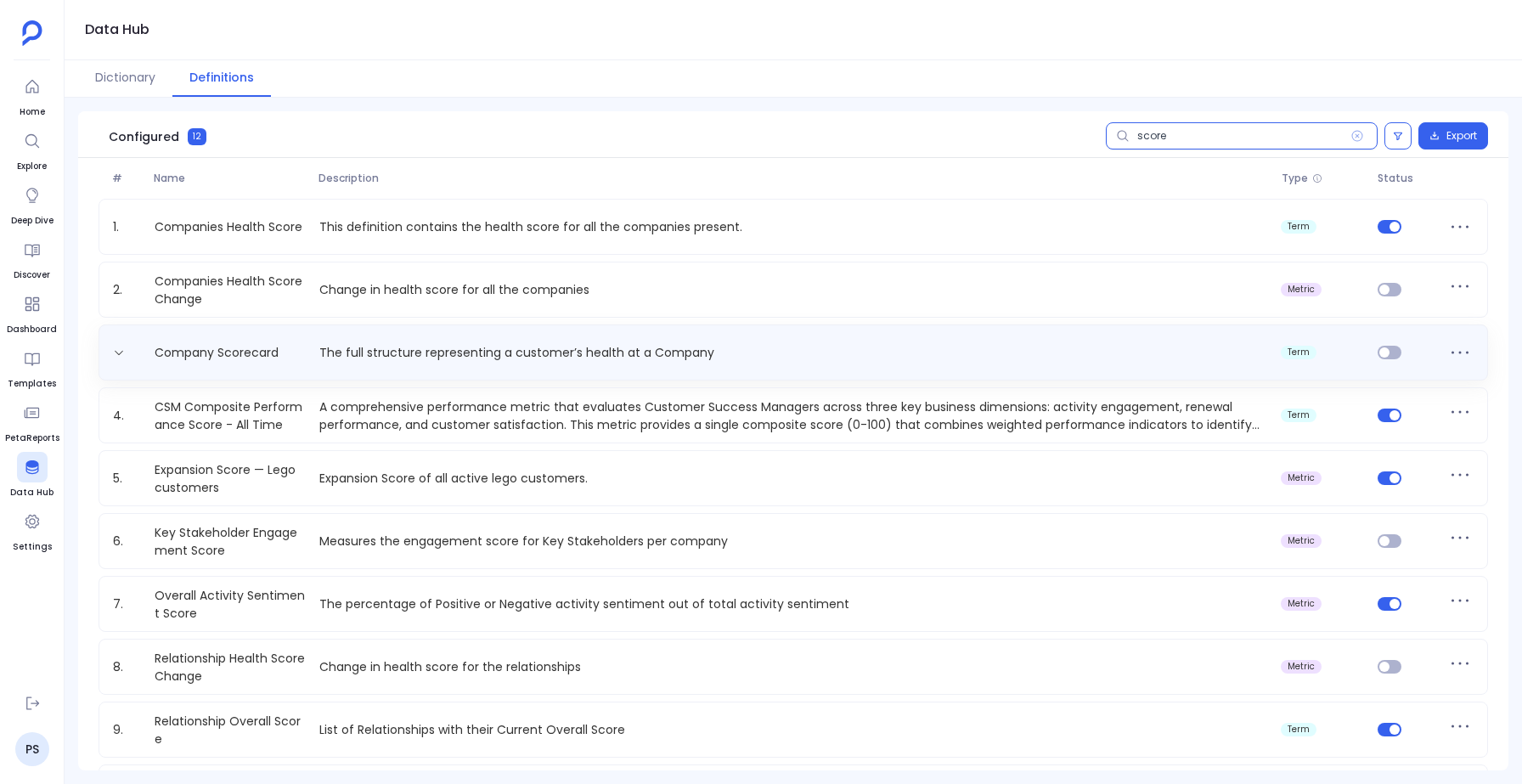
type input "score"
drag, startPoint x: 731, startPoint y: 357, endPoint x: 319, endPoint y: 350, distance: 412.1
click at [319, 350] on p "The full structure representing a customer’s health at a Company" at bounding box center [793, 353] width 962 height 18
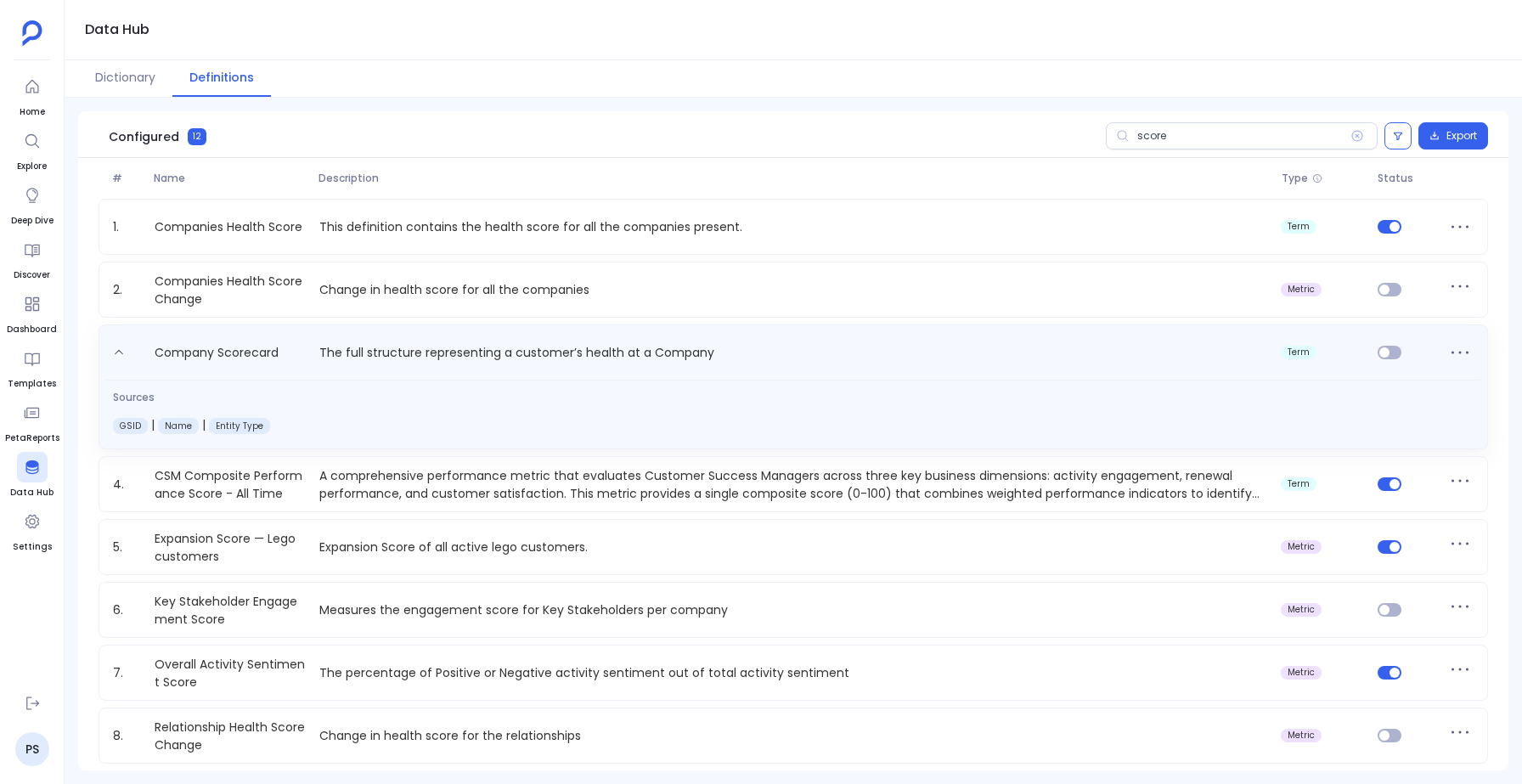
copy p "The full structure representing a customer’s health at a Company"
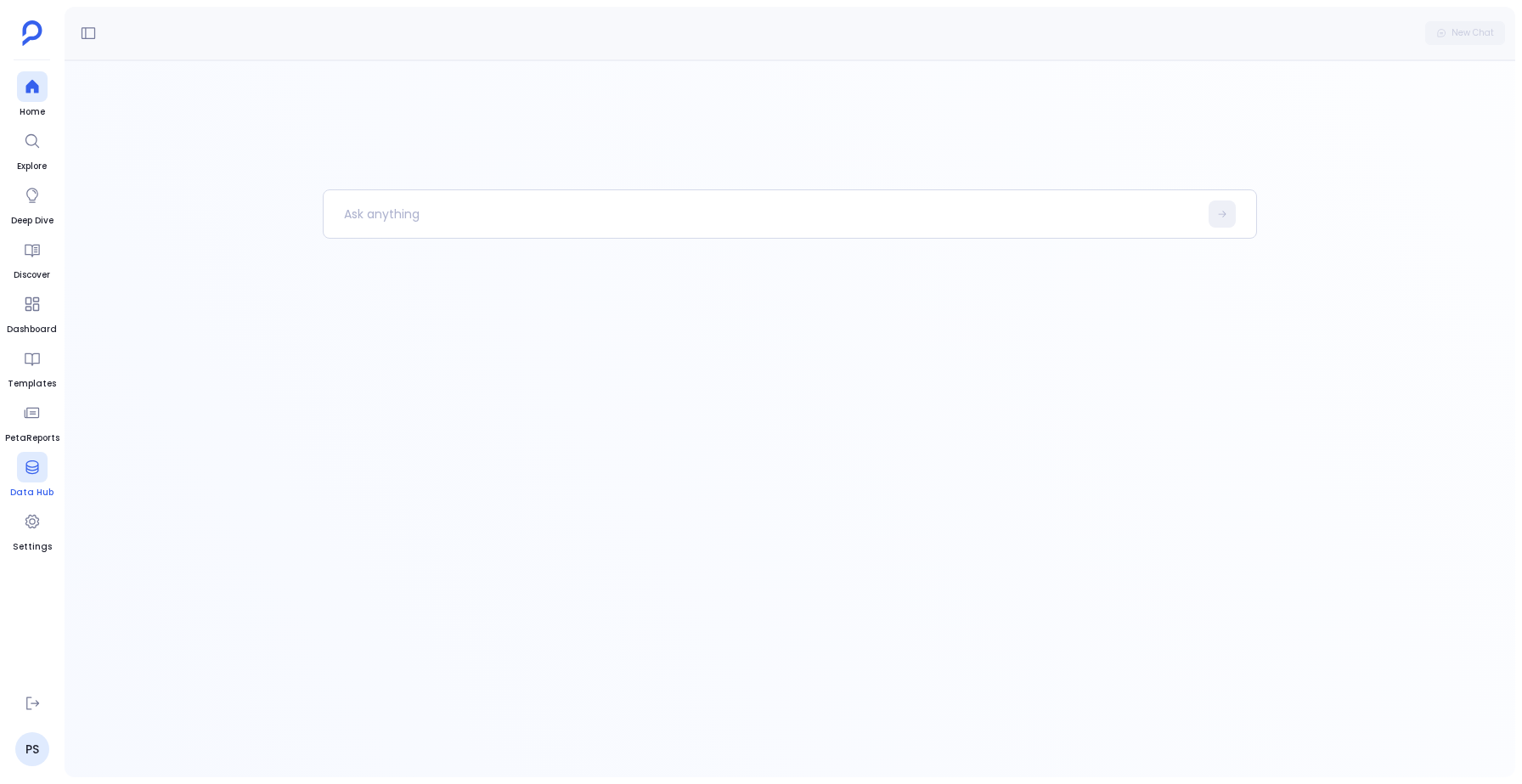
click at [24, 484] on link "Data Hub" at bounding box center [32, 476] width 43 height 48
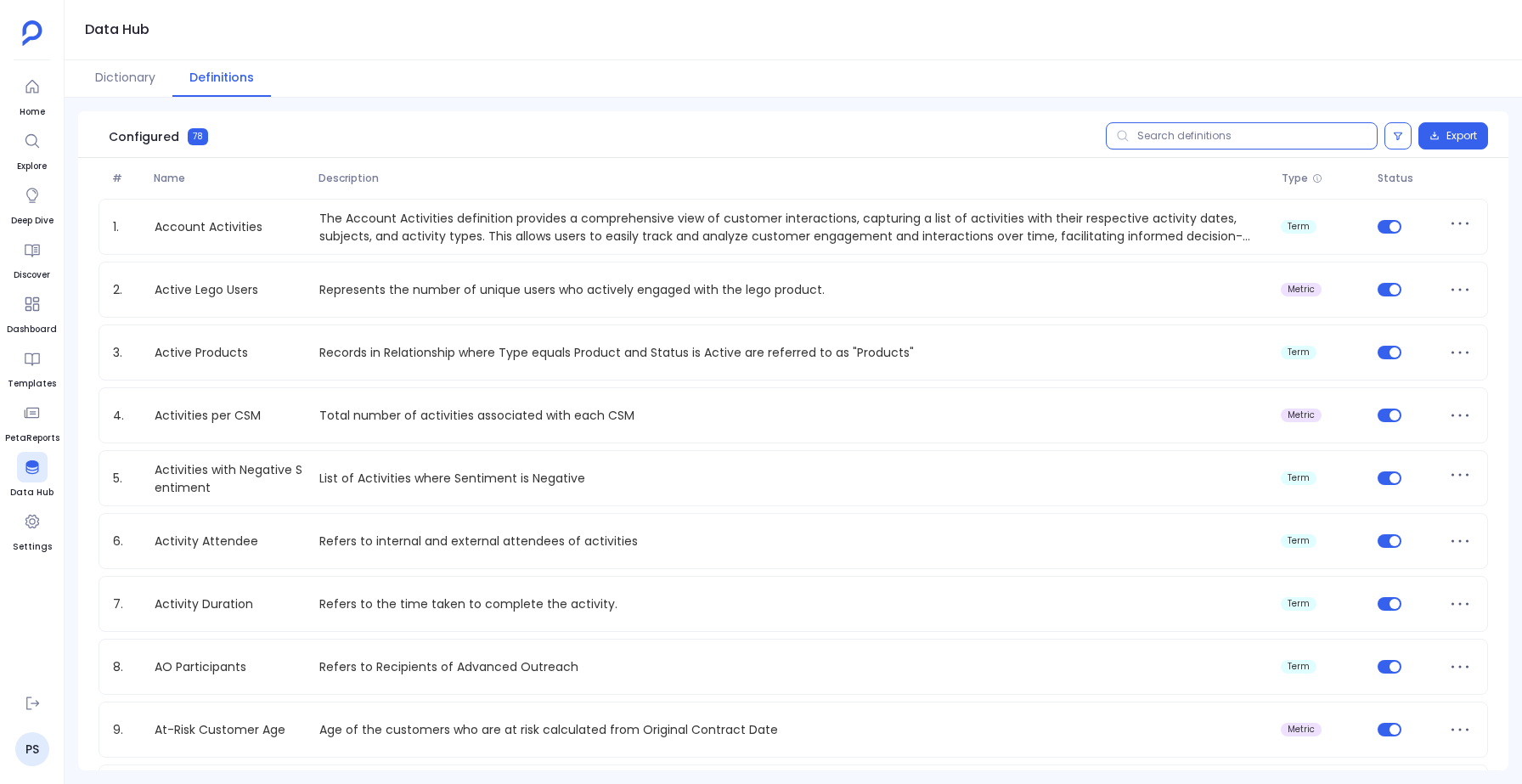
click at [1197, 129] on input "text" at bounding box center [1241, 135] width 272 height 27
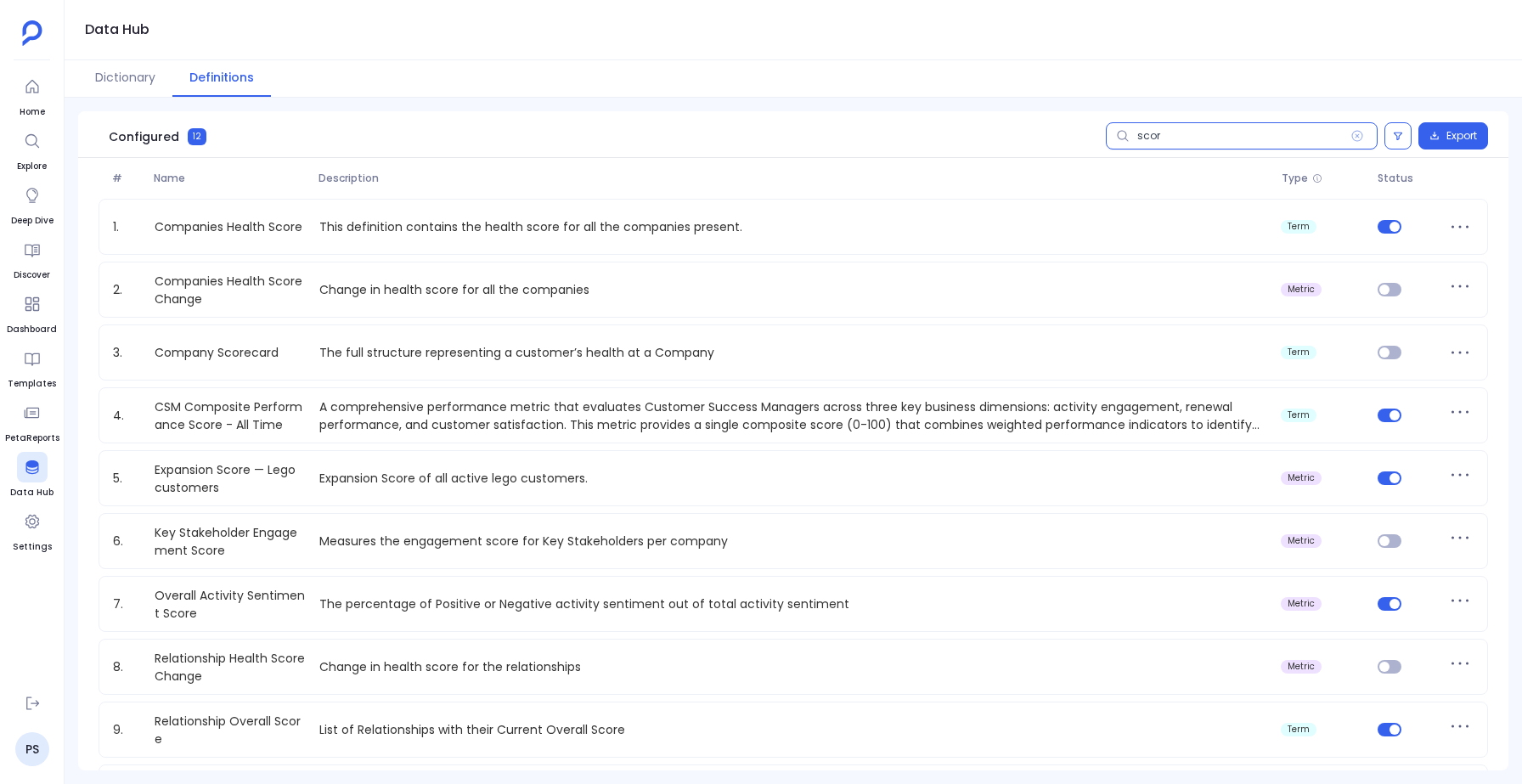
type input "score"
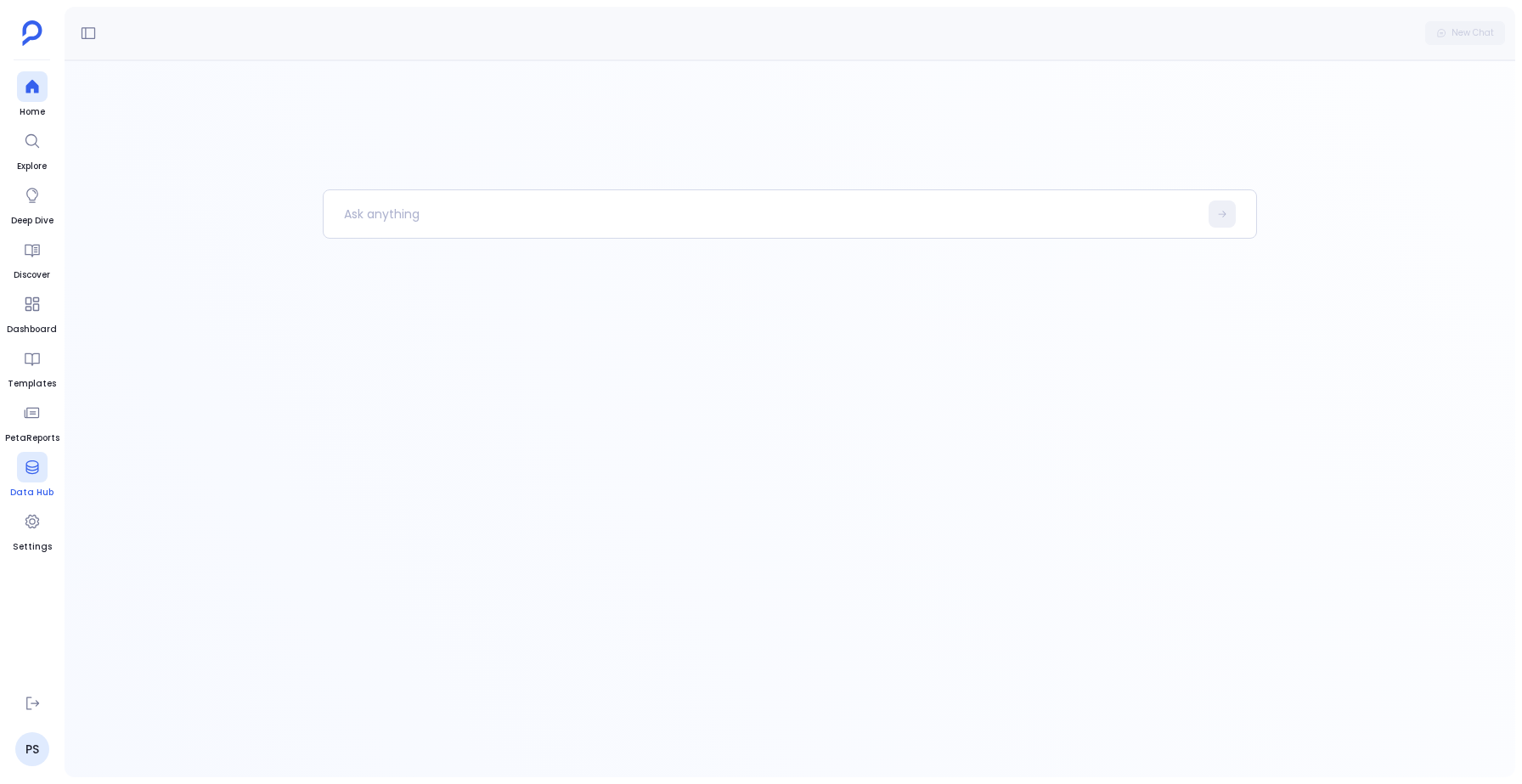
click at [30, 478] on div at bounding box center [32, 467] width 31 height 31
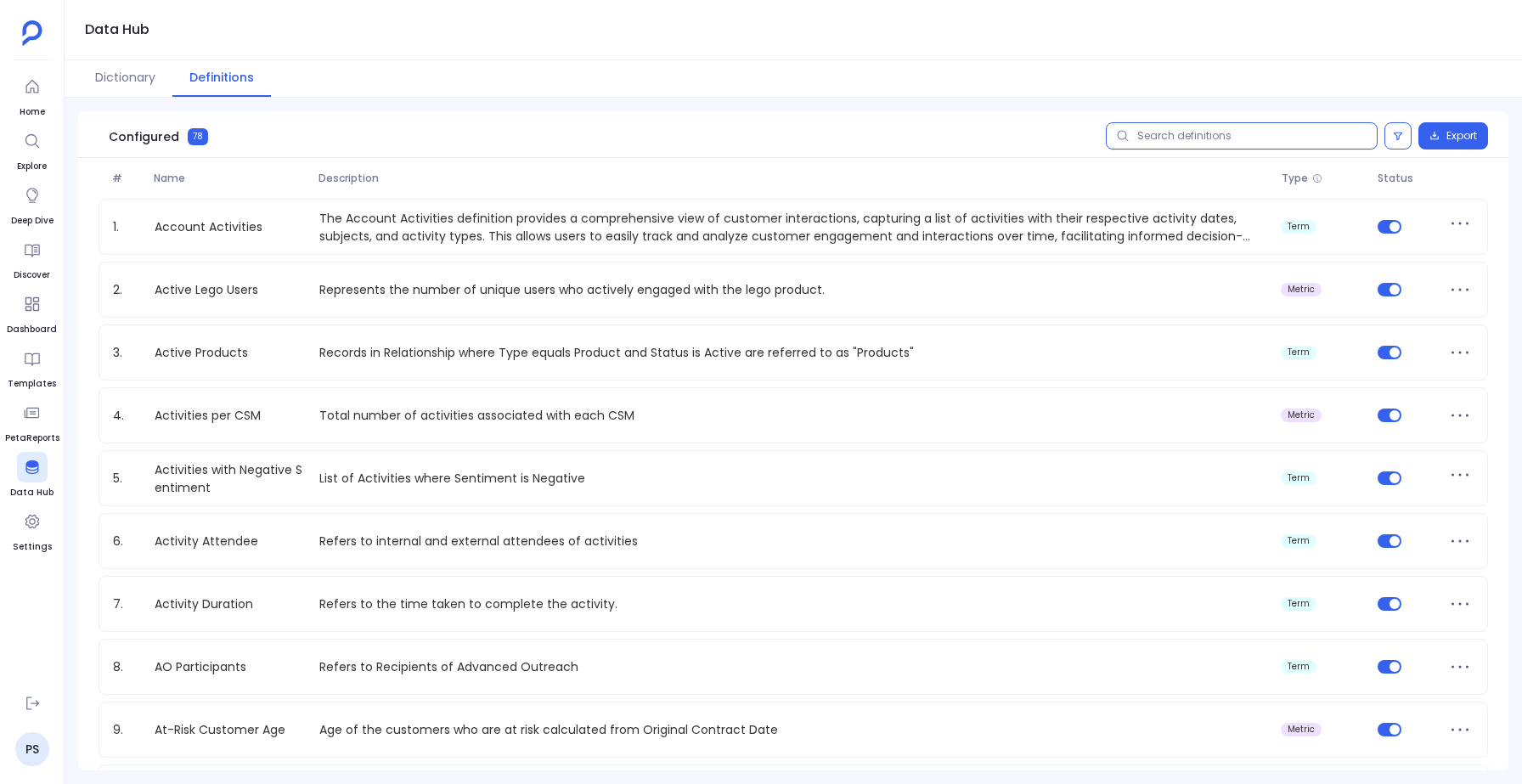
click at [1161, 138] on input "text" at bounding box center [1241, 135] width 272 height 27
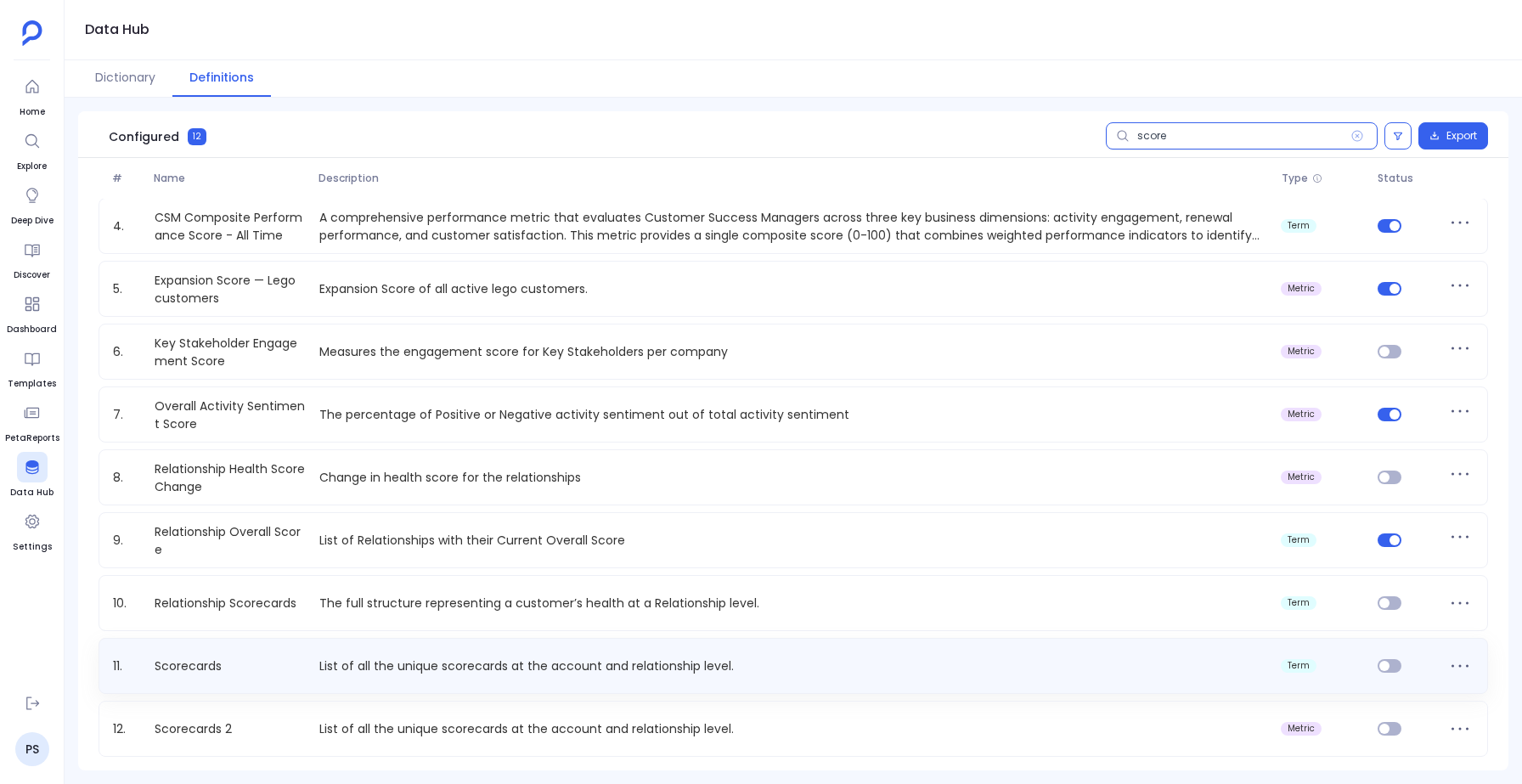
scroll to position [186, 0]
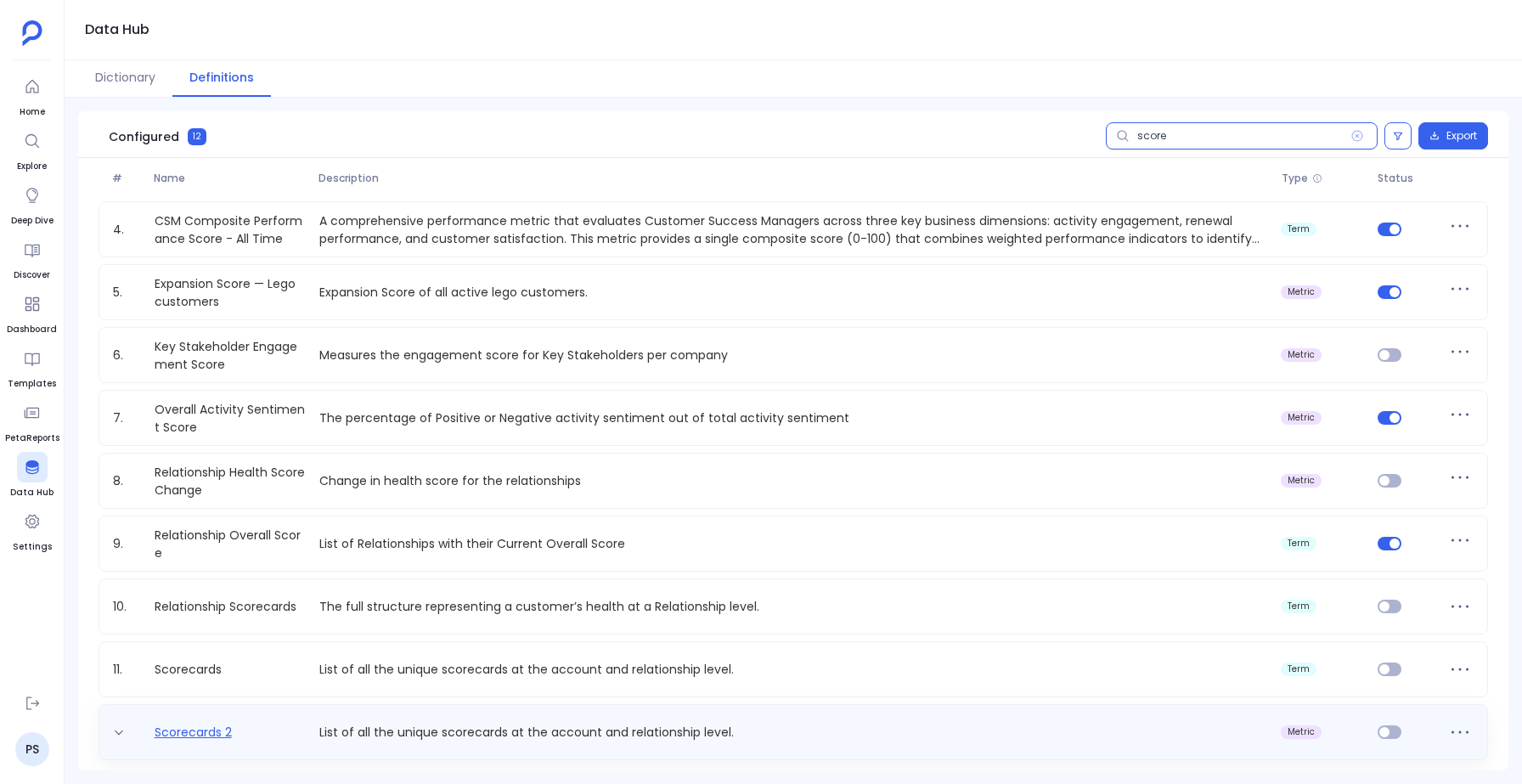
type input "score"
click at [228, 731] on link "Scorecards 2" at bounding box center [193, 733] width 91 height 18
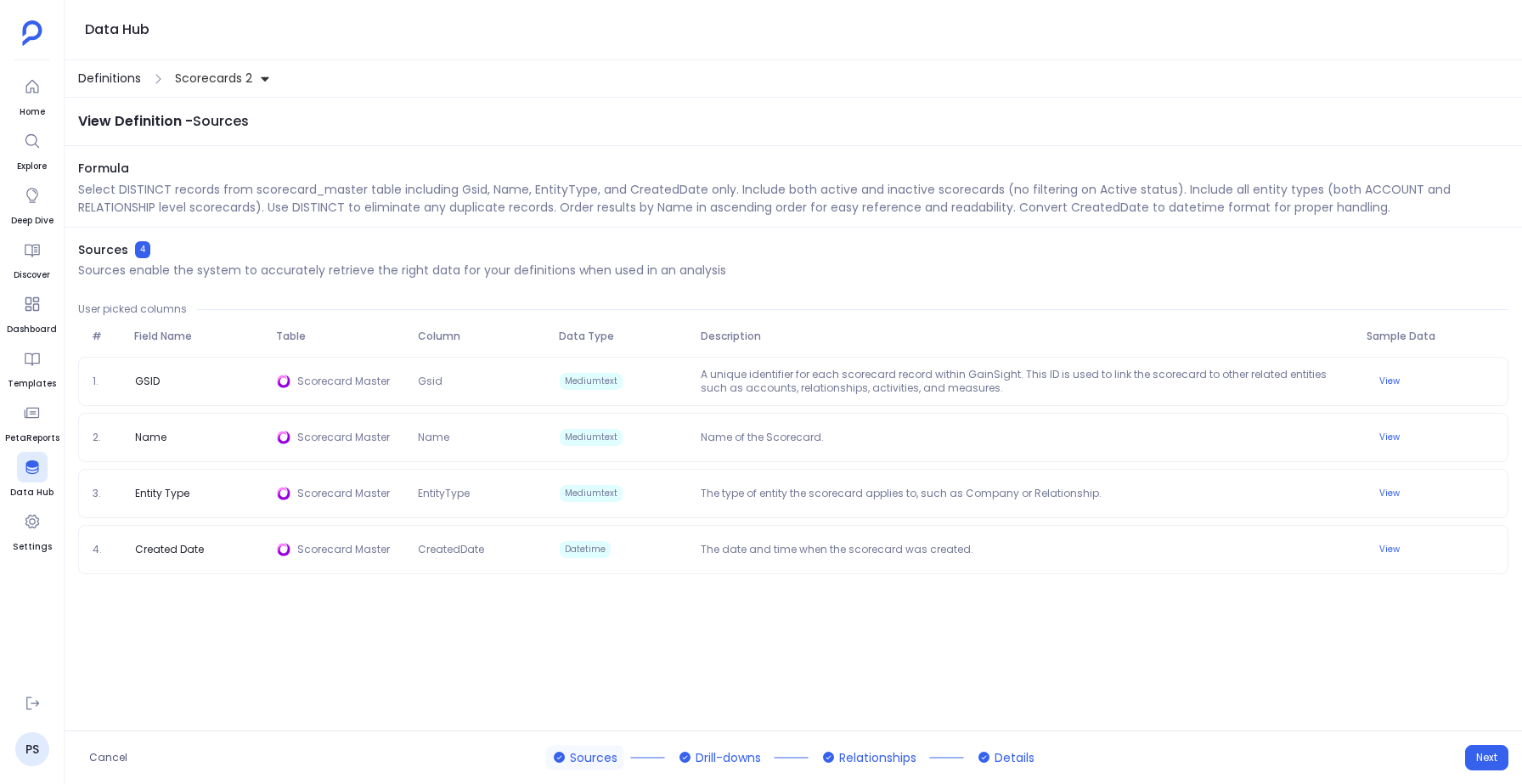
click at [124, 80] on span "Definitions" at bounding box center [109, 79] width 63 height 18
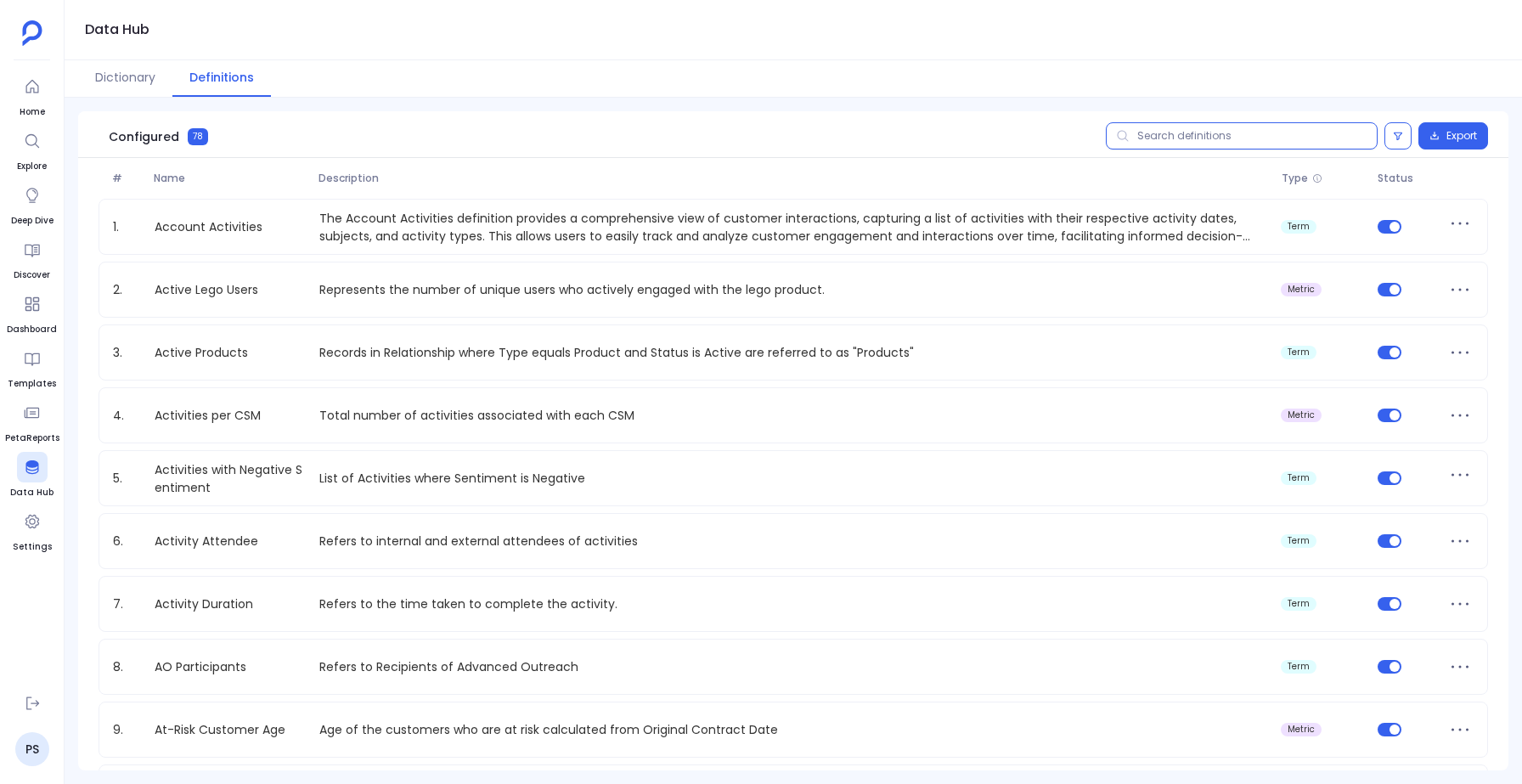
click at [1199, 142] on input "text" at bounding box center [1241, 135] width 272 height 27
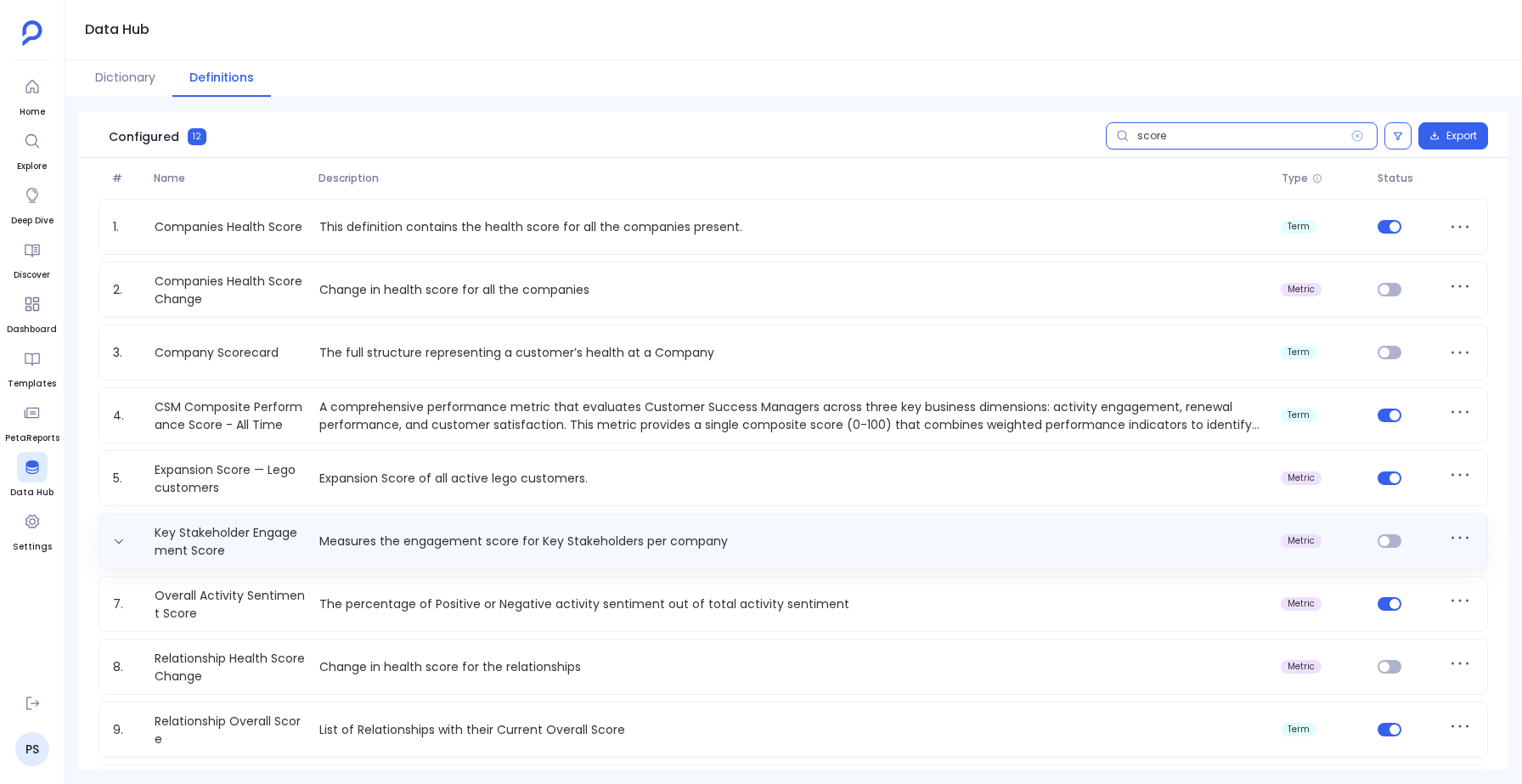
scroll to position [189, 0]
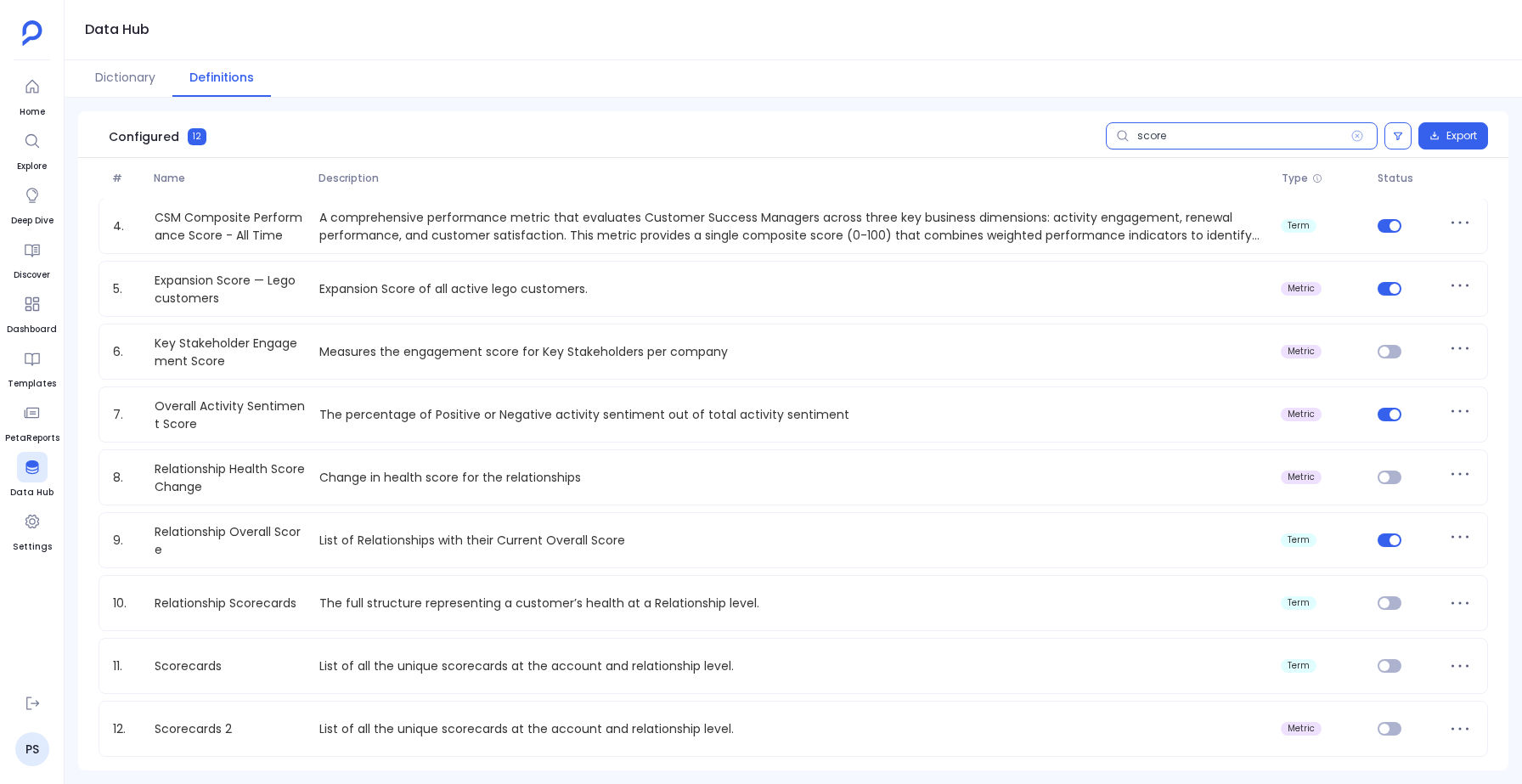
type input "score"
click at [1357, 135] on icon at bounding box center [1357, 136] width 11 height 11
click at [1357, 135] on input "score" at bounding box center [1241, 135] width 272 height 27
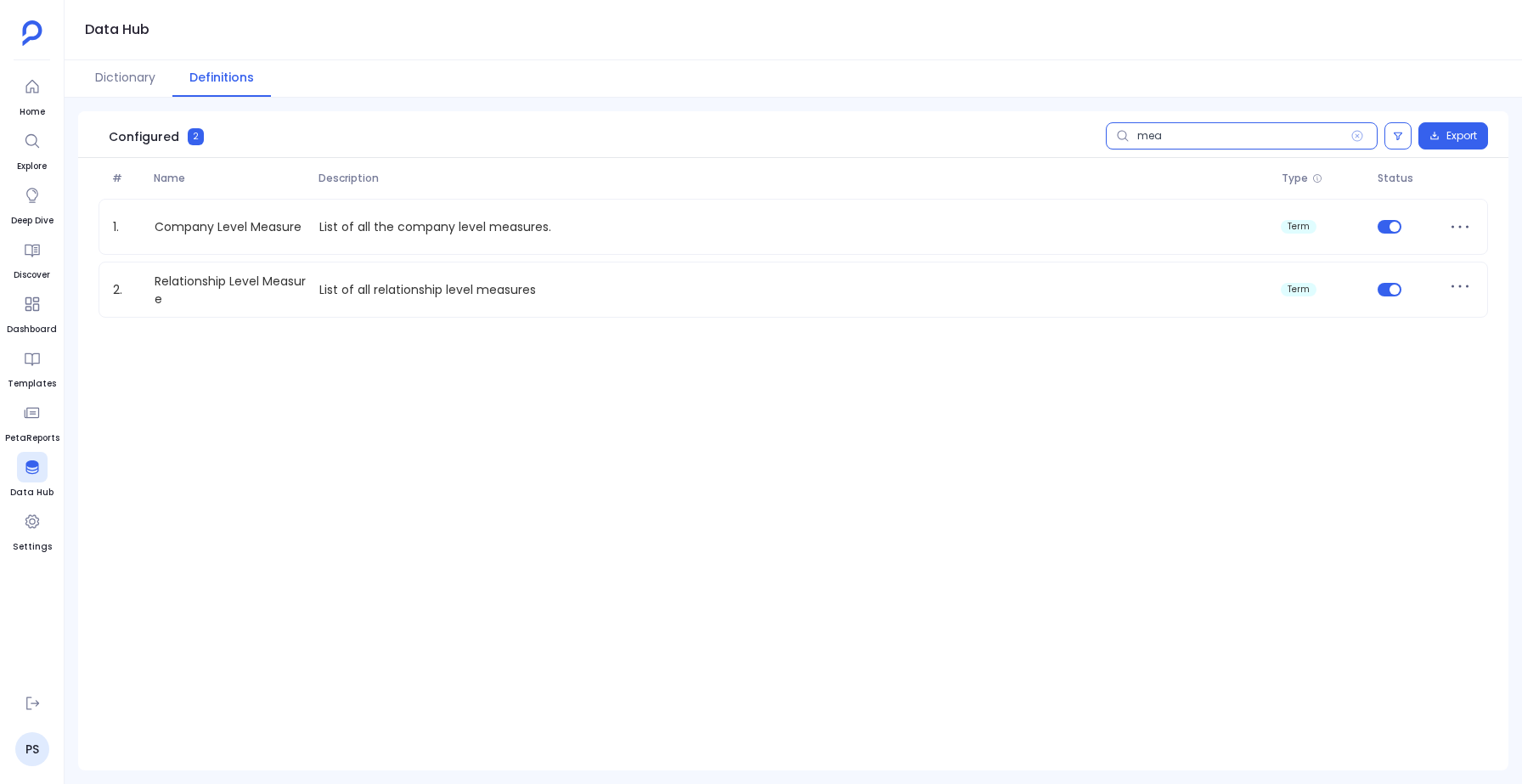
scroll to position [0, 0]
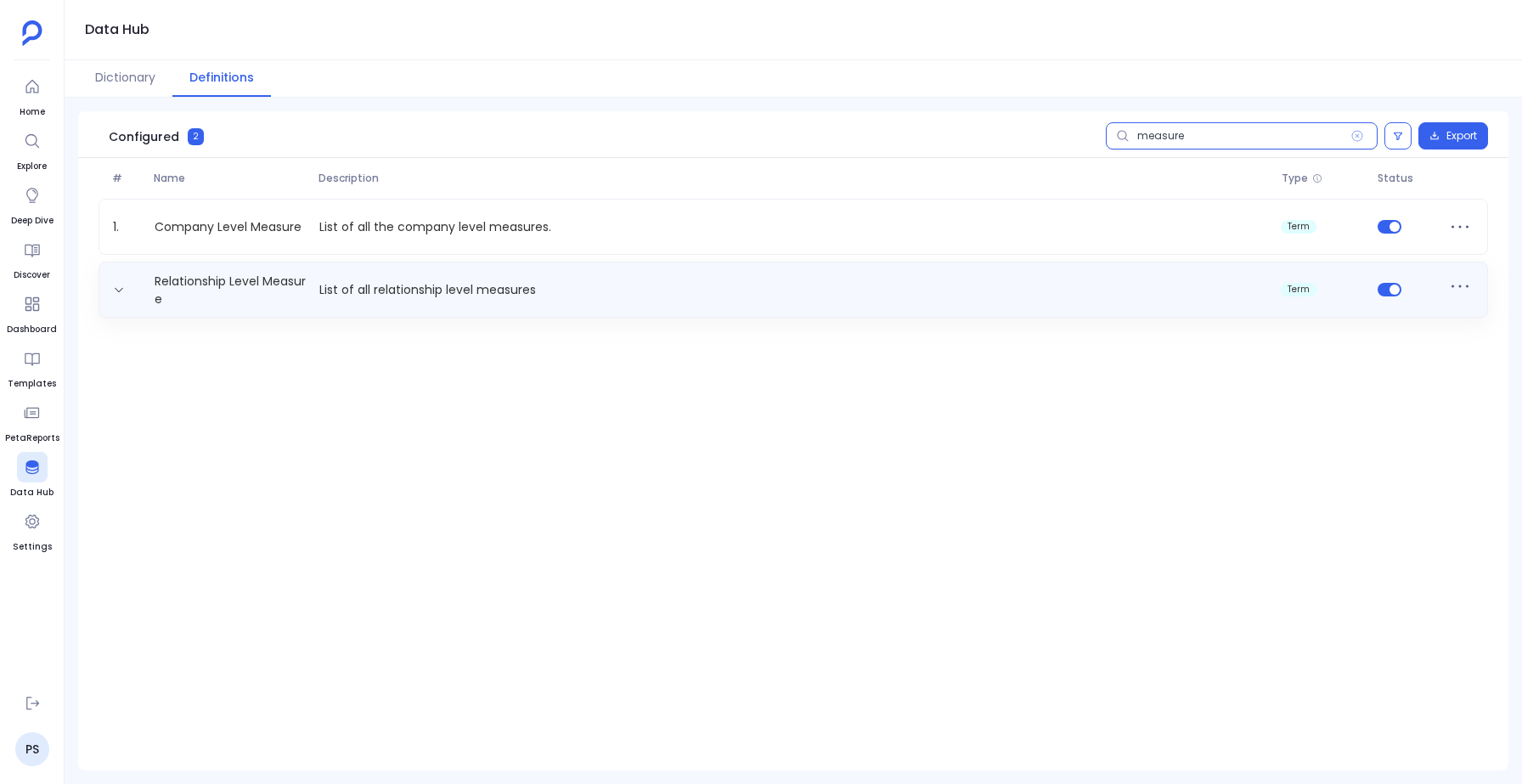
type input "measure"
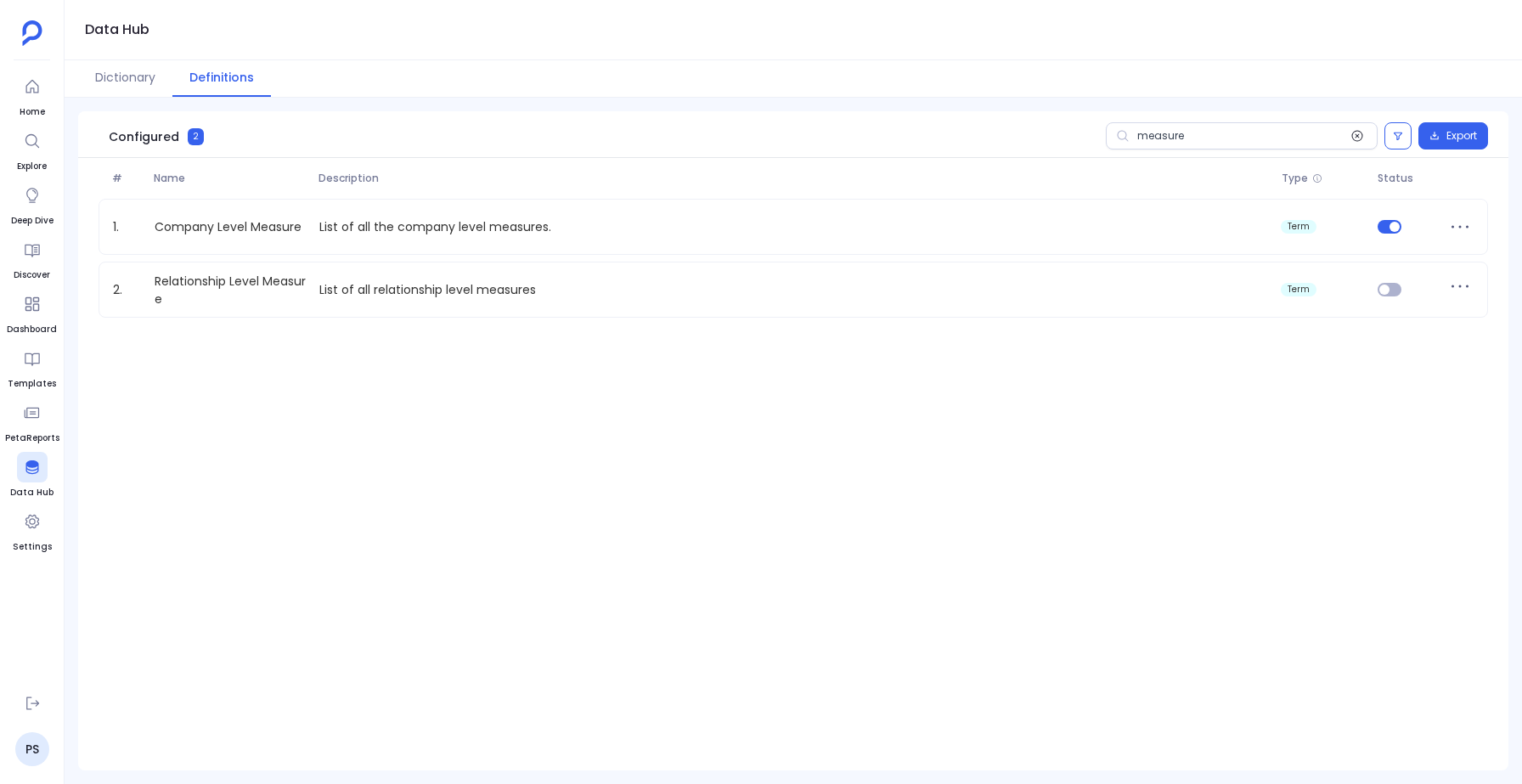
click at [1357, 137] on icon at bounding box center [1357, 135] width 13 height 13
click at [1357, 137] on input "measure" at bounding box center [1241, 135] width 272 height 27
